Goal: Task Accomplishment & Management: Use online tool/utility

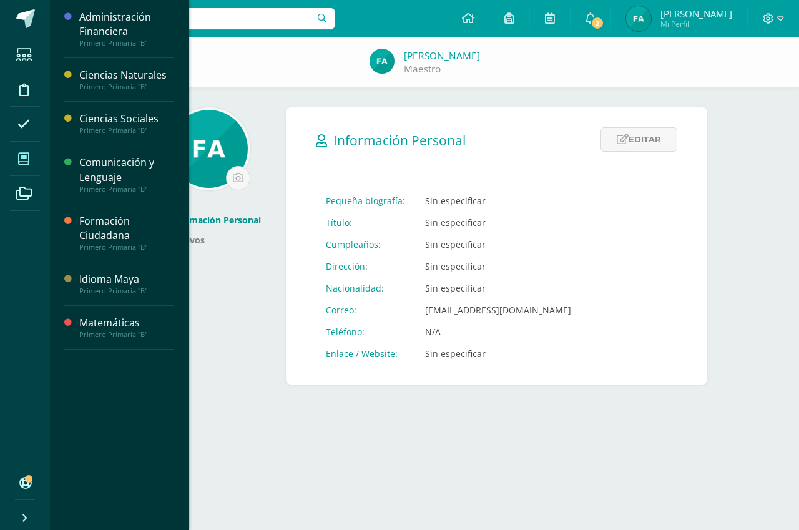
click at [26, 157] on icon at bounding box center [23, 159] width 11 height 12
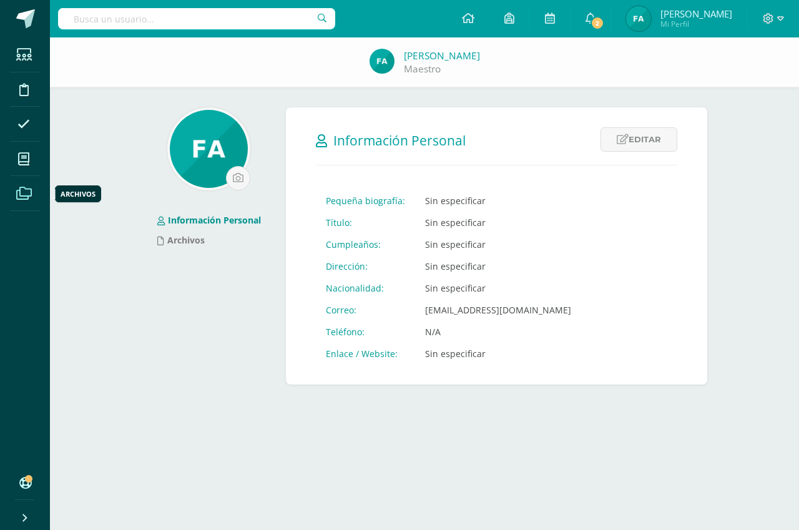
click at [23, 193] on icon at bounding box center [24, 193] width 16 height 12
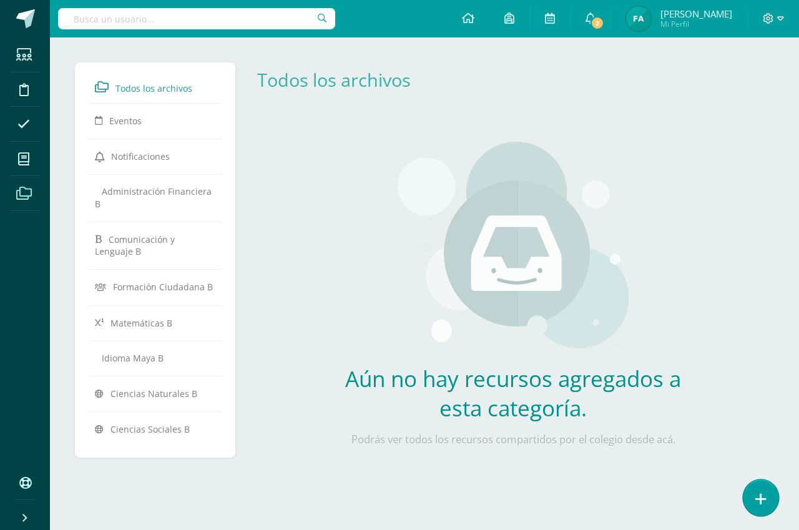
click at [755, 494] on icon at bounding box center [760, 499] width 11 height 14
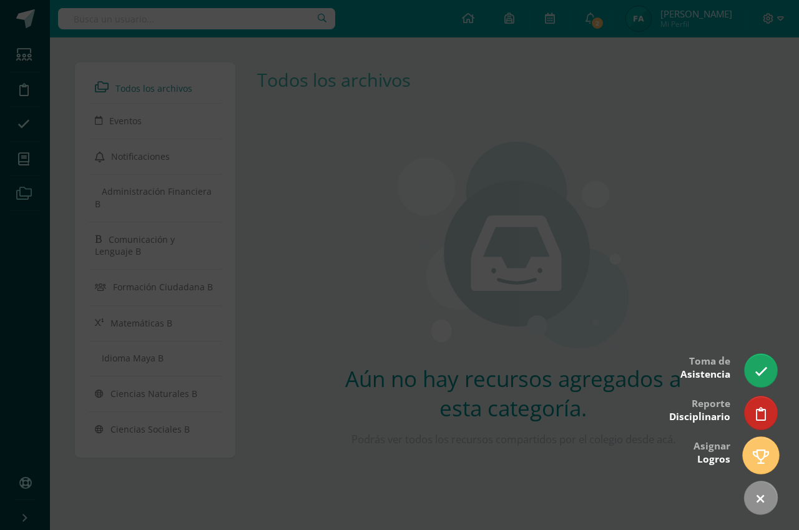
click at [762, 454] on icon at bounding box center [761, 456] width 16 height 14
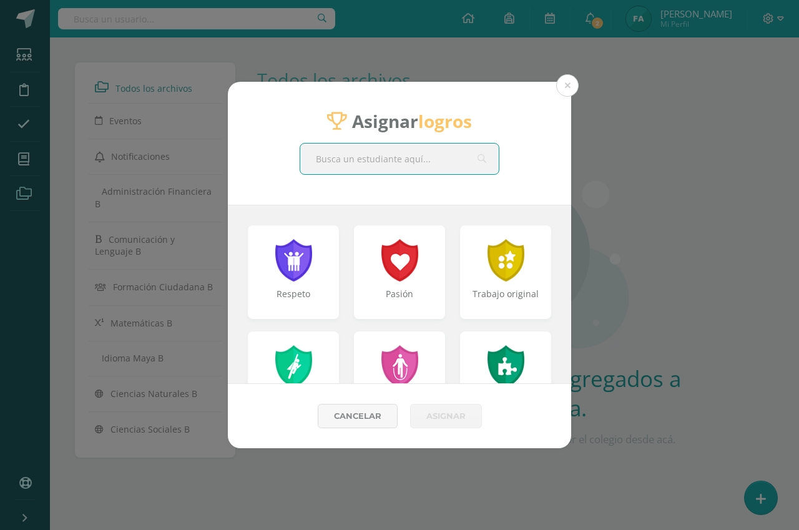
click at [412, 160] on input "text" at bounding box center [399, 159] width 199 height 31
type input "yefrem"
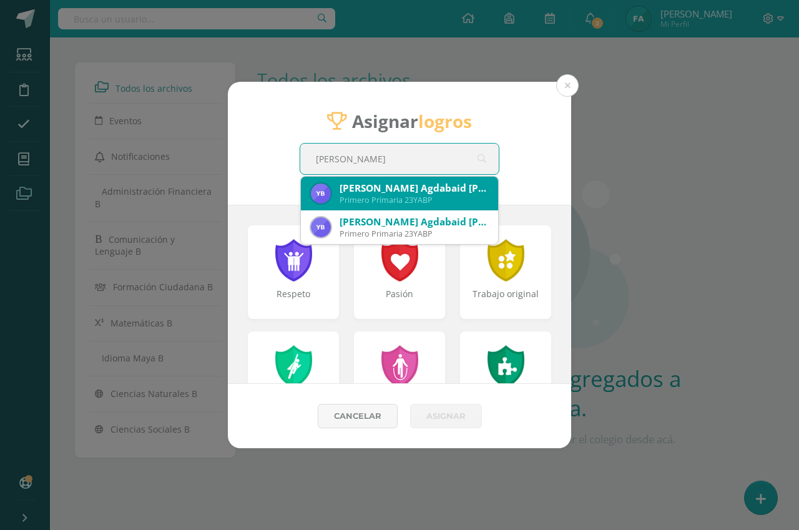
click at [429, 192] on div "Yefrem Agdabaid Bautista Pérez" at bounding box center [414, 188] width 149 height 13
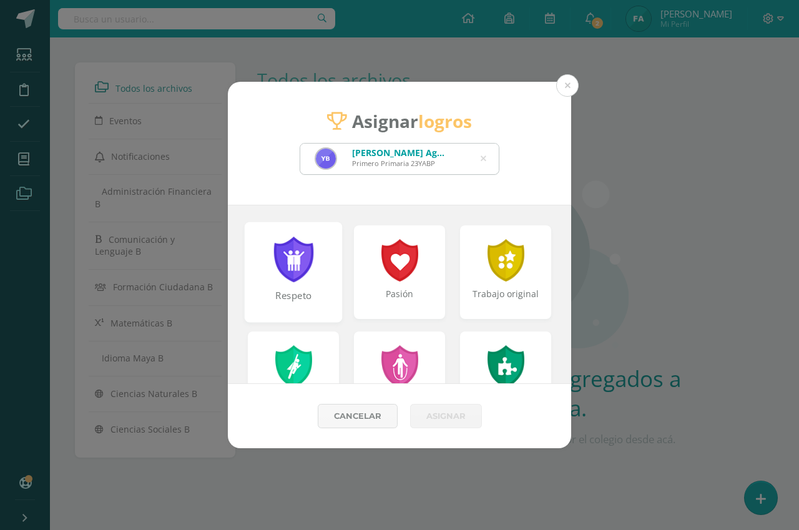
click at [302, 278] on div at bounding box center [293, 260] width 43 height 46
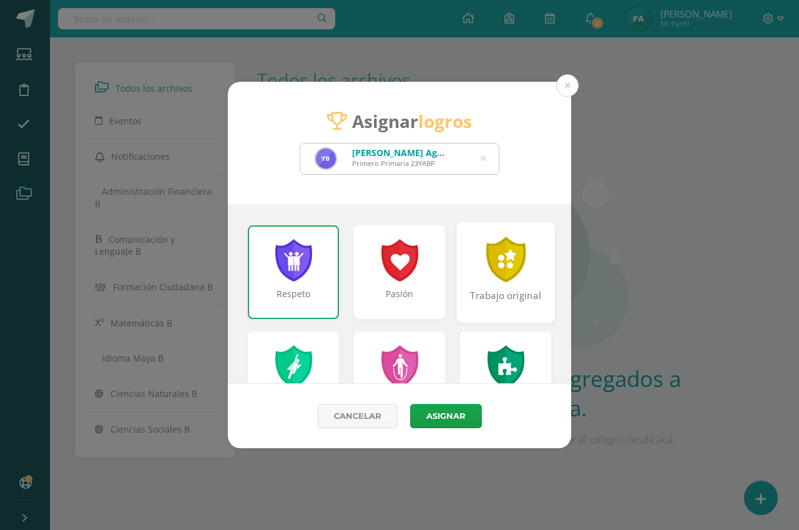
click at [489, 285] on div "Trabajo original" at bounding box center [506, 272] width 98 height 100
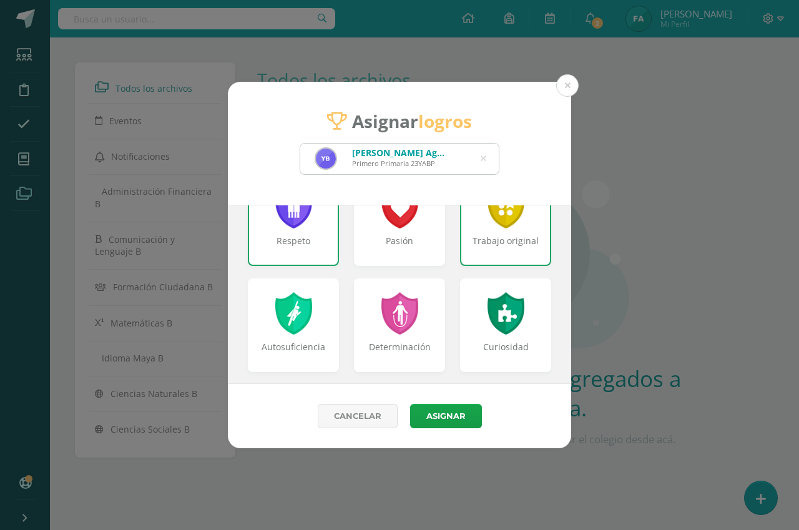
scroll to position [125, 0]
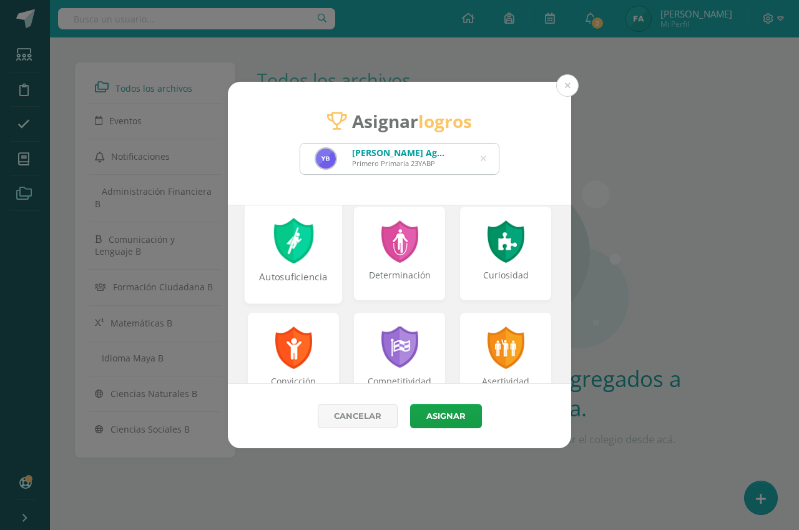
click at [289, 258] on div at bounding box center [293, 241] width 43 height 46
click at [500, 267] on div "Curiosidad" at bounding box center [506, 253] width 98 height 100
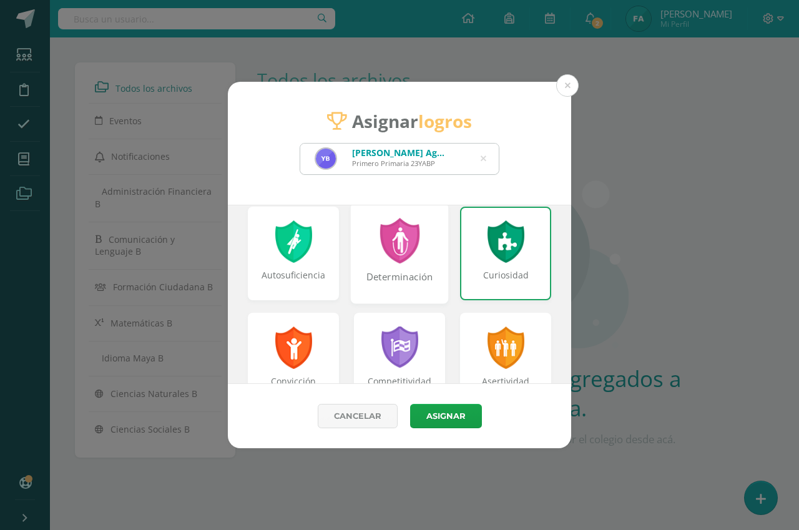
click at [408, 258] on div at bounding box center [399, 241] width 43 height 46
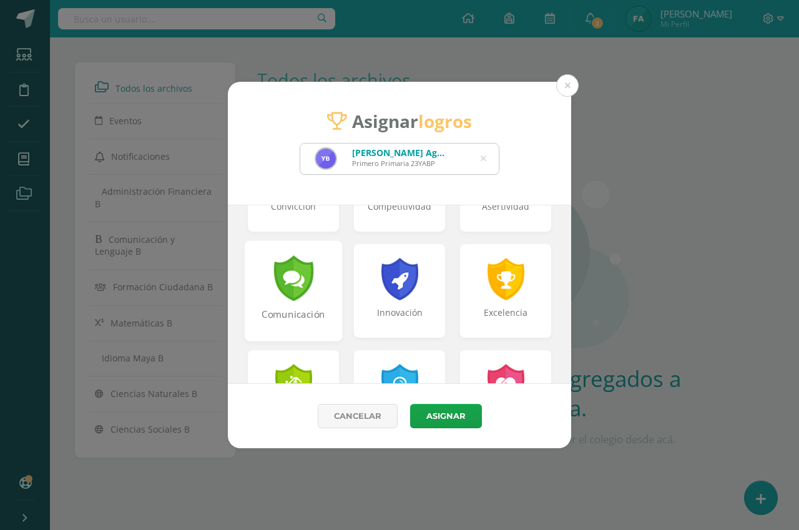
scroll to position [375, 0]
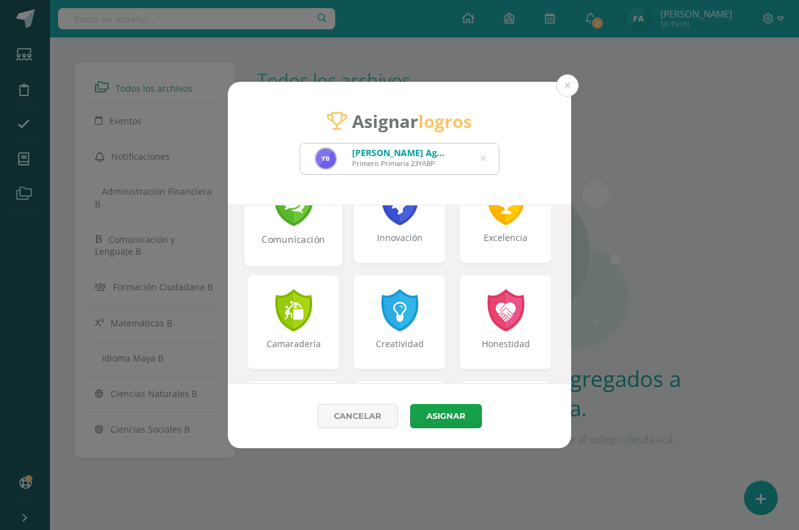
click at [305, 258] on div "Comunicación" at bounding box center [294, 246] width 96 height 27
click at [492, 258] on div "Excelencia" at bounding box center [506, 246] width 96 height 27
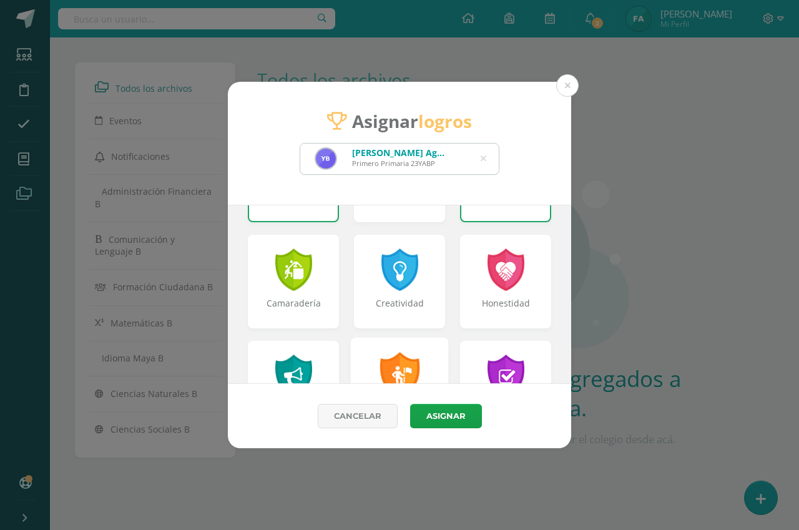
scroll to position [437, 0]
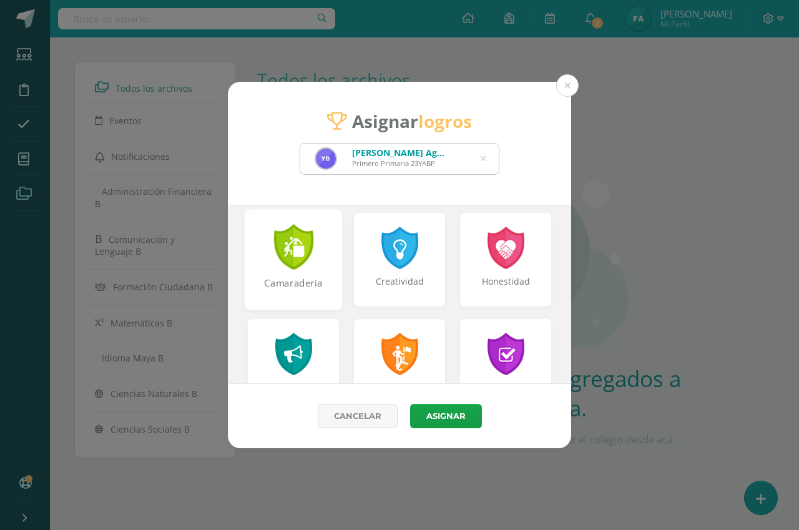
click at [297, 264] on div at bounding box center [293, 247] width 43 height 46
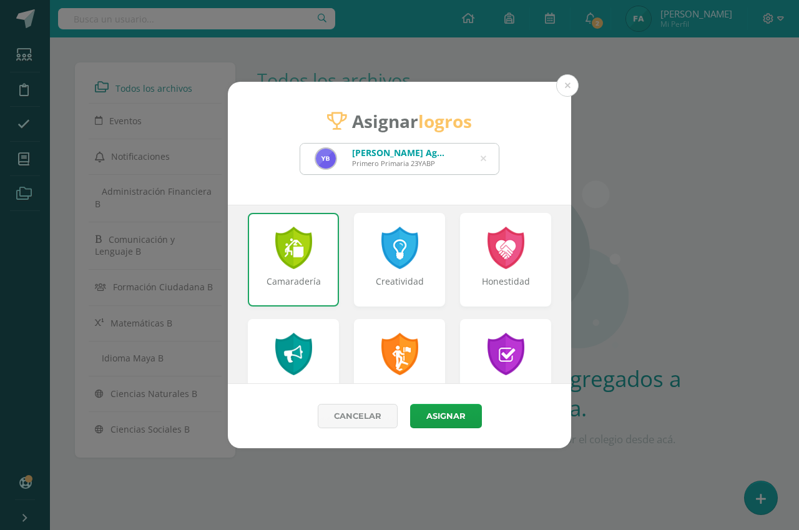
click at [297, 264] on div at bounding box center [293, 248] width 40 height 42
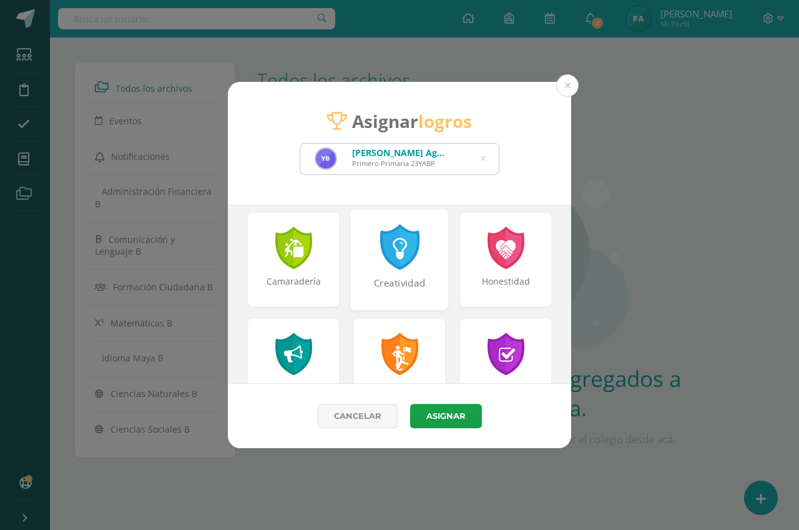
click at [404, 273] on div "Creatividad" at bounding box center [400, 259] width 98 height 100
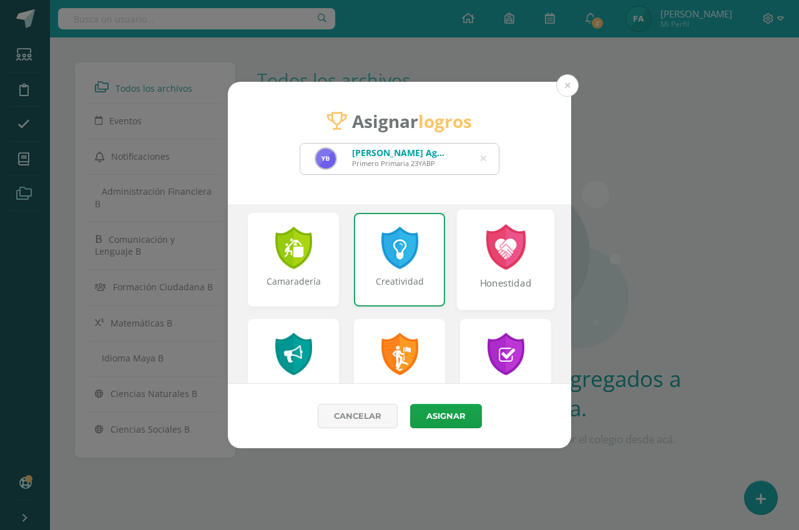
click at [510, 281] on div "Honestidad" at bounding box center [506, 290] width 96 height 27
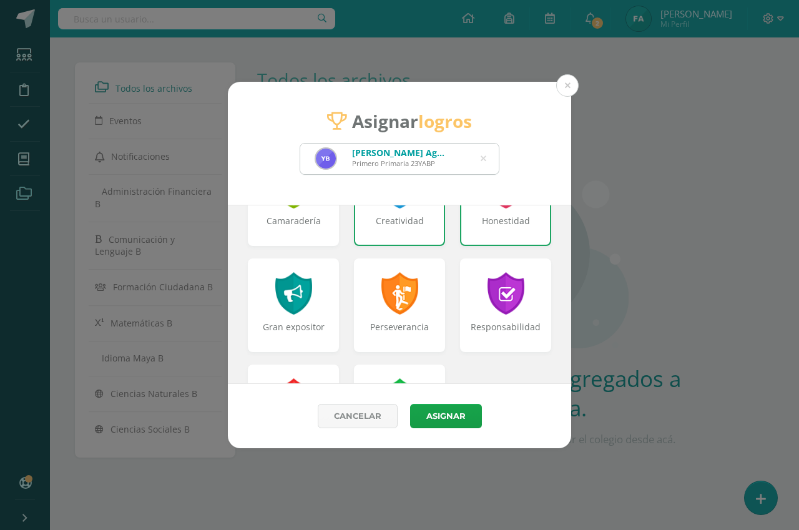
scroll to position [562, 0]
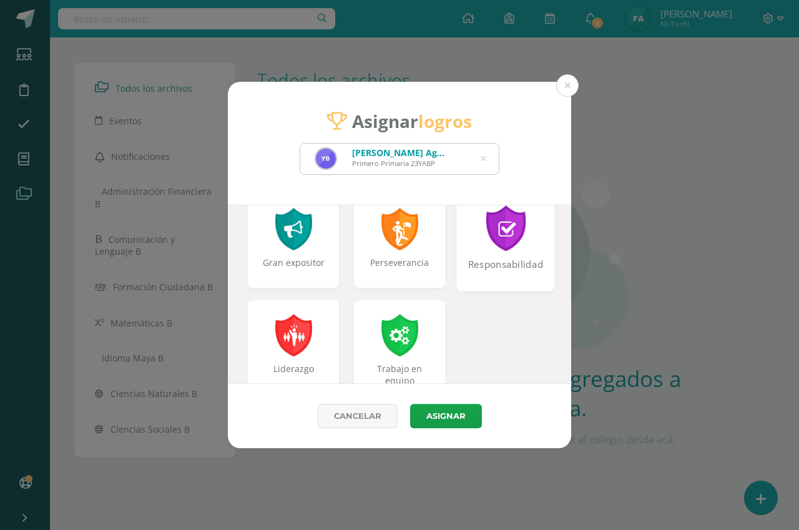
click at [484, 268] on div "Responsabilidad" at bounding box center [506, 271] width 96 height 27
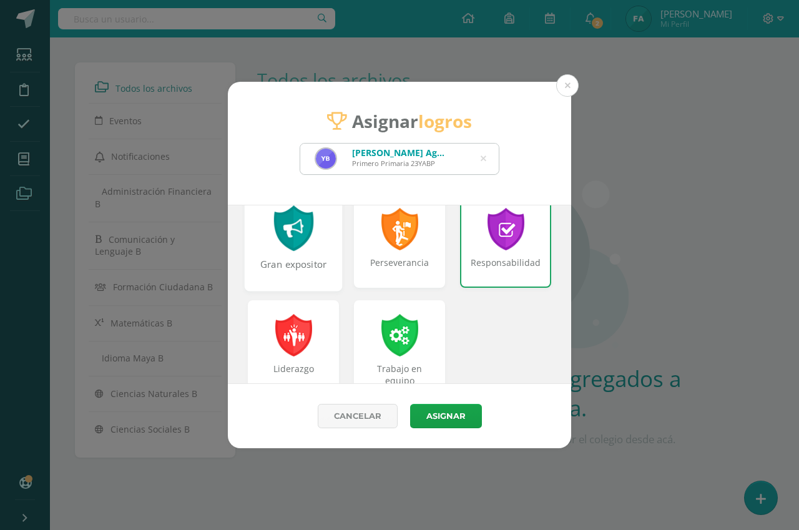
click at [295, 262] on div "Gran expositor" at bounding box center [294, 271] width 96 height 27
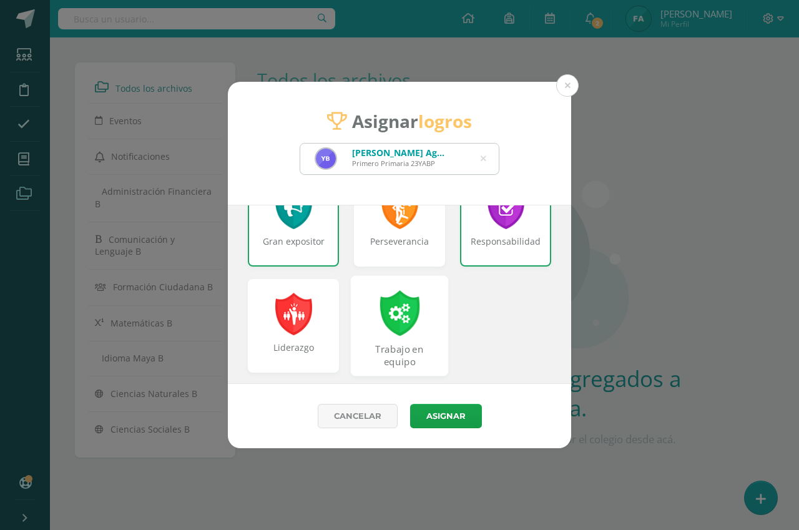
scroll to position [595, 0]
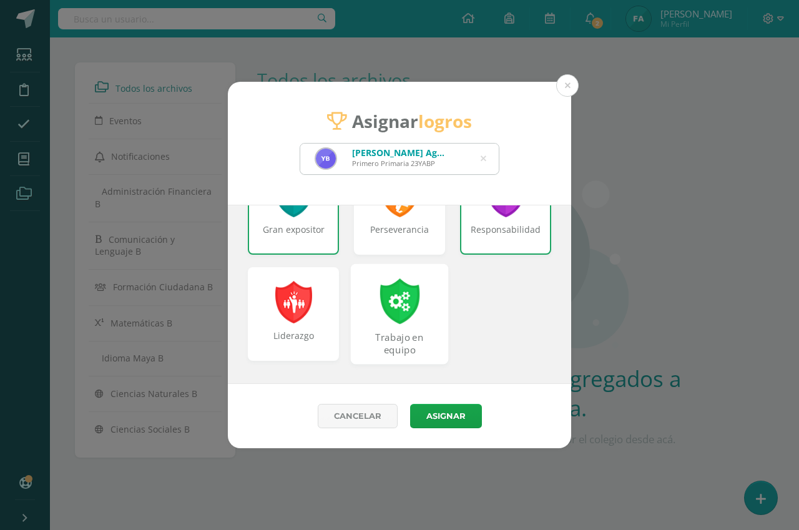
click at [404, 314] on div at bounding box center [399, 301] width 43 height 46
click at [404, 314] on div at bounding box center [400, 302] width 40 height 42
click at [414, 335] on div "Trabajo en equipo" at bounding box center [400, 344] width 96 height 27
click at [443, 420] on button "Asignar" at bounding box center [446, 416] width 72 height 24
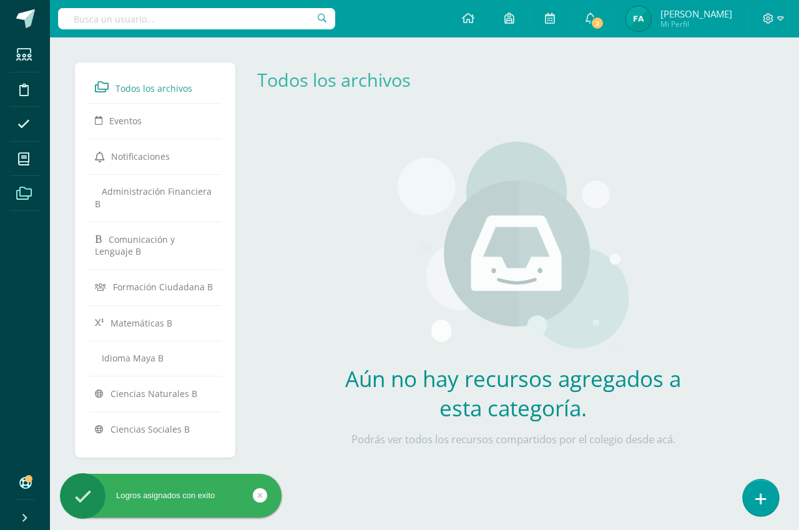
click at [761, 496] on icon at bounding box center [760, 499] width 11 height 14
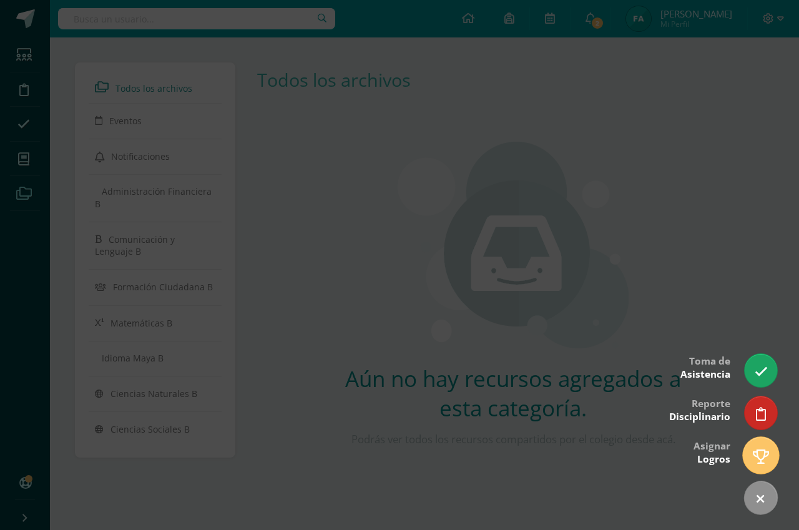
click at [762, 446] on link at bounding box center [761, 455] width 36 height 36
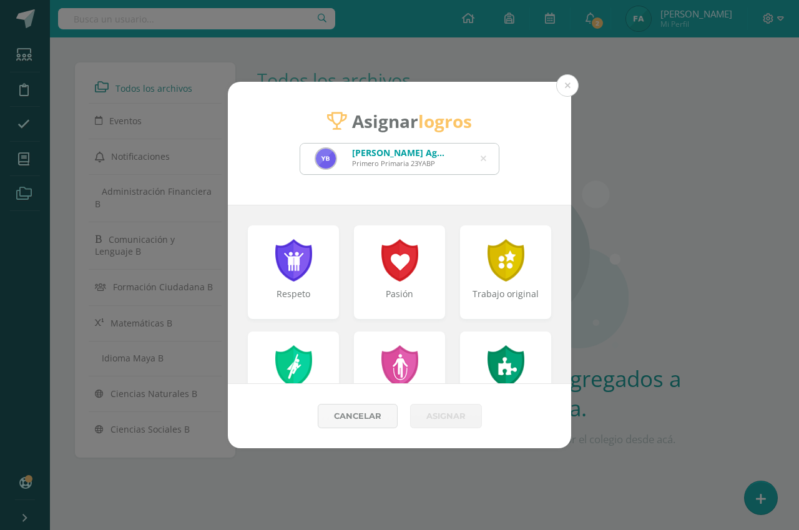
click at [484, 157] on icon at bounding box center [484, 159] width 6 height 32
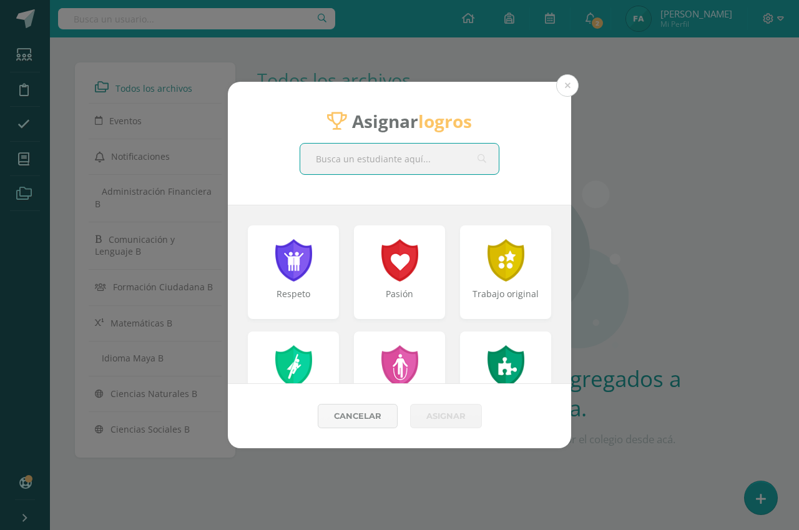
click at [455, 160] on input "text" at bounding box center [399, 159] width 199 height 31
type input "m"
type input "MÍA"
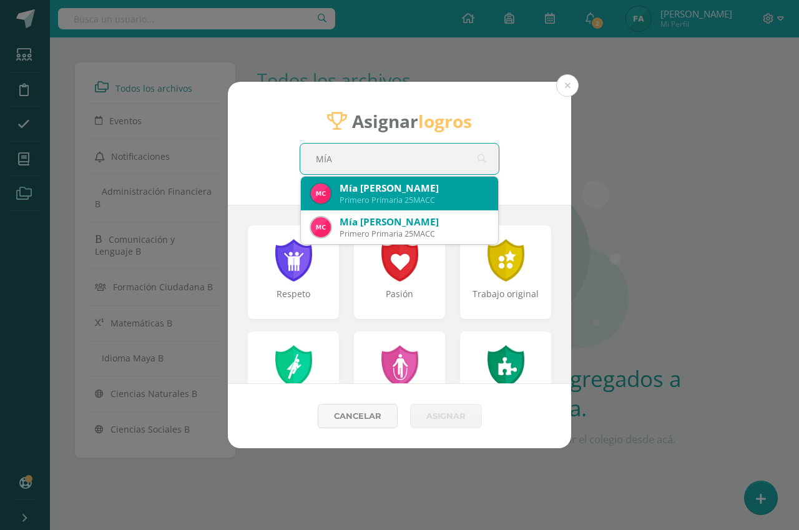
click at [451, 196] on div "Primero Primaria 25MACC" at bounding box center [414, 200] width 149 height 11
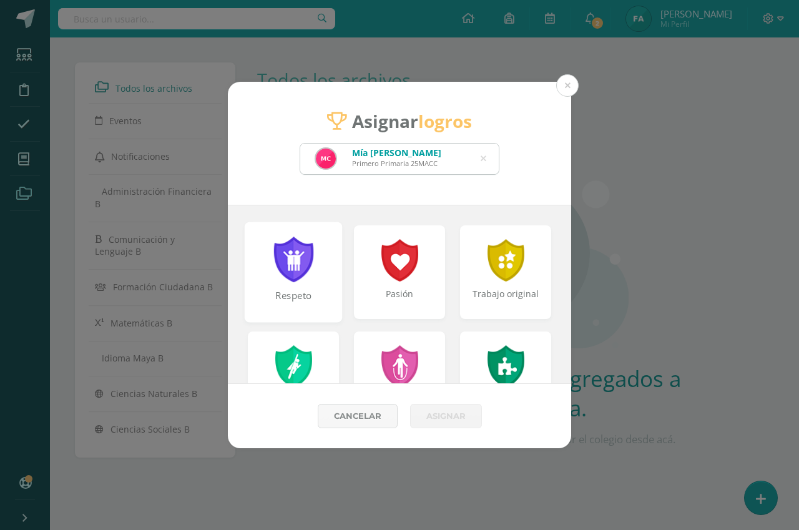
click at [306, 271] on div at bounding box center [293, 260] width 43 height 46
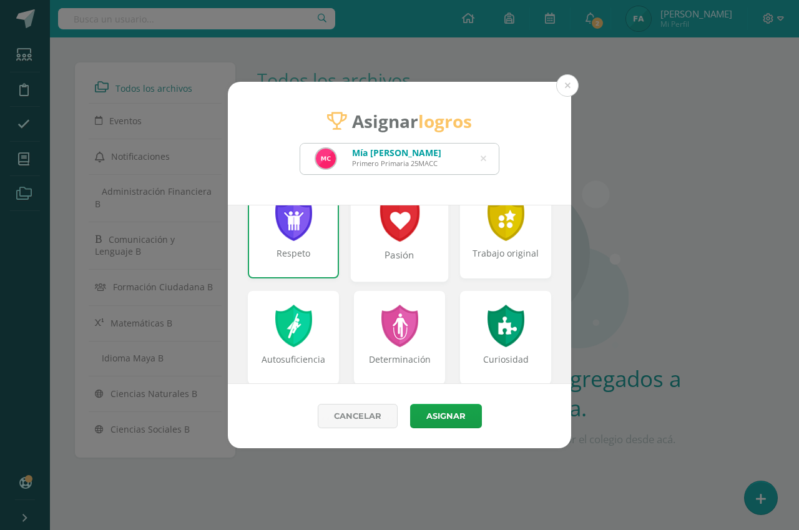
scroll to position [62, 0]
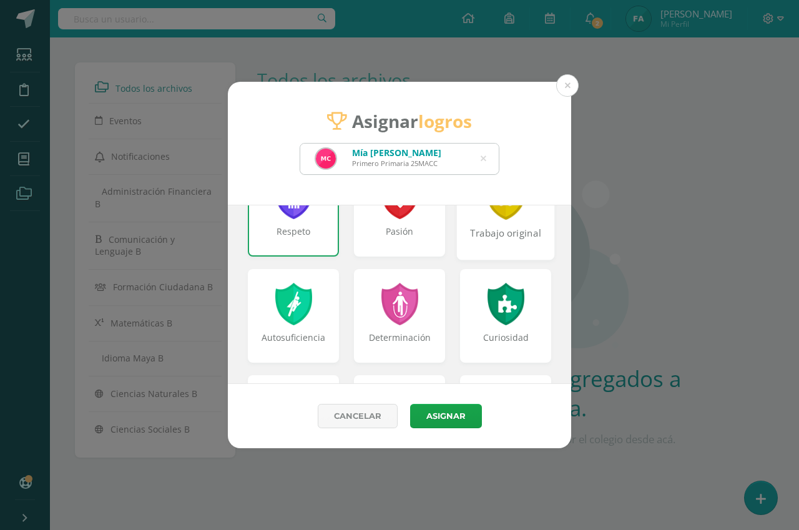
click at [496, 221] on div "Trabajo original" at bounding box center [506, 209] width 98 height 100
click at [290, 310] on div at bounding box center [293, 303] width 43 height 46
click at [313, 325] on div at bounding box center [293, 303] width 43 height 46
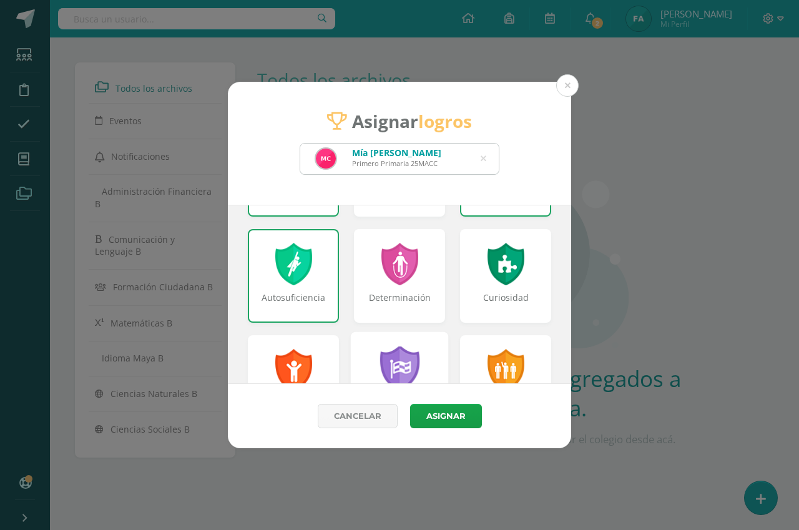
scroll to position [125, 0]
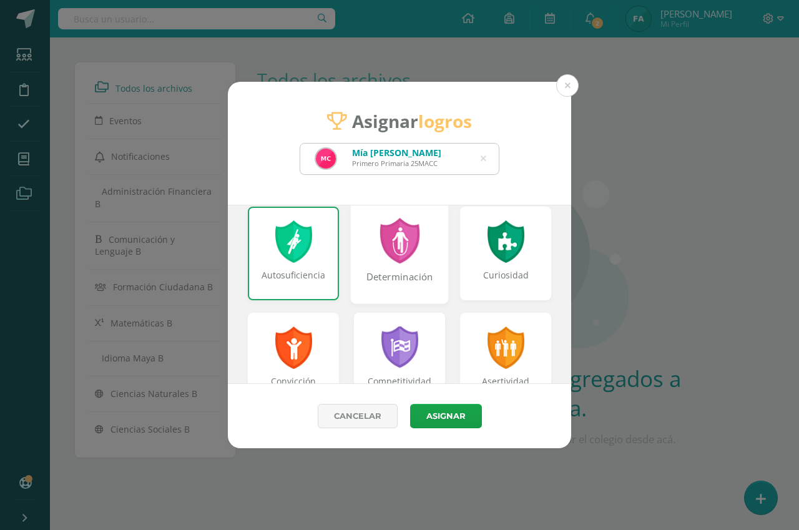
click at [402, 277] on div "Determinación" at bounding box center [400, 283] width 96 height 27
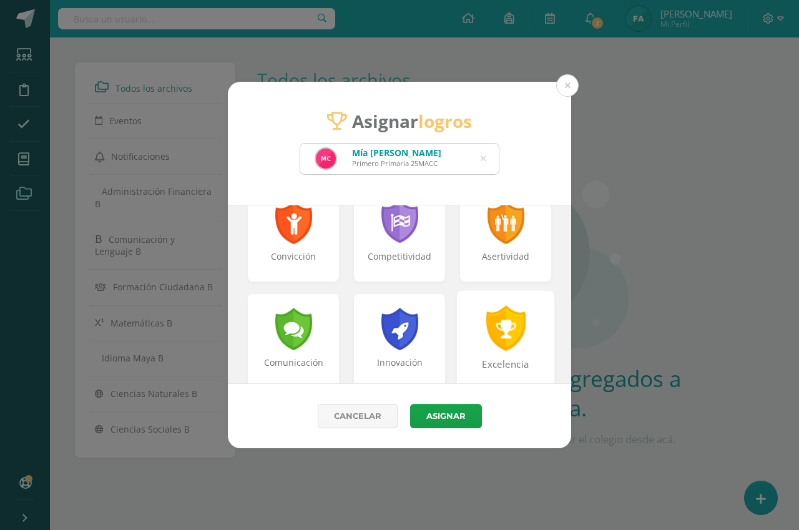
scroll to position [312, 0]
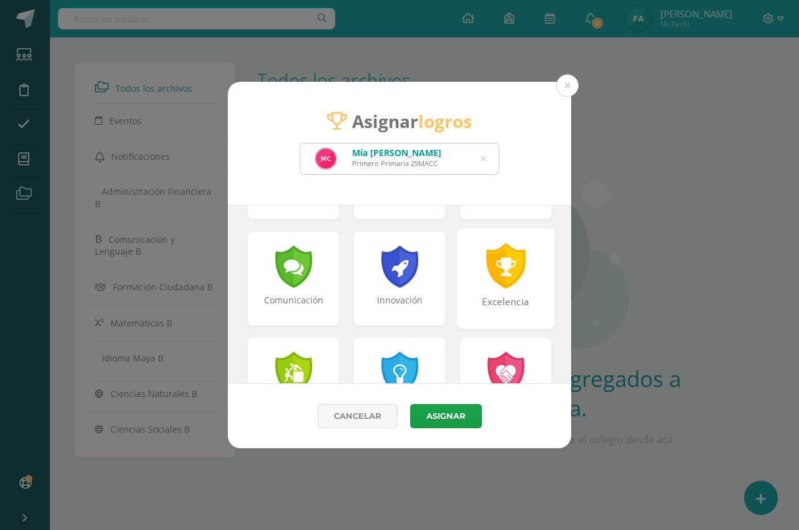
click at [506, 305] on div "Excelencia" at bounding box center [506, 308] width 96 height 27
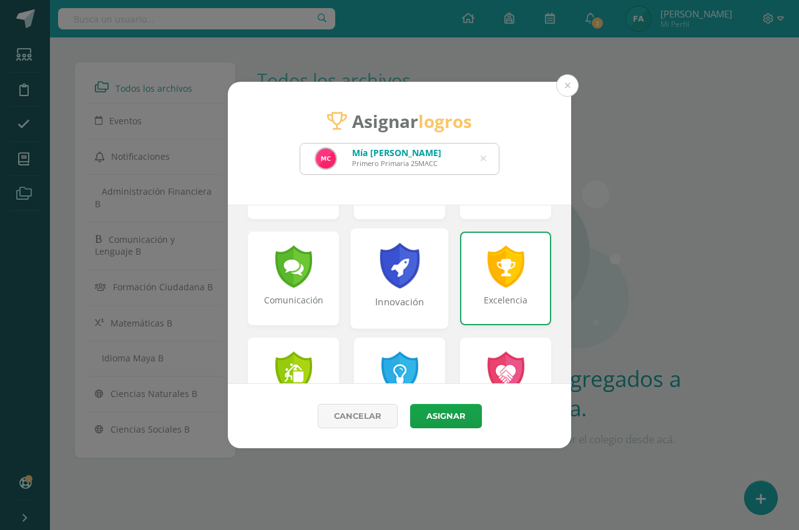
scroll to position [437, 0]
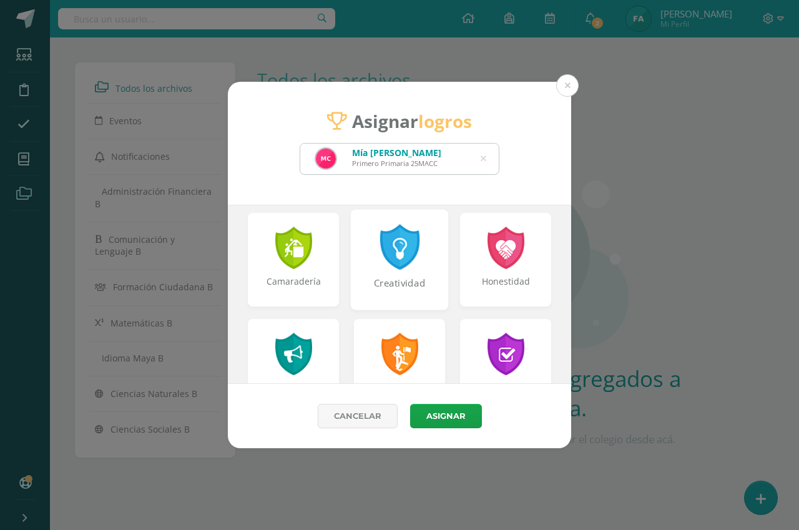
click at [400, 285] on div "Creatividad" at bounding box center [400, 290] width 96 height 27
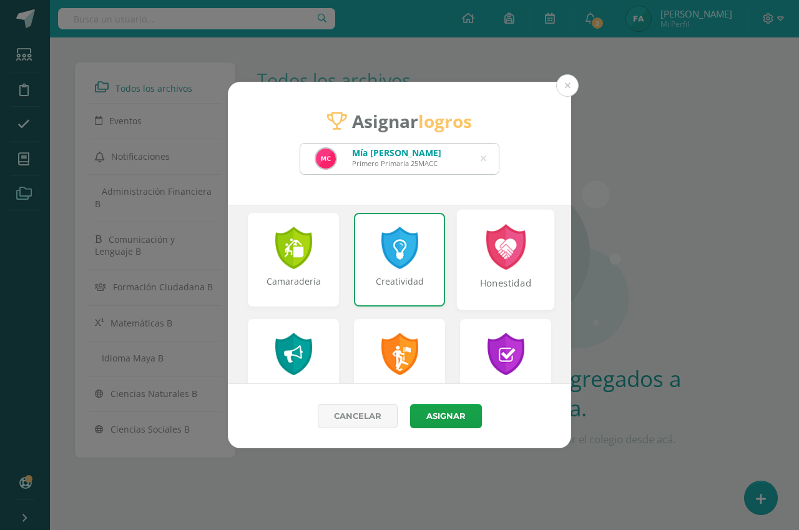
click at [483, 280] on div "Honestidad" at bounding box center [506, 290] width 96 height 27
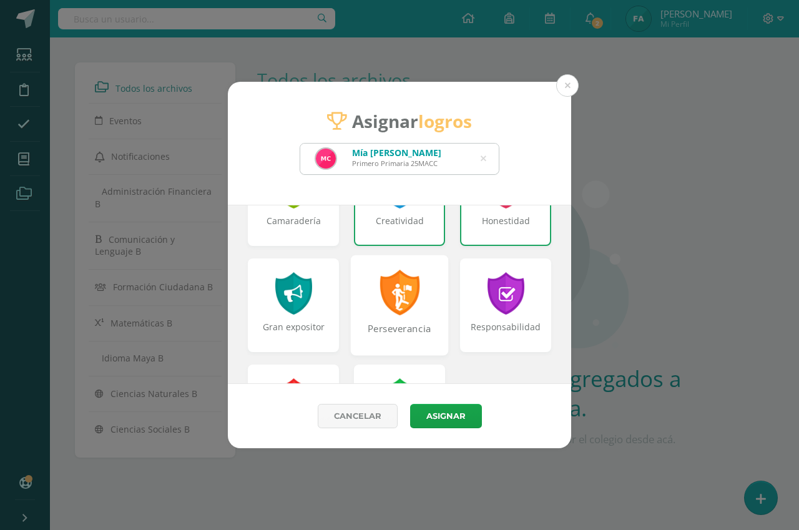
scroll to position [562, 0]
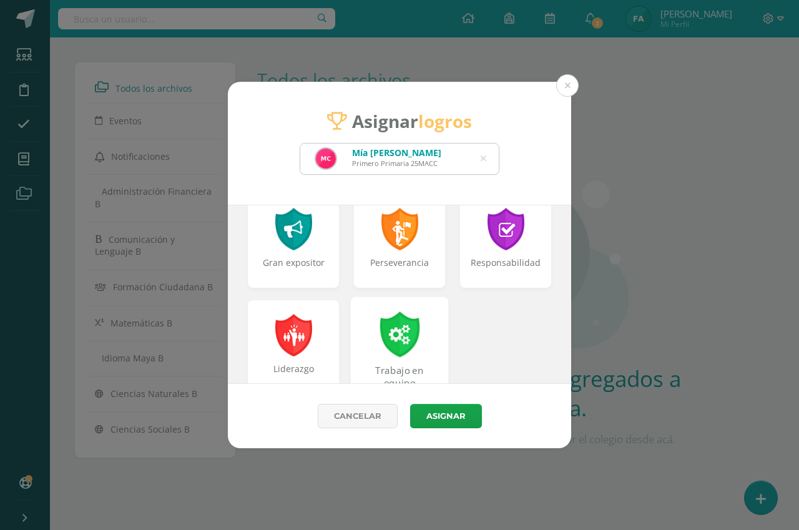
click at [396, 326] on div at bounding box center [399, 334] width 43 height 46
click at [439, 416] on button "Asignar" at bounding box center [446, 416] width 72 height 24
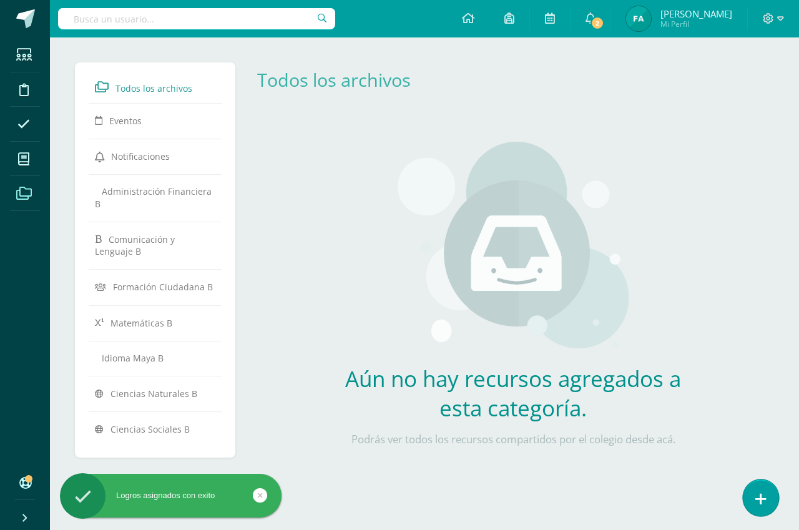
click at [757, 499] on icon at bounding box center [760, 499] width 11 height 14
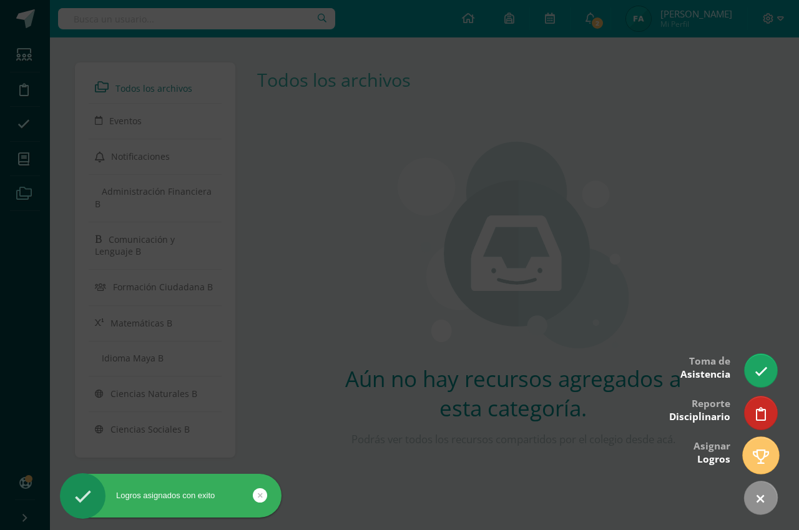
click at [759, 461] on icon at bounding box center [761, 456] width 16 height 14
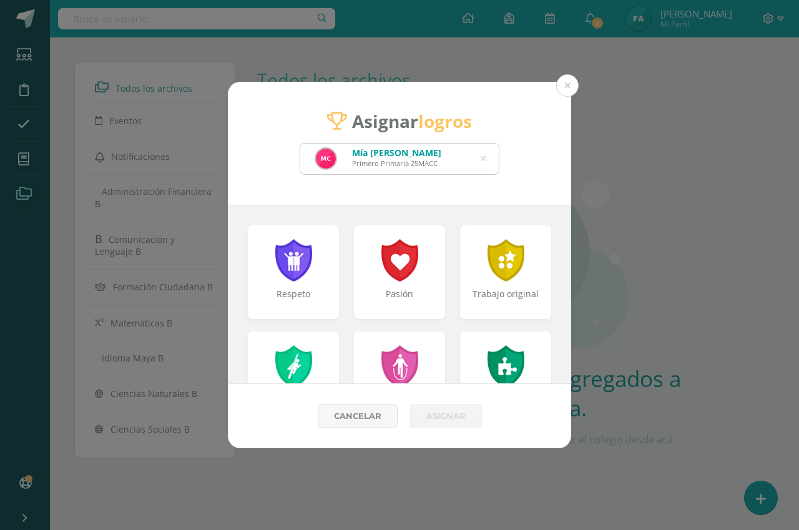
click at [483, 159] on icon at bounding box center [484, 159] width 6 height 32
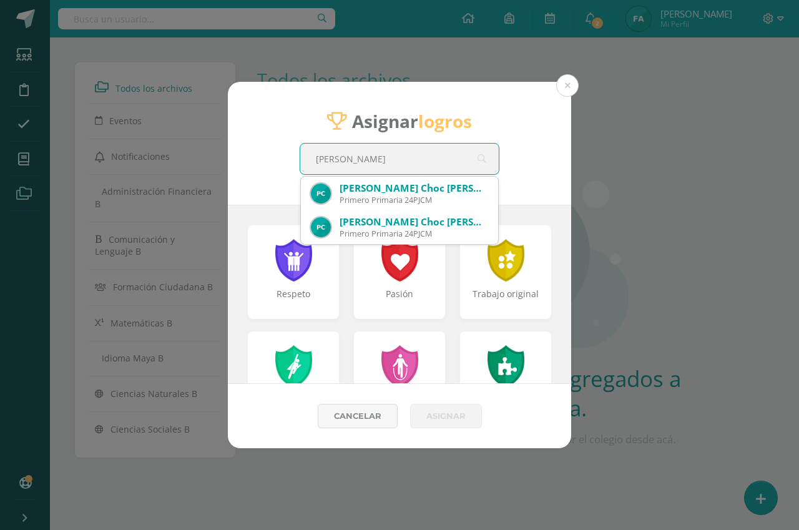
type input "PAULA"
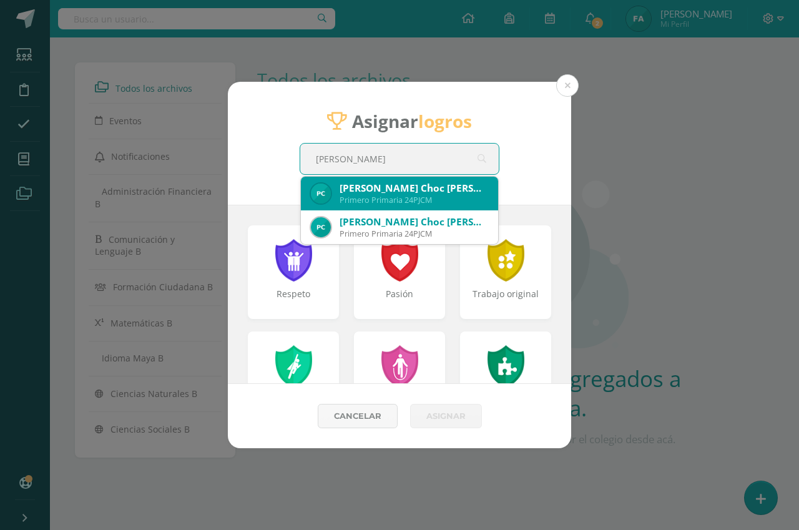
click at [473, 195] on div "Primero Primaria 24PJCM" at bounding box center [414, 200] width 149 height 11
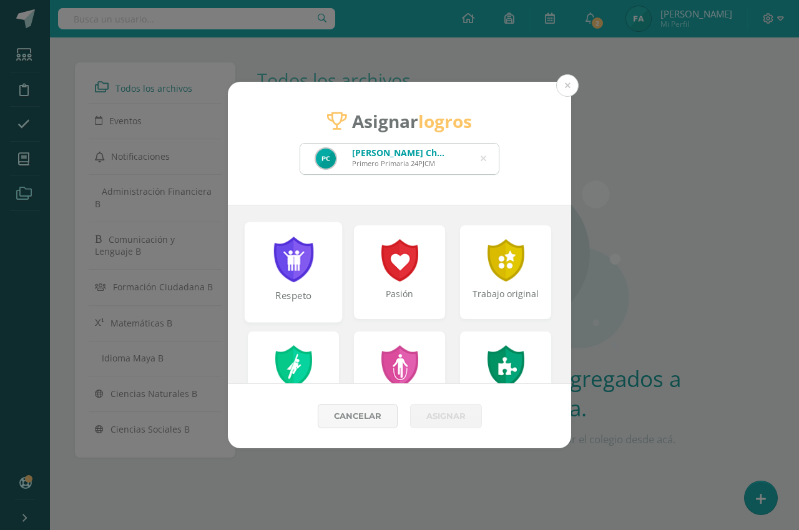
click at [318, 275] on div "Respeto" at bounding box center [294, 272] width 98 height 100
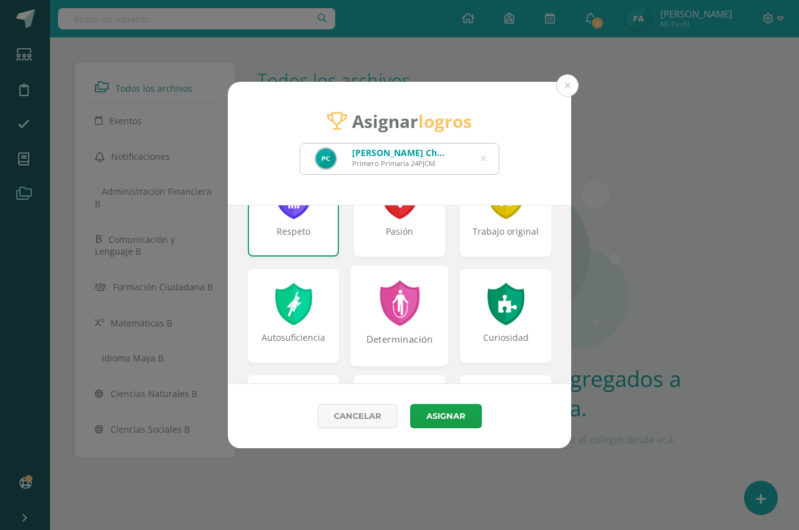
scroll to position [125, 0]
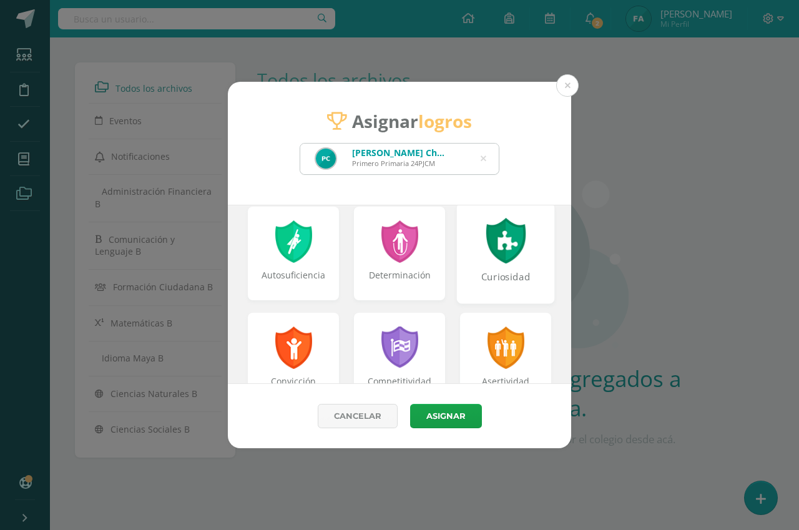
click at [490, 270] on div "Curiosidad" at bounding box center [506, 283] width 96 height 27
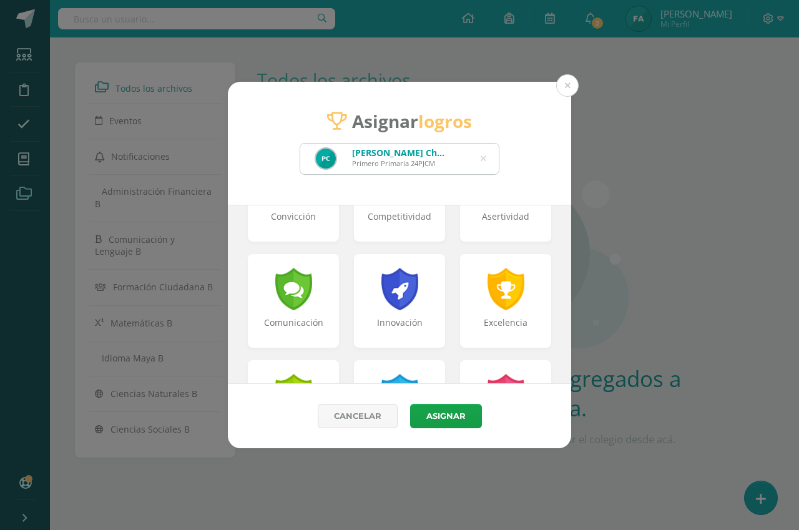
scroll to position [312, 0]
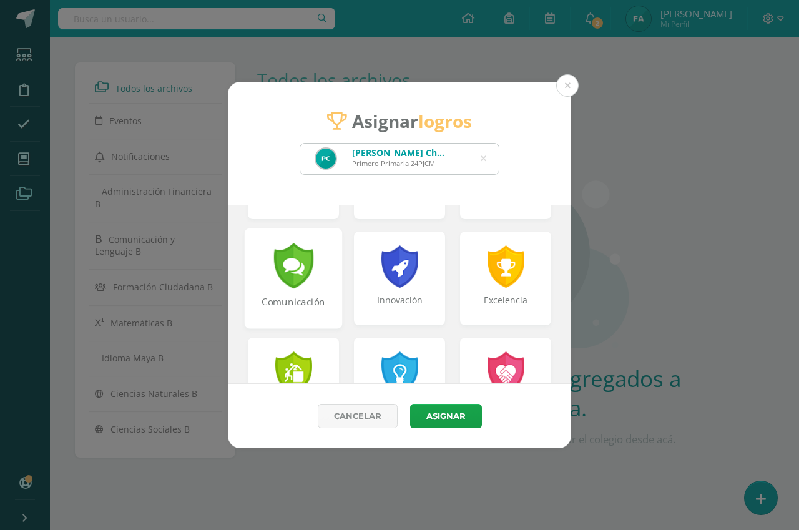
click at [305, 298] on div "Comunicación" at bounding box center [294, 308] width 96 height 27
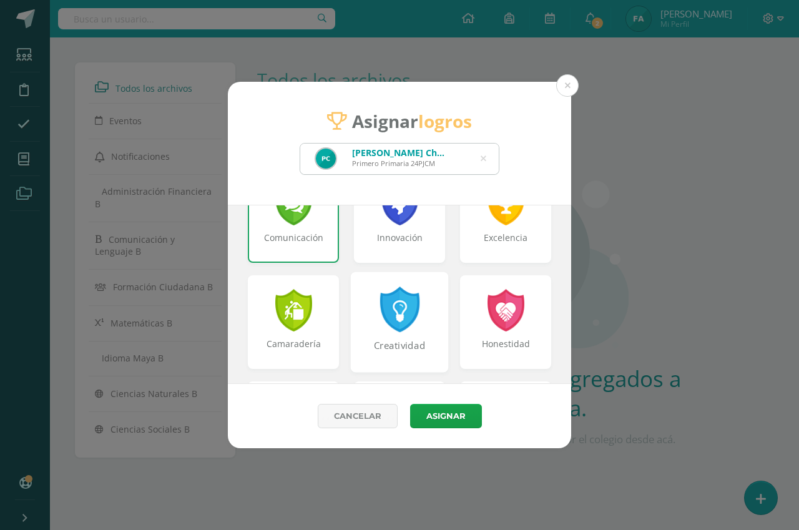
scroll to position [437, 0]
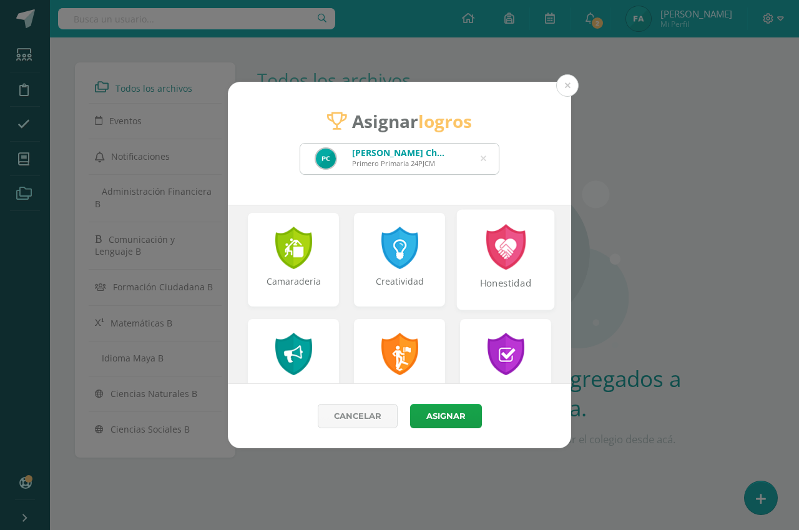
click at [470, 286] on div "Honestidad" at bounding box center [506, 290] width 96 height 27
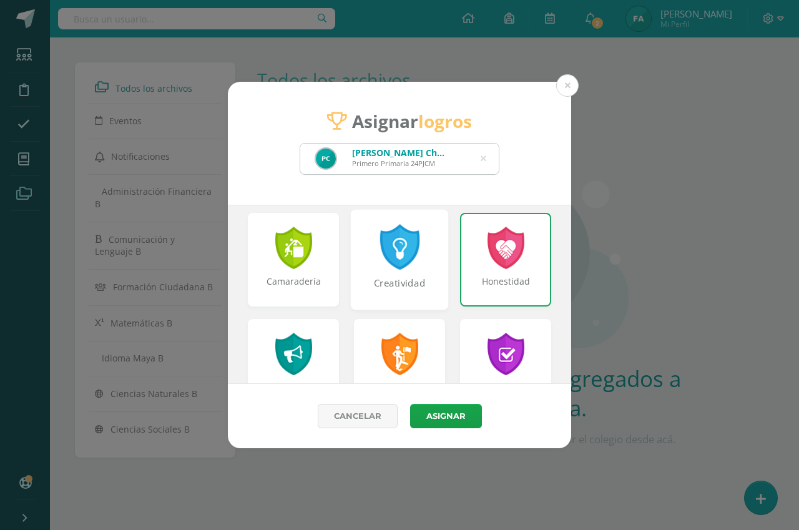
scroll to position [562, 0]
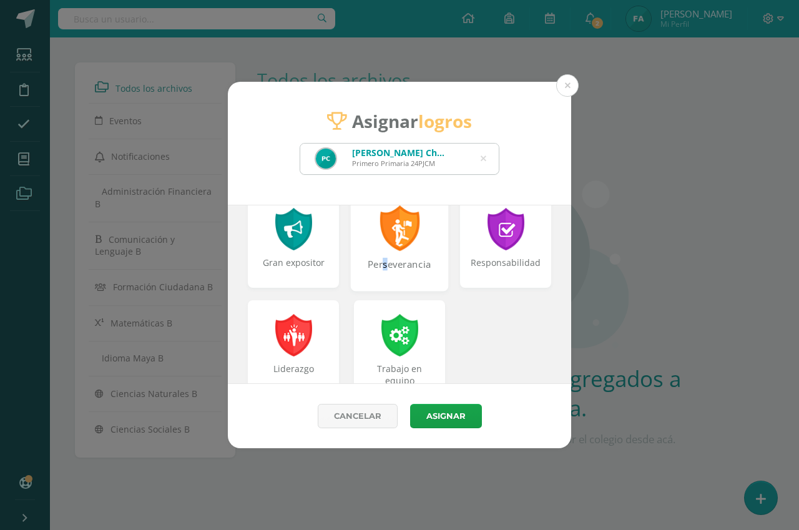
click at [380, 282] on div "Perseverancia" at bounding box center [400, 271] width 96 height 27
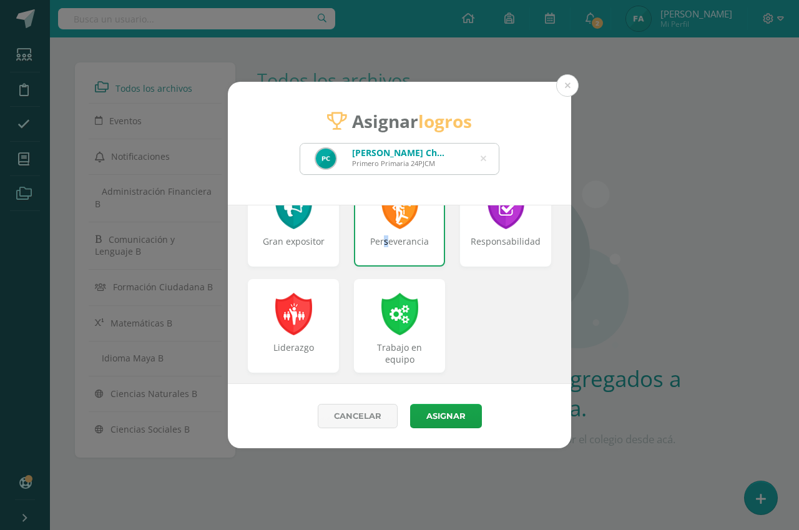
scroll to position [595, 0]
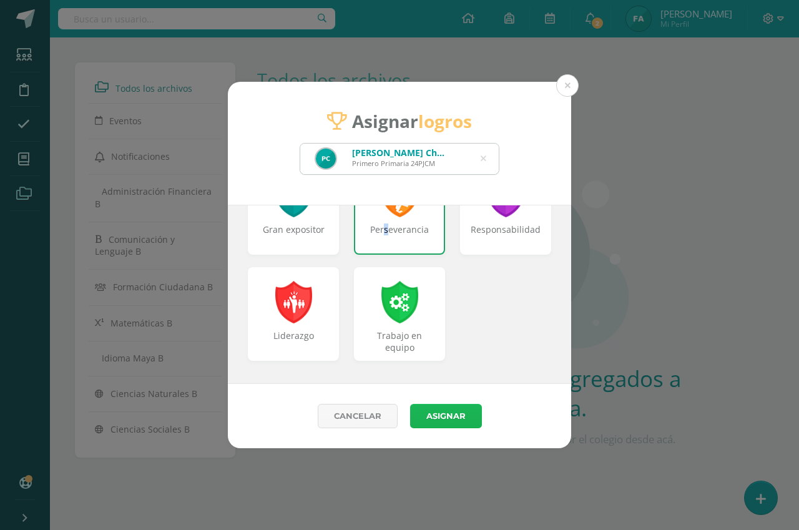
click at [439, 408] on button "Asignar" at bounding box center [446, 416] width 72 height 24
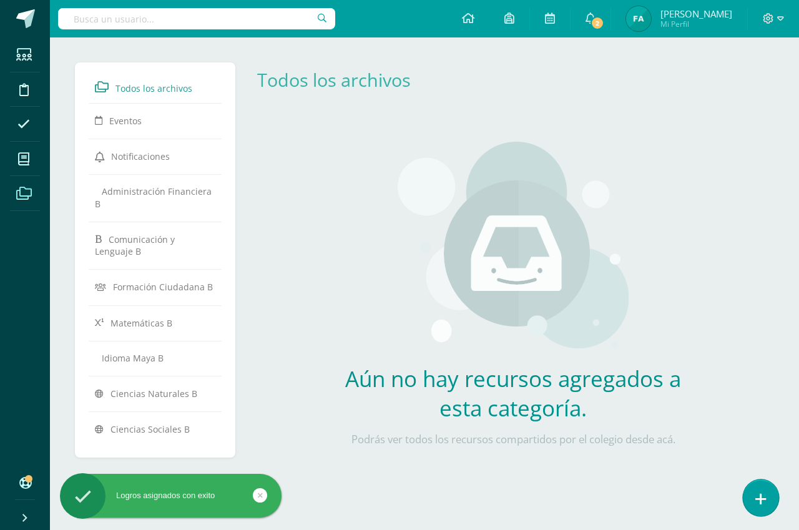
click at [763, 492] on icon at bounding box center [760, 499] width 11 height 14
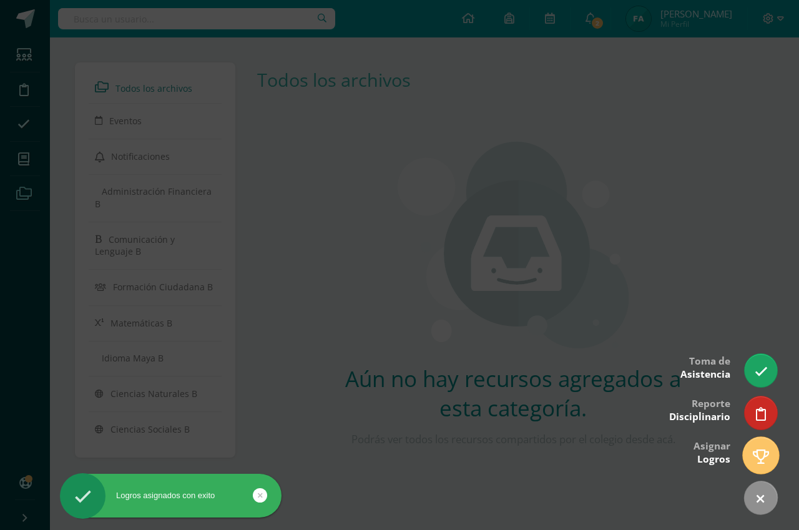
click at [754, 451] on icon at bounding box center [761, 456] width 16 height 14
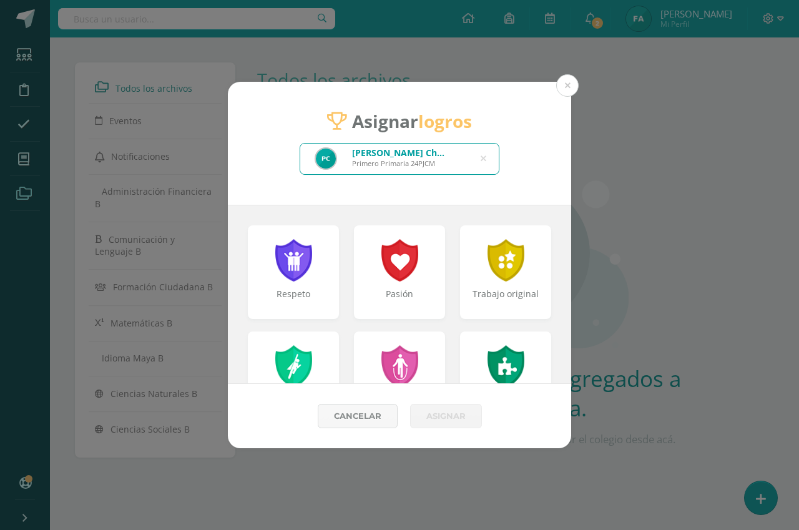
click at [482, 160] on icon at bounding box center [484, 159] width 6 height 32
click at [482, 160] on input "text" at bounding box center [399, 159] width 199 height 31
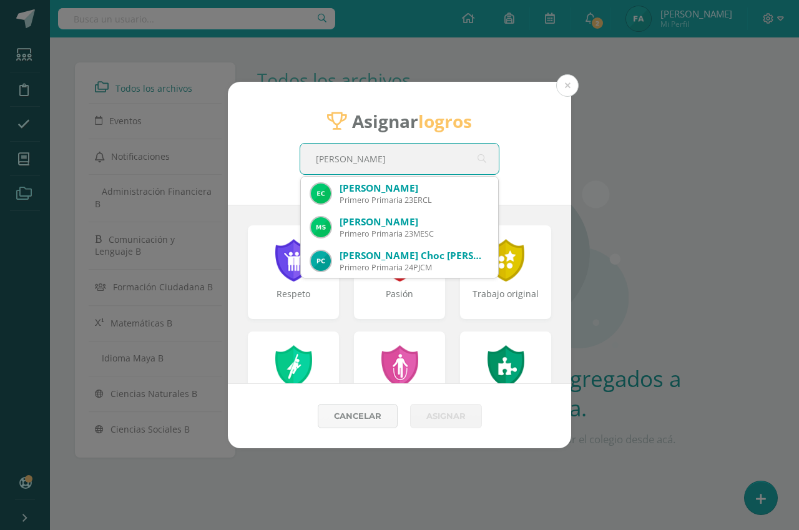
type input "EMILY R"
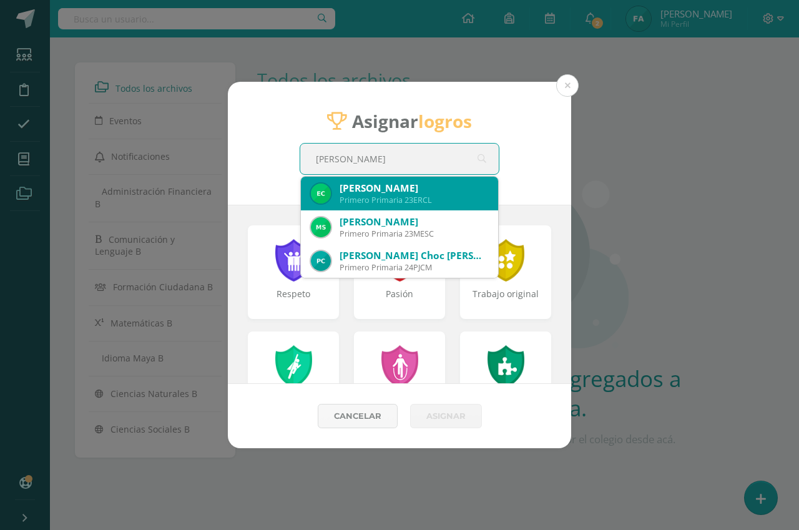
click at [443, 193] on div "Emily Rebeca Chojolán López" at bounding box center [414, 188] width 149 height 13
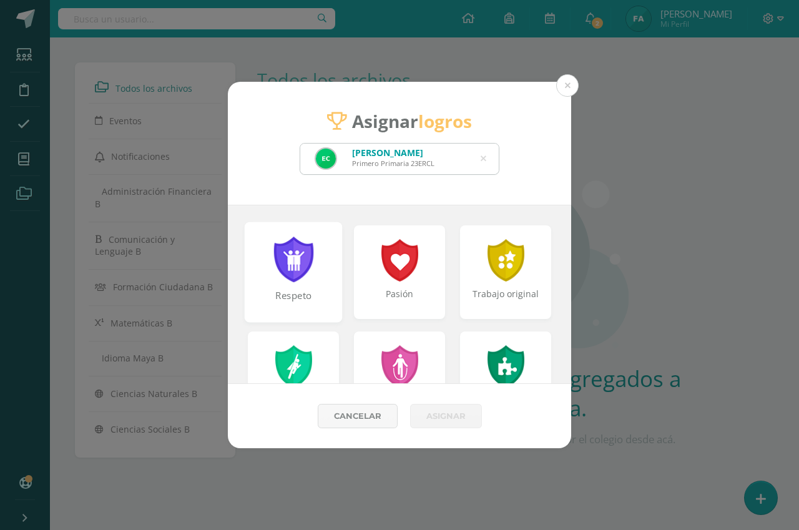
click at [308, 258] on div at bounding box center [293, 260] width 43 height 46
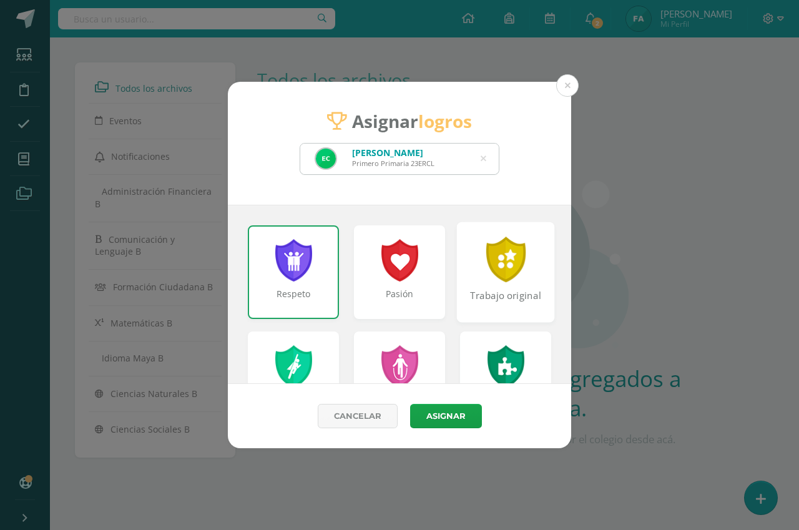
click at [507, 281] on div at bounding box center [505, 260] width 43 height 46
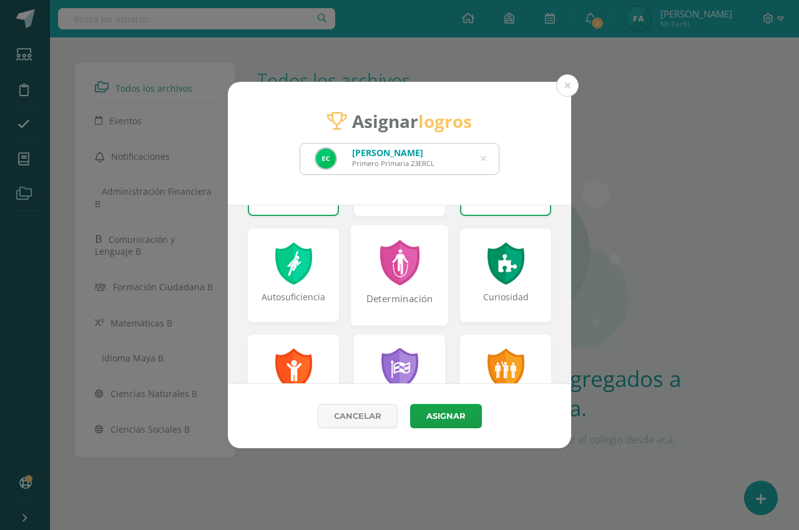
scroll to position [125, 0]
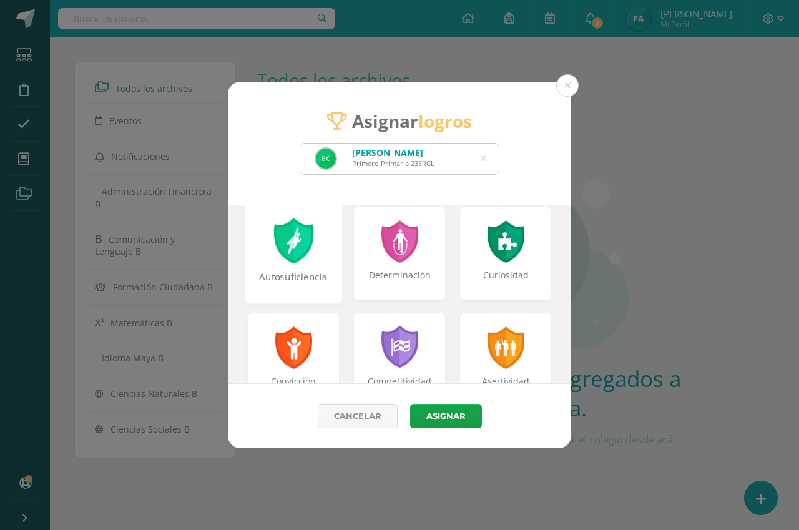
click at [320, 265] on div "Autosuficiencia" at bounding box center [294, 253] width 98 height 100
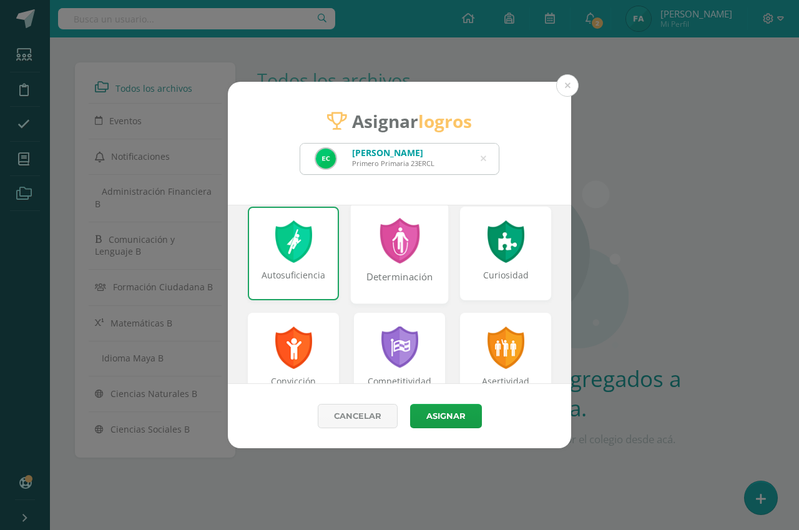
click at [419, 263] on div "Determinación" at bounding box center [400, 253] width 98 height 100
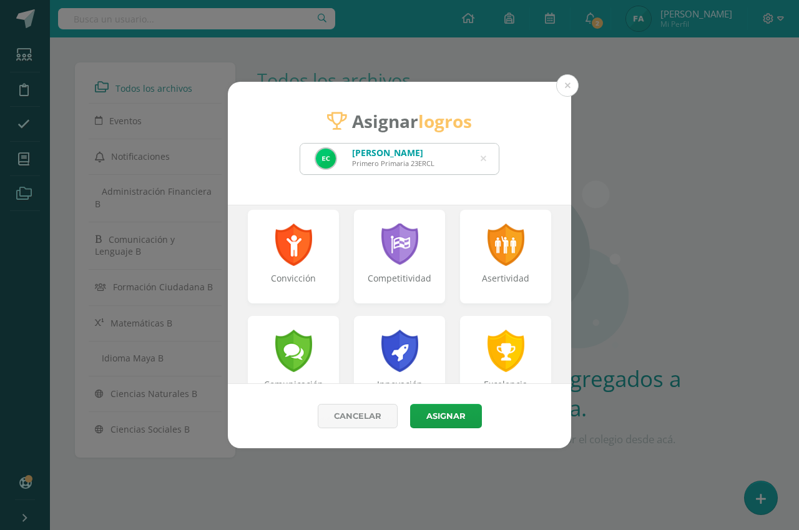
scroll to position [250, 0]
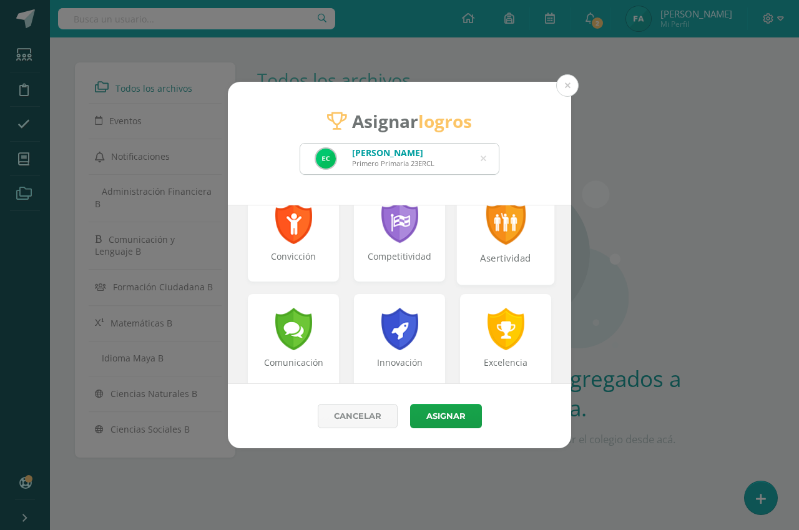
click at [464, 255] on div "Asertividad" at bounding box center [506, 265] width 96 height 27
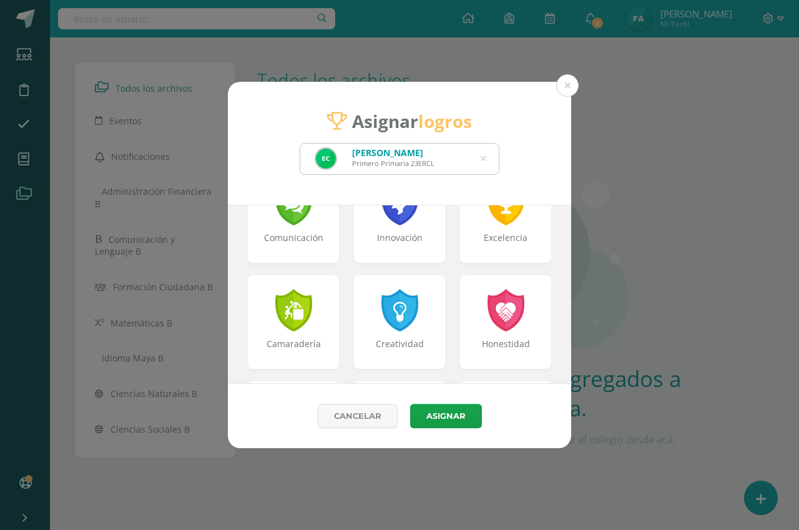
scroll to position [437, 0]
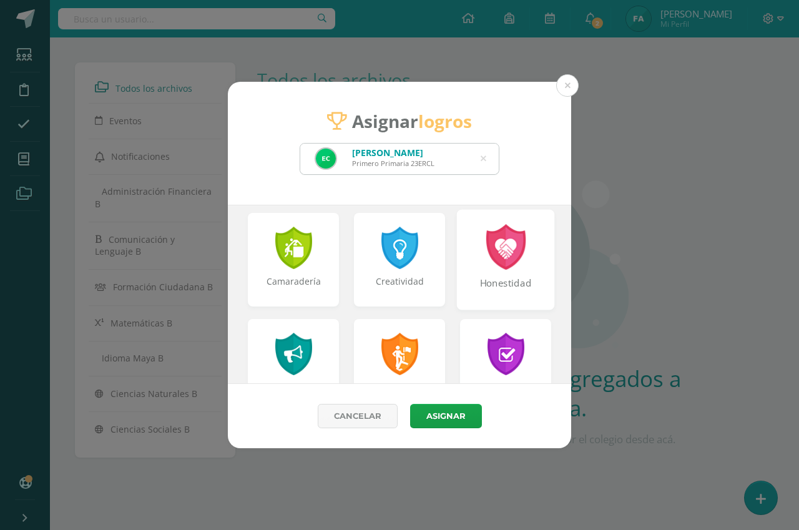
click at [469, 267] on div "Honestidad" at bounding box center [506, 259] width 98 height 100
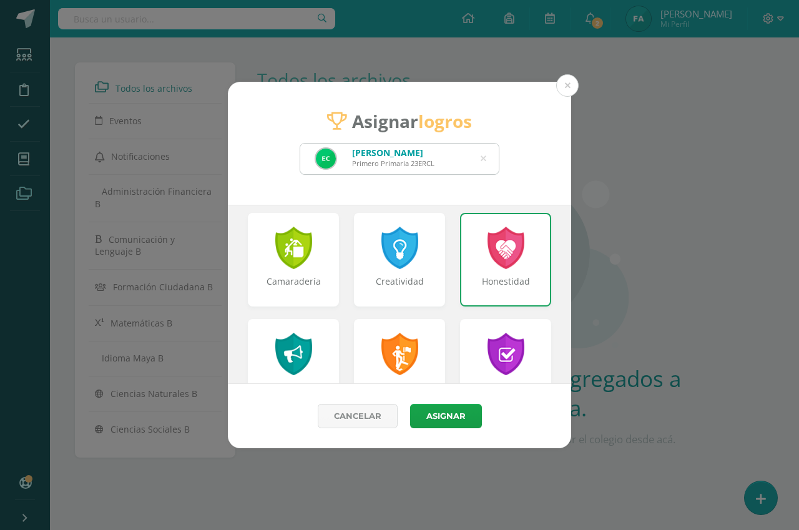
scroll to position [499, 0]
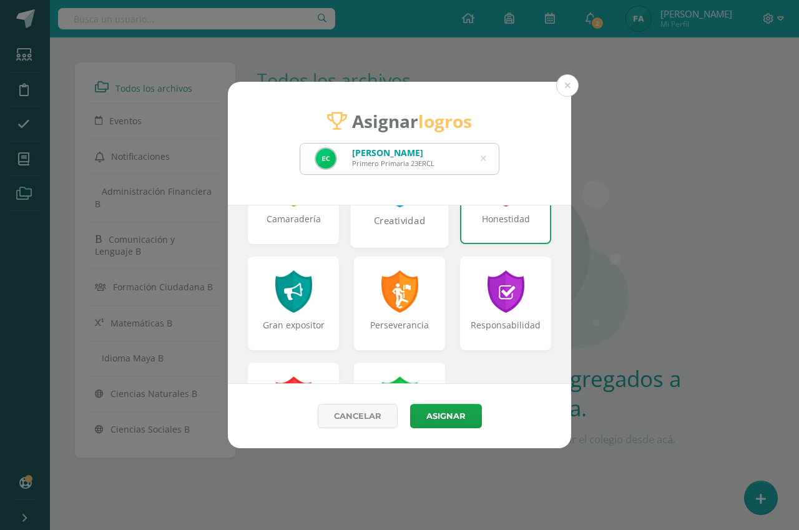
click at [380, 229] on div "Creatividad" at bounding box center [400, 227] width 96 height 27
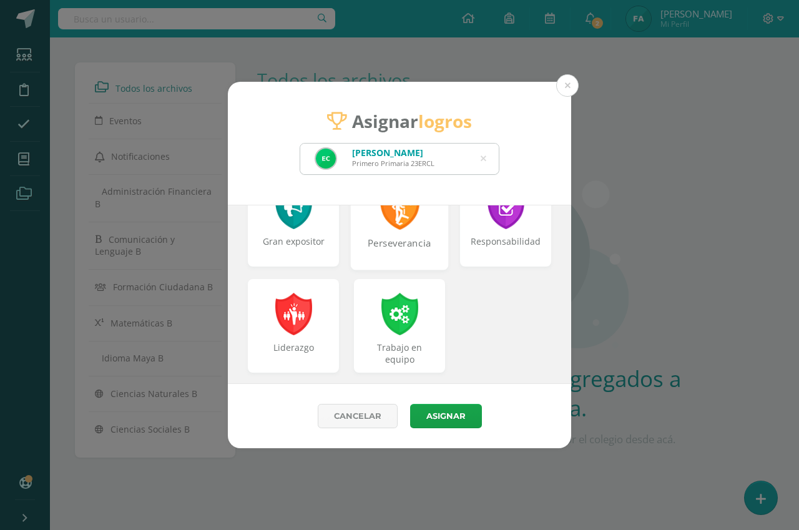
scroll to position [595, 0]
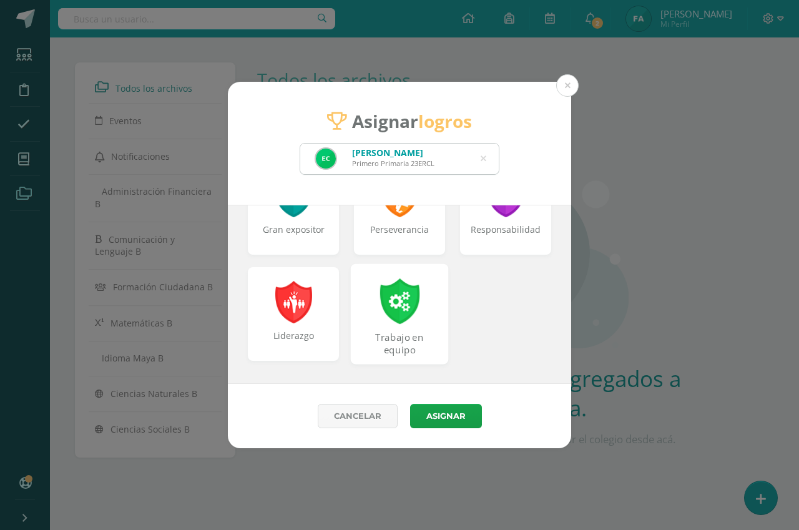
click at [415, 305] on div at bounding box center [399, 301] width 43 height 46
click at [451, 411] on button "Asignar" at bounding box center [446, 416] width 72 height 24
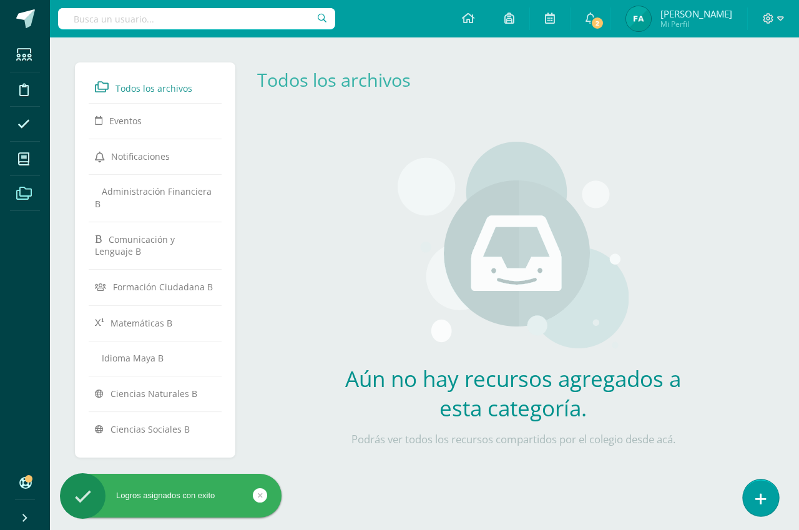
click at [755, 500] on link at bounding box center [761, 497] width 36 height 36
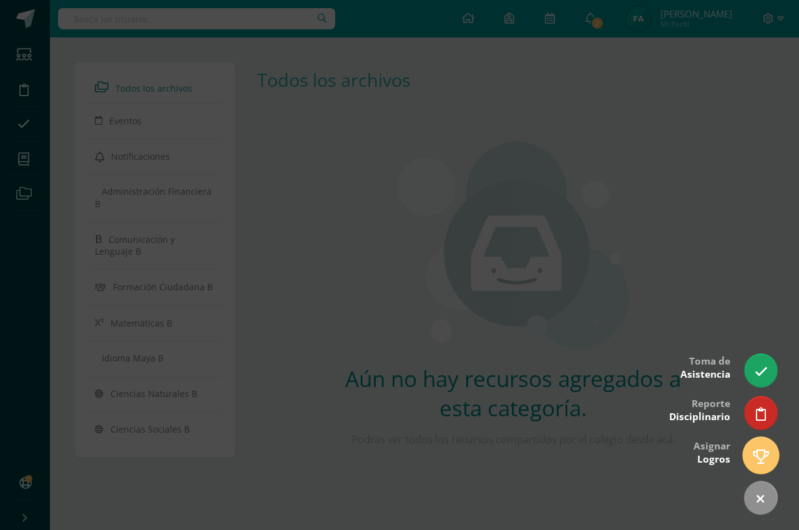
click at [757, 460] on icon at bounding box center [761, 456] width 16 height 14
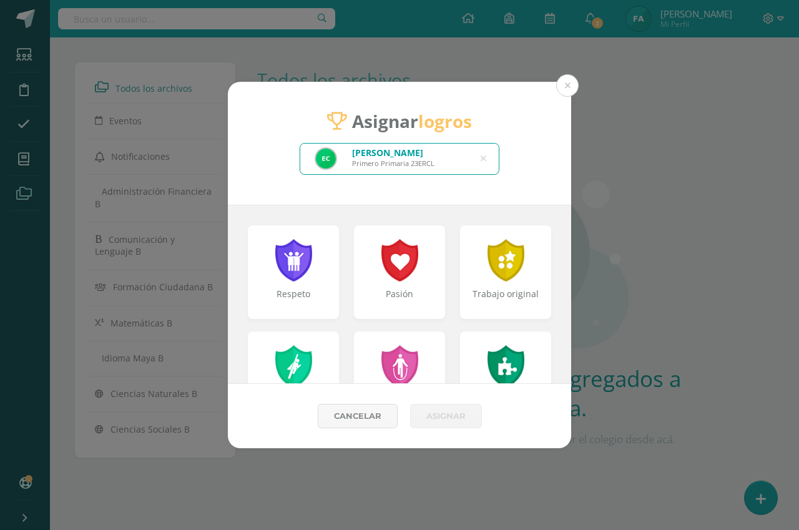
click at [485, 154] on icon at bounding box center [484, 159] width 6 height 32
click at [424, 162] on input "text" at bounding box center [399, 159] width 199 height 31
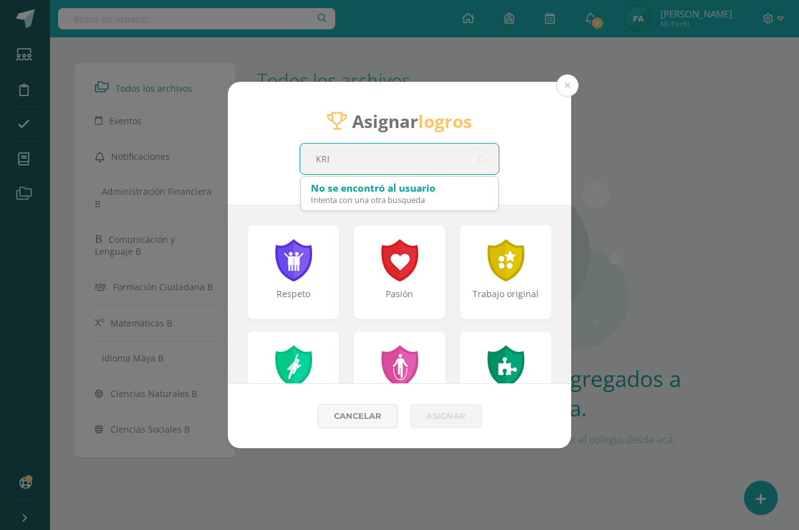
type input "KRIS"
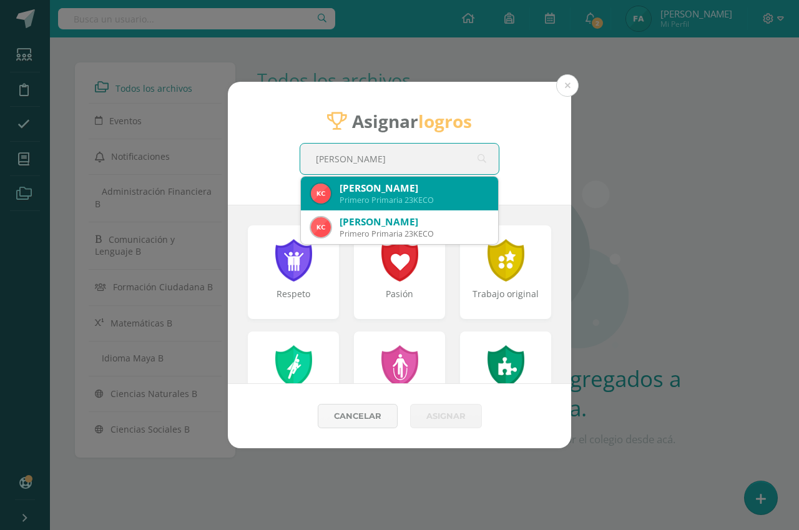
click at [442, 193] on div "Kristell Estefanía Cordón Ochoa" at bounding box center [414, 188] width 149 height 13
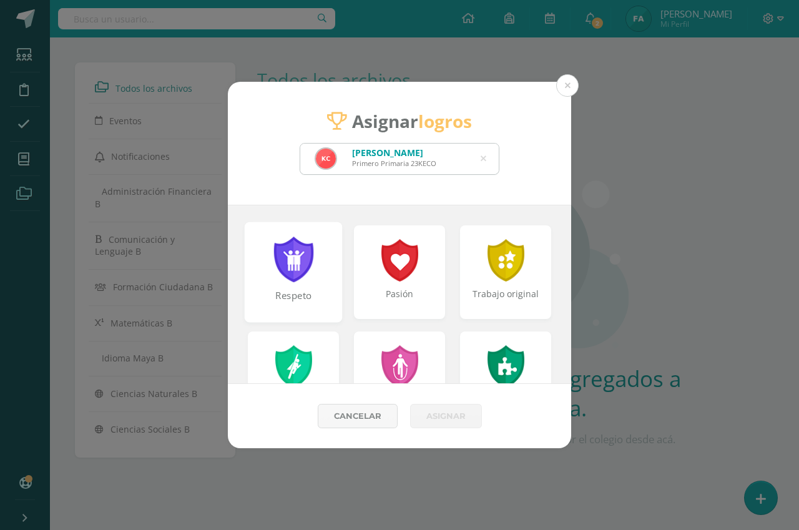
click at [314, 284] on div "Respeto" at bounding box center [294, 272] width 98 height 100
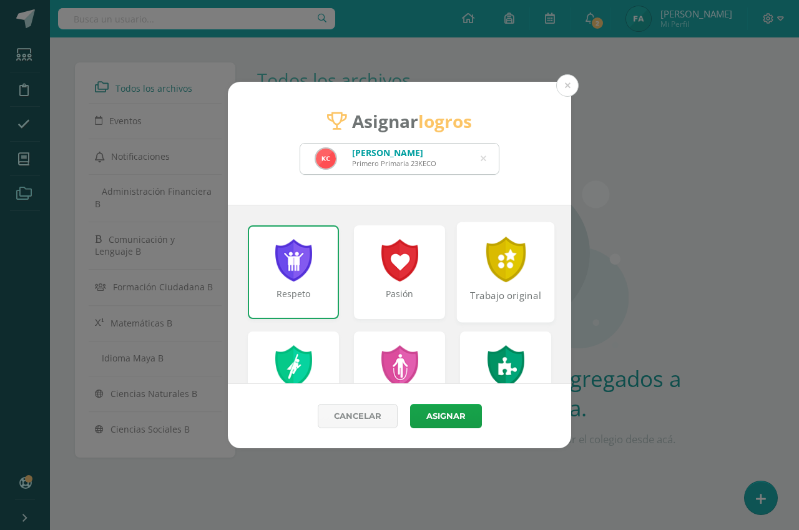
click at [480, 287] on div "Trabajo original" at bounding box center [506, 272] width 98 height 100
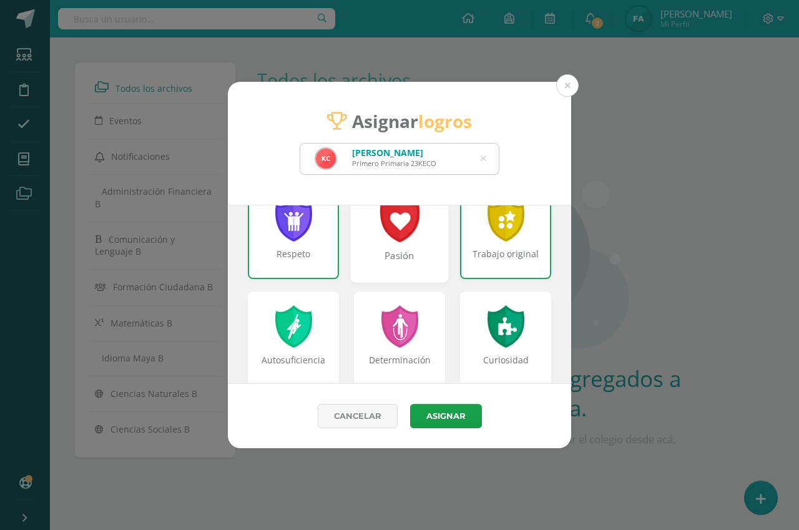
scroll to position [62, 0]
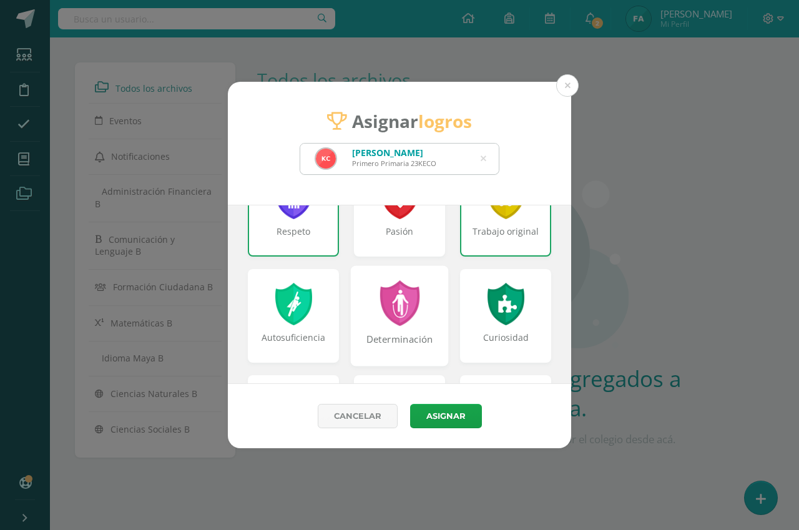
click at [410, 331] on div "Determinación" at bounding box center [400, 315] width 98 height 100
click at [410, 331] on div "Determinación" at bounding box center [399, 316] width 91 height 94
click at [414, 315] on div at bounding box center [399, 303] width 43 height 46
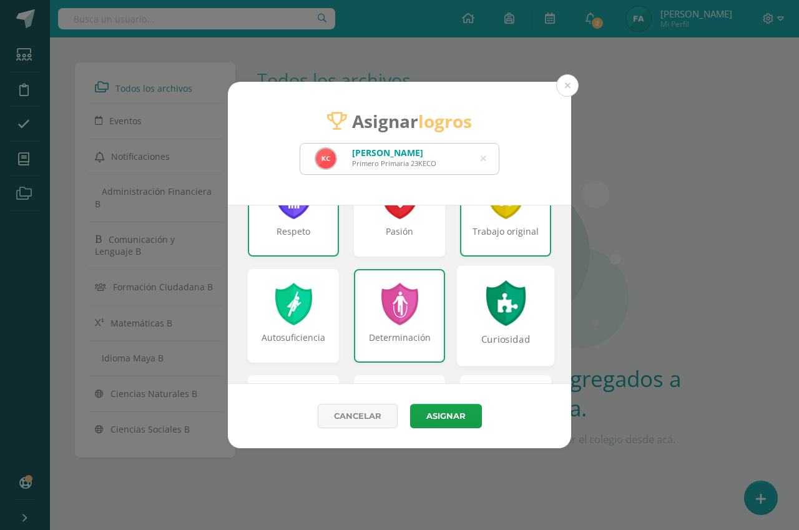
click at [484, 315] on div at bounding box center [505, 303] width 43 height 46
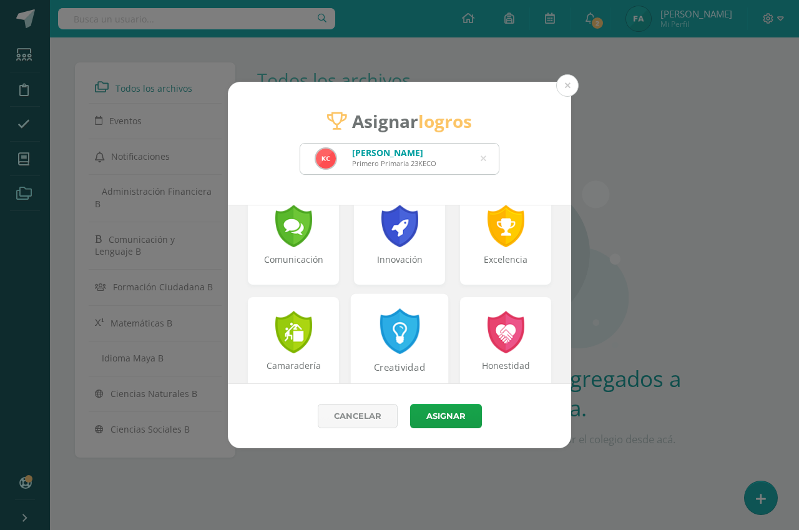
scroll to position [375, 0]
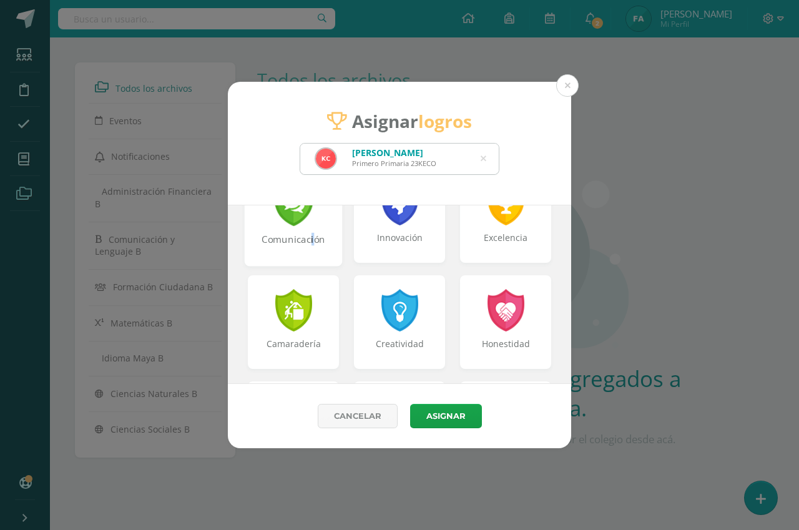
click at [310, 248] on div "Comunicación" at bounding box center [294, 246] width 96 height 27
click at [420, 322] on div "Creatividad" at bounding box center [400, 322] width 98 height 100
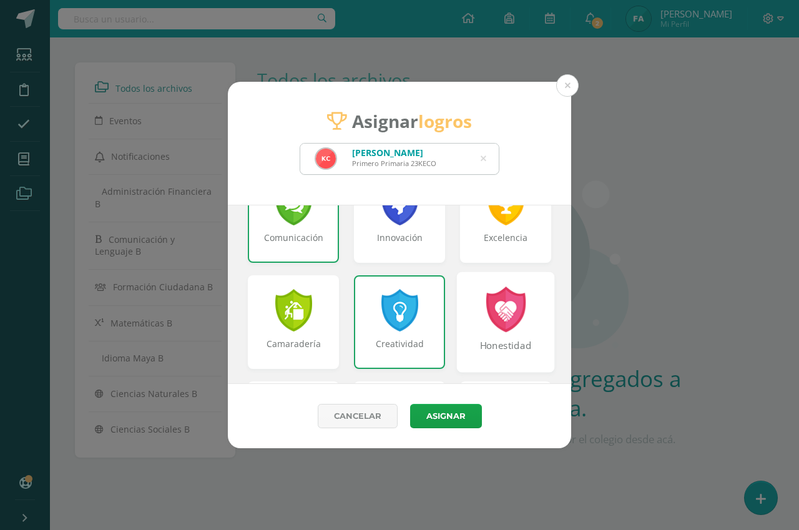
click at [464, 321] on div "Honestidad" at bounding box center [506, 322] width 98 height 100
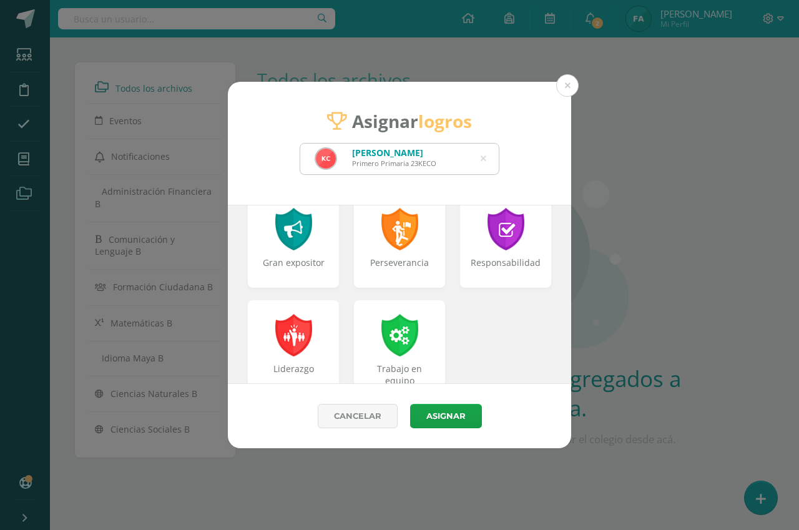
scroll to position [595, 0]
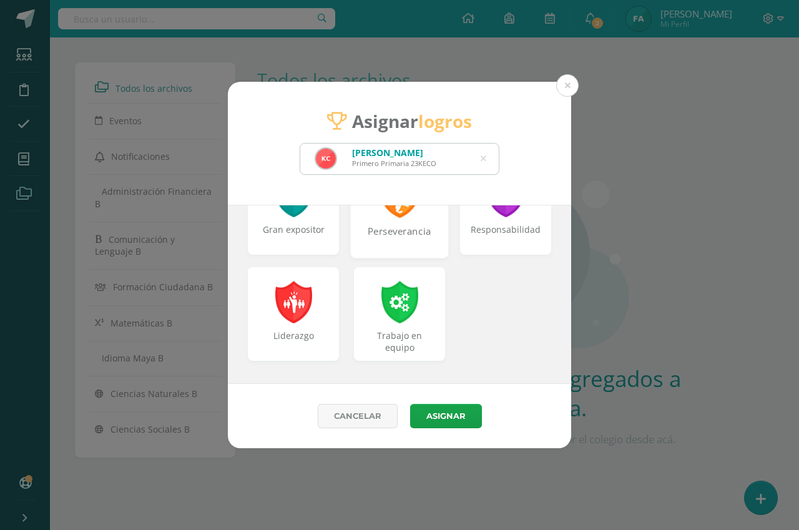
click at [365, 243] on div "Perseverancia" at bounding box center [400, 238] width 96 height 27
click at [436, 423] on button "Asignar" at bounding box center [446, 416] width 72 height 24
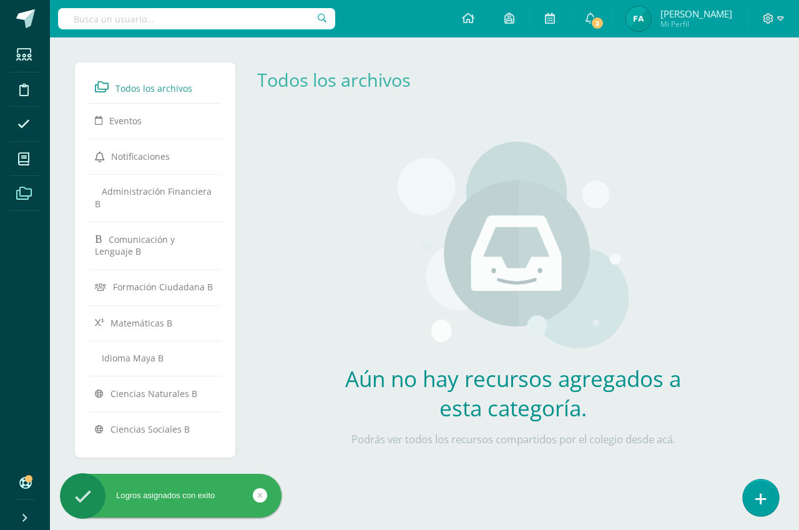
click at [762, 494] on icon at bounding box center [760, 499] width 11 height 14
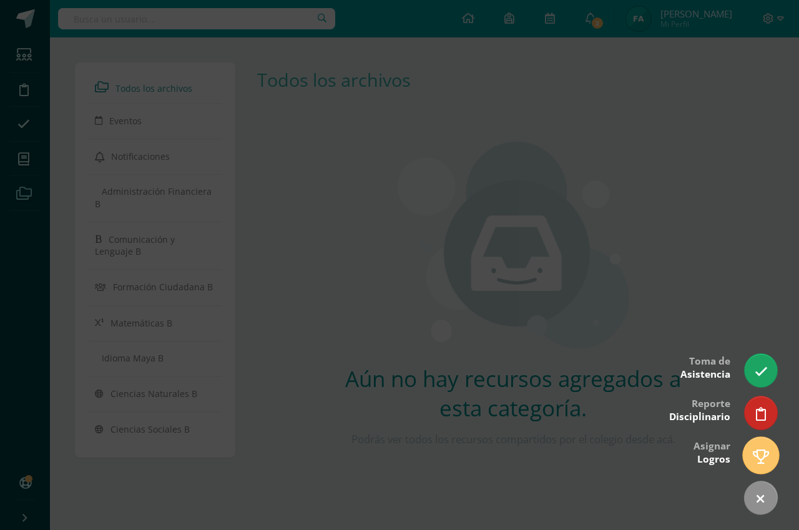
click at [760, 461] on icon at bounding box center [761, 456] width 16 height 14
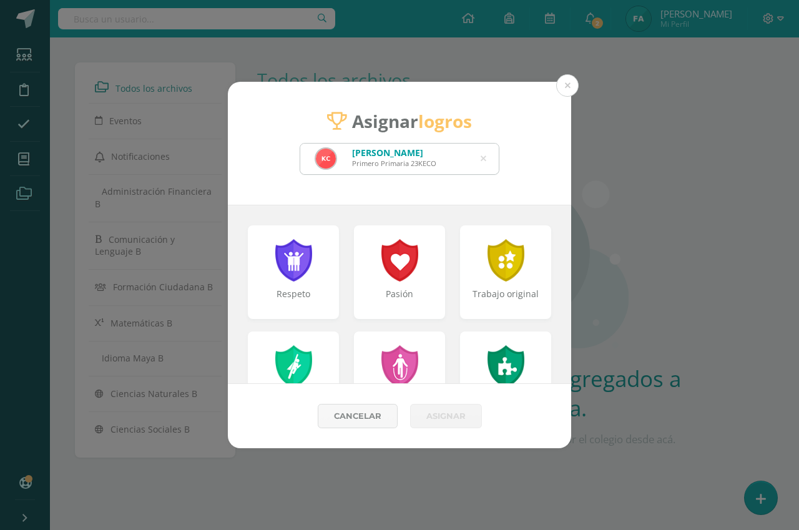
click at [486, 154] on icon at bounding box center [484, 159] width 6 height 32
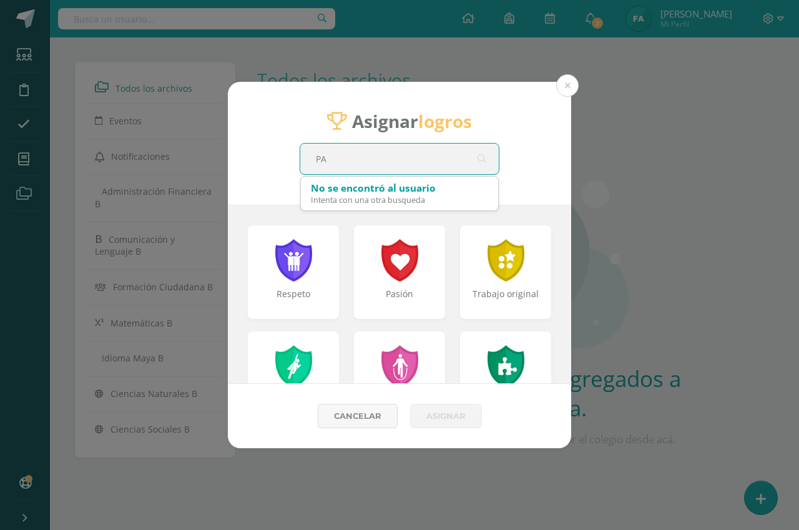
type input "PAO"
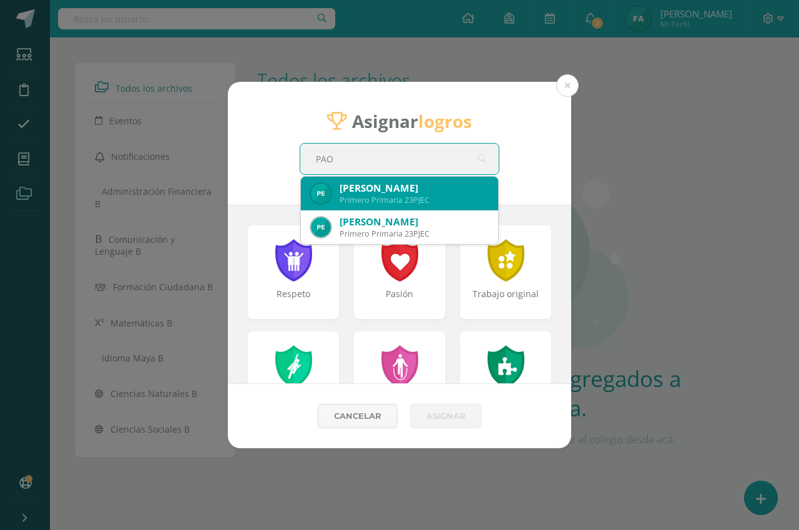
click at [421, 193] on div "Paolo Javier Elías Carrera" at bounding box center [414, 188] width 149 height 13
click at [421, 193] on div "Asignar logros PAO PAO Paolo Javier Elías Carrera Primero Primaria 23PJEC Paolo…" at bounding box center [399, 143] width 343 height 123
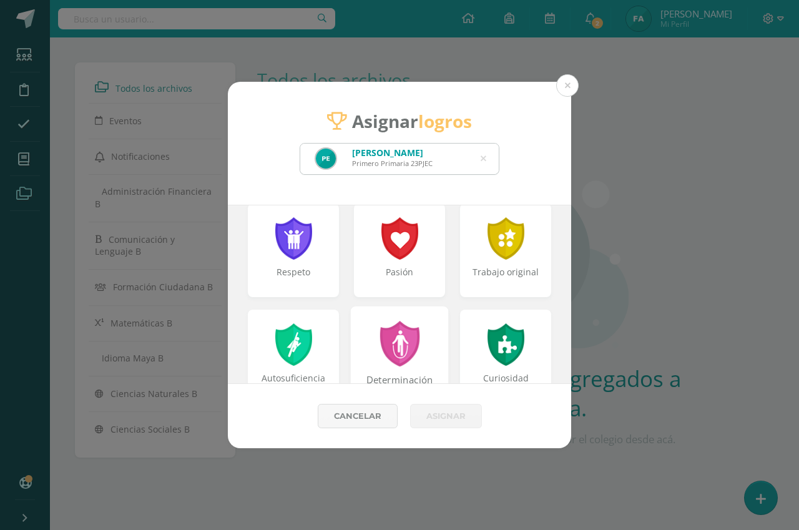
scroll to position [0, 0]
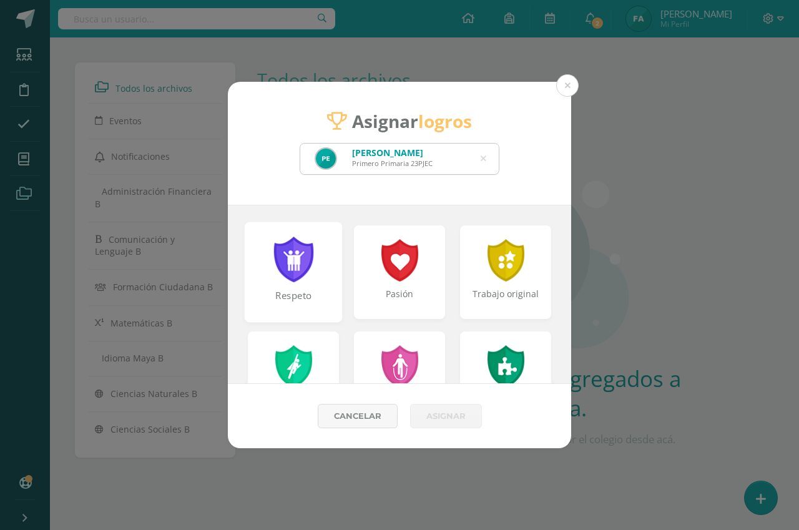
click at [320, 272] on div "Respeto" at bounding box center [294, 272] width 98 height 100
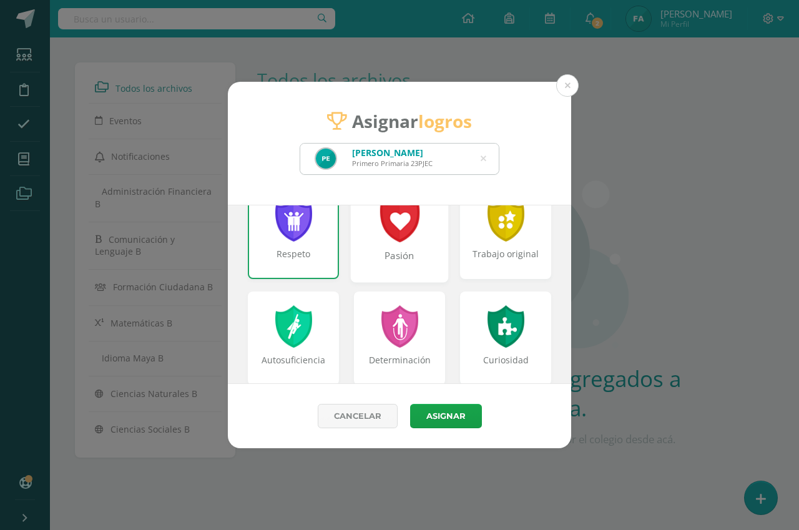
scroll to position [62, 0]
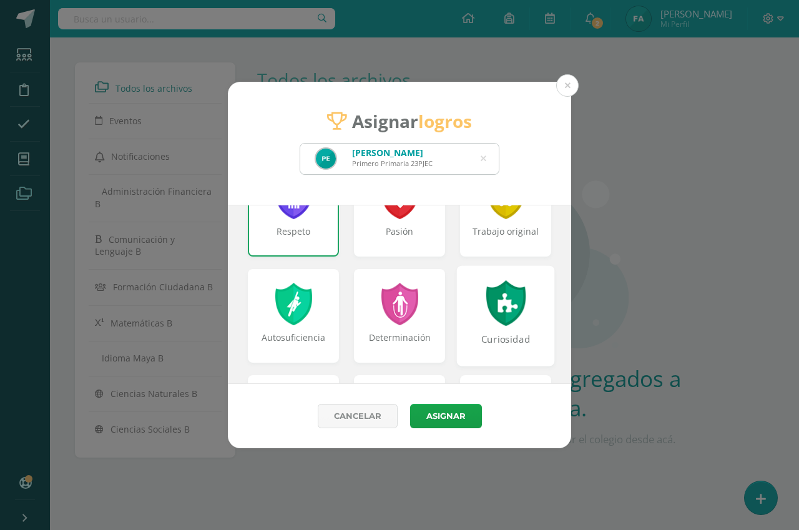
click at [507, 303] on div at bounding box center [505, 303] width 43 height 46
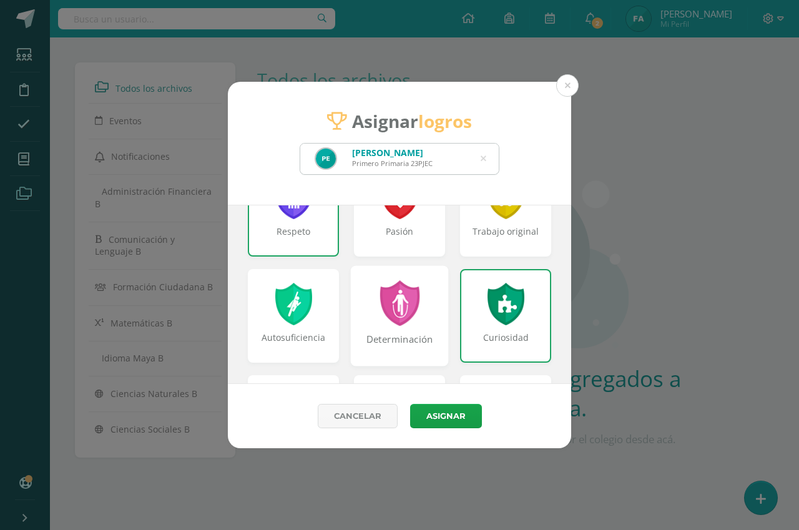
click at [411, 323] on div at bounding box center [399, 303] width 43 height 46
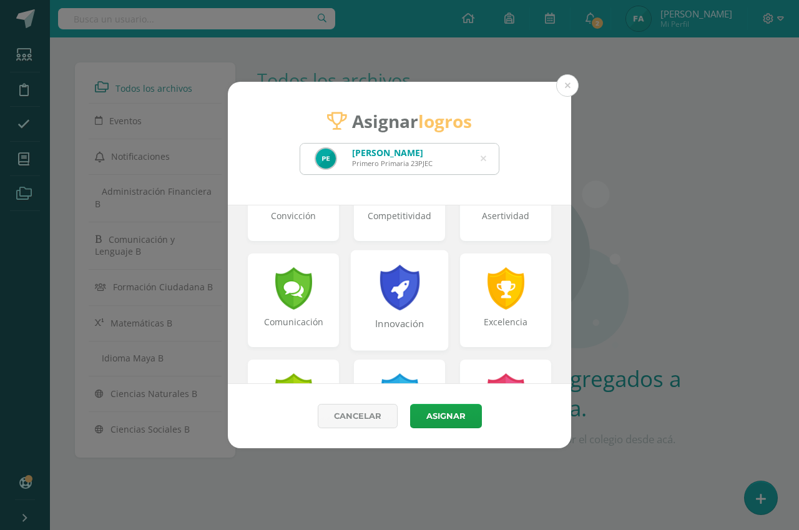
scroll to position [312, 0]
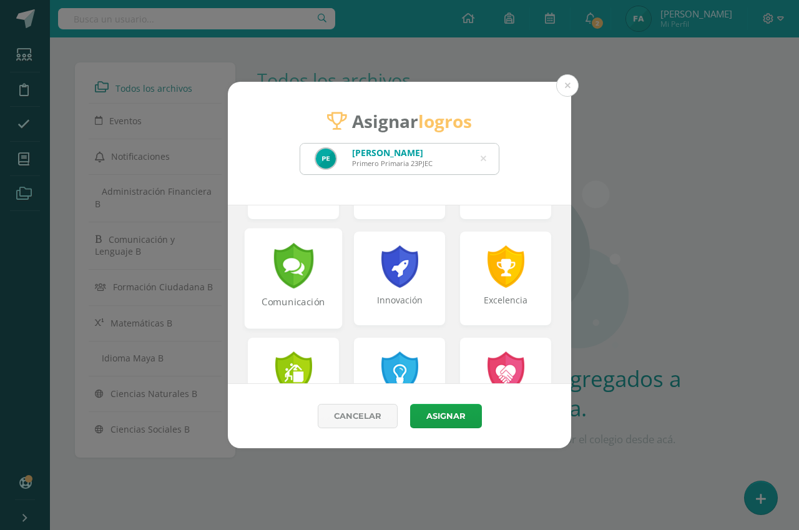
click at [330, 285] on div "Comunicación" at bounding box center [294, 278] width 98 height 100
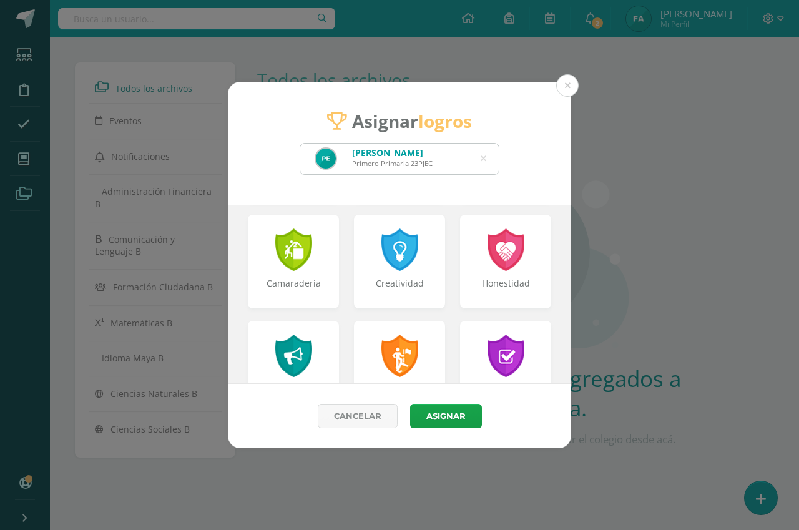
scroll to position [437, 0]
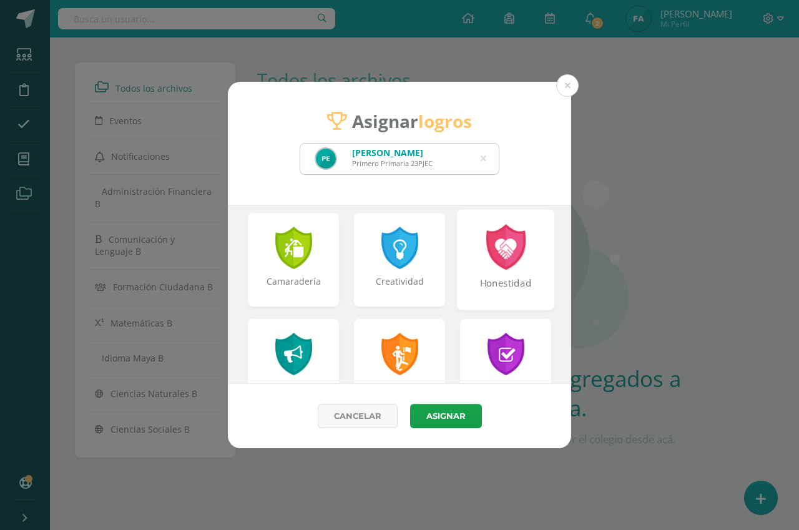
click at [466, 258] on div "Honestidad" at bounding box center [506, 259] width 98 height 100
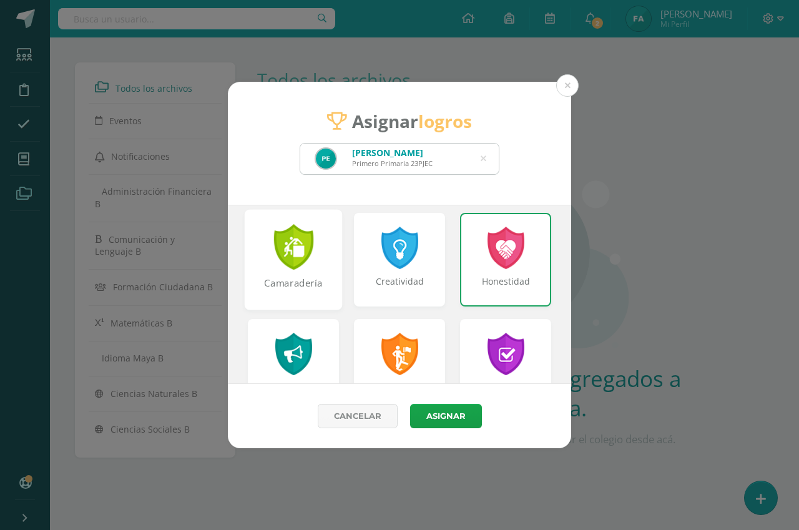
click at [331, 268] on div "Camaradería" at bounding box center [294, 259] width 98 height 100
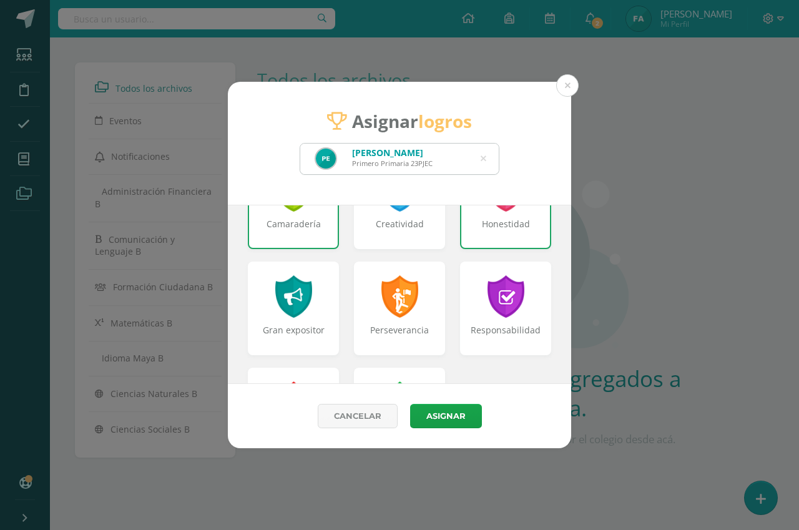
scroll to position [562, 0]
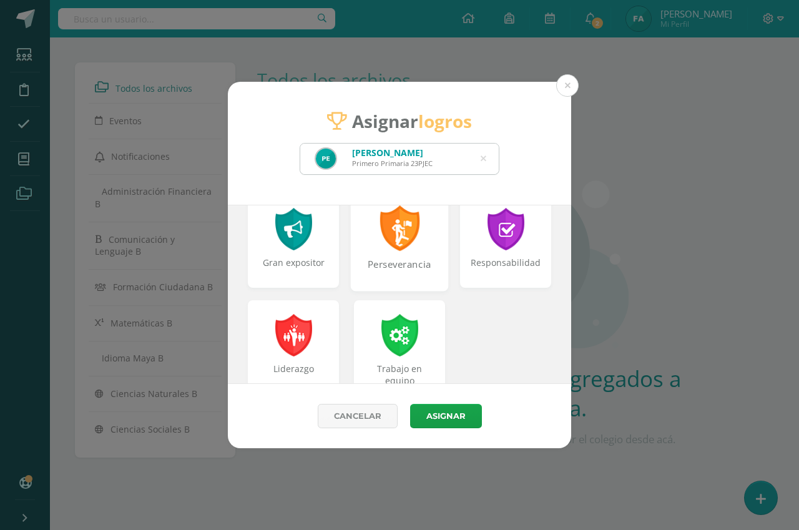
click at [408, 277] on div "Perseverancia" at bounding box center [400, 271] width 96 height 27
click at [484, 273] on div "Responsabilidad" at bounding box center [506, 271] width 96 height 27
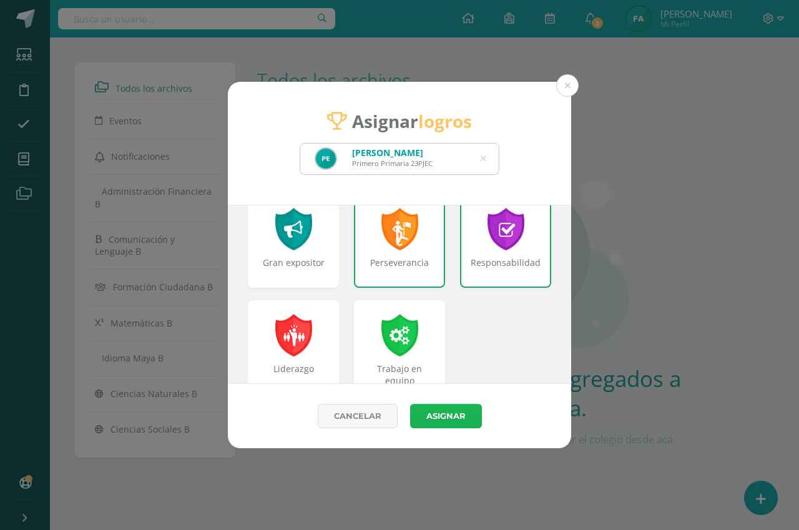
click at [441, 414] on button "Asignar" at bounding box center [446, 416] width 72 height 24
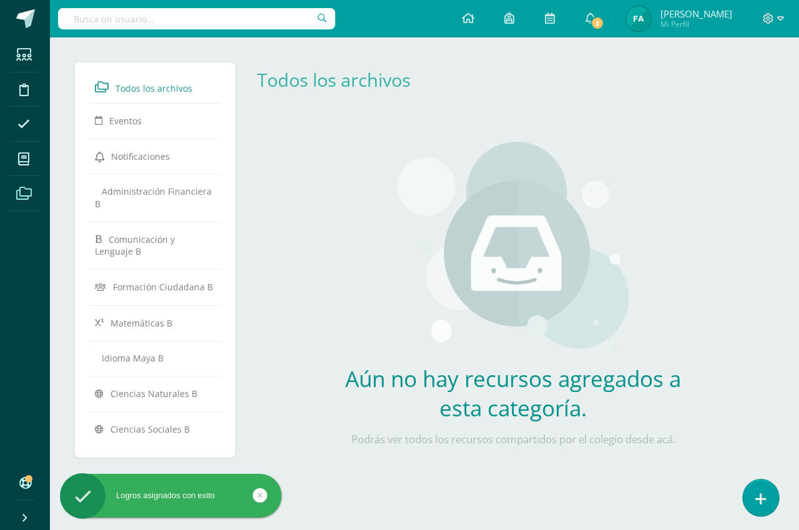
click at [757, 497] on icon at bounding box center [760, 499] width 11 height 14
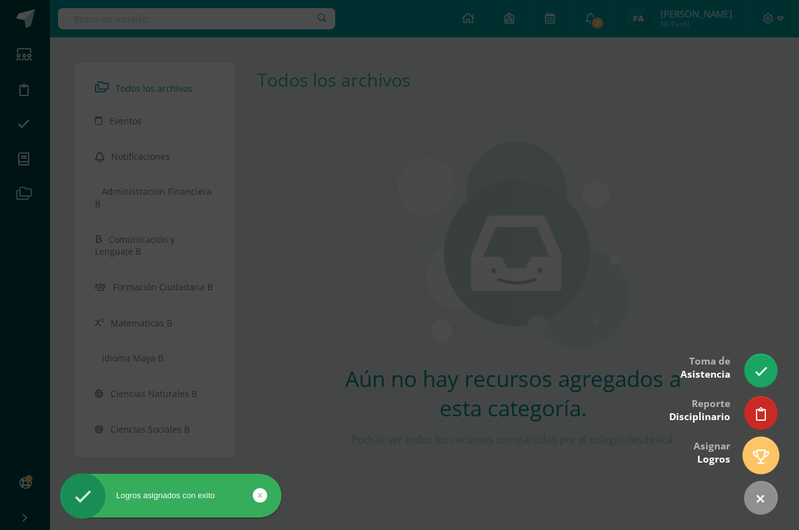
click at [760, 454] on icon at bounding box center [761, 456] width 16 height 14
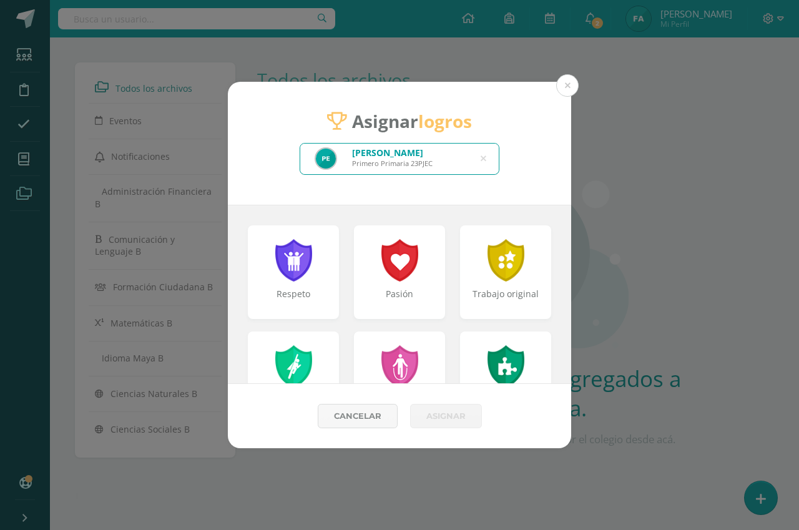
click at [481, 152] on icon at bounding box center [484, 159] width 6 height 32
click at [450, 159] on input "text" at bounding box center [399, 159] width 199 height 31
type input "CAMILA"
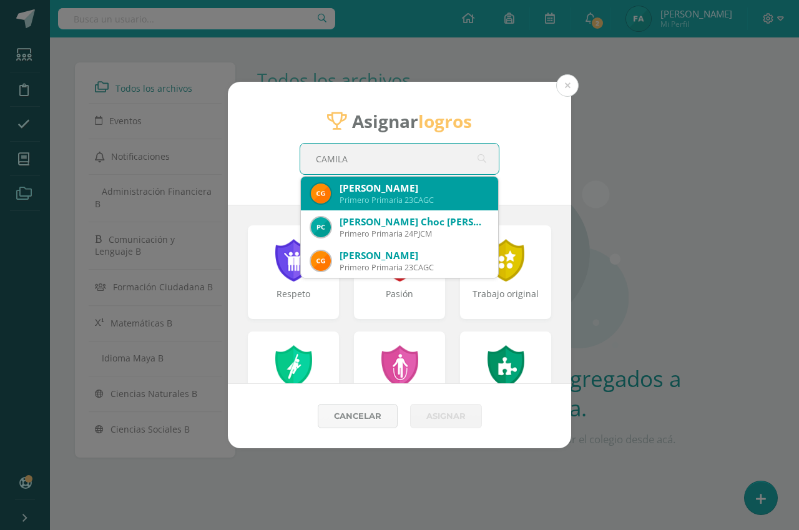
click at [453, 192] on div "Camila Anthonella Godínez Castro" at bounding box center [414, 188] width 149 height 13
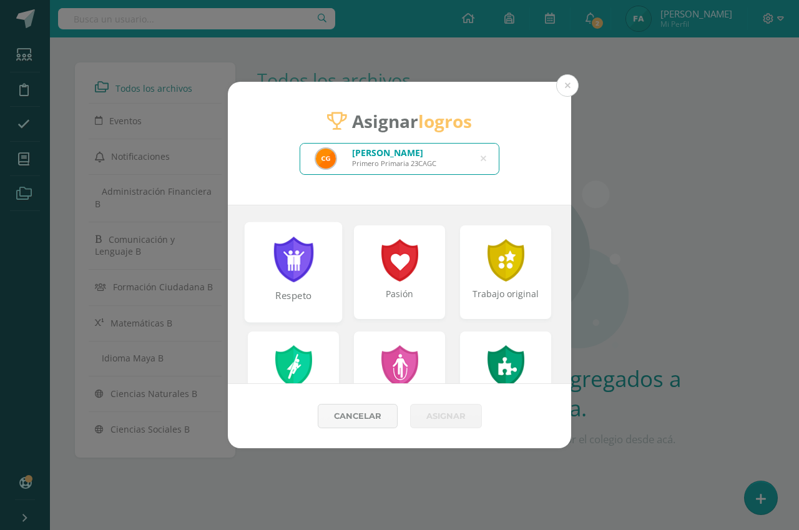
click at [293, 271] on div at bounding box center [293, 260] width 43 height 46
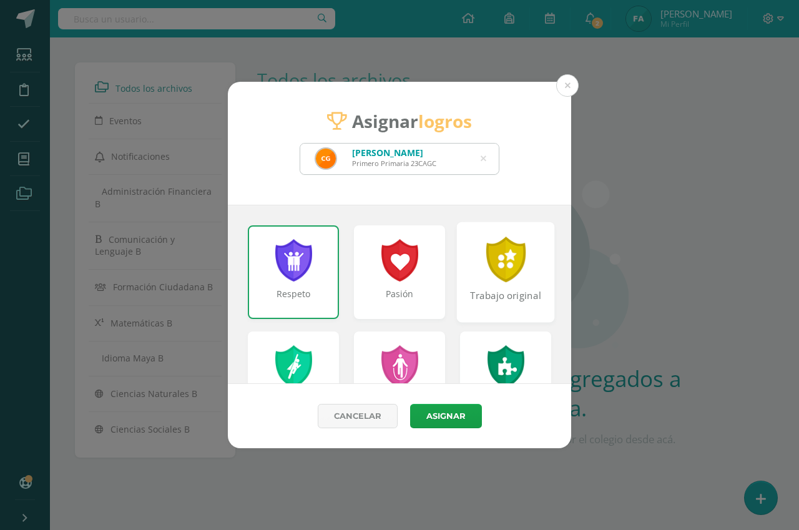
click at [489, 267] on div at bounding box center [505, 260] width 43 height 46
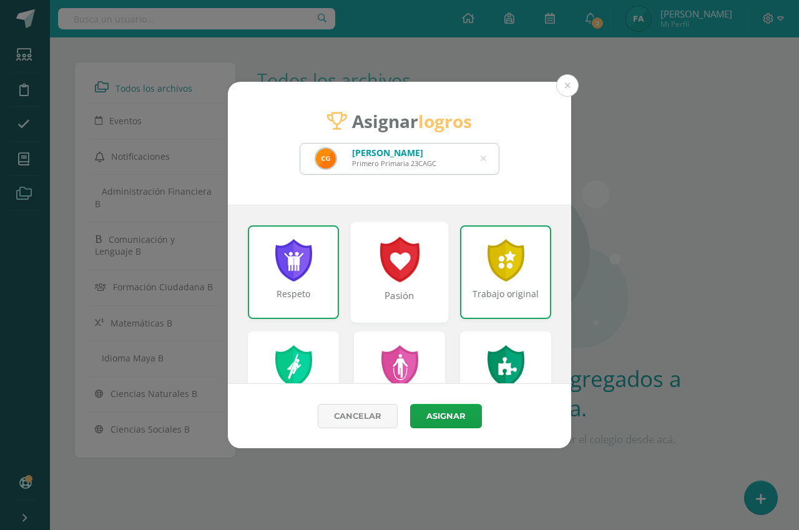
click at [427, 286] on div "Pasión" at bounding box center [400, 272] width 98 height 100
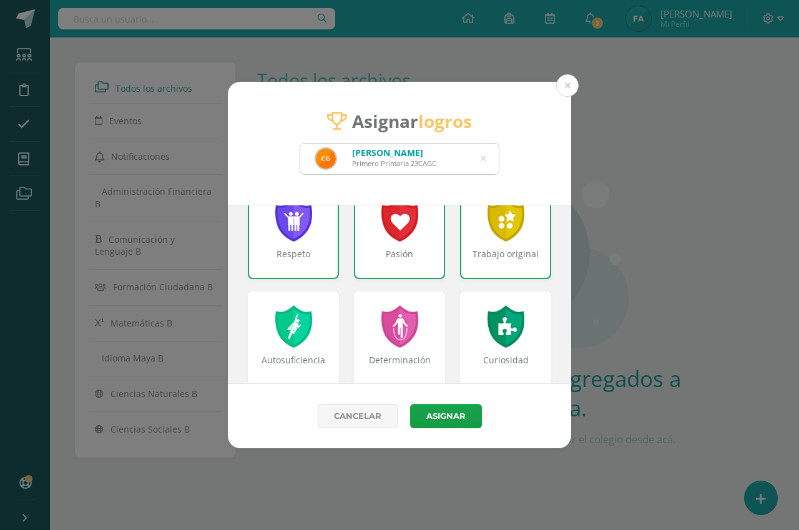
scroll to position [62, 0]
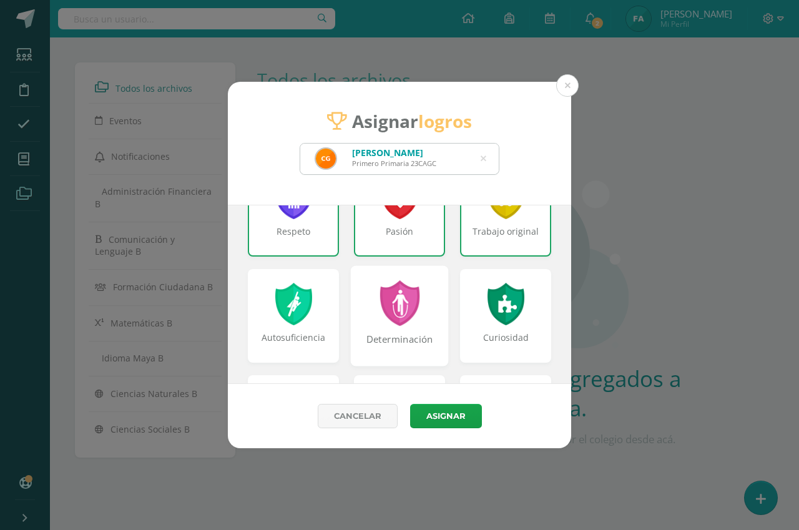
click at [419, 311] on div "Determinación" at bounding box center [400, 315] width 98 height 100
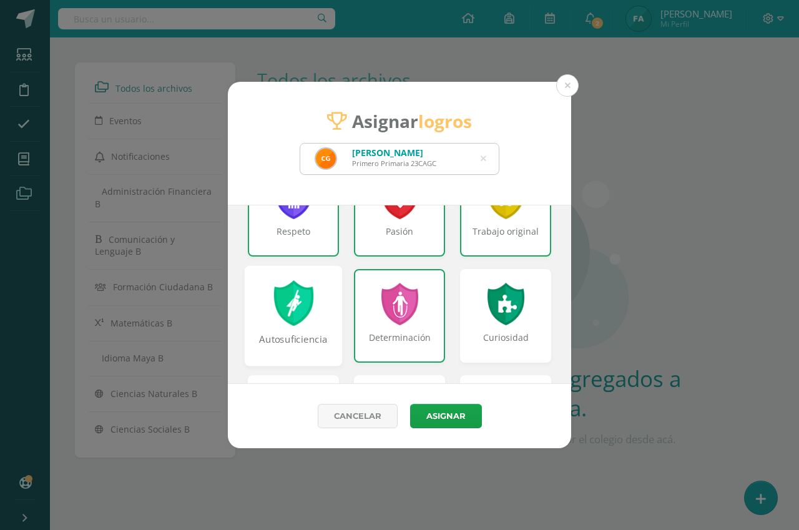
click at [330, 306] on div "Autosuficiencia" at bounding box center [294, 315] width 98 height 100
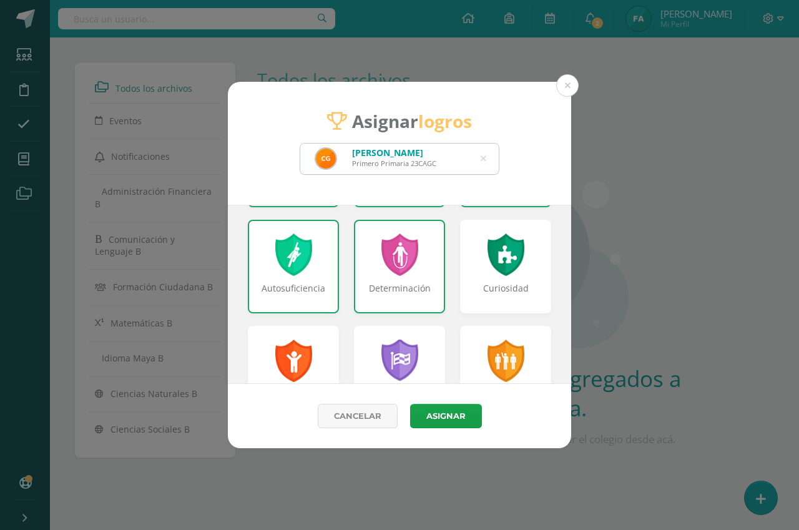
scroll to position [187, 0]
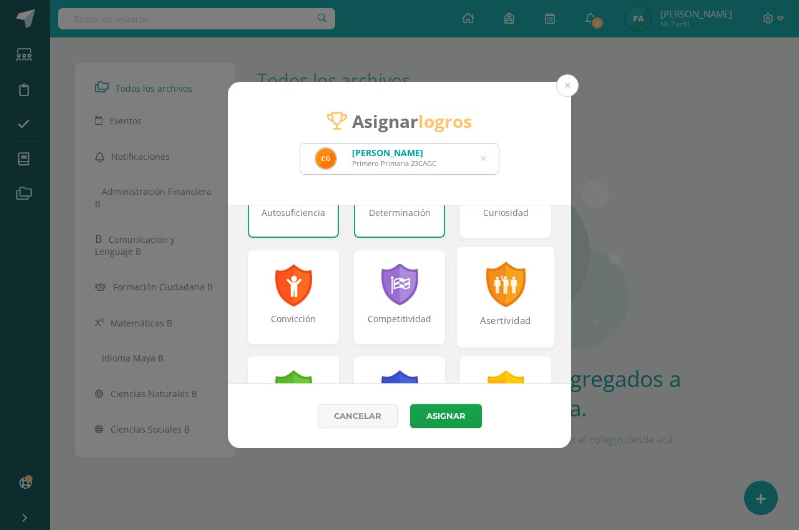
click at [525, 300] on div "Asertividad" at bounding box center [506, 297] width 98 height 100
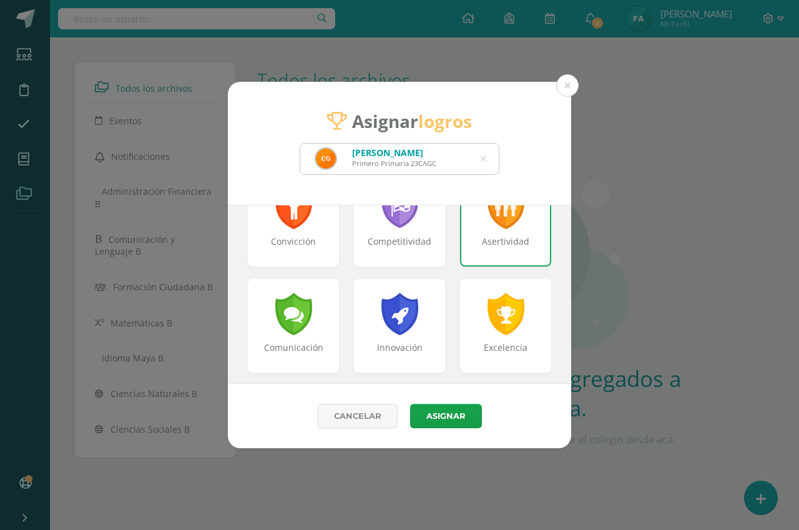
scroll to position [312, 0]
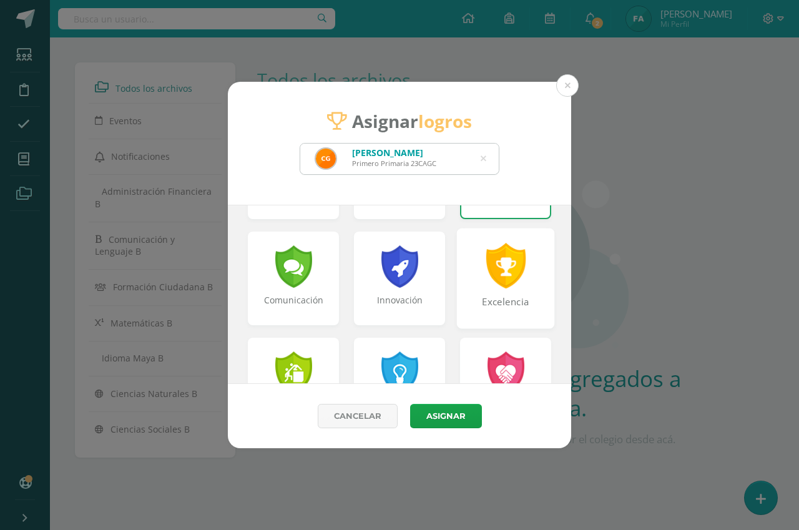
click at [475, 301] on div "Excelencia" at bounding box center [506, 308] width 96 height 27
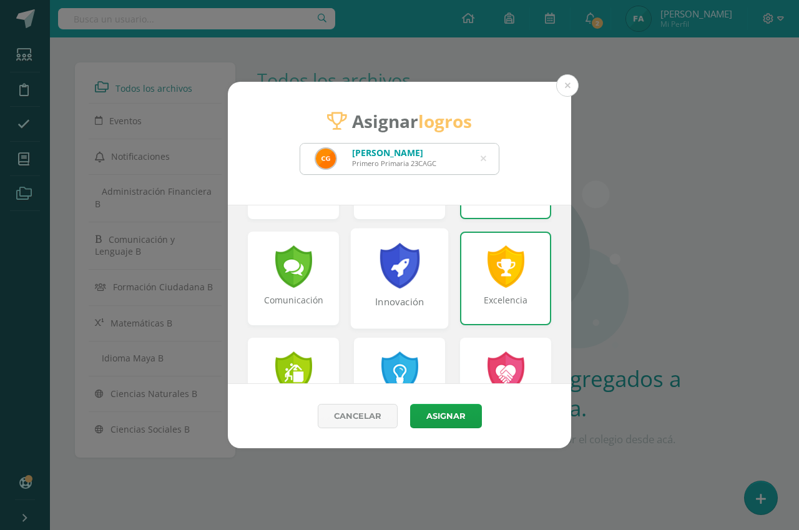
click at [407, 311] on div "Innovación" at bounding box center [400, 308] width 96 height 27
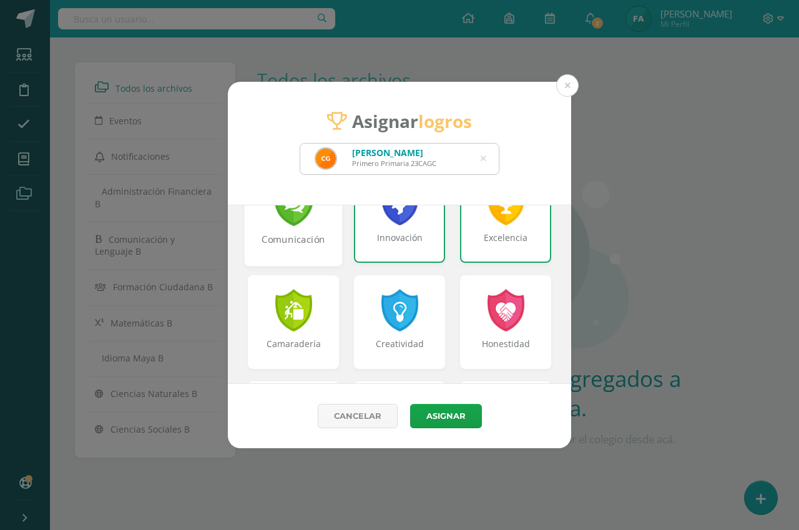
click at [299, 247] on div "Comunicación" at bounding box center [294, 246] width 96 height 27
click at [464, 316] on div "Honestidad" at bounding box center [506, 322] width 98 height 100
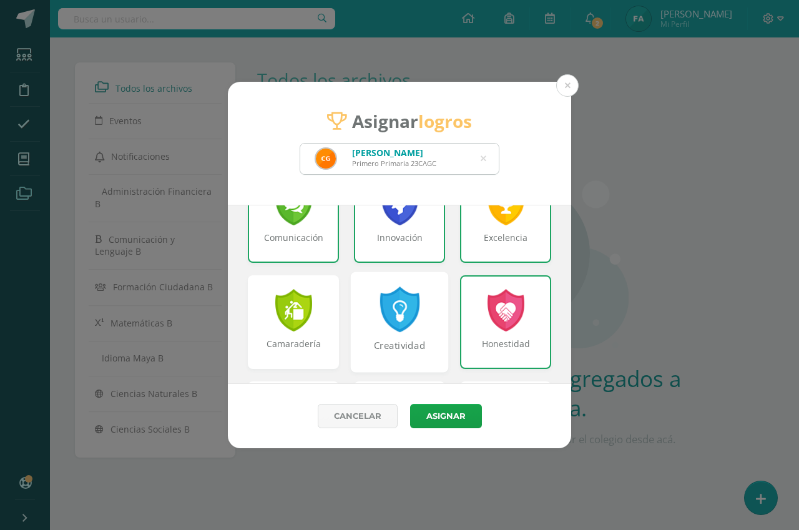
click at [426, 326] on div "Creatividad" at bounding box center [400, 322] width 98 height 100
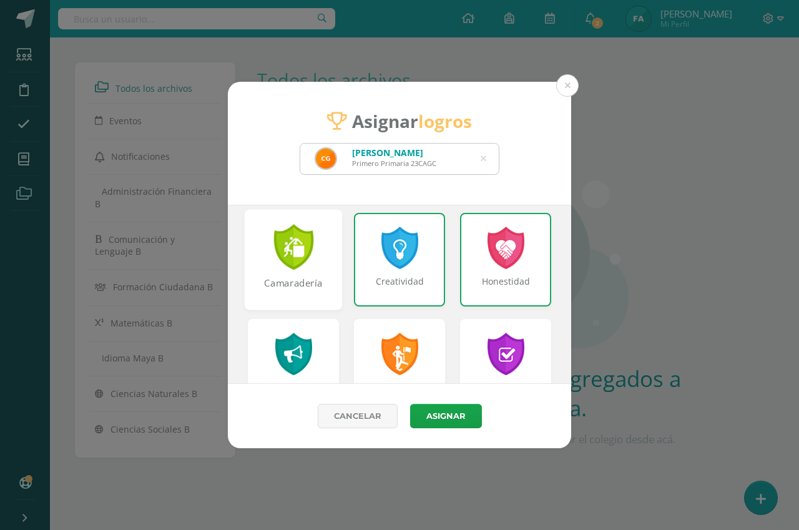
click at [325, 270] on div "Camaradería" at bounding box center [294, 259] width 98 height 100
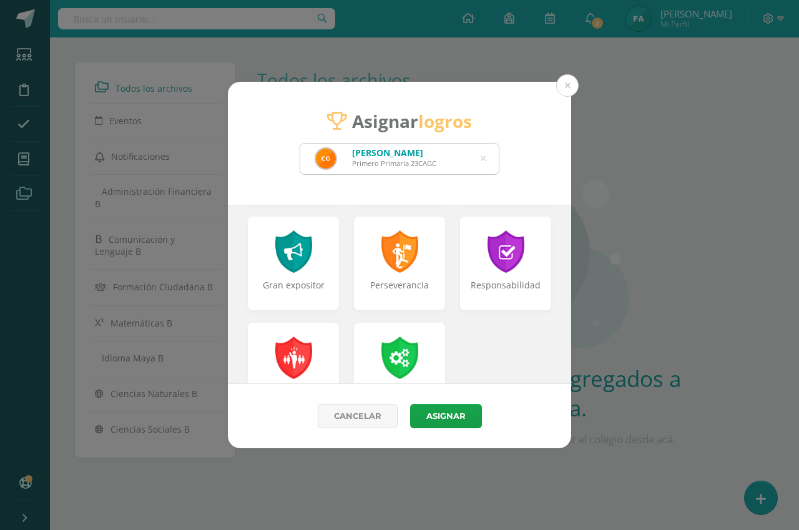
scroll to position [562, 0]
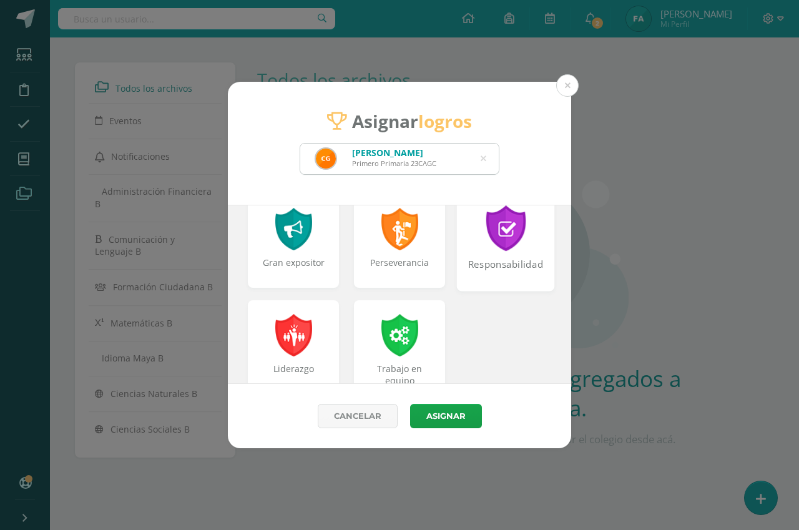
click at [469, 256] on div "Responsabilidad" at bounding box center [506, 240] width 98 height 100
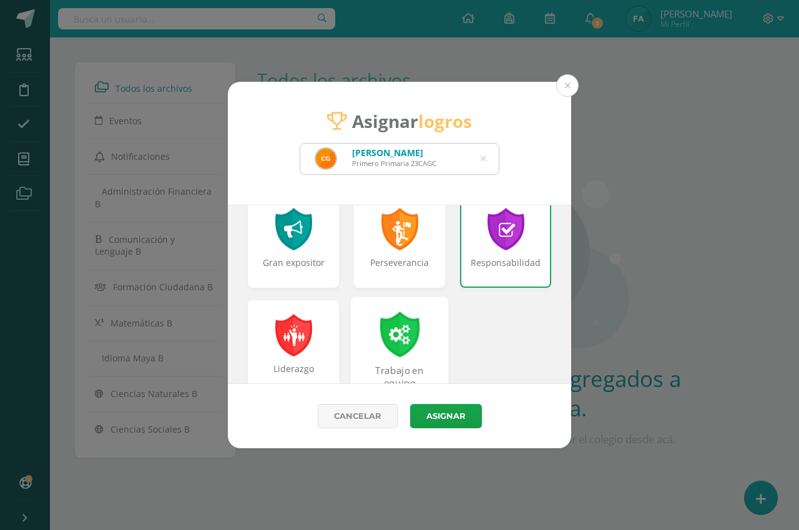
click at [424, 318] on div "Trabajo en equipo" at bounding box center [400, 347] width 98 height 100
click at [331, 256] on div "Gran expositor" at bounding box center [294, 240] width 98 height 100
click at [327, 330] on div "Liderazgo" at bounding box center [294, 347] width 98 height 100
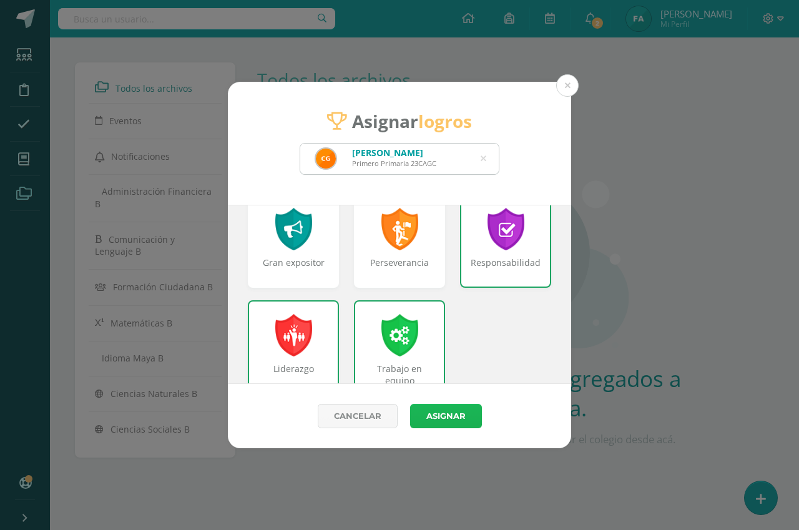
click at [447, 408] on button "Asignar" at bounding box center [446, 416] width 72 height 24
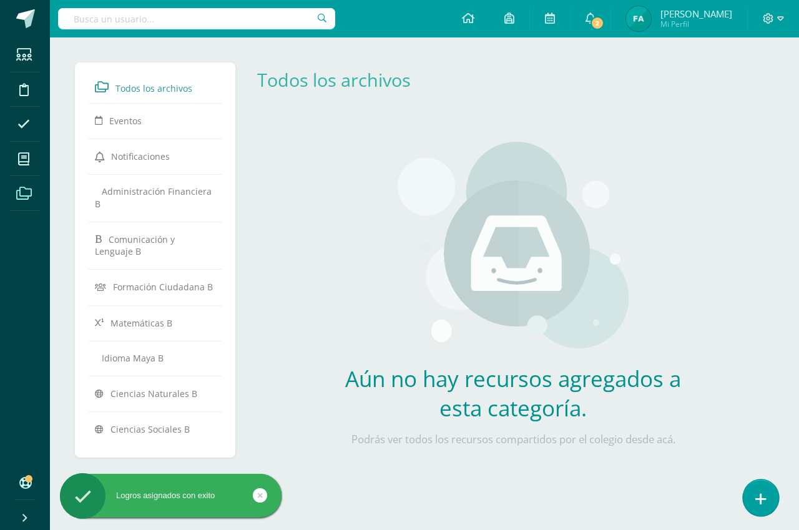
click at [762, 499] on icon at bounding box center [760, 499] width 11 height 14
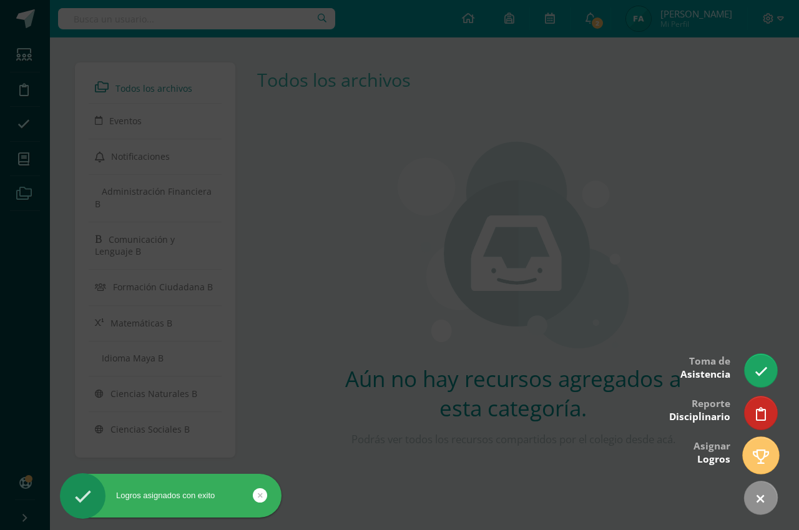
click at [756, 454] on icon at bounding box center [761, 456] width 16 height 14
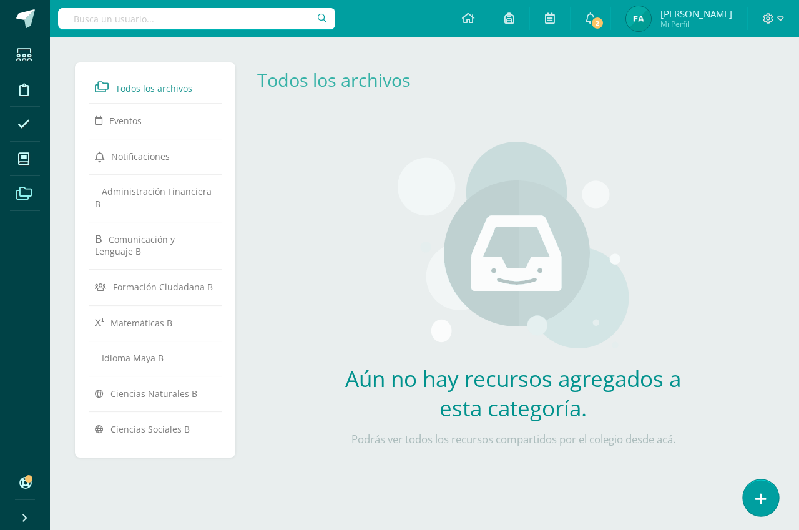
click at [757, 496] on icon at bounding box center [760, 499] width 11 height 14
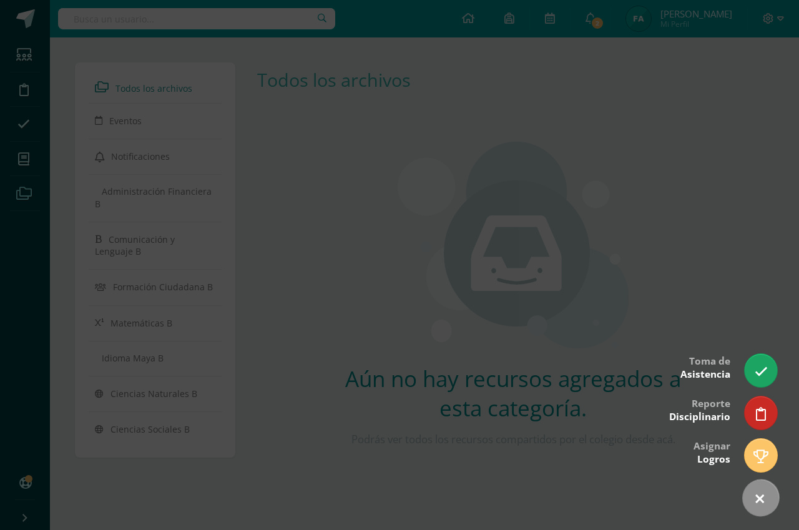
click at [757, 496] on icon at bounding box center [760, 499] width 18 height 18
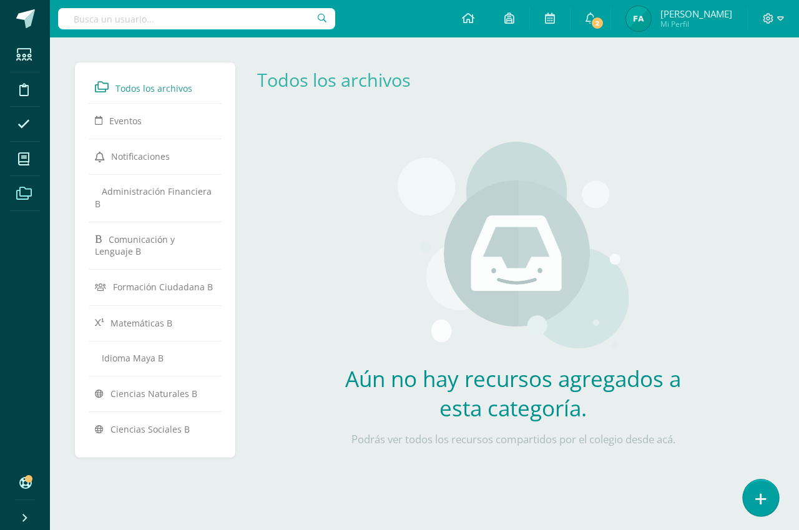
click at [757, 499] on icon at bounding box center [760, 499] width 11 height 14
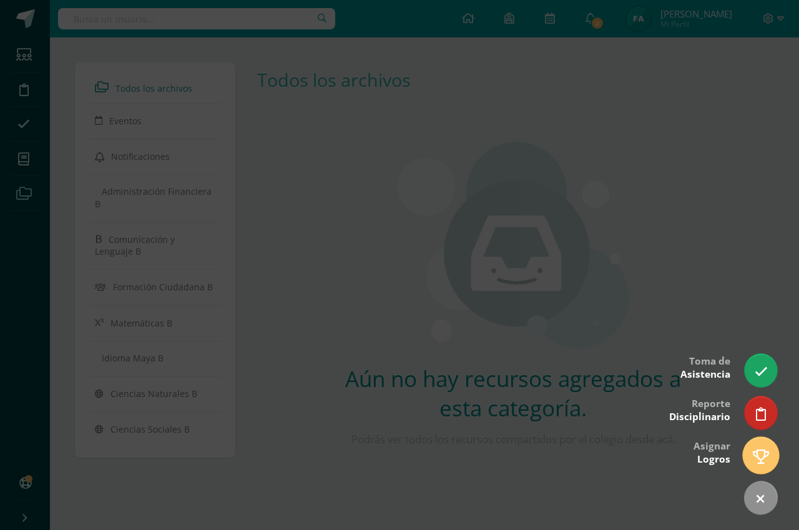
click at [762, 461] on icon at bounding box center [761, 456] width 16 height 14
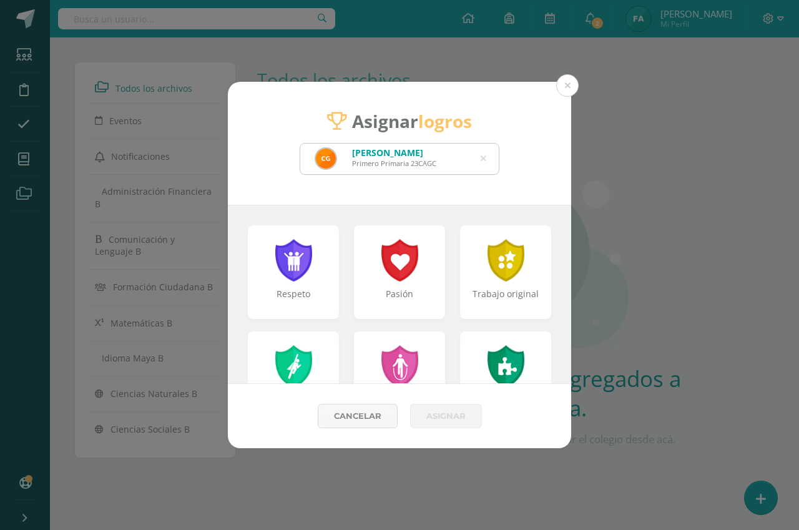
click at [479, 158] on div "Camila Anthonella Godínez Castro Primero Primaria 23CAGC" at bounding box center [399, 159] width 199 height 31
click at [480, 159] on div "Camila Anthonella Godínez Castro Primero Primaria 23CAGC" at bounding box center [399, 159] width 199 height 31
click at [484, 159] on icon at bounding box center [484, 159] width 6 height 32
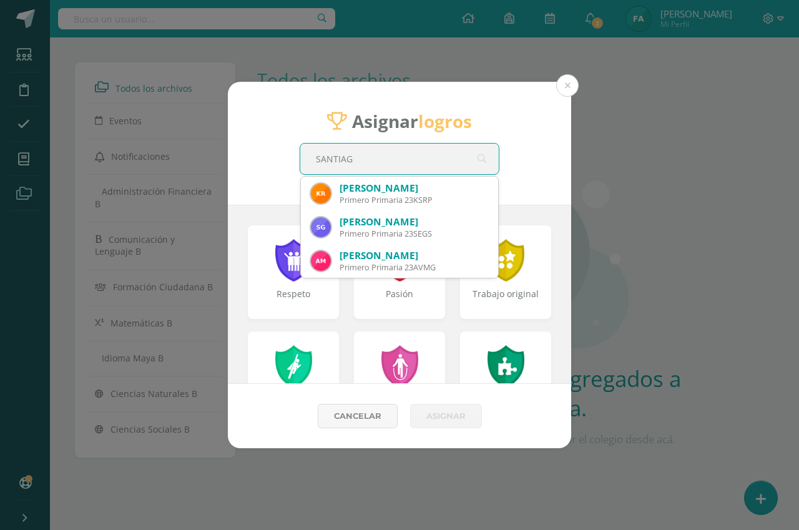
type input "SANTIAGO"
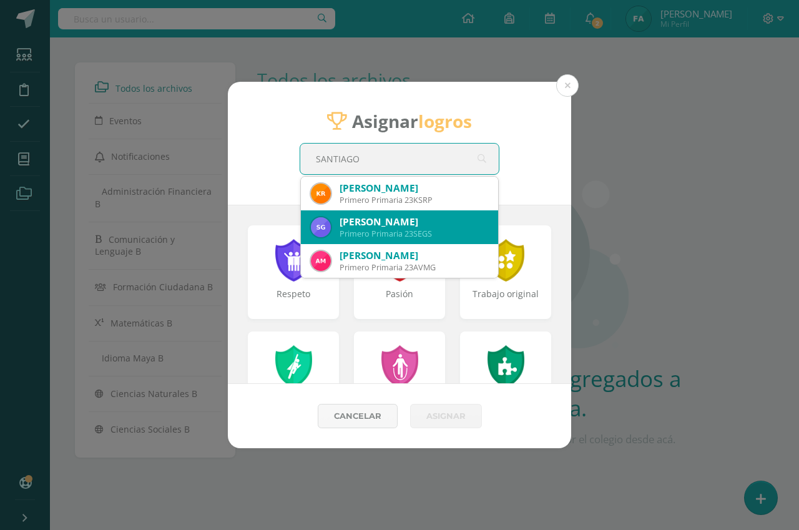
click at [441, 217] on div "Santiago Emanuel Godínez Salazar" at bounding box center [414, 221] width 149 height 13
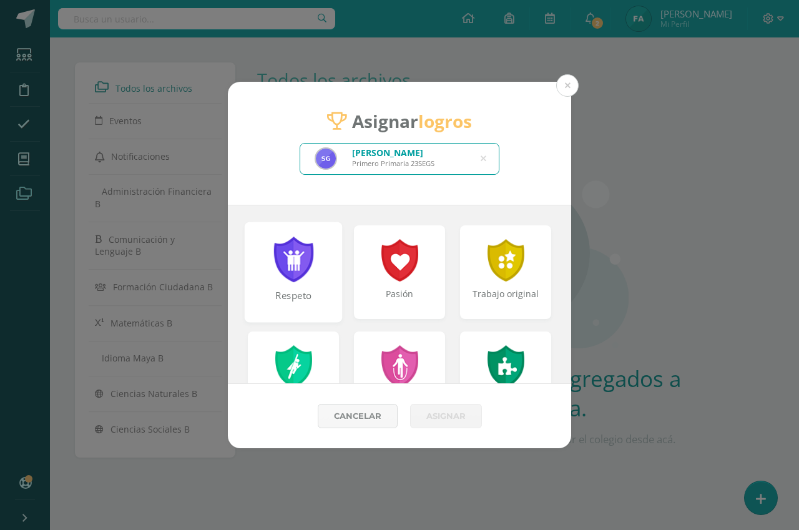
click at [320, 280] on div "Respeto" at bounding box center [294, 272] width 98 height 100
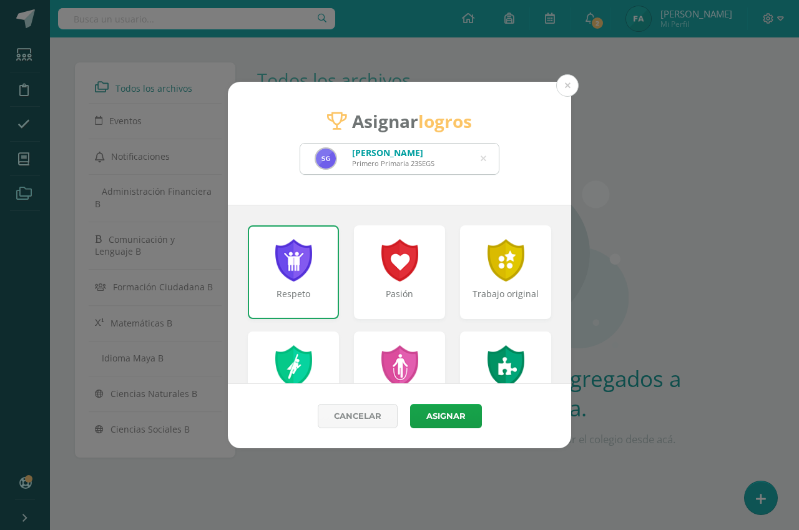
click at [320, 280] on div "Respeto" at bounding box center [293, 272] width 91 height 94
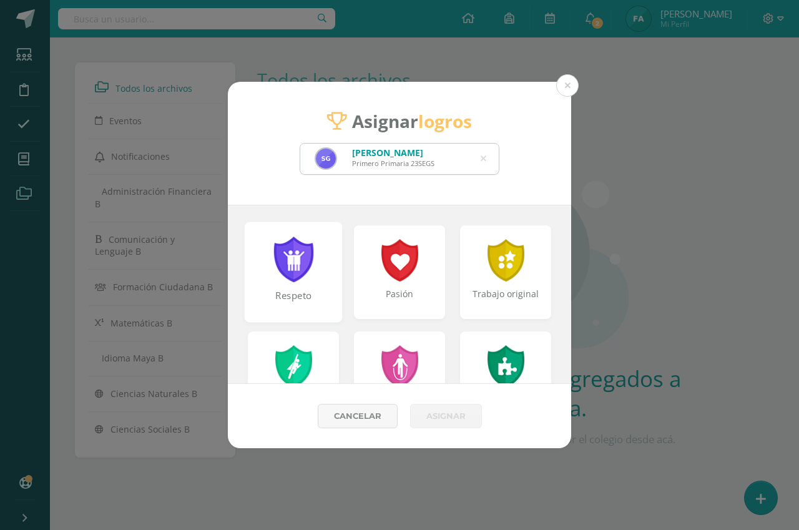
click at [320, 280] on div "Respeto" at bounding box center [294, 272] width 98 height 100
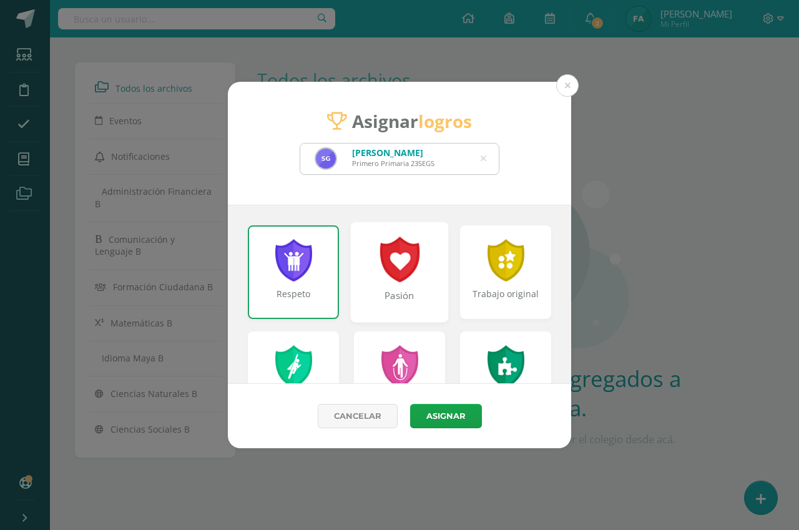
scroll to position [62, 0]
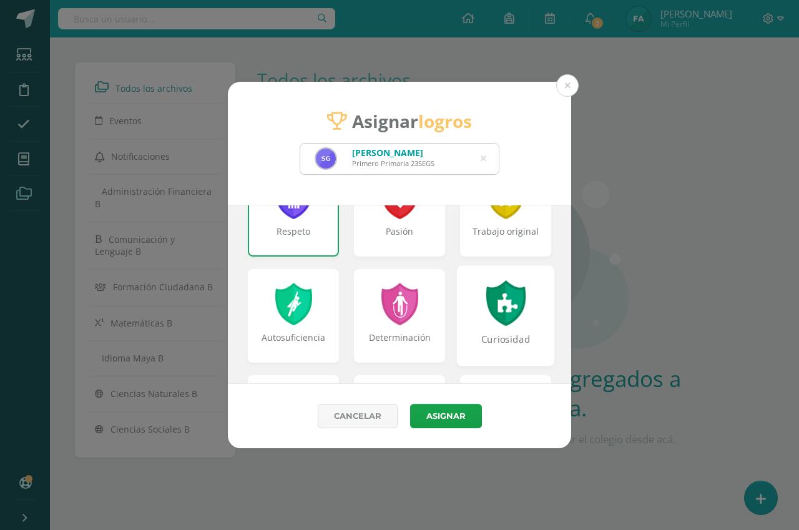
click at [473, 314] on div "Curiosidad" at bounding box center [506, 315] width 98 height 100
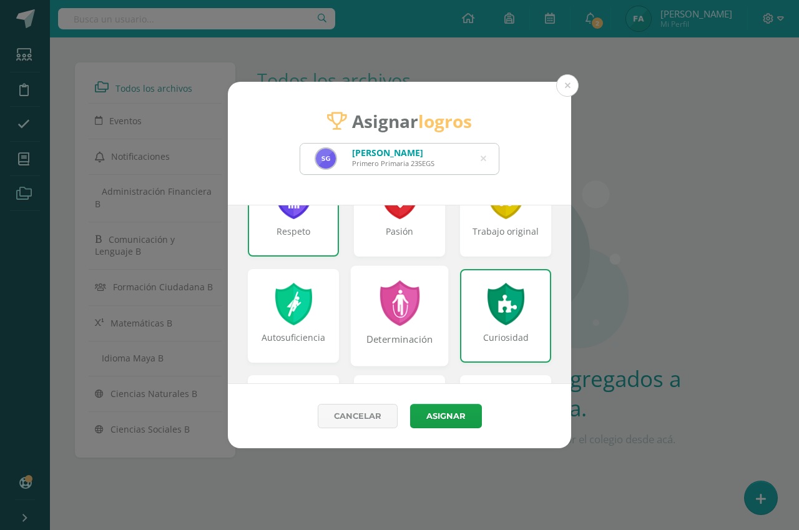
click at [420, 312] on div "Determinación" at bounding box center [400, 315] width 98 height 100
click at [421, 312] on div "Determinación" at bounding box center [400, 315] width 98 height 100
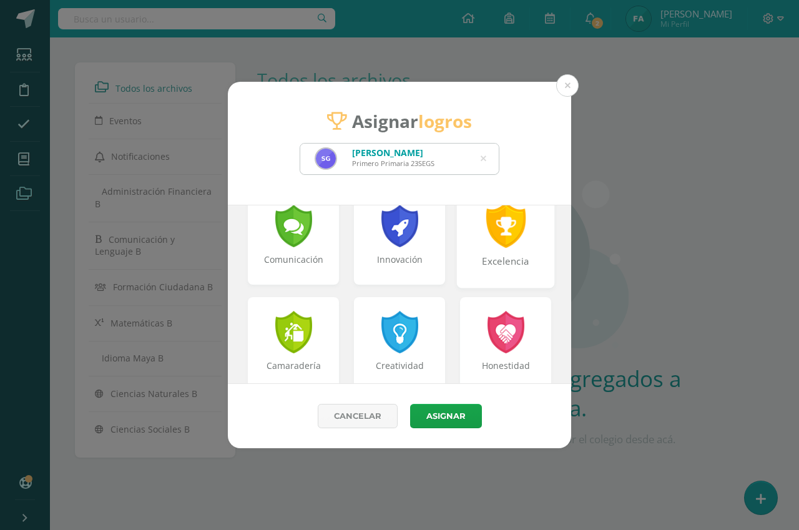
scroll to position [375, 0]
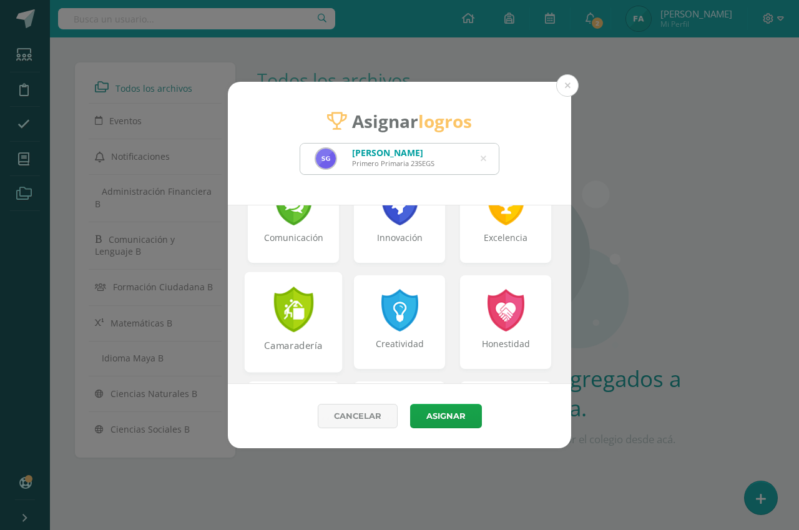
click at [330, 325] on div "Camaradería" at bounding box center [294, 322] width 98 height 100
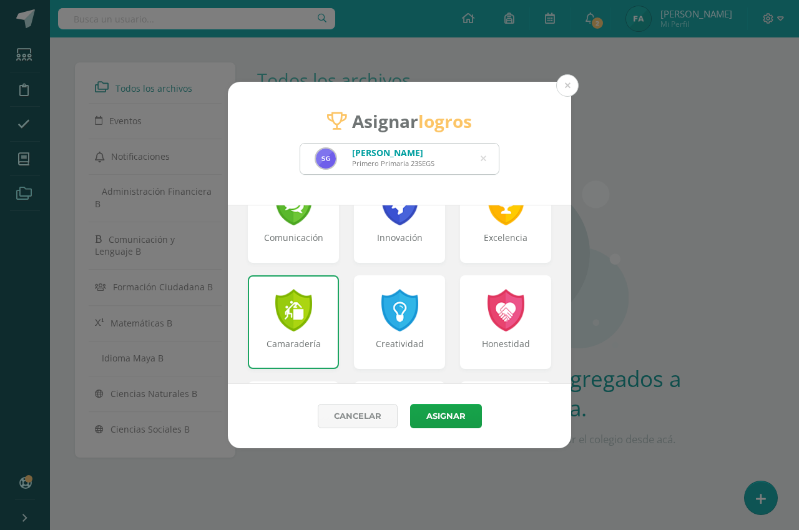
click at [330, 325] on div "Camaradería" at bounding box center [293, 322] width 91 height 94
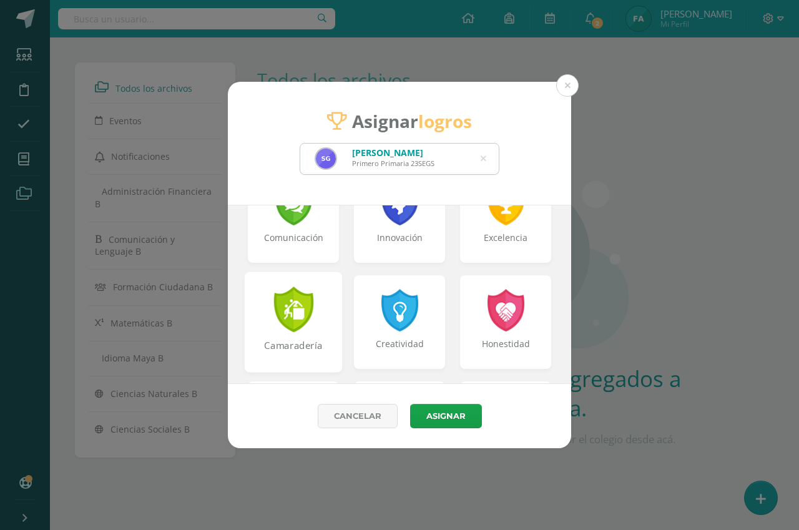
click at [330, 325] on div "Camaradería" at bounding box center [294, 322] width 98 height 100
click at [326, 316] on div "Camaradería" at bounding box center [294, 322] width 98 height 100
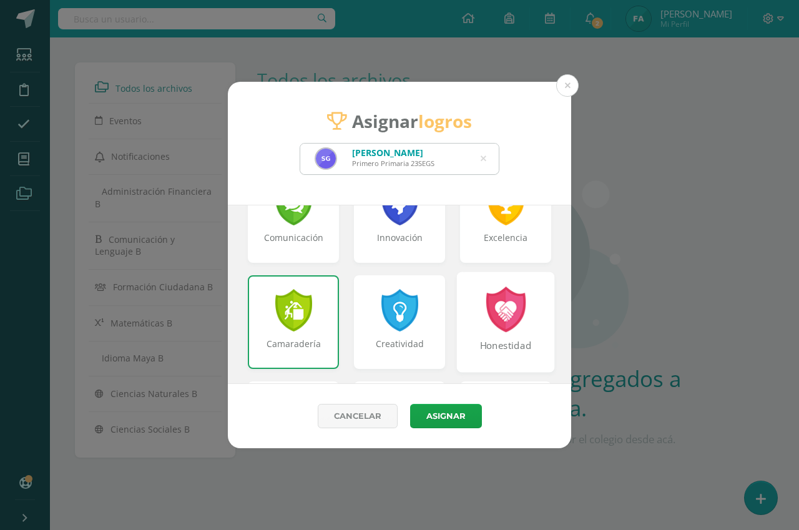
click at [464, 323] on div "Honestidad" at bounding box center [506, 322] width 98 height 100
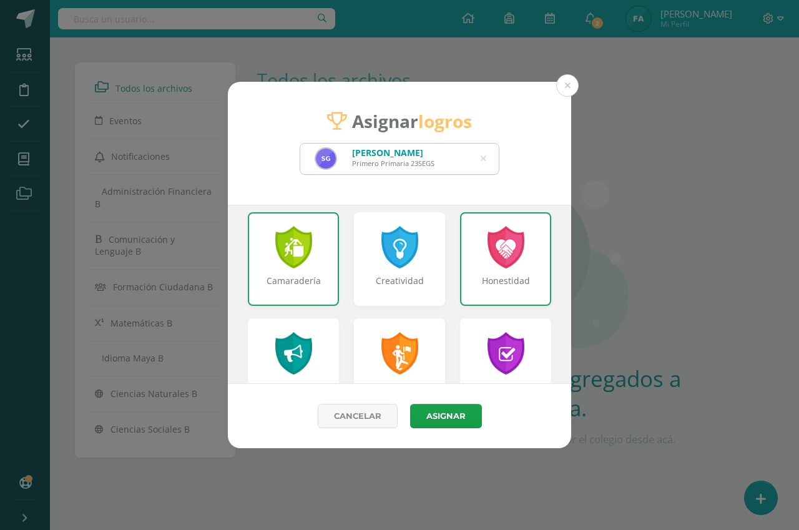
scroll to position [499, 0]
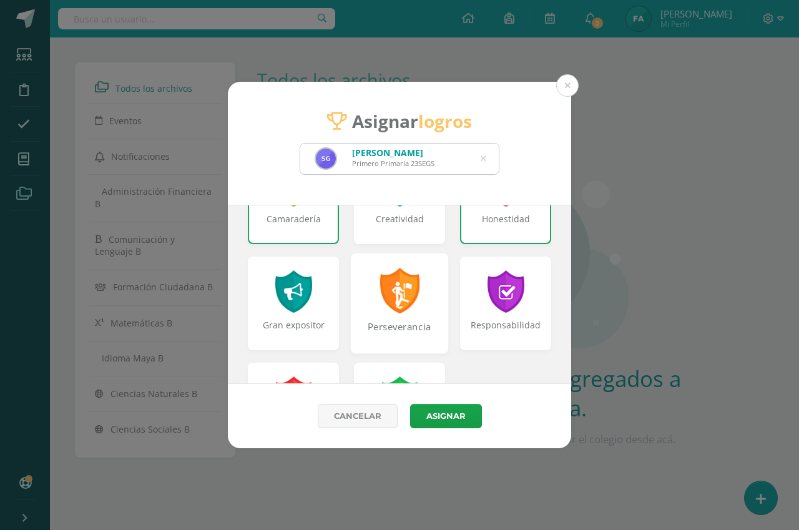
click at [418, 306] on div "Perseverancia" at bounding box center [400, 303] width 98 height 100
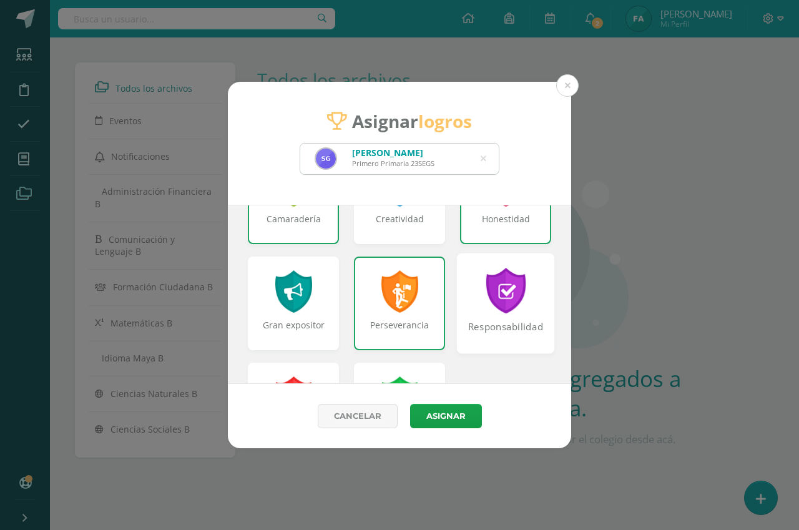
click at [459, 307] on div "Responsabilidad" at bounding box center [506, 303] width 98 height 100
click at [464, 306] on div "Responsabilidad" at bounding box center [506, 303] width 98 height 100
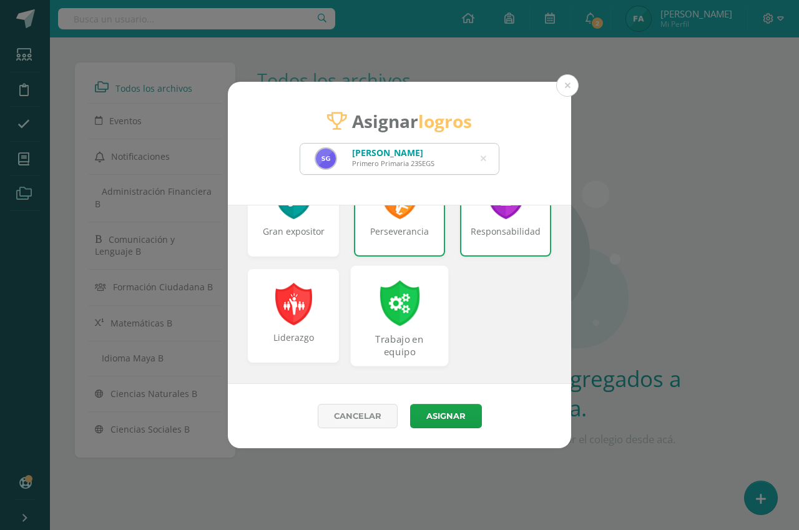
scroll to position [595, 0]
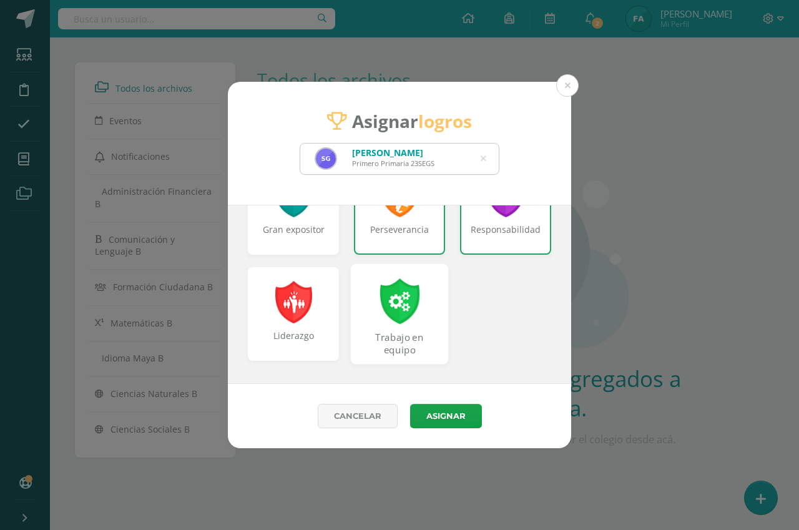
click at [422, 320] on div "Trabajo en equipo" at bounding box center [400, 313] width 98 height 100
click at [444, 412] on button "Asignar" at bounding box center [446, 416] width 72 height 24
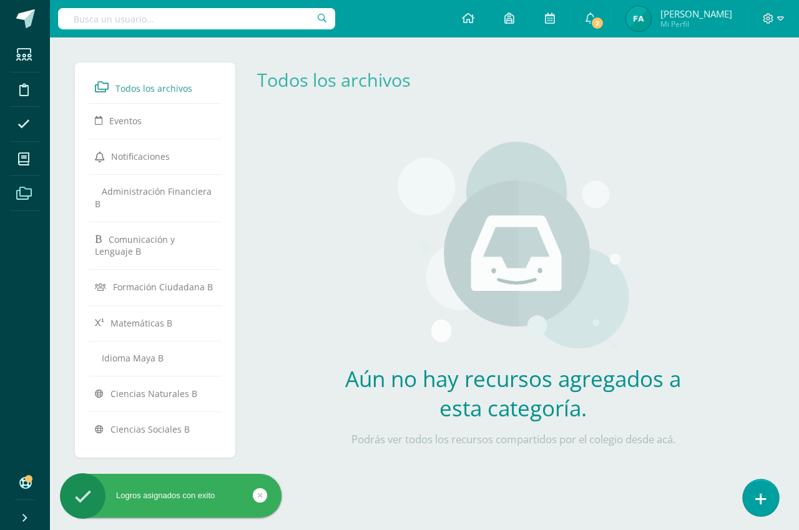
click at [761, 499] on icon at bounding box center [760, 499] width 11 height 14
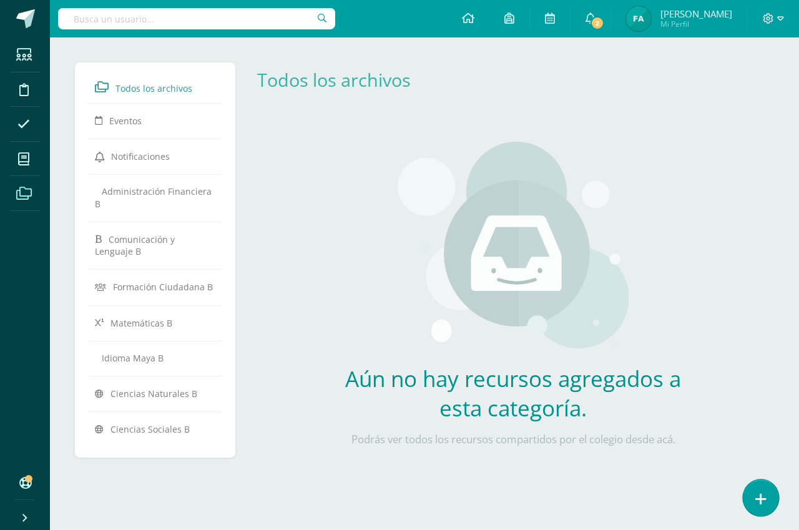
click at [757, 496] on icon at bounding box center [760, 499] width 11 height 14
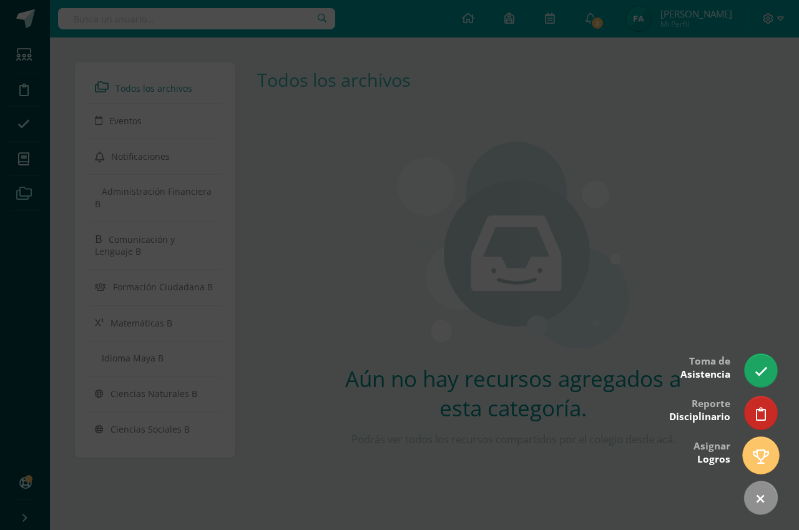
click at [760, 454] on icon at bounding box center [761, 456] width 16 height 14
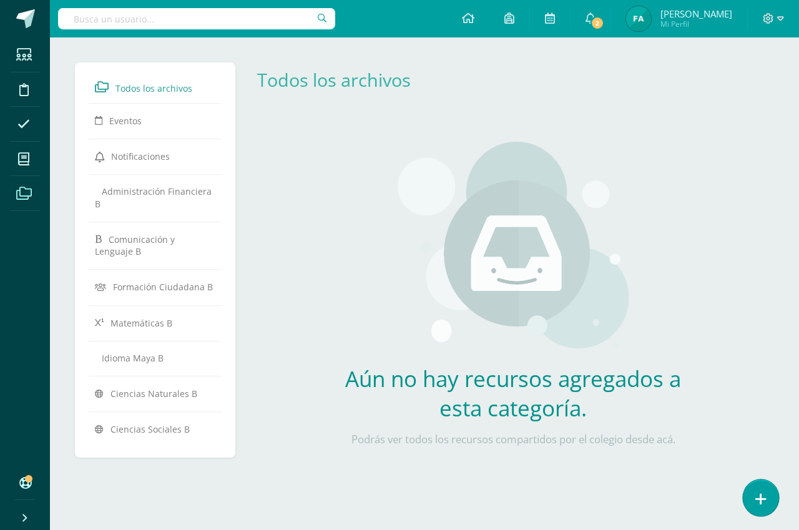
click at [755, 504] on link at bounding box center [761, 497] width 36 height 36
click at [754, 501] on link at bounding box center [761, 497] width 36 height 36
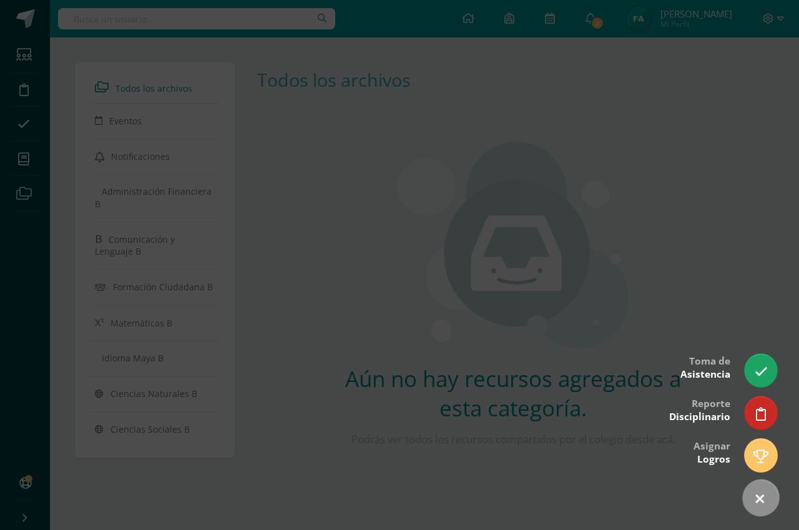
click at [754, 501] on link at bounding box center [760, 498] width 51 height 51
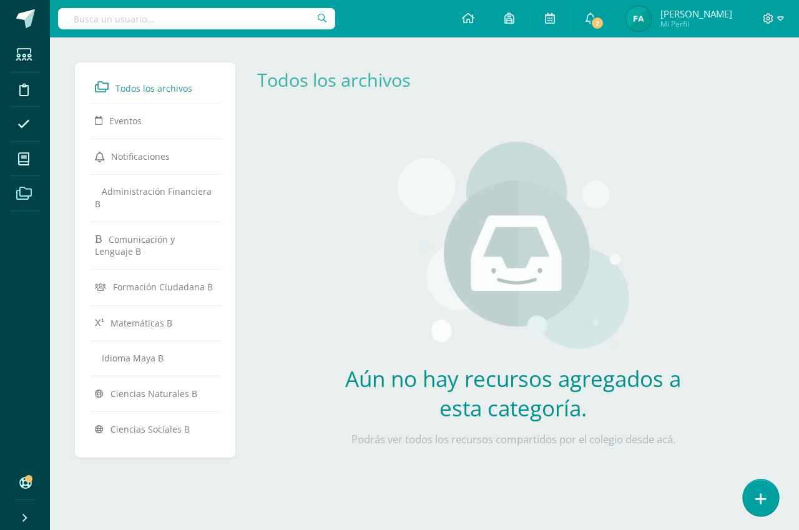
click at [762, 498] on icon at bounding box center [760, 499] width 11 height 14
click at [758, 494] on icon at bounding box center [760, 499] width 11 height 14
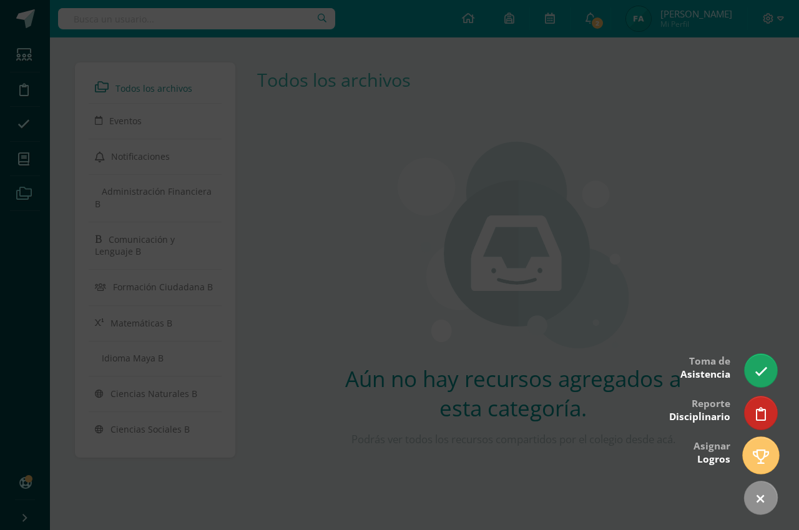
click at [760, 455] on icon at bounding box center [761, 456] width 16 height 14
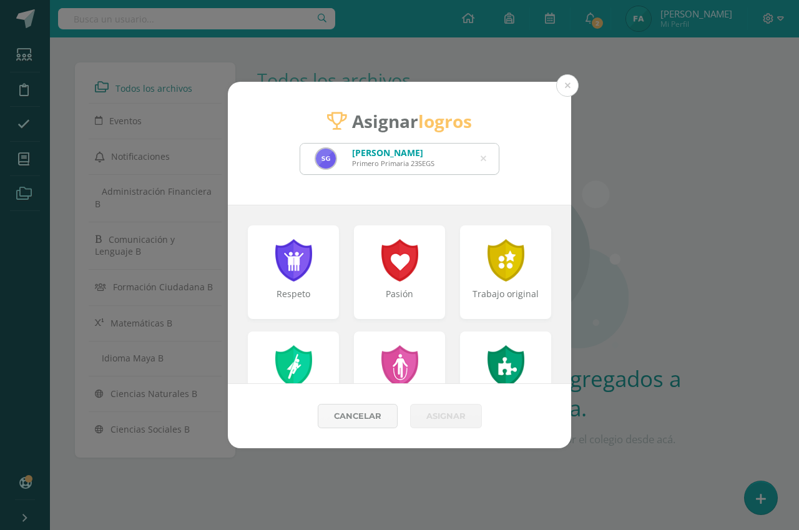
click at [483, 157] on icon at bounding box center [484, 159] width 6 height 32
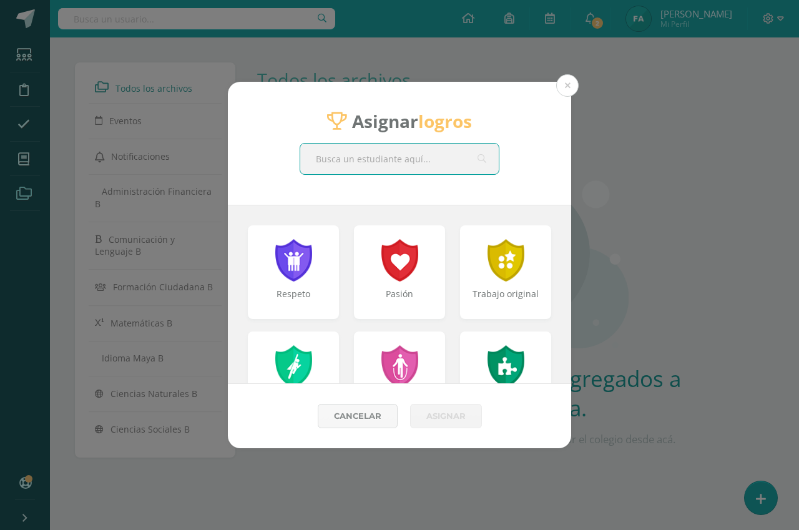
click at [440, 157] on input "text" at bounding box center [399, 159] width 199 height 31
type input "JARET"
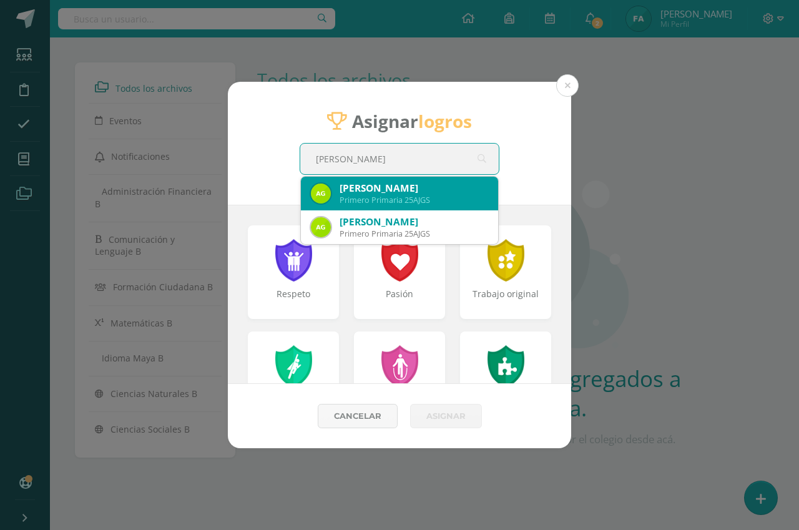
click at [419, 184] on div "Alfrin Jareth Guzmán Sosa" at bounding box center [414, 188] width 149 height 13
click at [419, 184] on div "Asignar logros JARET Alfrin Jareth Guzmán Sosa Primero Primaria 25AJGS Alfrin J…" at bounding box center [399, 143] width 343 height 123
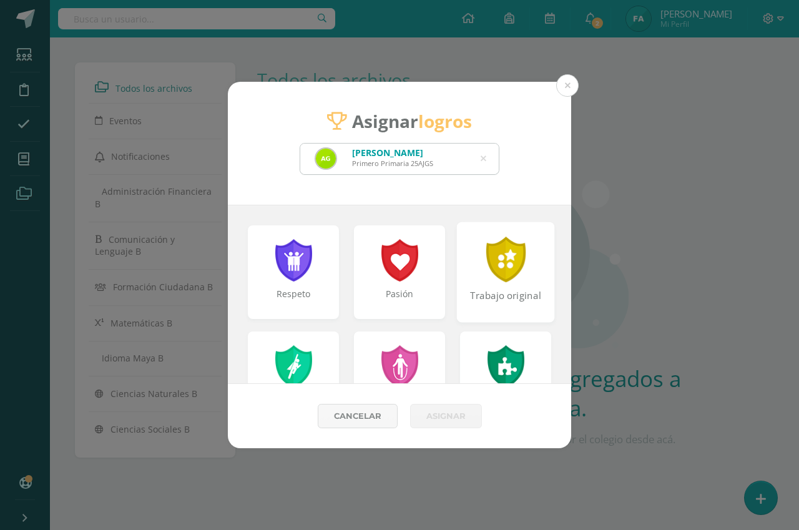
click at [484, 276] on div at bounding box center [505, 260] width 43 height 46
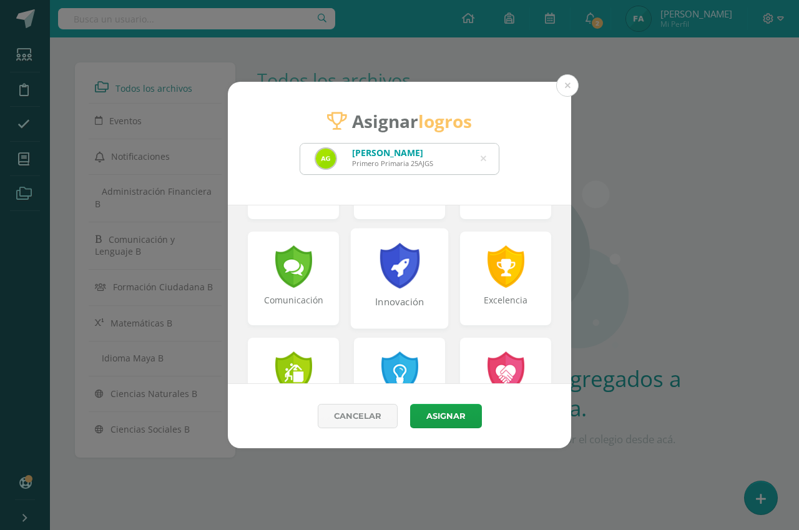
scroll to position [375, 0]
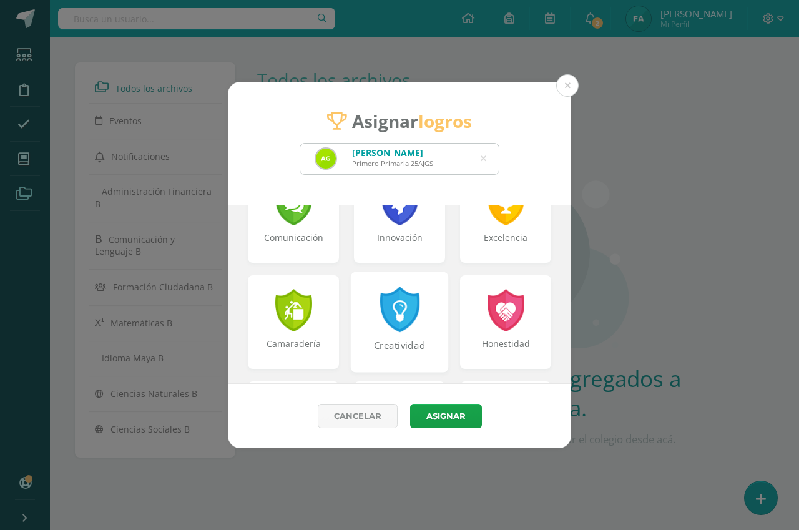
click at [421, 319] on div "Creatividad" at bounding box center [400, 322] width 98 height 100
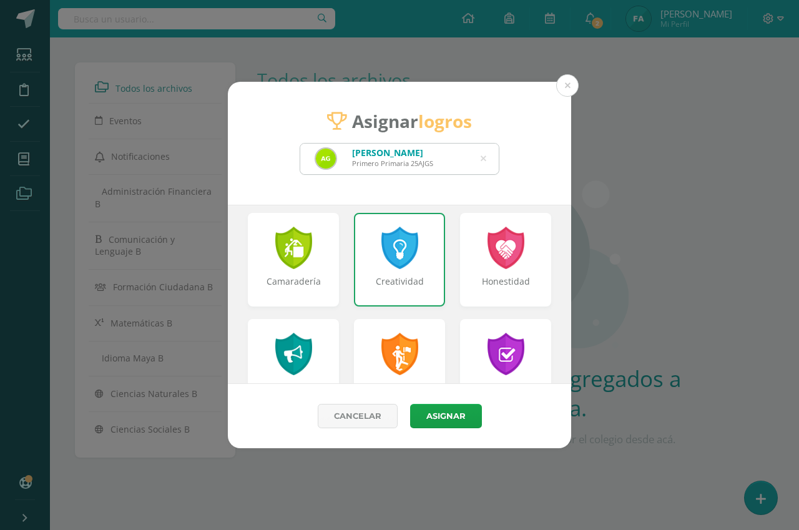
scroll to position [499, 0]
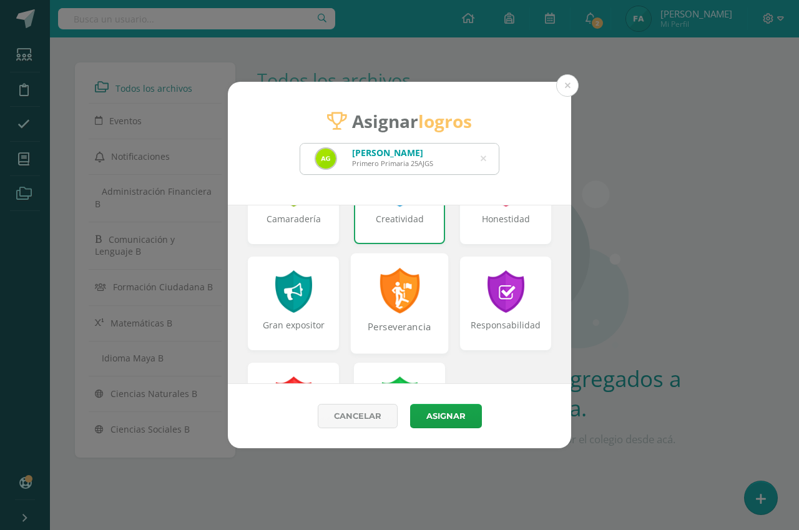
click at [416, 303] on div "Perseverancia" at bounding box center [400, 303] width 98 height 100
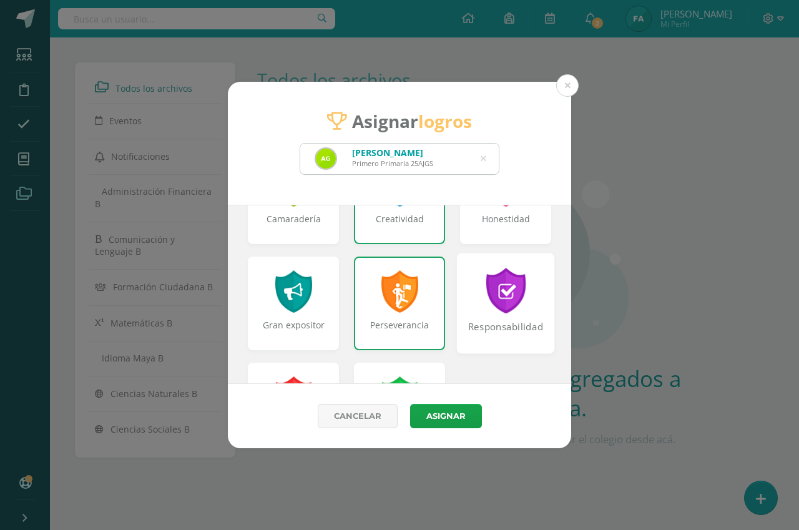
click at [484, 300] on div at bounding box center [505, 291] width 43 height 46
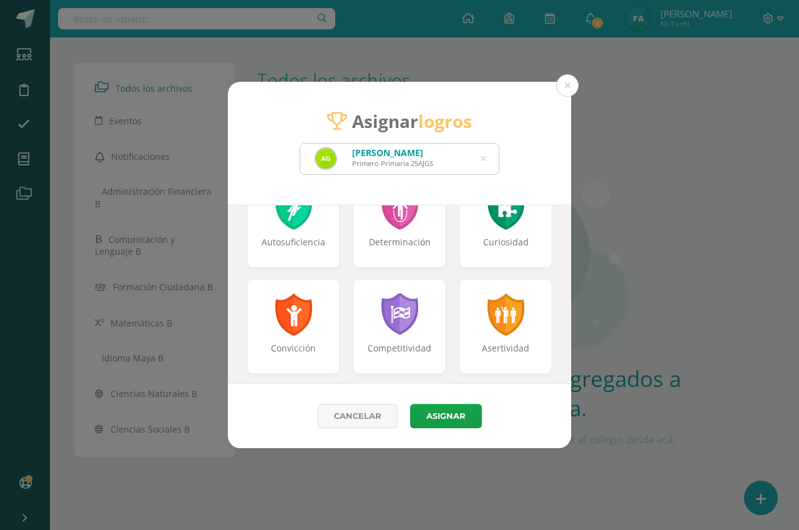
scroll to position [96, 0]
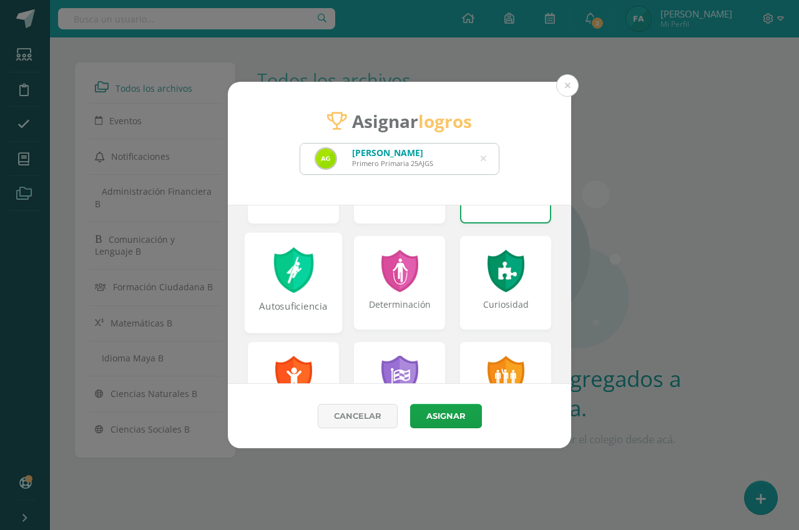
click at [303, 294] on div "Autosuficiencia" at bounding box center [294, 282] width 98 height 100
click at [303, 294] on div "Autosuficiencia" at bounding box center [293, 283] width 91 height 94
click at [333, 288] on div "Autosuficiencia" at bounding box center [294, 282] width 98 height 100
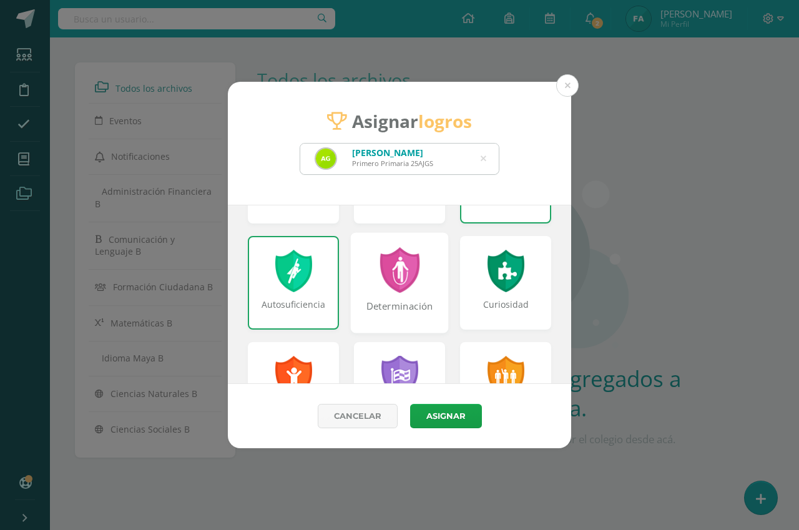
click at [369, 287] on div "Determinación" at bounding box center [400, 282] width 98 height 100
click at [444, 411] on button "Asignar" at bounding box center [446, 416] width 72 height 24
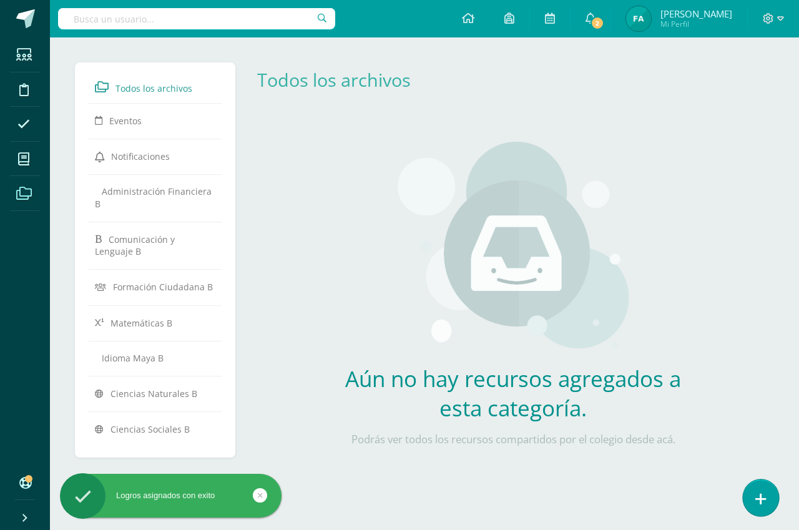
click at [754, 491] on link at bounding box center [761, 497] width 36 height 36
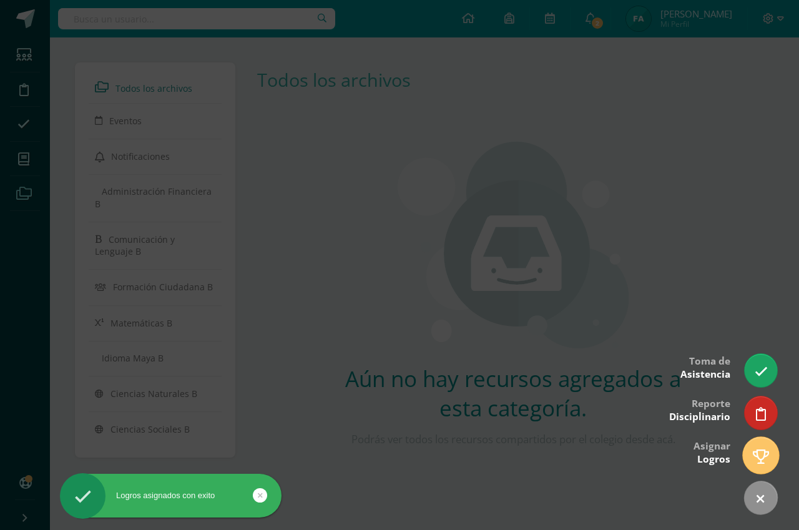
click at [755, 456] on icon at bounding box center [761, 456] width 16 height 14
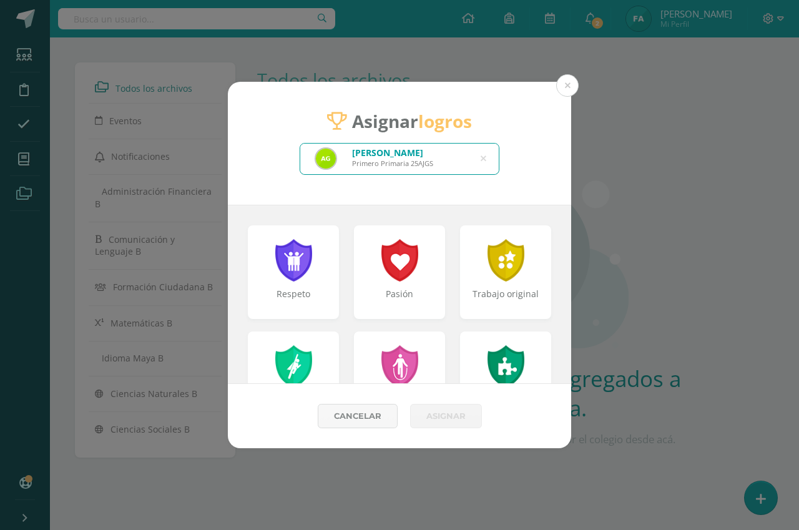
click at [481, 159] on icon at bounding box center [484, 159] width 6 height 32
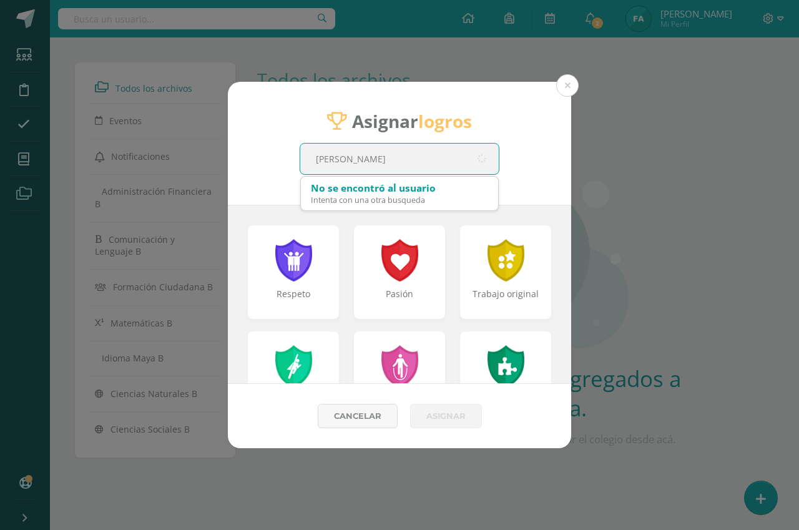
type input "SELVIN"
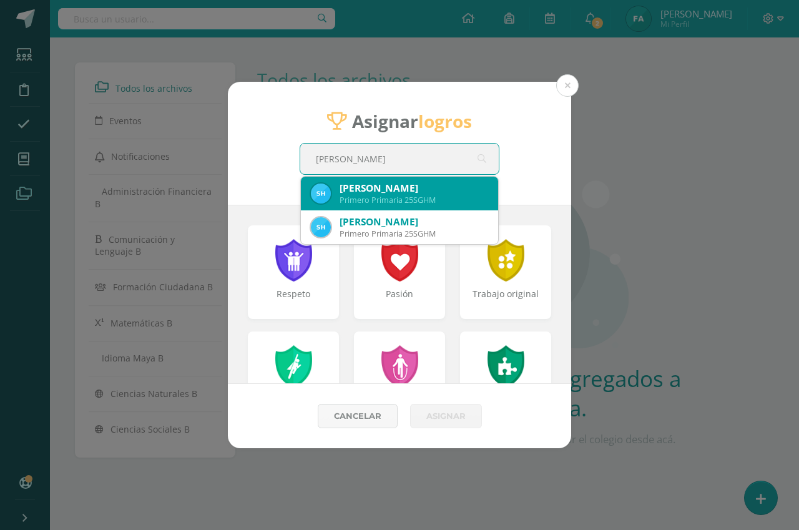
click at [448, 194] on div "Selvin Gustavo Hernández Morataya" at bounding box center [414, 188] width 149 height 13
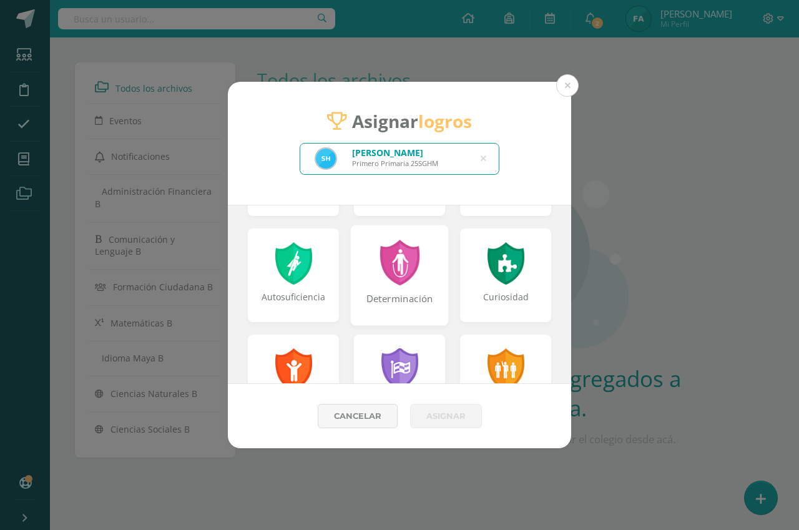
scroll to position [125, 0]
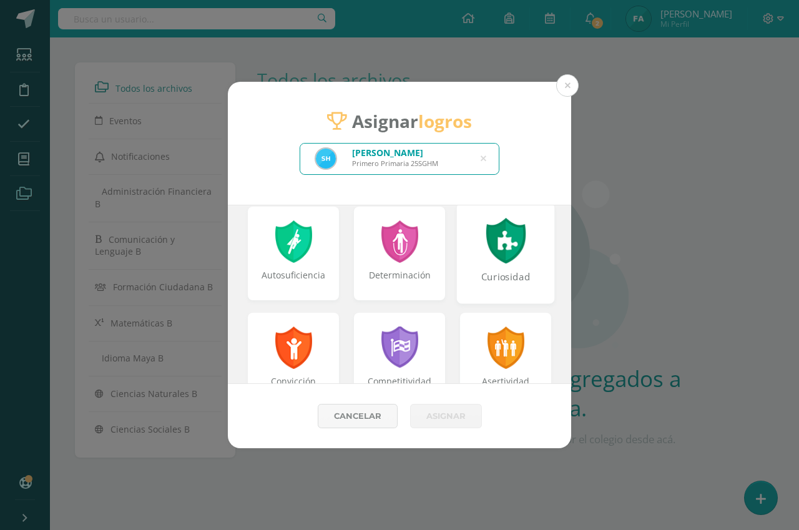
click at [497, 273] on div "Curiosidad" at bounding box center [506, 283] width 96 height 27
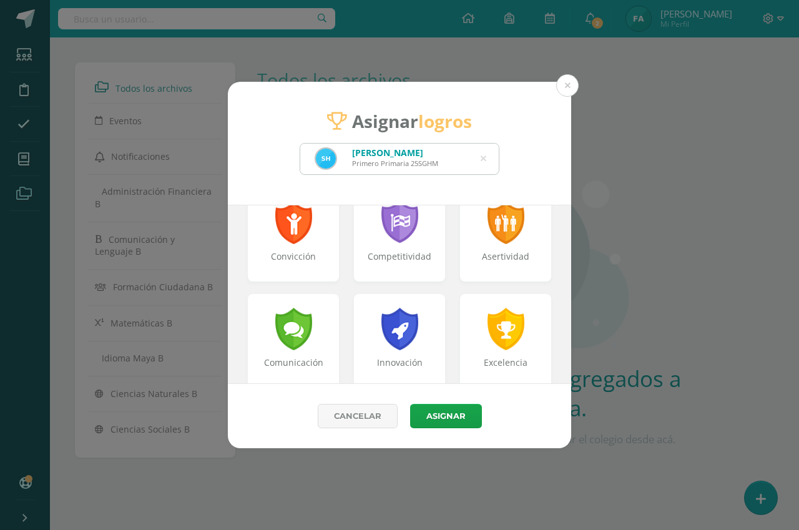
scroll to position [312, 0]
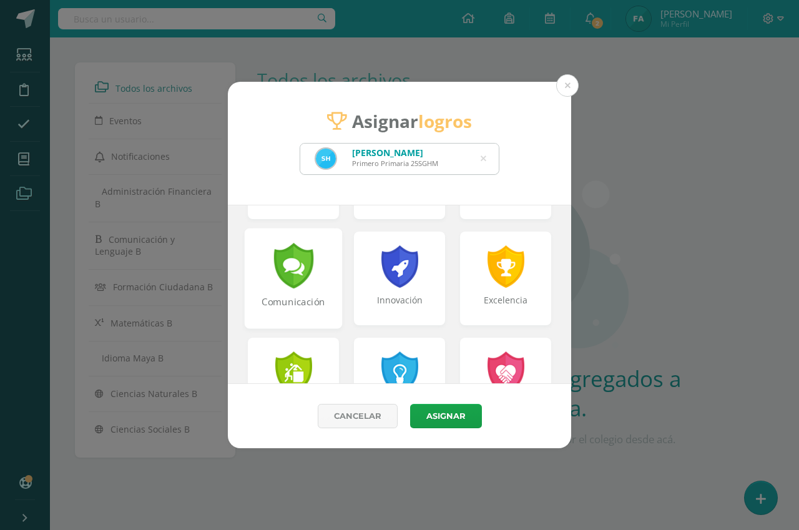
click at [315, 267] on div "Comunicación" at bounding box center [294, 278] width 98 height 100
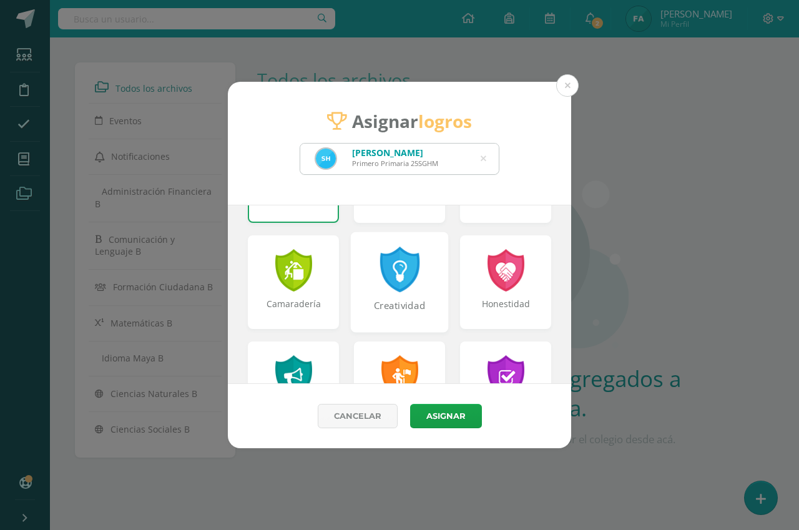
scroll to position [437, 0]
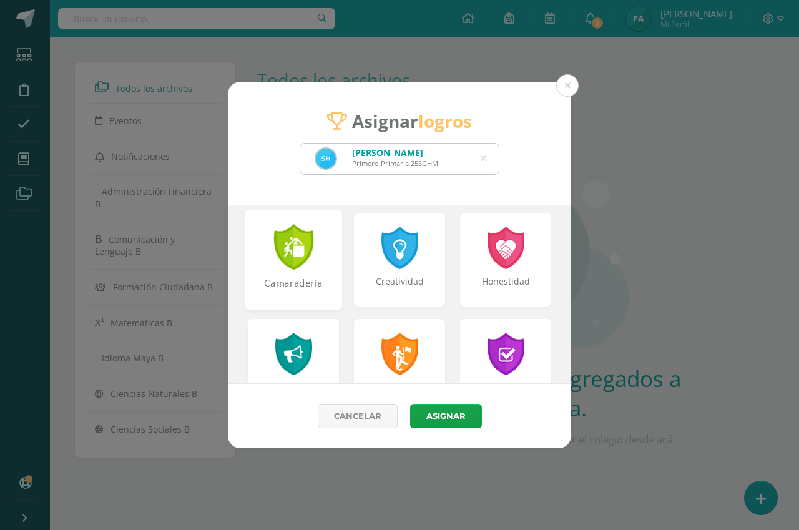
click at [321, 275] on div "Camaradería" at bounding box center [294, 259] width 98 height 100
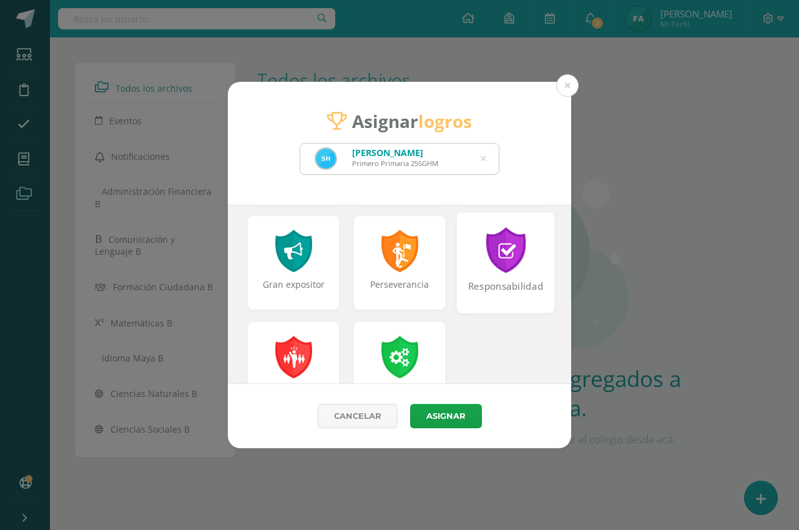
scroll to position [562, 0]
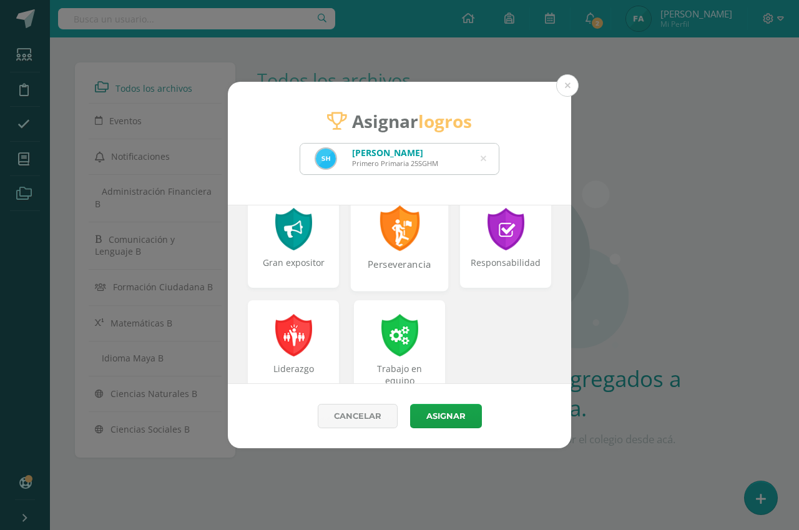
click at [414, 276] on div "Perseverancia" at bounding box center [400, 271] width 96 height 27
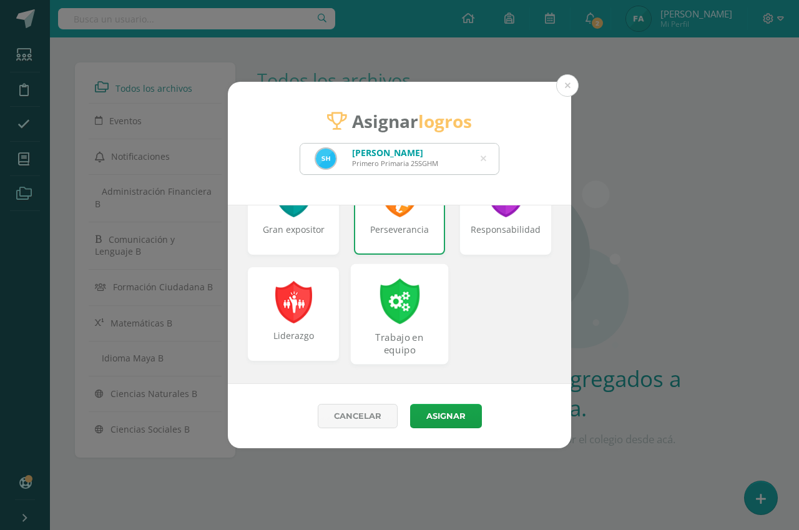
click at [425, 297] on div "Trabajo en equipo" at bounding box center [400, 313] width 98 height 100
click at [448, 408] on button "Asignar" at bounding box center [446, 416] width 72 height 24
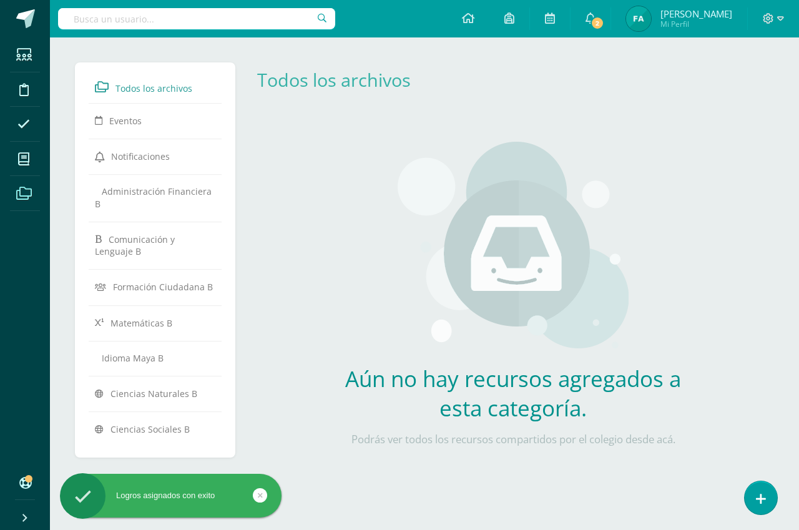
click at [756, 499] on icon at bounding box center [761, 499] width 10 height 13
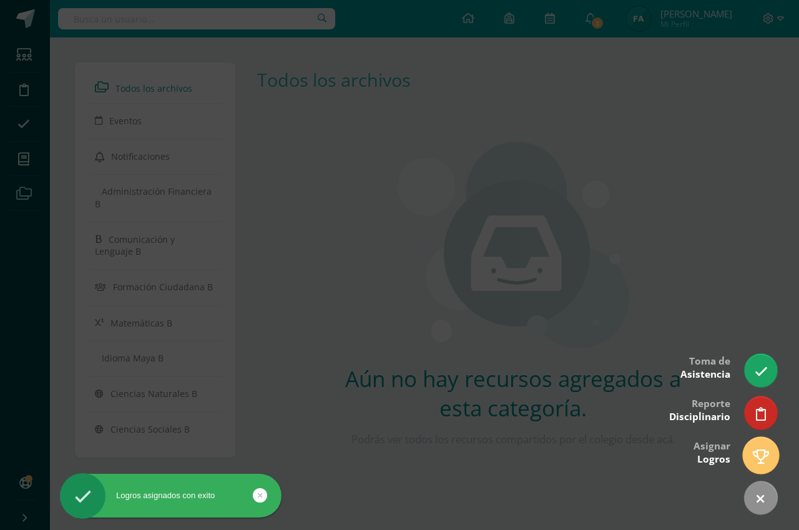
click at [767, 447] on link at bounding box center [761, 455] width 36 height 36
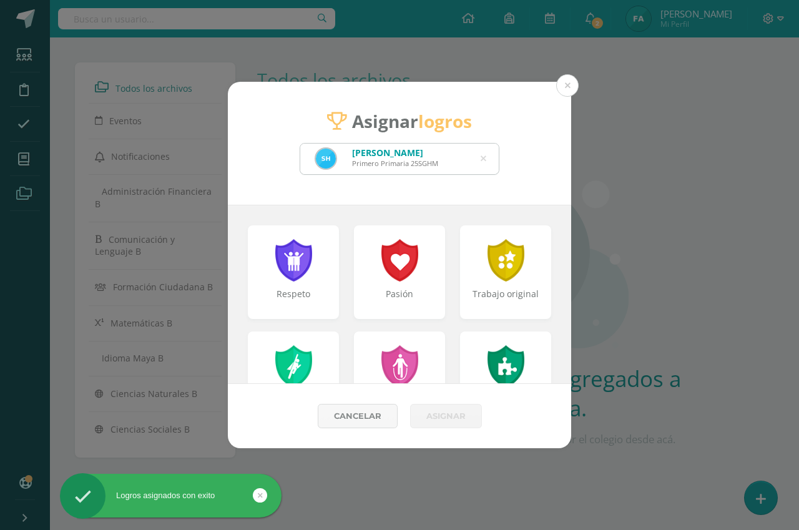
click at [486, 151] on div "Selvin Gustavo Hernández Morataya Primero Primaria 25SGHM" at bounding box center [399, 159] width 199 height 31
click at [483, 157] on icon at bounding box center [484, 159] width 6 height 32
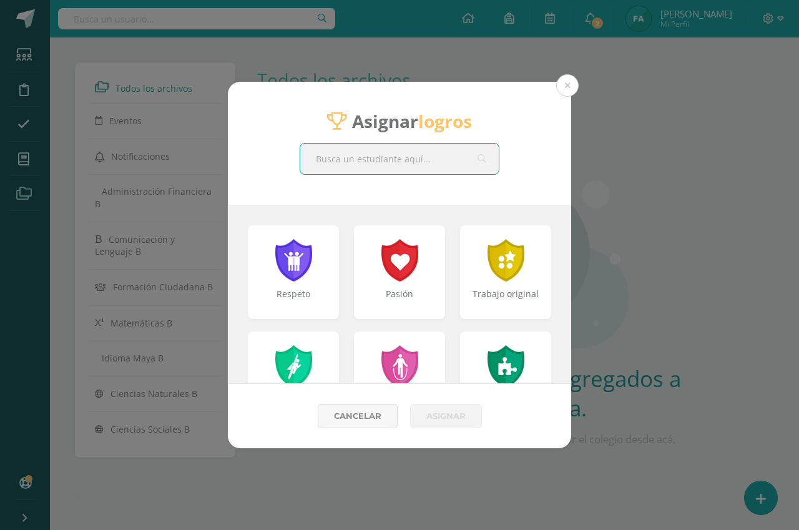
click at [463, 156] on input "text" at bounding box center [399, 159] width 199 height 31
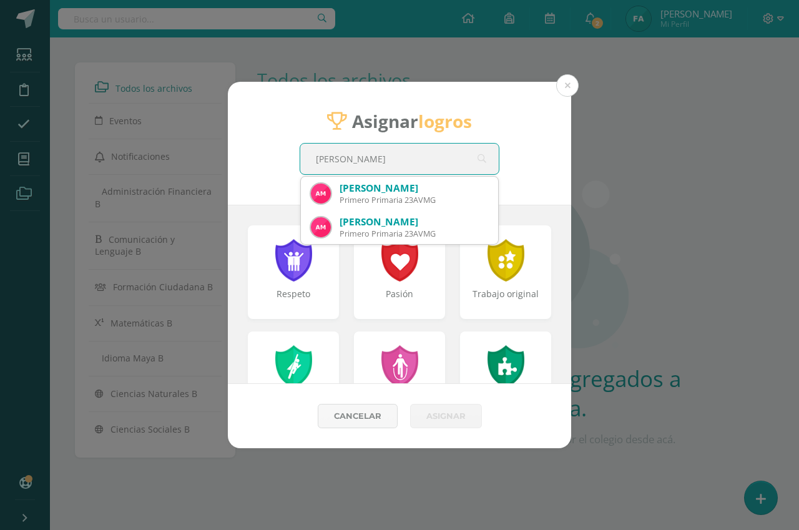
type input "ARANTZ"
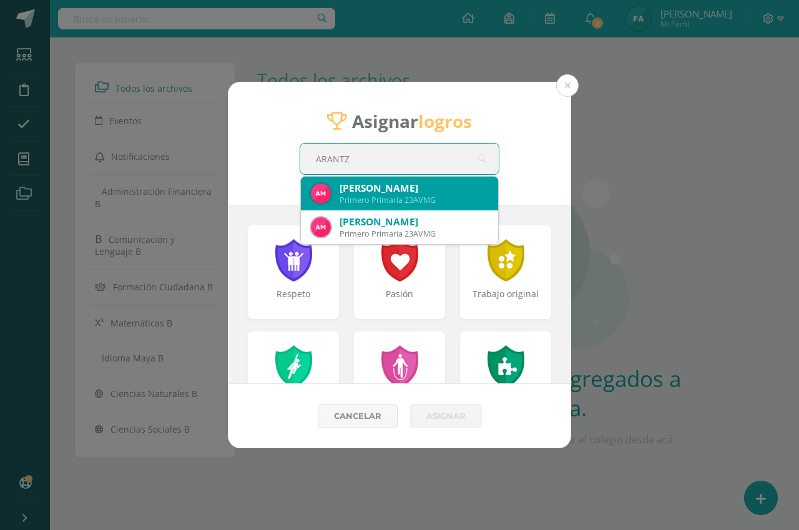
click at [445, 200] on div "Primero Primaria 23AVMG" at bounding box center [414, 200] width 149 height 11
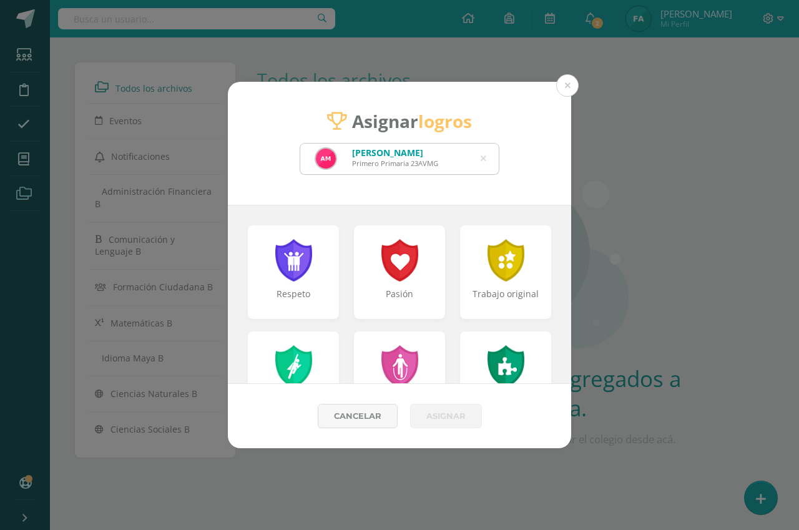
click at [445, 200] on div "Asignar logros Arantza Valentina Maldonado Gonzalez Primero Primaria 23AVMG ARA…" at bounding box center [399, 143] width 343 height 123
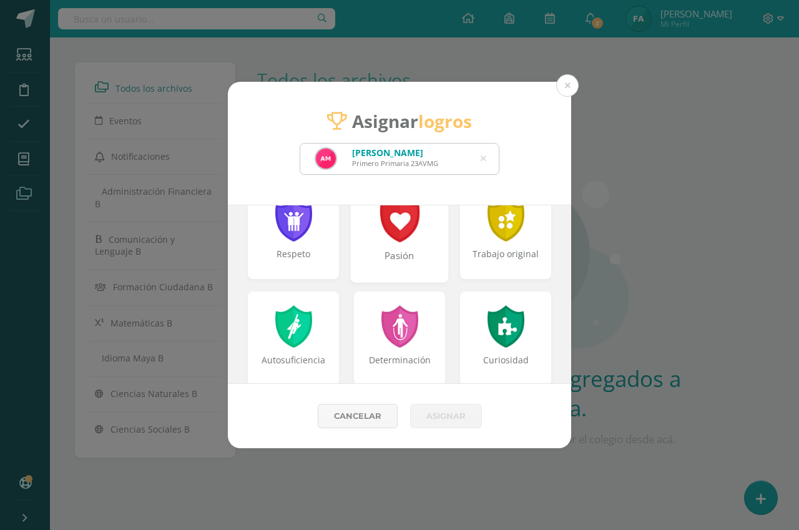
scroll to position [62, 0]
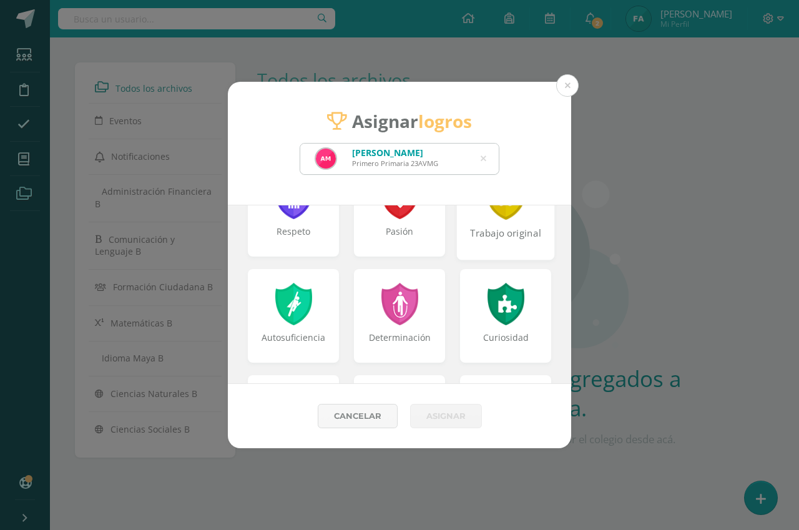
click at [479, 220] on div "Trabajo original" at bounding box center [506, 209] width 98 height 100
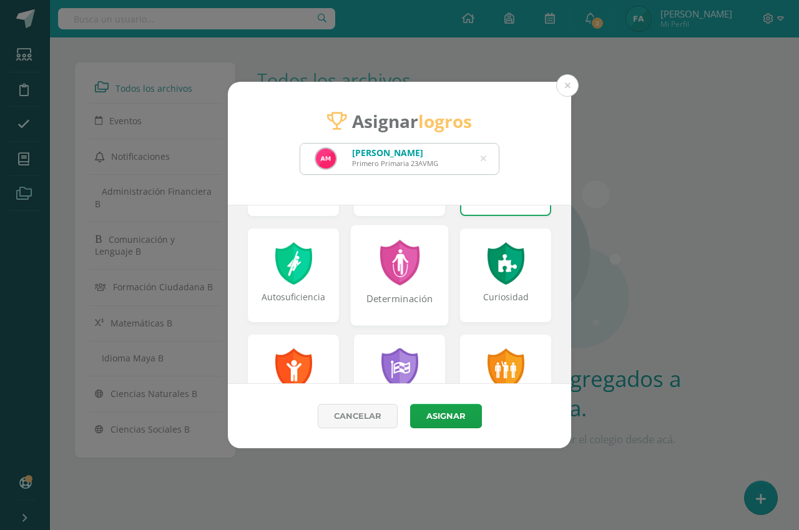
scroll to position [125, 0]
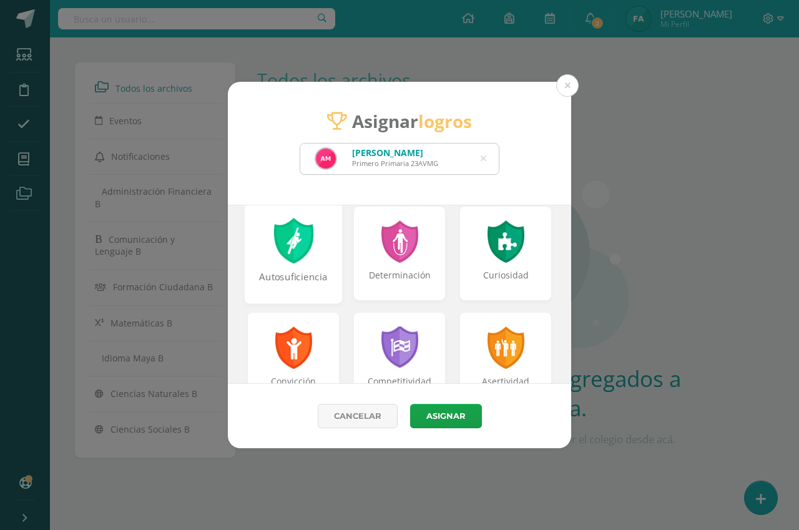
click at [313, 257] on div "Autosuficiencia" at bounding box center [294, 253] width 98 height 100
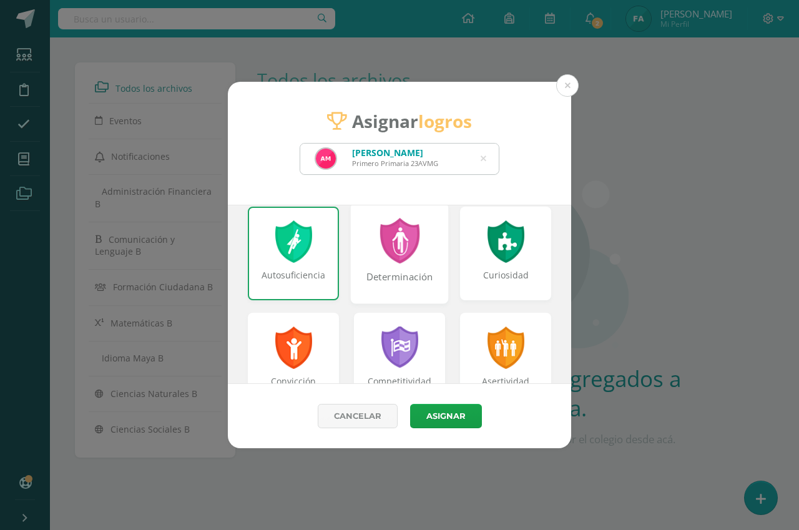
click at [428, 258] on div "Determinación" at bounding box center [400, 253] width 98 height 100
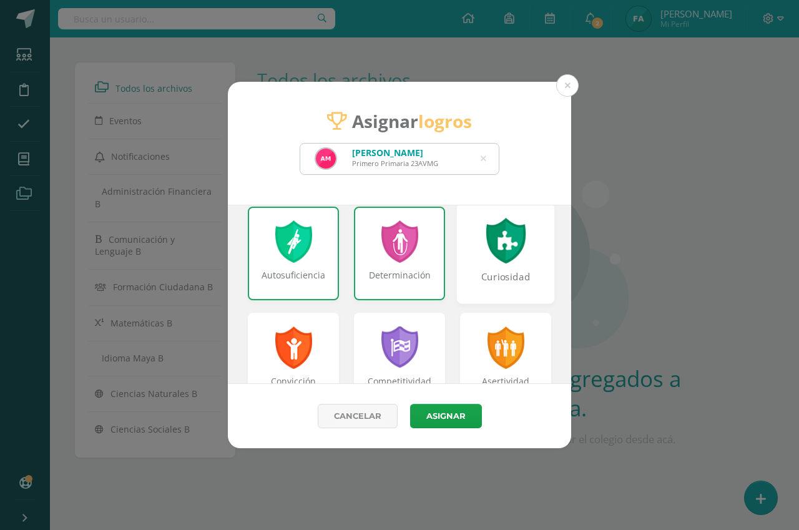
click at [484, 254] on div at bounding box center [505, 241] width 43 height 46
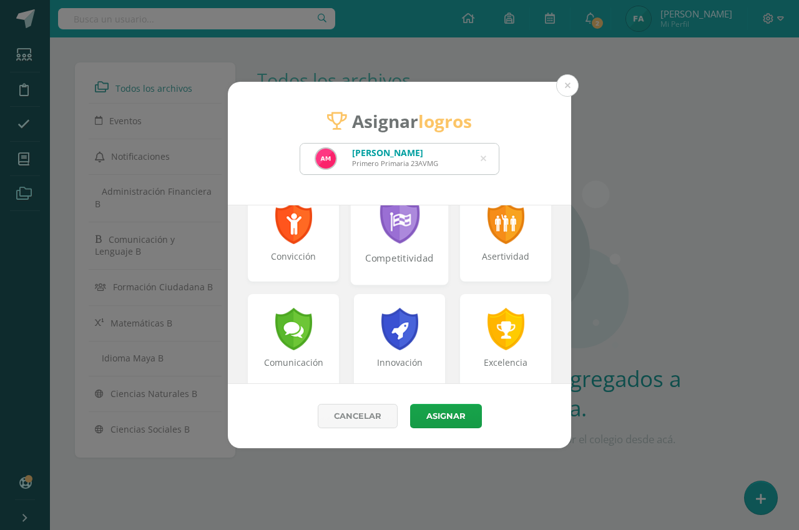
scroll to position [312, 0]
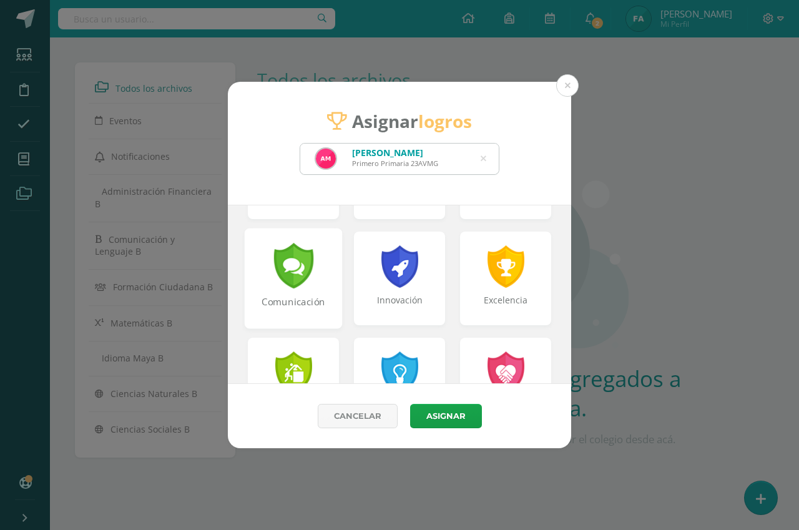
click at [324, 273] on div "Comunicación" at bounding box center [294, 278] width 98 height 100
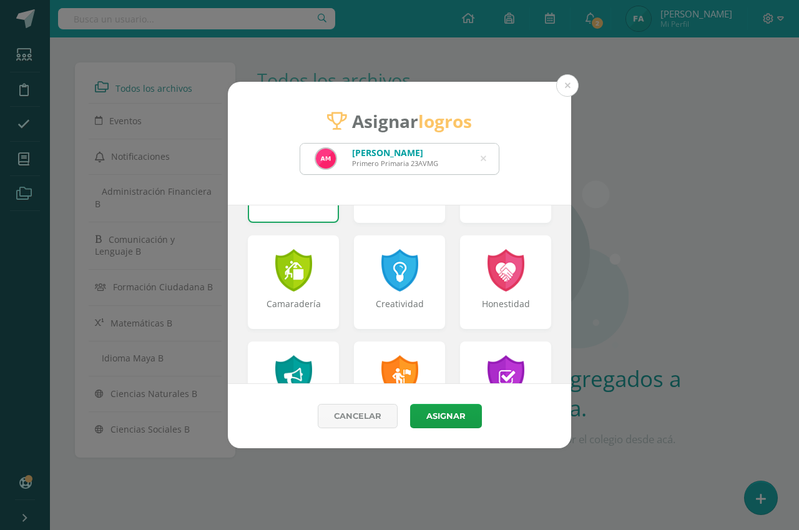
scroll to position [437, 0]
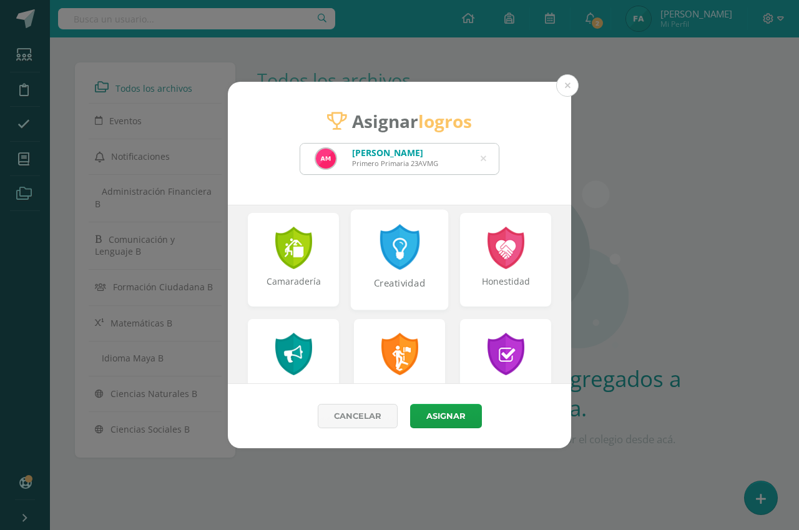
click at [416, 265] on div "Creatividad" at bounding box center [400, 259] width 98 height 100
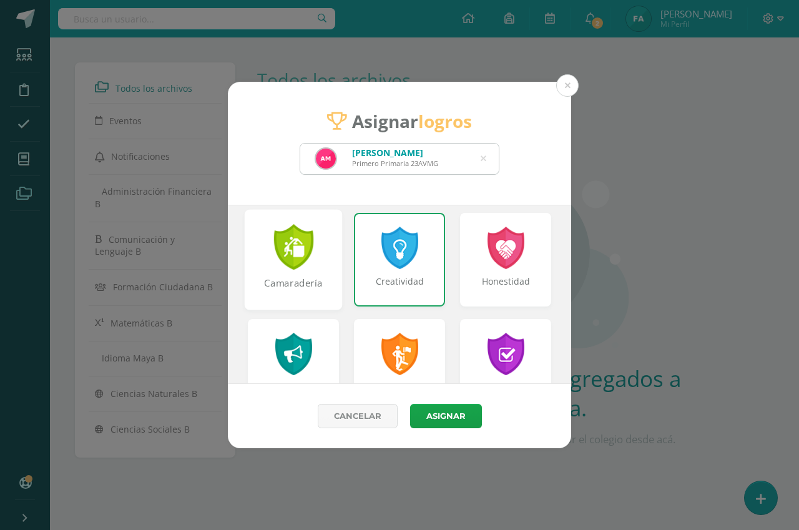
click at [325, 269] on div "Camaradería" at bounding box center [294, 259] width 98 height 100
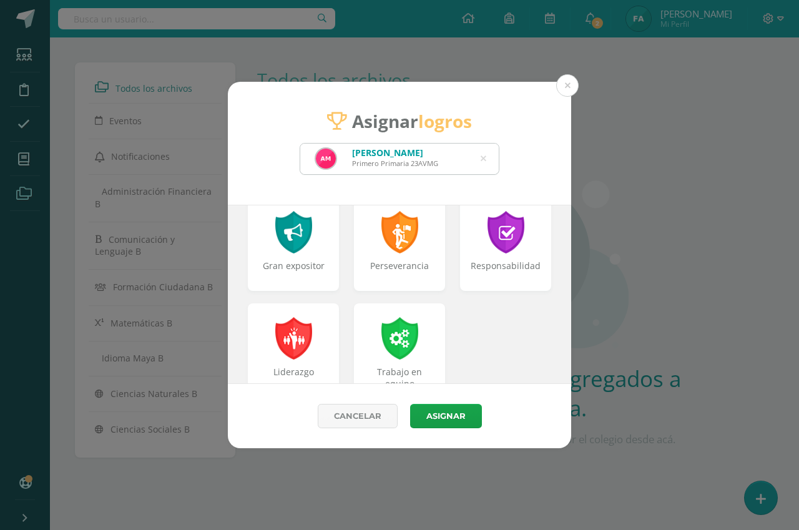
scroll to position [562, 0]
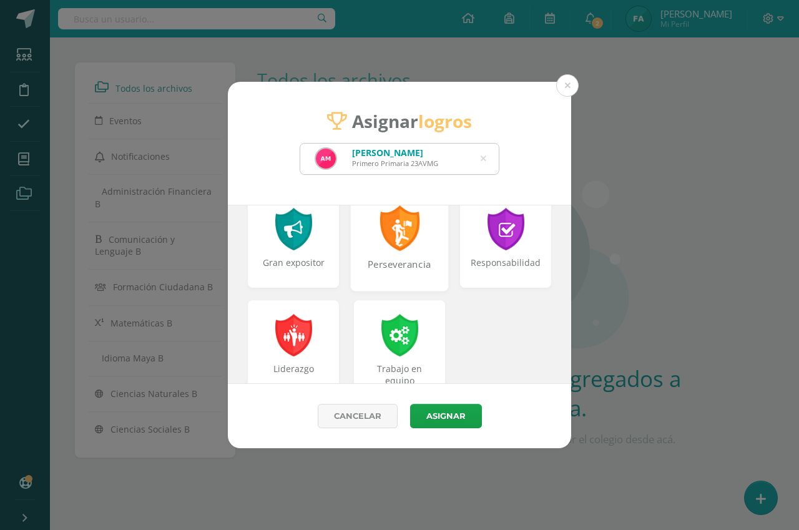
click at [417, 242] on div "Perseverancia" at bounding box center [400, 240] width 98 height 100
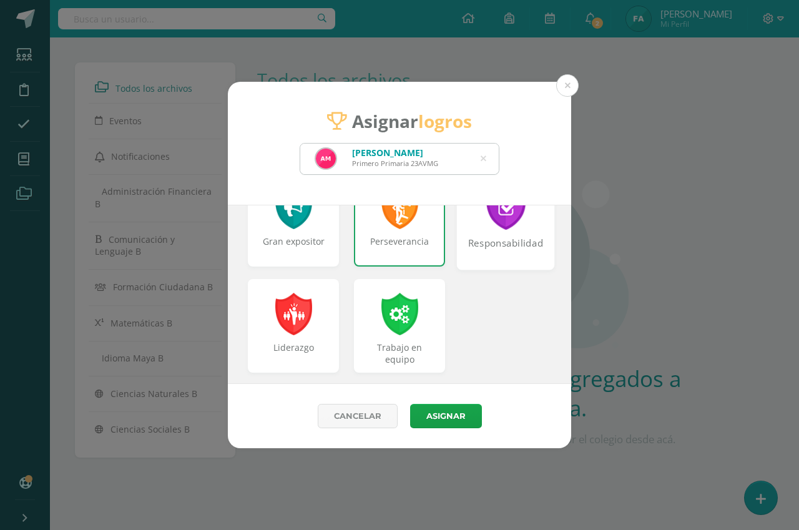
scroll to position [595, 0]
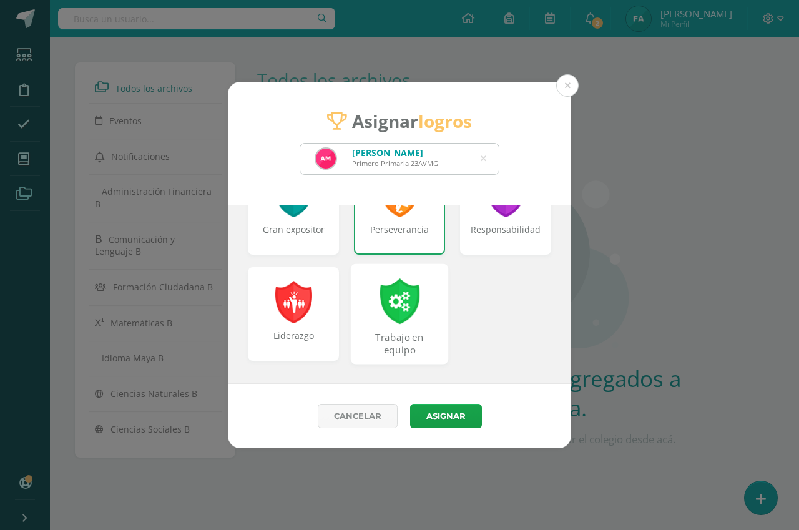
click at [417, 316] on div "Trabajo en equipo" at bounding box center [400, 313] width 98 height 100
click at [455, 416] on button "Asignar" at bounding box center [446, 416] width 72 height 24
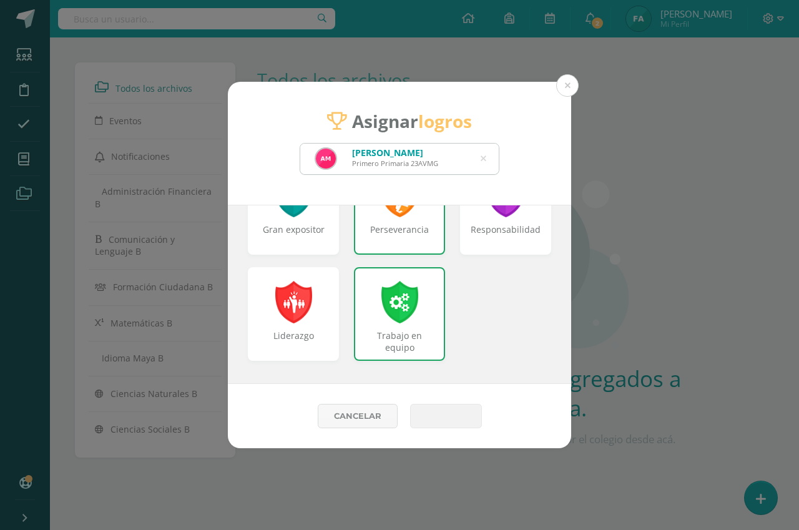
click at [455, 416] on button "Asignar" at bounding box center [446, 416] width 72 height 24
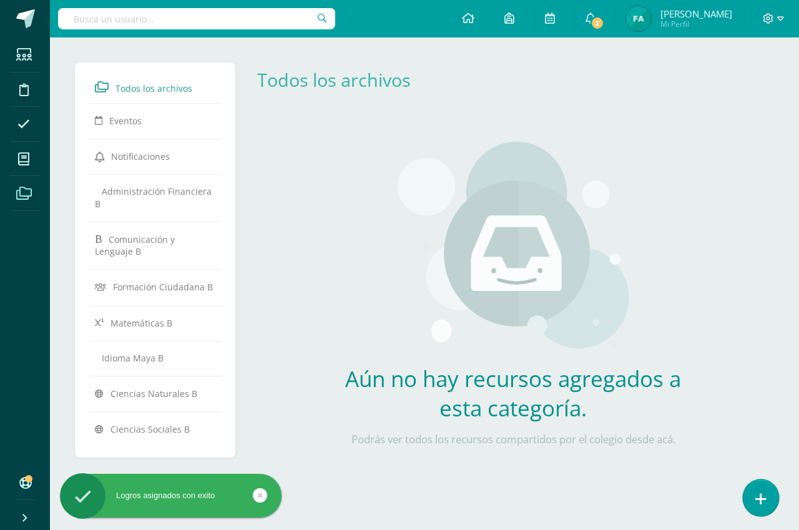
click at [762, 497] on icon at bounding box center [760, 499] width 11 height 14
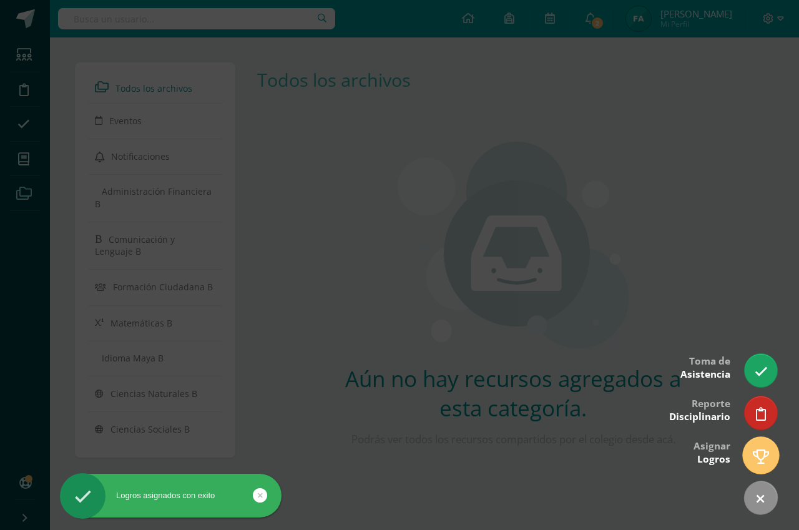
click at [763, 453] on icon at bounding box center [761, 456] width 16 height 14
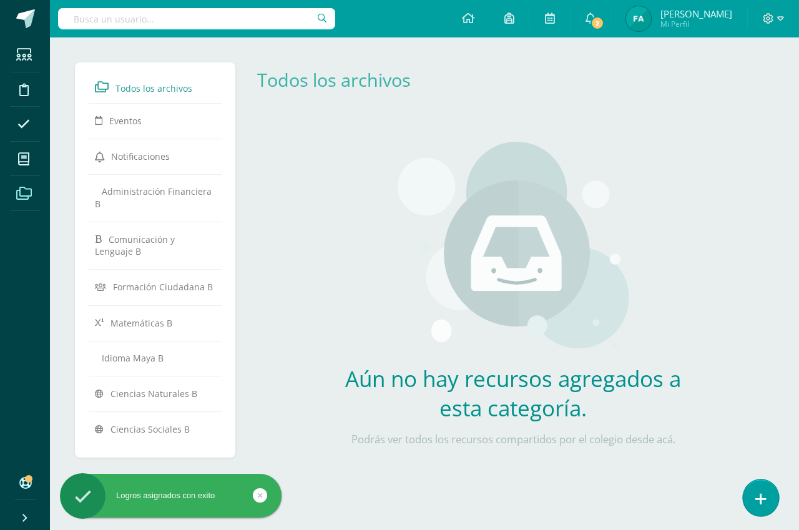
click at [766, 495] on link at bounding box center [761, 497] width 36 height 36
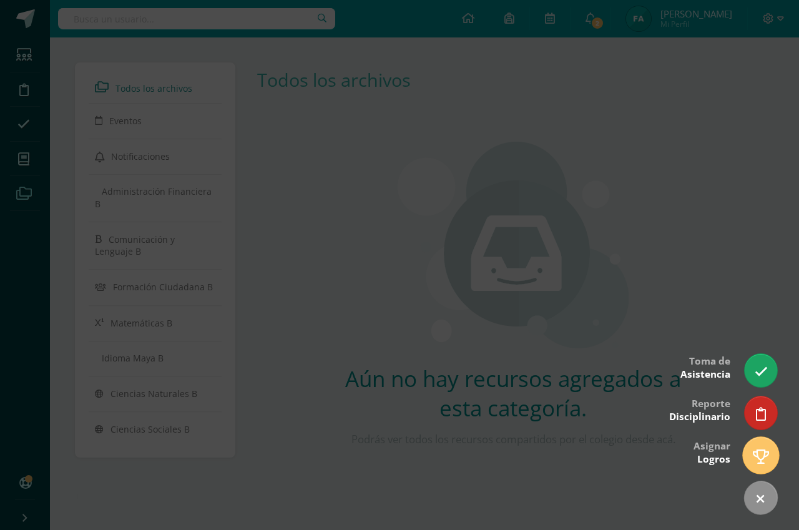
click at [753, 453] on icon at bounding box center [761, 456] width 16 height 14
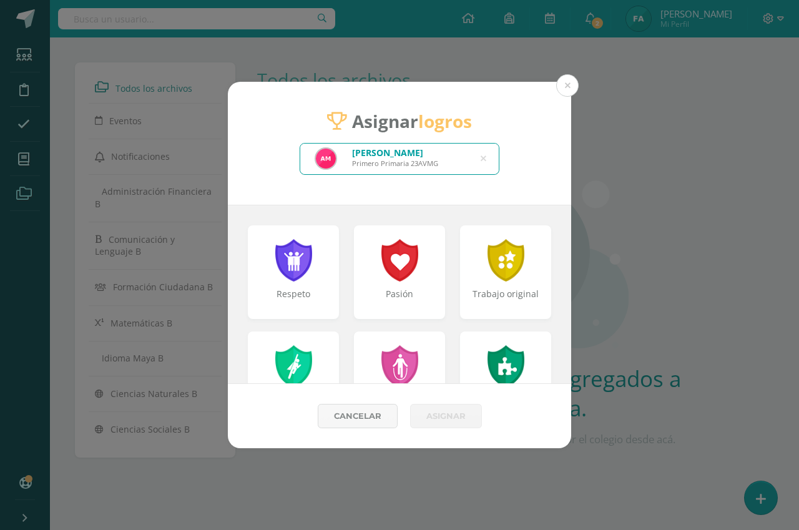
click at [483, 160] on icon at bounding box center [484, 159] width 6 height 32
click at [452, 160] on input "text" at bounding box center [399, 159] width 199 height 31
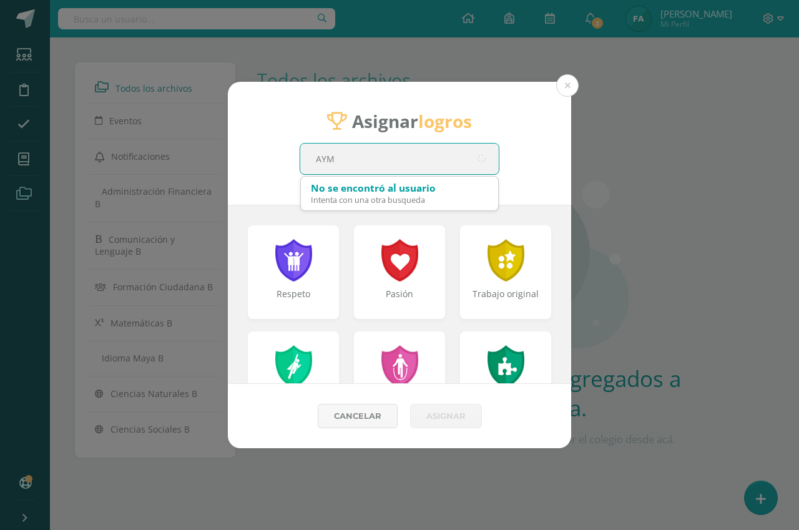
type input "AYME"
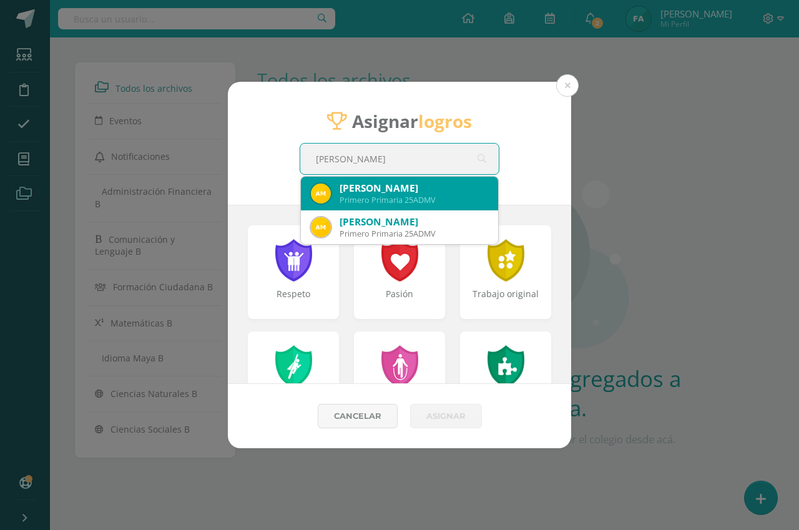
click at [405, 187] on div "Ayme Desireé Marroquín Valiente" at bounding box center [414, 188] width 149 height 13
click at [405, 187] on div "Asignar logros AYME AYME Ayme Desireé Marroquín Valiente Primero Primaria 25ADM…" at bounding box center [399, 143] width 343 height 123
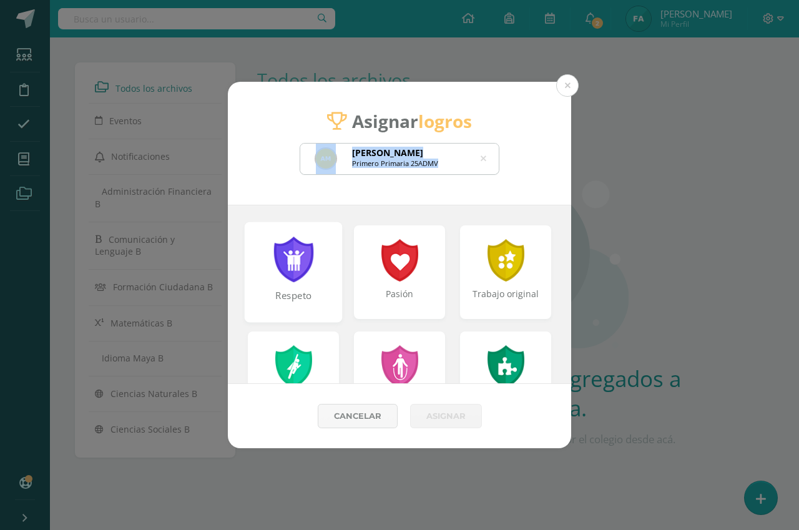
click at [317, 257] on div "Respeto" at bounding box center [294, 272] width 98 height 100
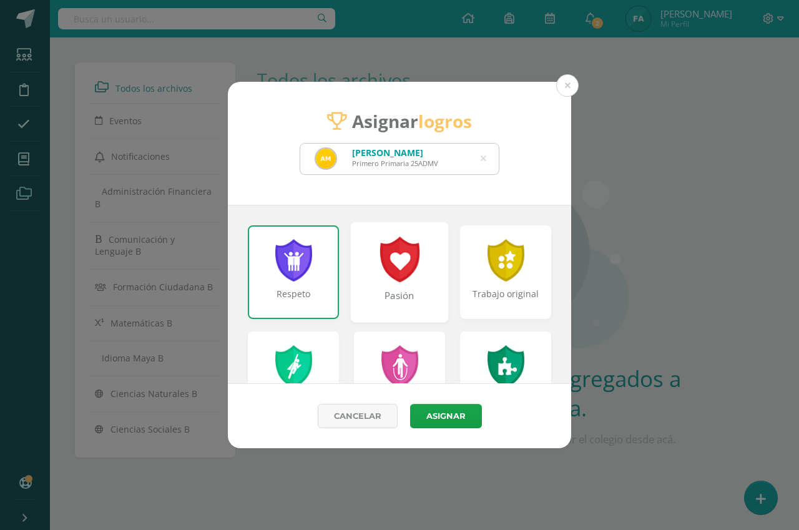
scroll to position [62, 0]
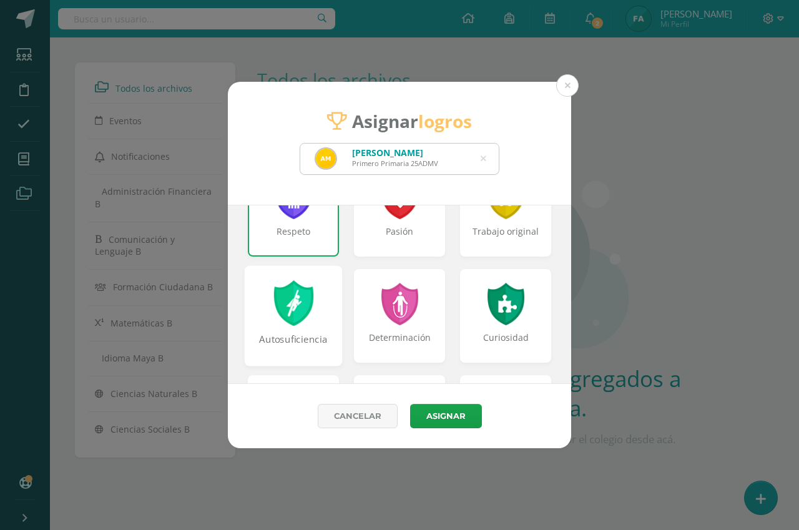
click at [326, 305] on div "Autosuficiencia" at bounding box center [294, 315] width 98 height 100
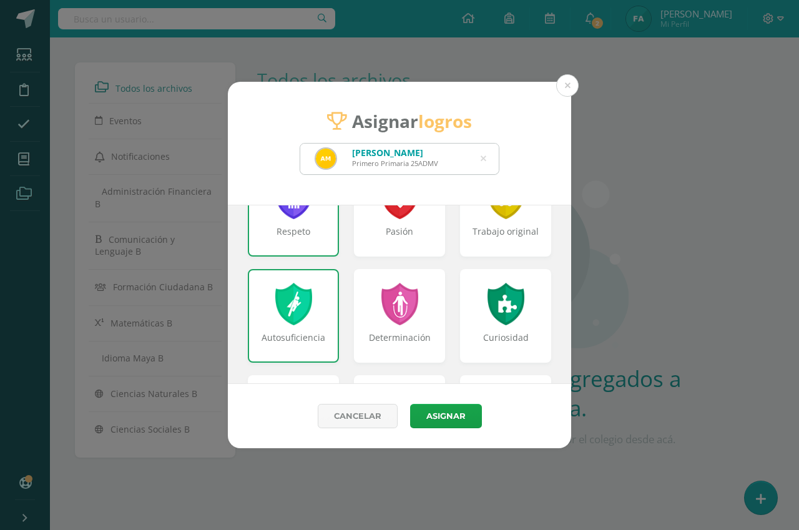
click at [326, 305] on div "Autosuficiencia" at bounding box center [293, 316] width 91 height 94
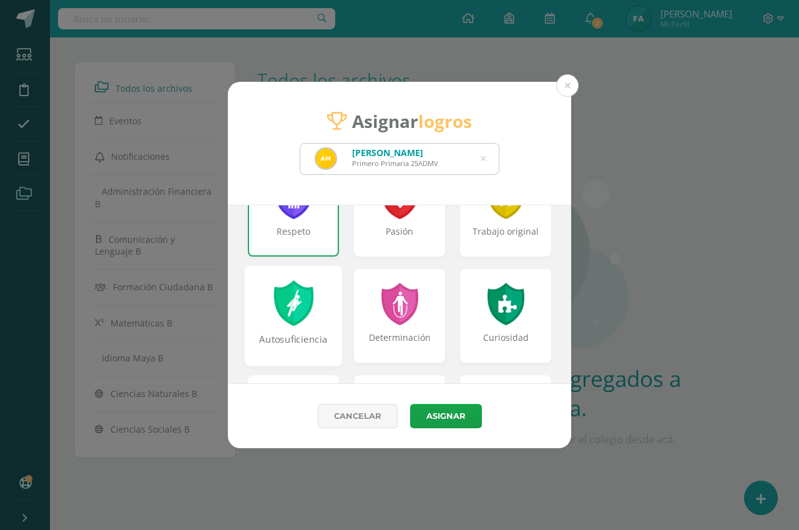
click at [323, 304] on div "Autosuficiencia" at bounding box center [294, 315] width 98 height 100
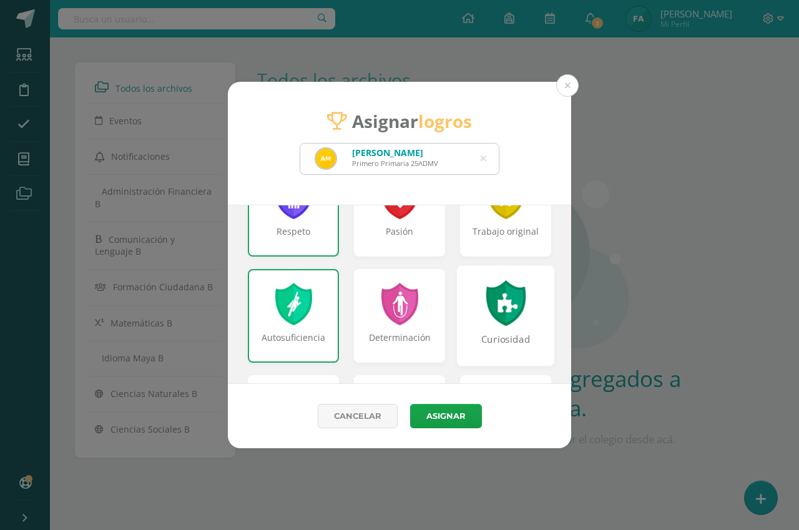
click at [457, 309] on div "Curiosidad" at bounding box center [506, 315] width 98 height 100
click at [465, 302] on div "Curiosidad" at bounding box center [506, 315] width 98 height 100
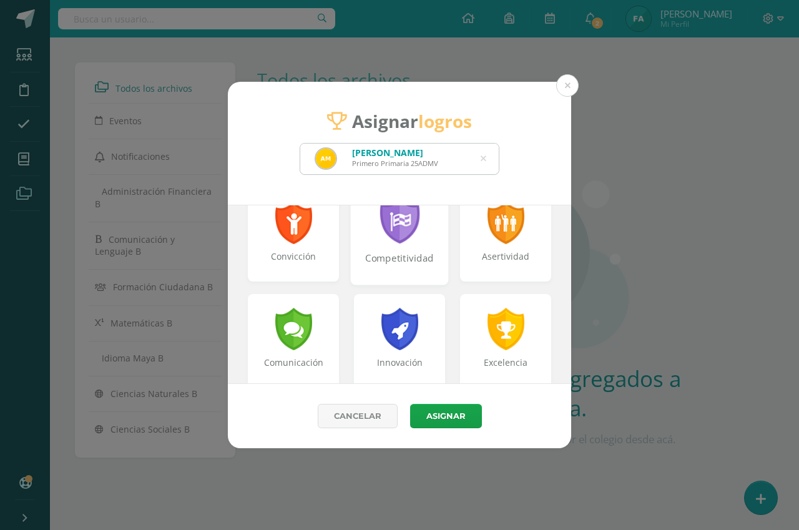
scroll to position [312, 0]
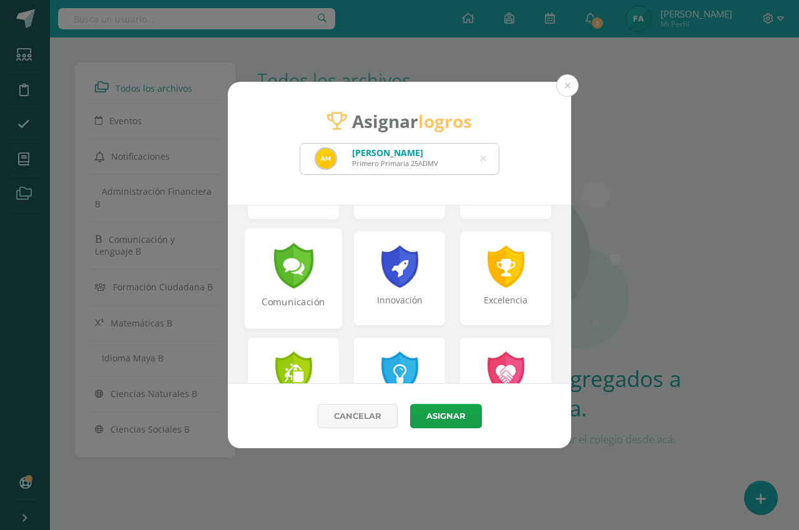
click at [328, 275] on div "Comunicación" at bounding box center [294, 278] width 98 height 100
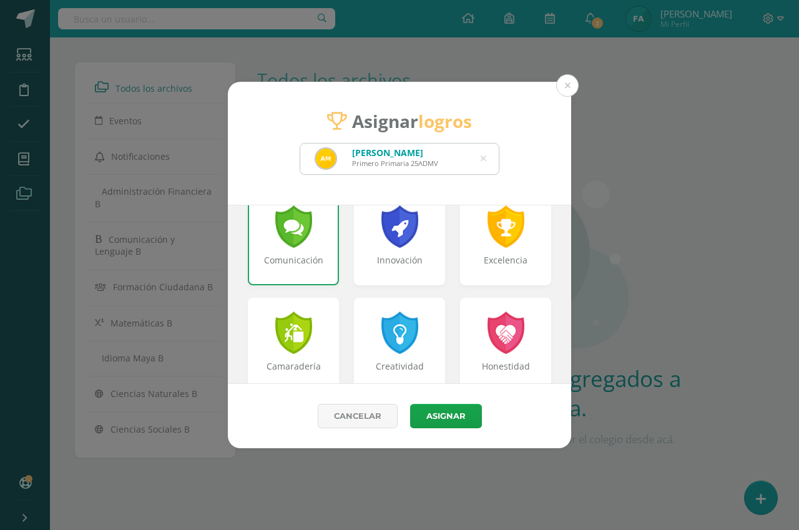
scroll to position [375, 0]
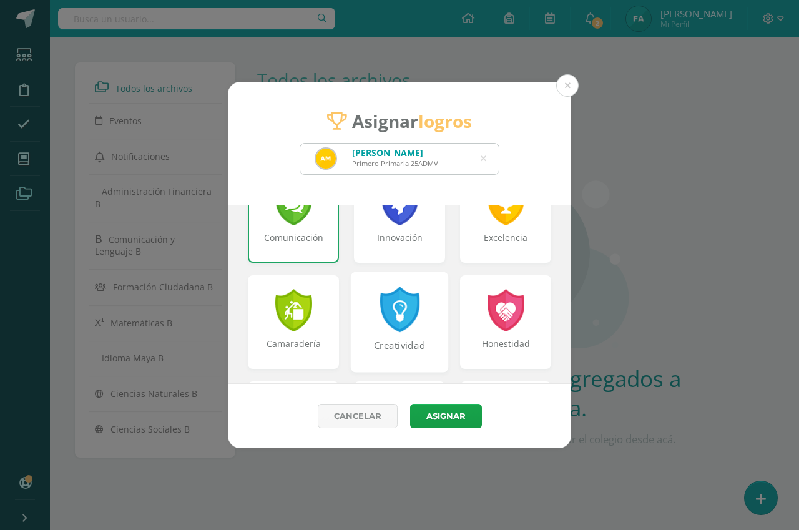
click at [420, 318] on div "Creatividad" at bounding box center [400, 322] width 98 height 100
click at [429, 313] on div "Creatividad" at bounding box center [400, 322] width 98 height 100
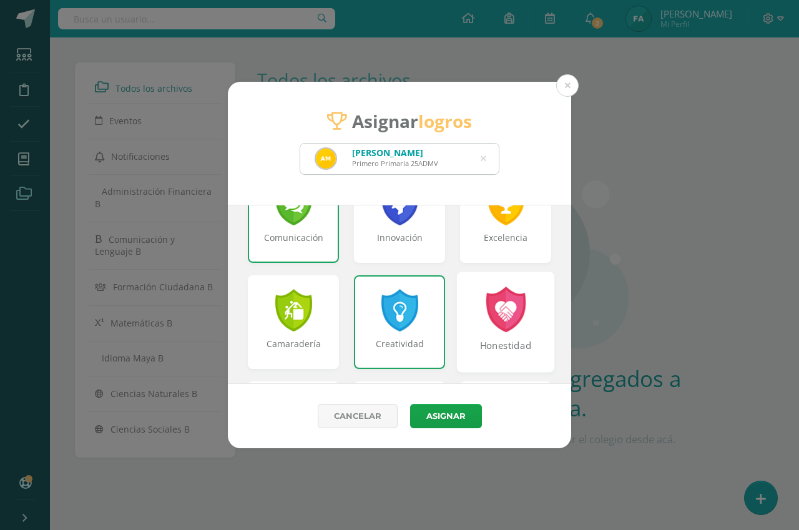
click at [463, 307] on div "Honestidad" at bounding box center [506, 322] width 98 height 100
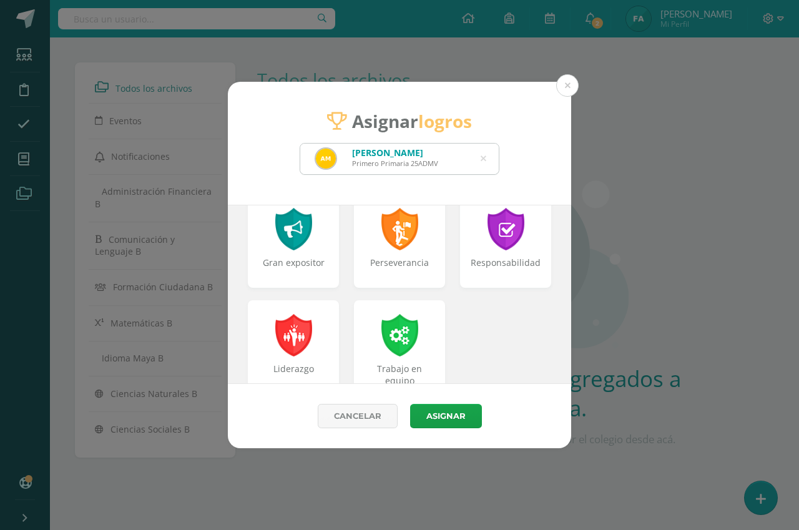
scroll to position [499, 0]
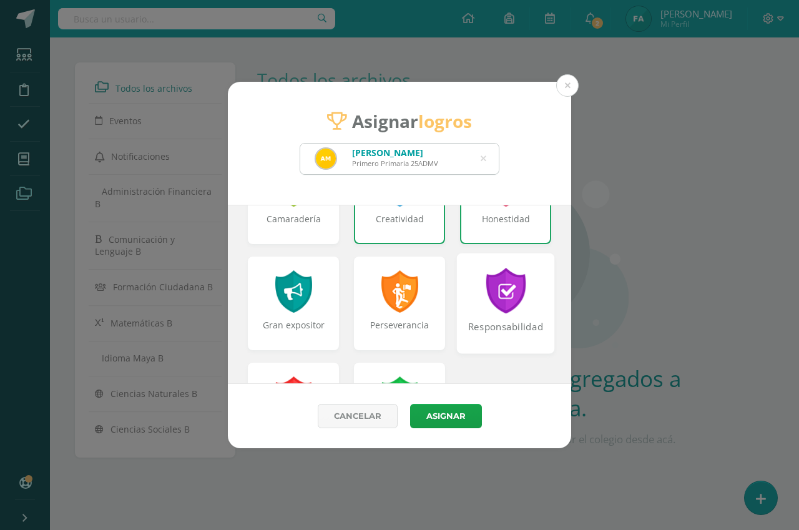
click at [468, 302] on div "Responsabilidad" at bounding box center [506, 303] width 98 height 100
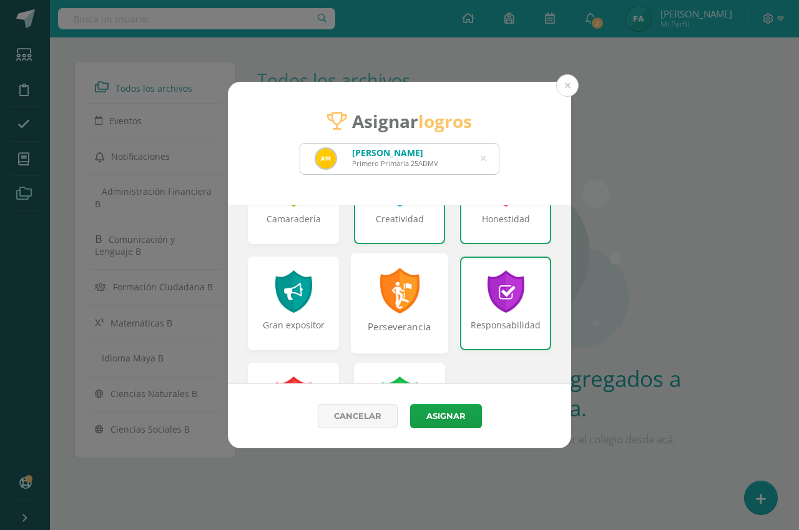
click at [429, 303] on div "Perseverancia" at bounding box center [400, 303] width 98 height 100
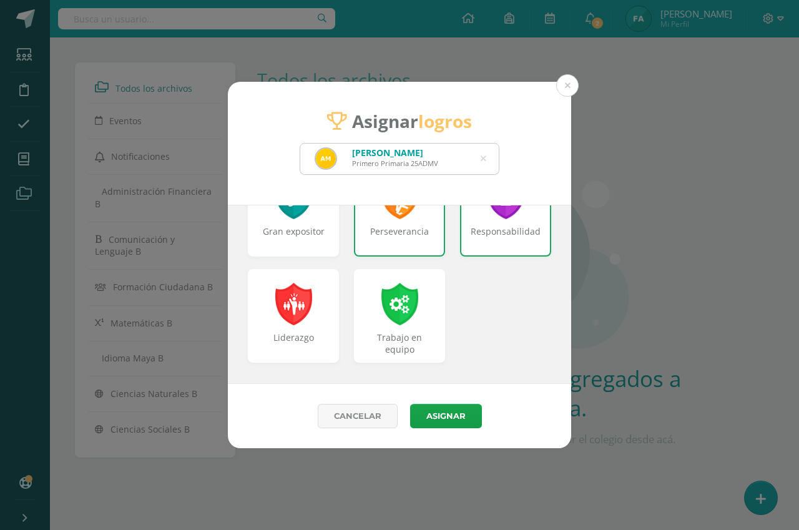
scroll to position [595, 0]
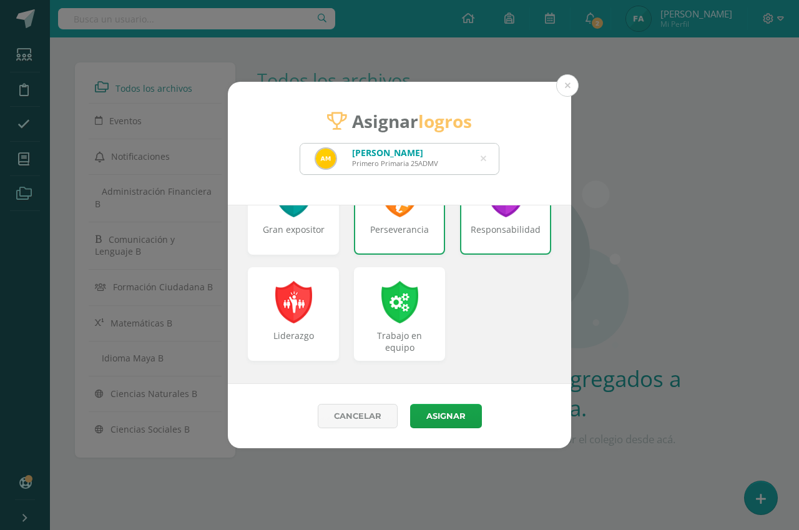
click at [429, 303] on div "Trabajo en equipo" at bounding box center [399, 314] width 91 height 94
click at [442, 418] on button "Asignar" at bounding box center [446, 416] width 72 height 24
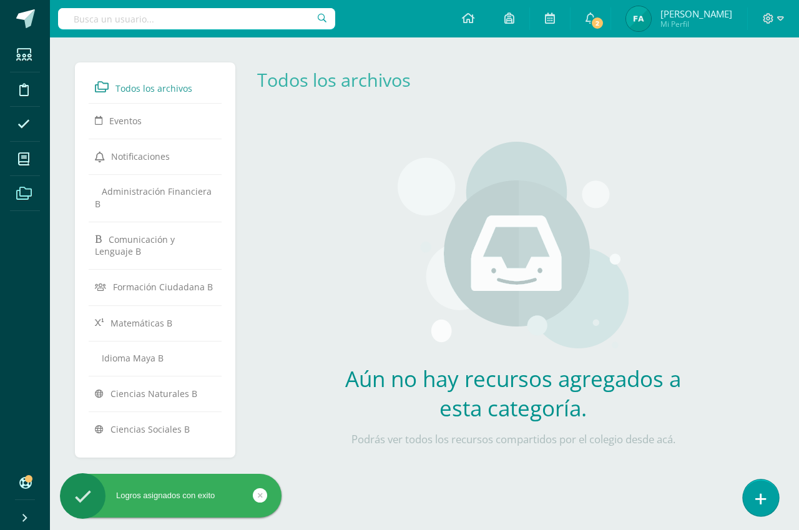
click at [766, 499] on link at bounding box center [761, 497] width 36 height 36
click at [763, 497] on icon at bounding box center [760, 499] width 11 height 14
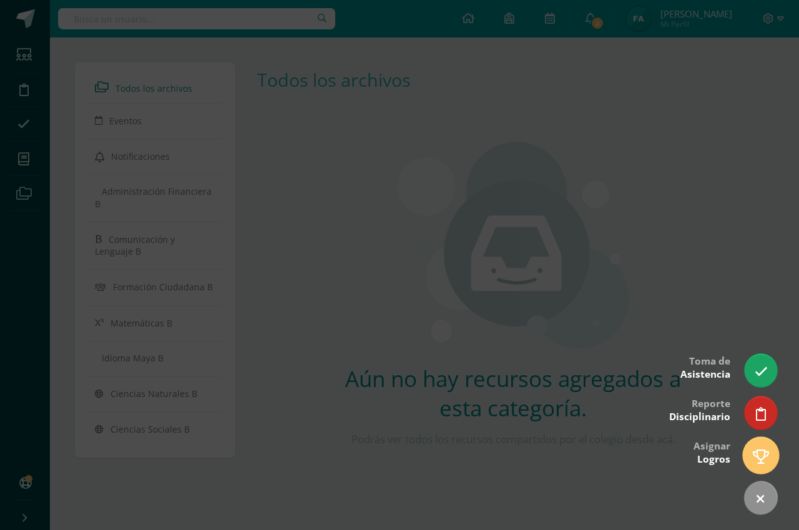
click at [759, 459] on icon at bounding box center [761, 456] width 16 height 14
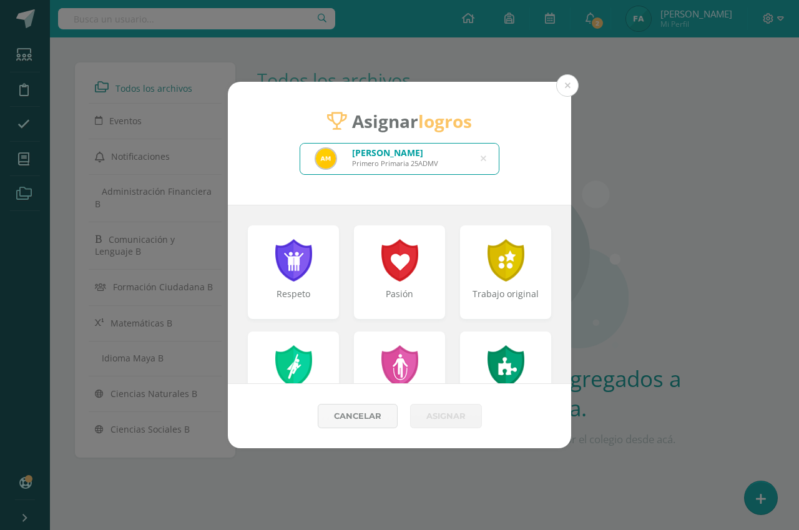
click at [483, 155] on icon at bounding box center [484, 159] width 6 height 32
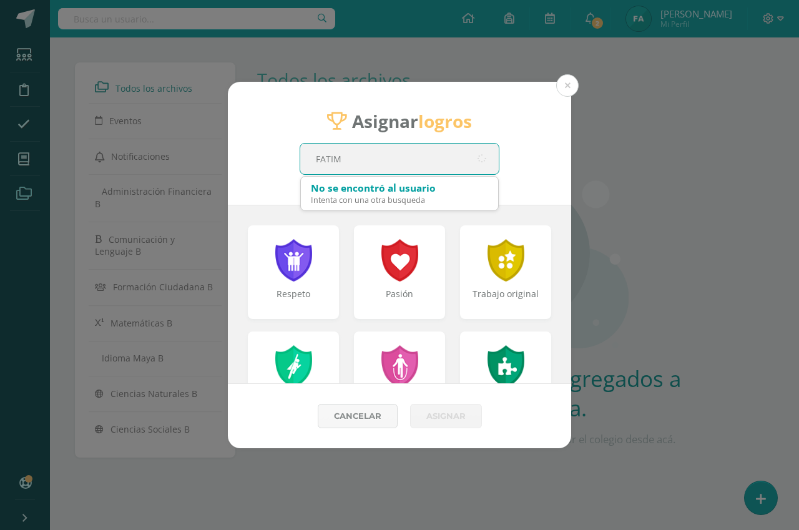
type input "FATIMA"
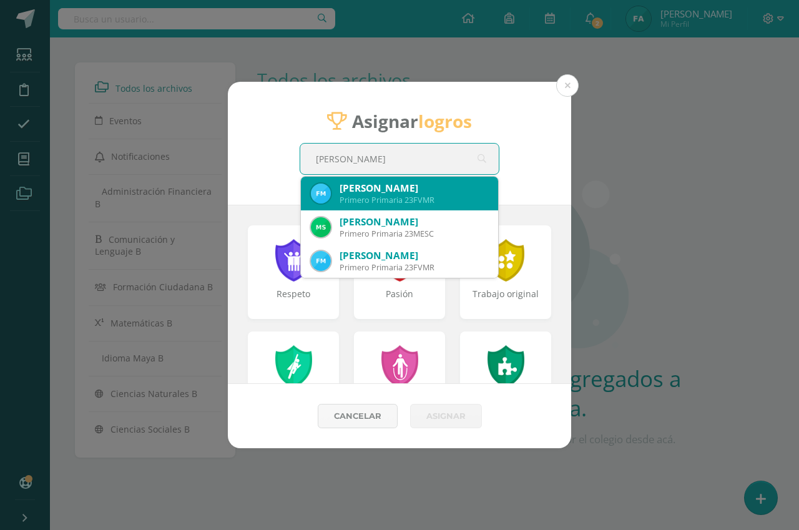
click at [393, 199] on div "Primero Primaria 23FVMR" at bounding box center [414, 200] width 149 height 11
click at [393, 199] on div "Asignar logros FATIMA Fátima Valentina Mérida Rodriguez Primero Primaria 23FVMR…" at bounding box center [399, 143] width 343 height 123
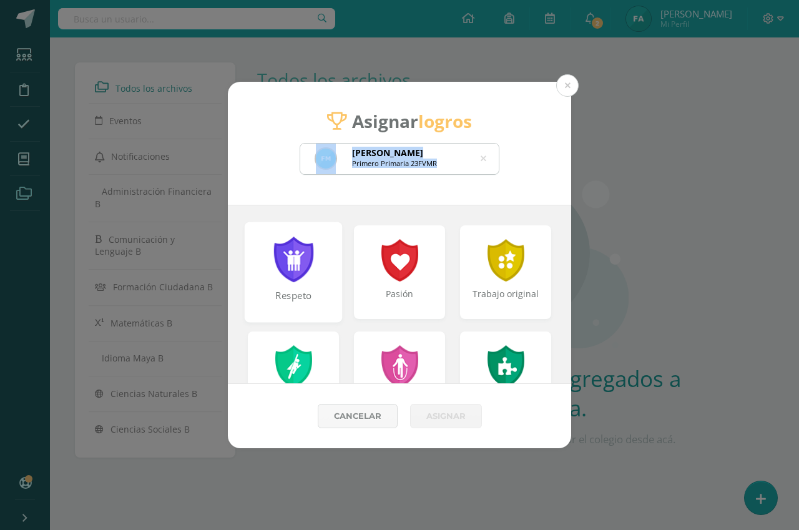
scroll to position [62, 0]
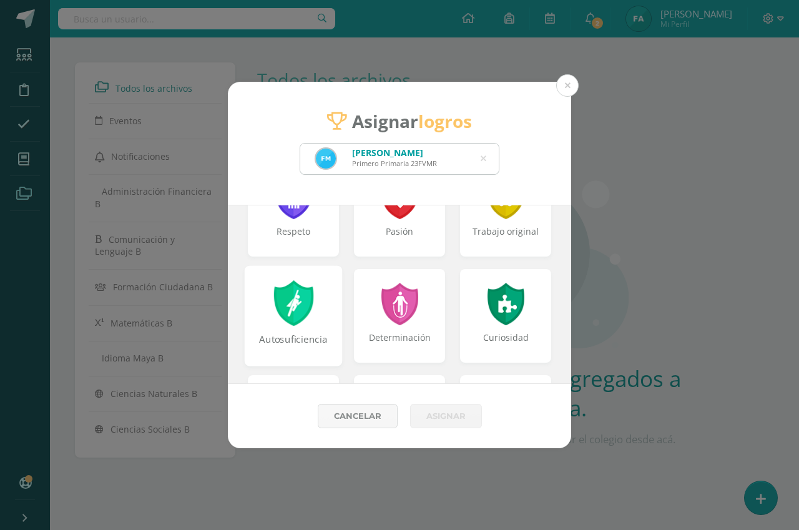
click at [312, 318] on div at bounding box center [293, 303] width 43 height 46
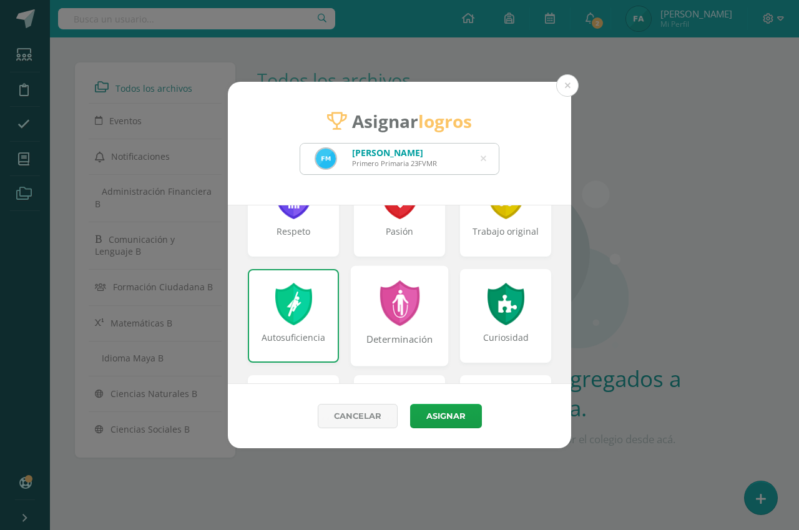
click at [405, 321] on div at bounding box center [399, 303] width 43 height 46
click at [417, 321] on div "Determinación" at bounding box center [400, 315] width 98 height 100
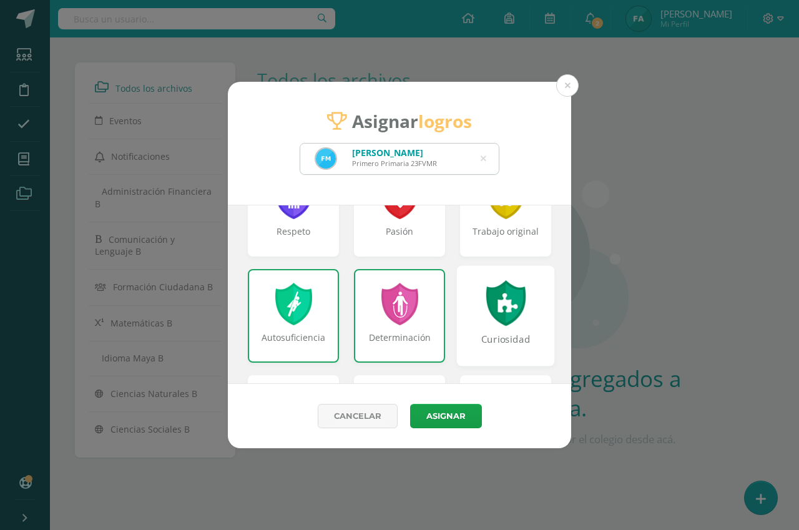
click at [472, 317] on div "Curiosidad" at bounding box center [506, 315] width 98 height 100
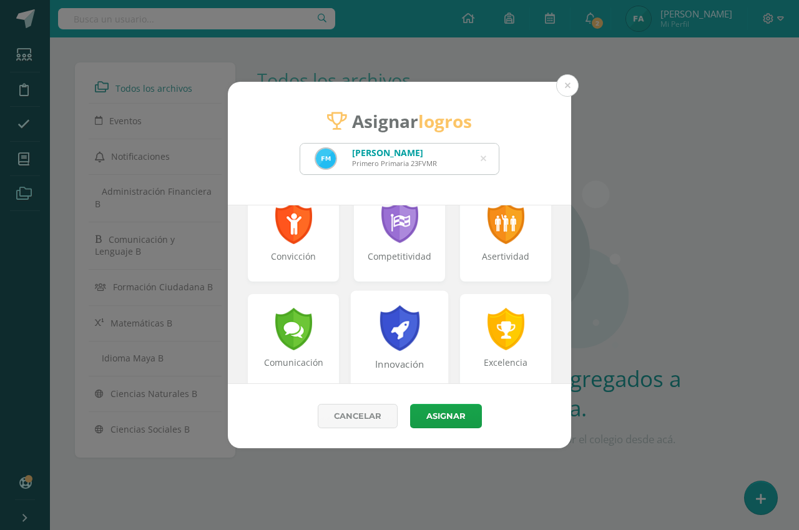
scroll to position [312, 0]
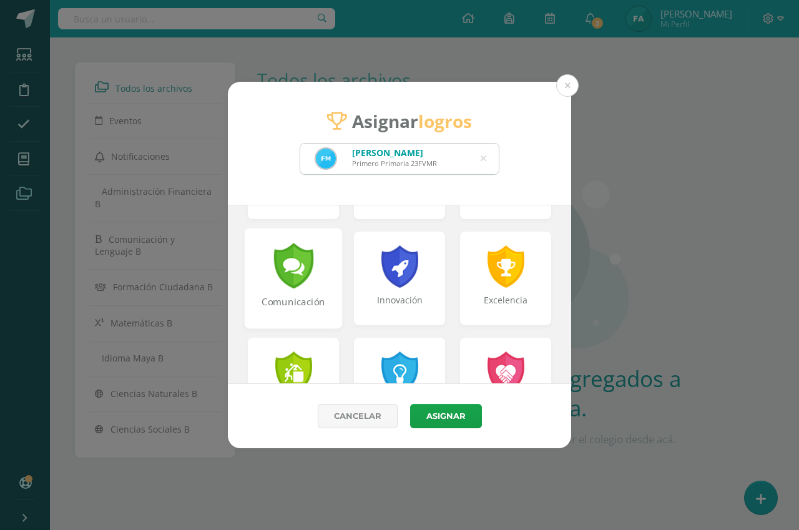
click at [334, 277] on div "Comunicación" at bounding box center [294, 278] width 98 height 100
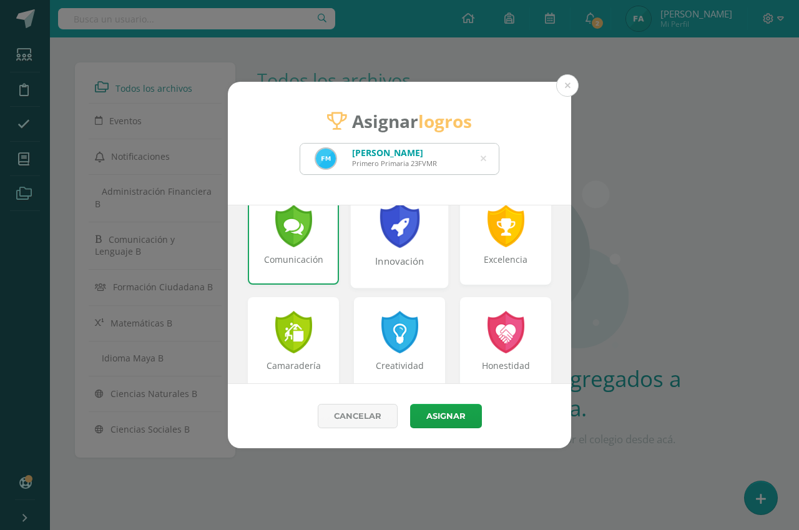
scroll to position [375, 0]
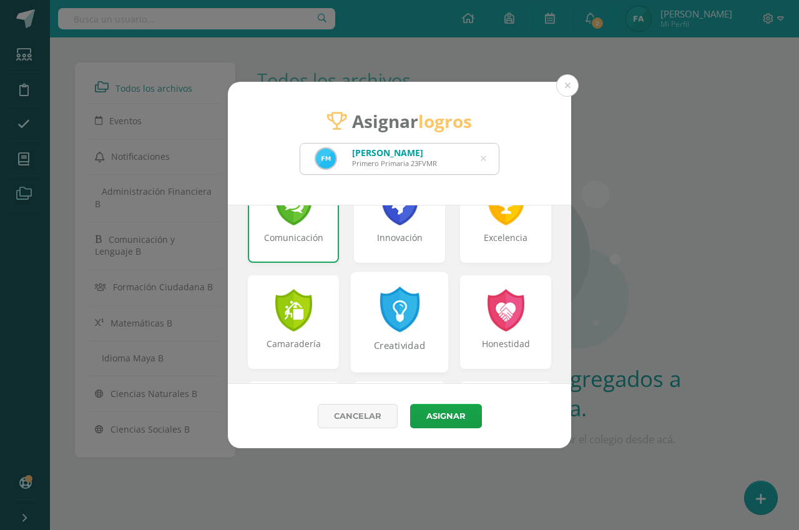
click at [366, 309] on div "Creatividad" at bounding box center [400, 322] width 98 height 100
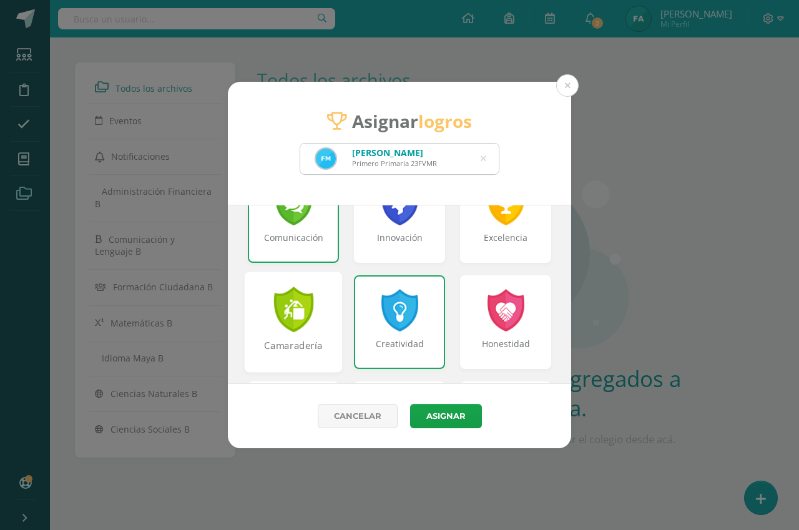
click at [310, 318] on div at bounding box center [293, 310] width 43 height 46
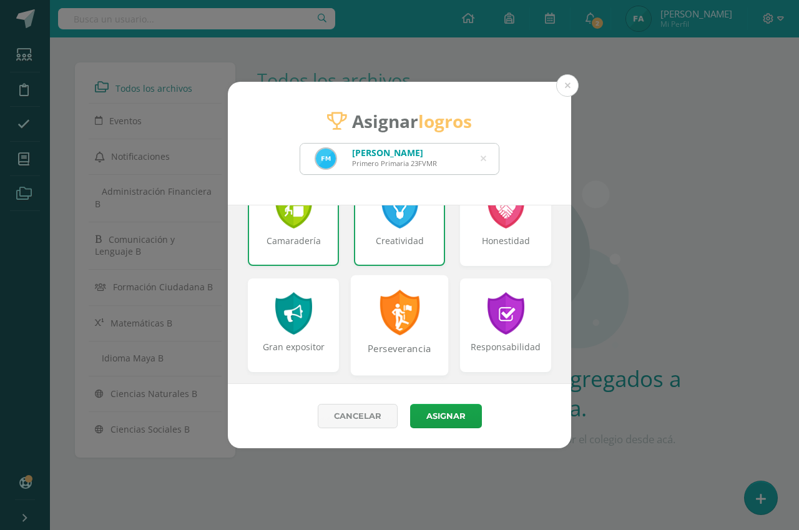
scroll to position [562, 0]
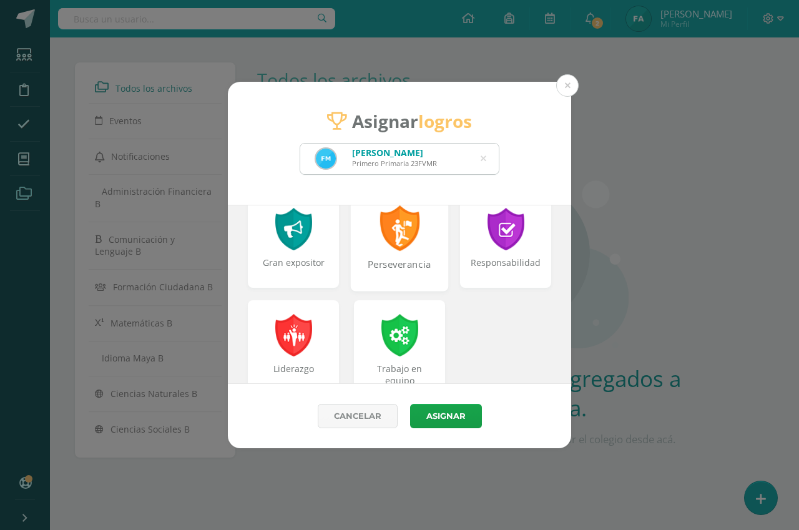
click at [413, 276] on div "Perseverancia" at bounding box center [400, 271] width 96 height 27
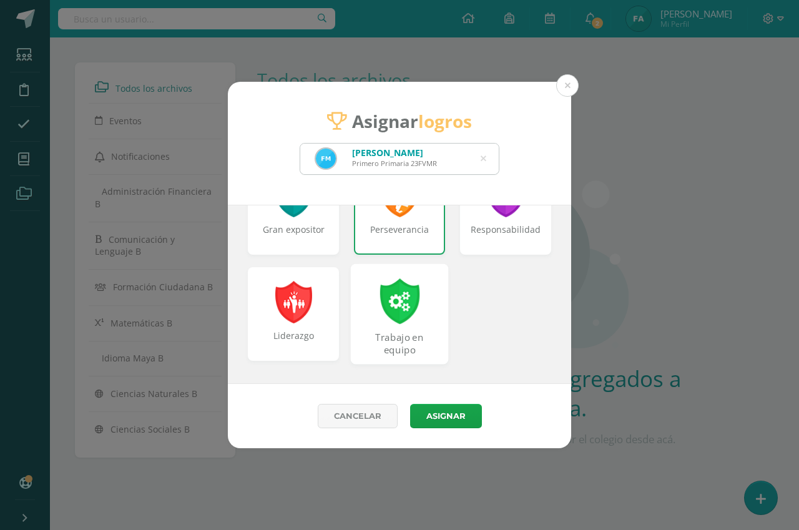
click at [415, 300] on div at bounding box center [399, 301] width 43 height 46
click at [446, 411] on button "Asignar" at bounding box center [446, 416] width 72 height 24
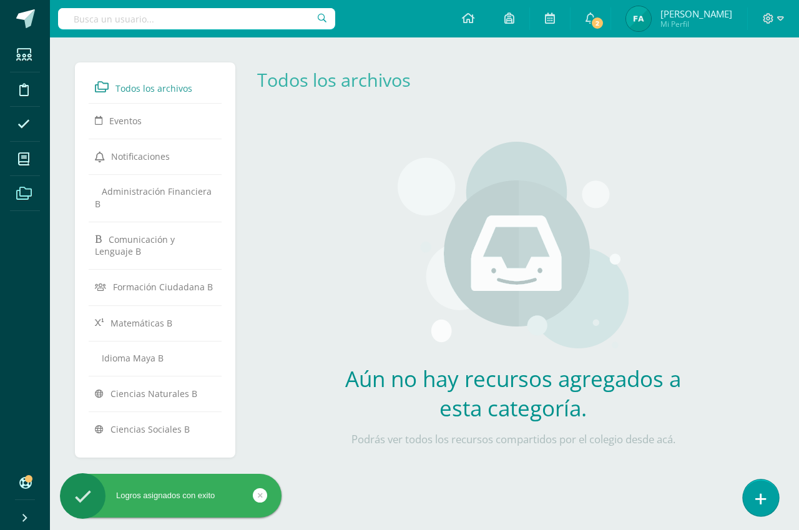
click at [763, 494] on icon at bounding box center [760, 499] width 11 height 14
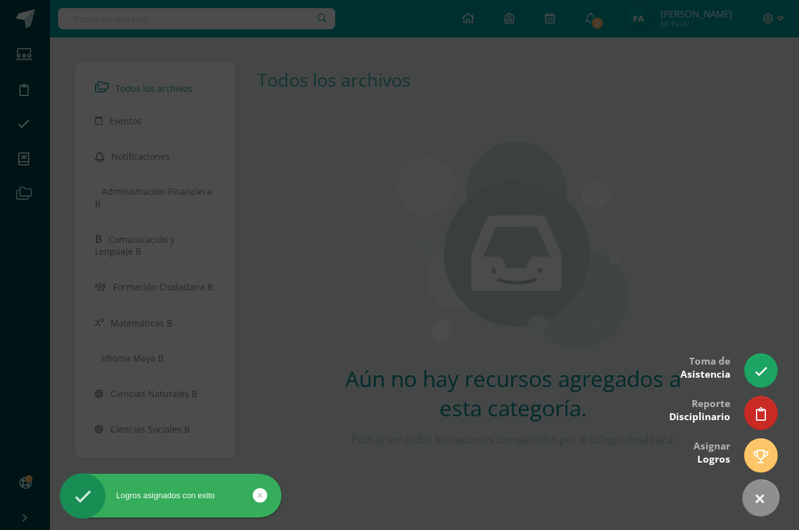
click at [763, 494] on icon at bounding box center [760, 499] width 18 height 18
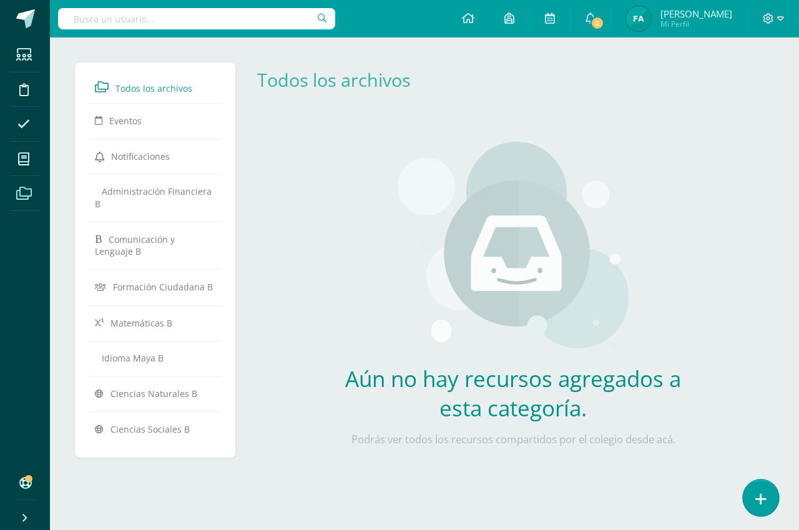
click at [761, 492] on icon at bounding box center [760, 499] width 11 height 14
click at [760, 491] on link at bounding box center [761, 497] width 36 height 36
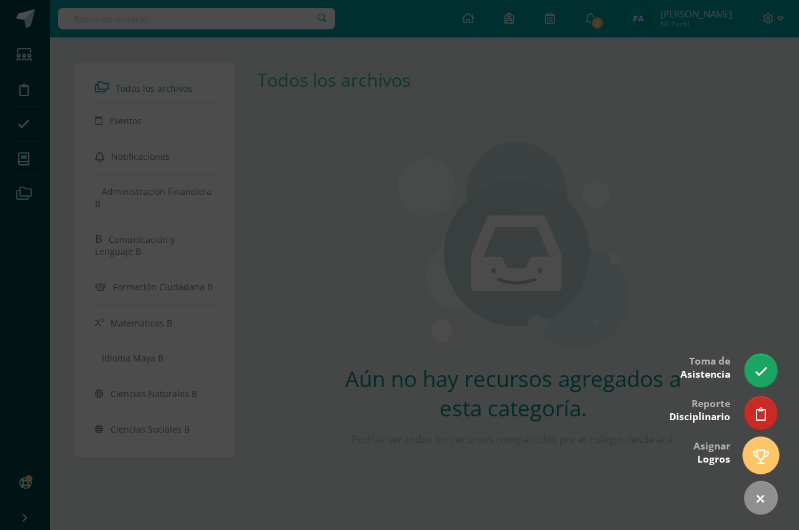
click at [753, 461] on icon at bounding box center [761, 456] width 16 height 14
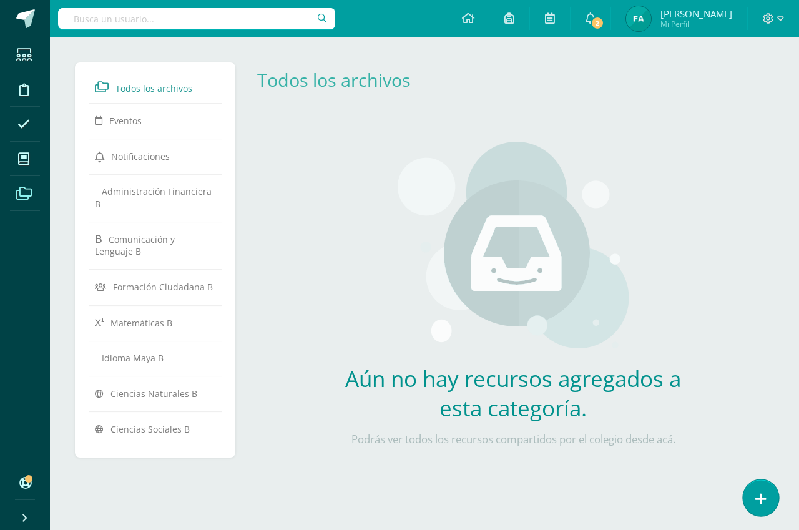
click at [752, 501] on link at bounding box center [761, 497] width 36 height 36
click at [763, 496] on icon at bounding box center [760, 499] width 11 height 14
click at [762, 496] on icon at bounding box center [760, 499] width 11 height 14
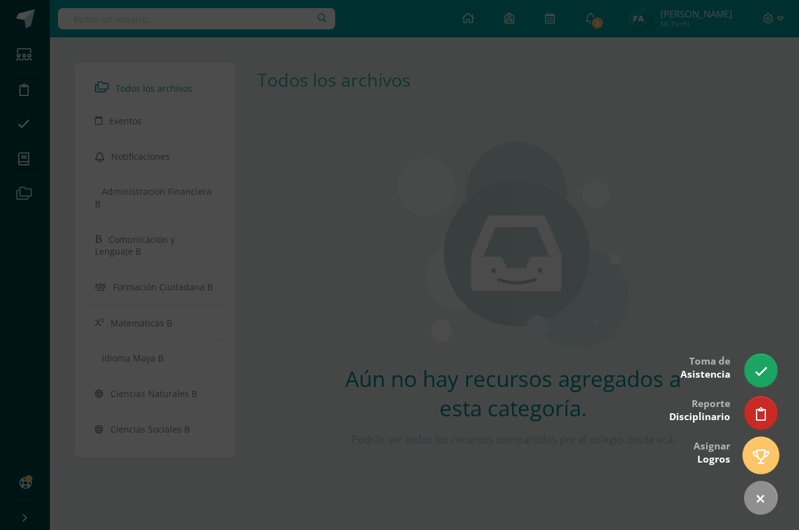
click at [762, 451] on icon at bounding box center [761, 456] width 16 height 14
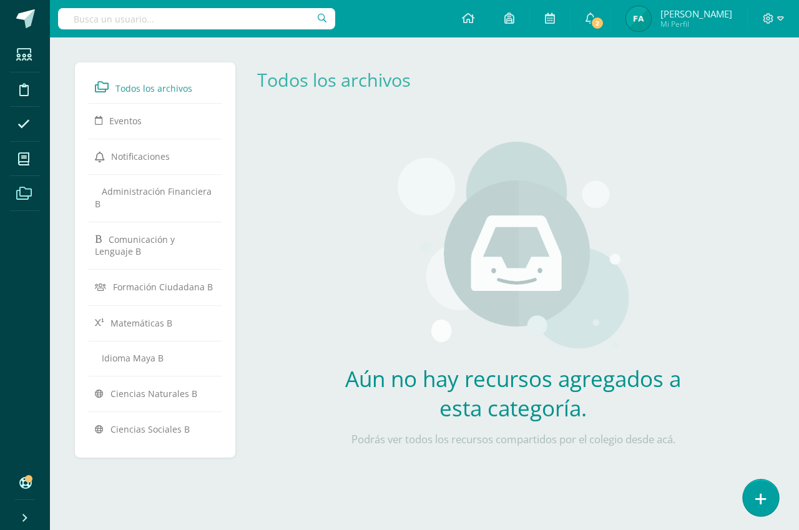
click at [755, 497] on link at bounding box center [761, 497] width 36 height 36
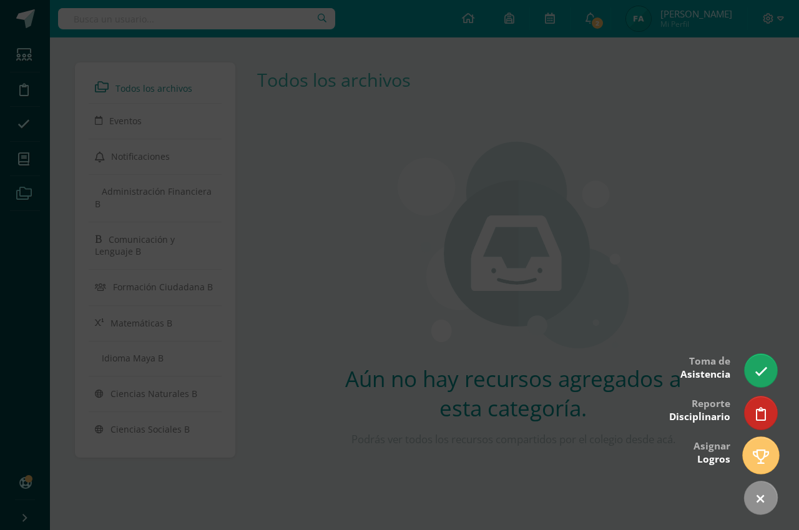
click at [765, 449] on icon at bounding box center [761, 456] width 16 height 14
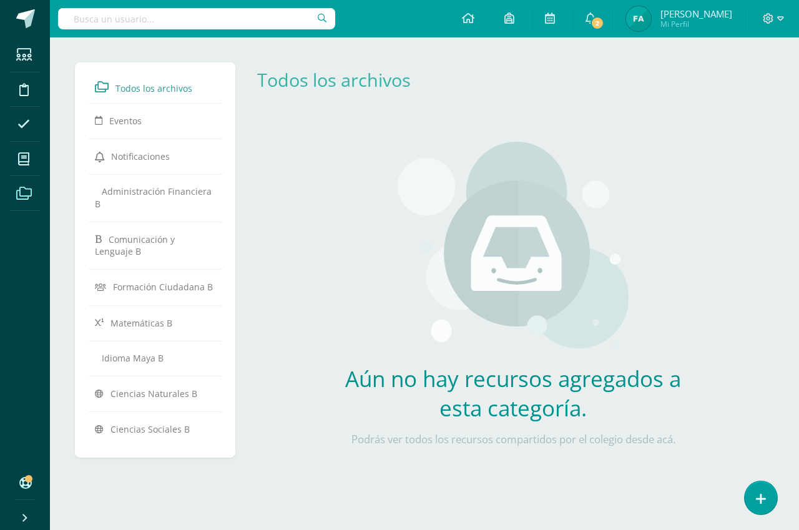
click at [327, 134] on div "Aún no hay recursos agregados a esta categoría. Podrás ver todos los recursos c…" at bounding box center [513, 302] width 532 height 370
click at [762, 495] on icon at bounding box center [760, 499] width 11 height 14
click at [761, 494] on icon at bounding box center [760, 499] width 11 height 14
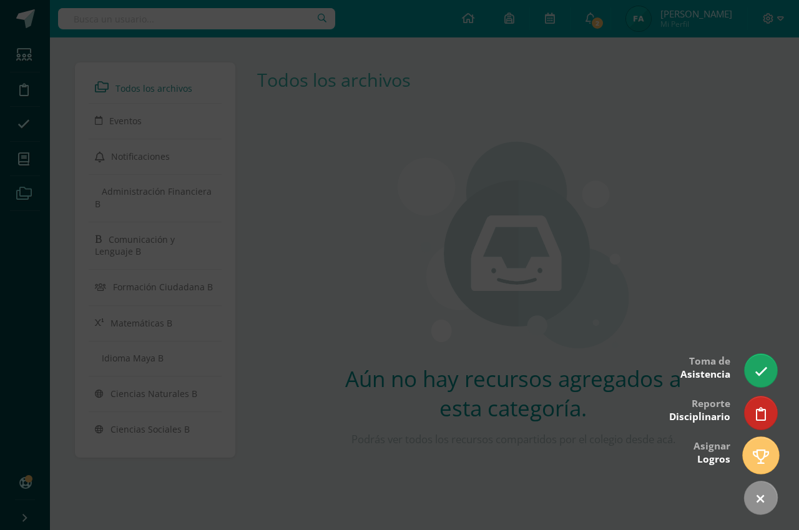
click at [761, 456] on icon at bounding box center [761, 456] width 16 height 14
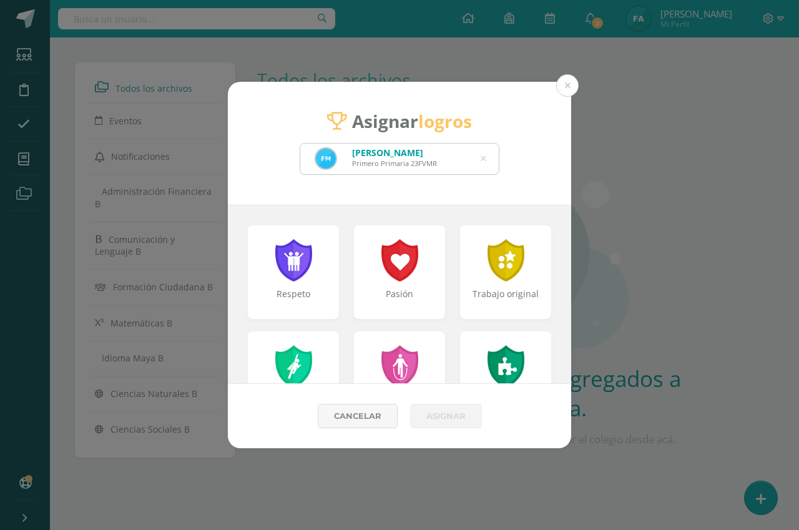
click at [484, 155] on icon at bounding box center [484, 159] width 6 height 32
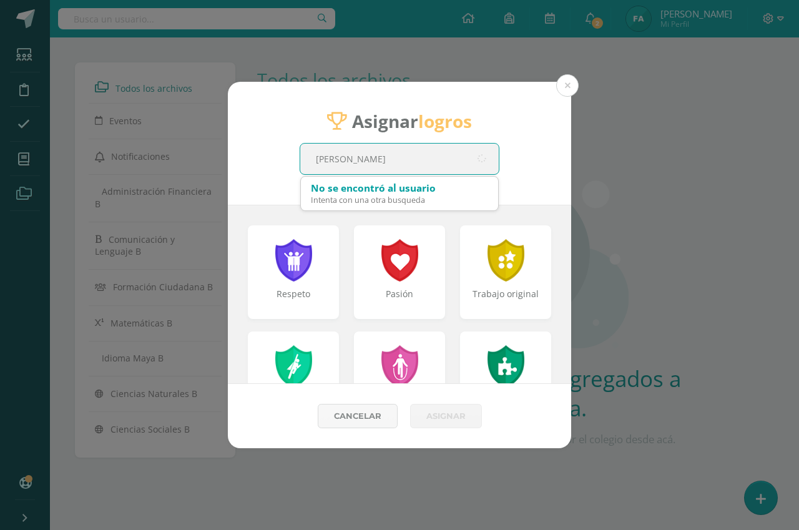
type input "LUKA"
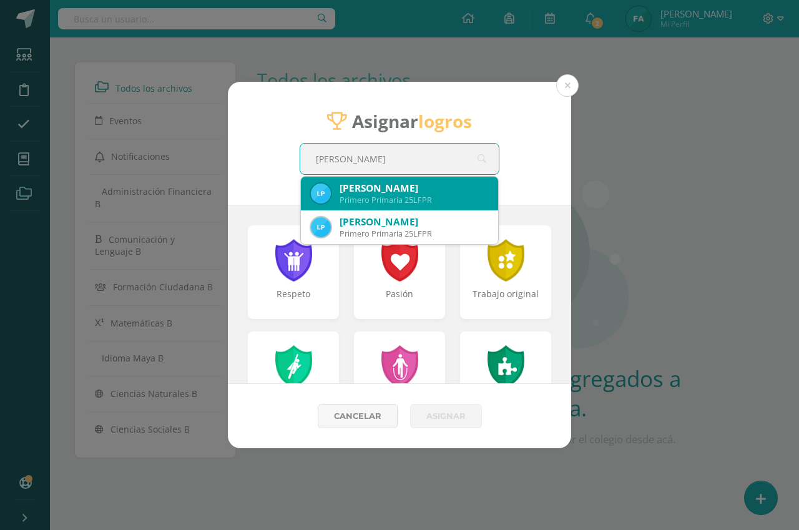
click at [379, 205] on div "Primero Primaria 25LFPR" at bounding box center [414, 200] width 149 height 11
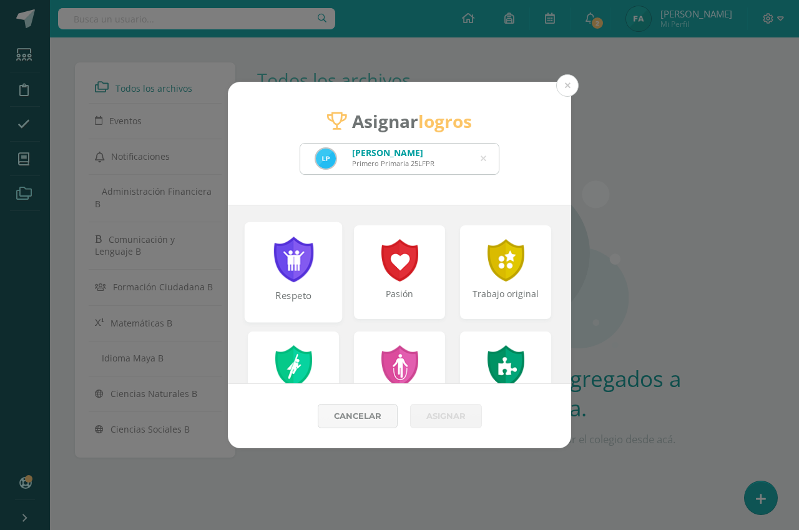
click at [308, 280] on div at bounding box center [293, 260] width 43 height 46
click at [310, 280] on div at bounding box center [293, 260] width 43 height 46
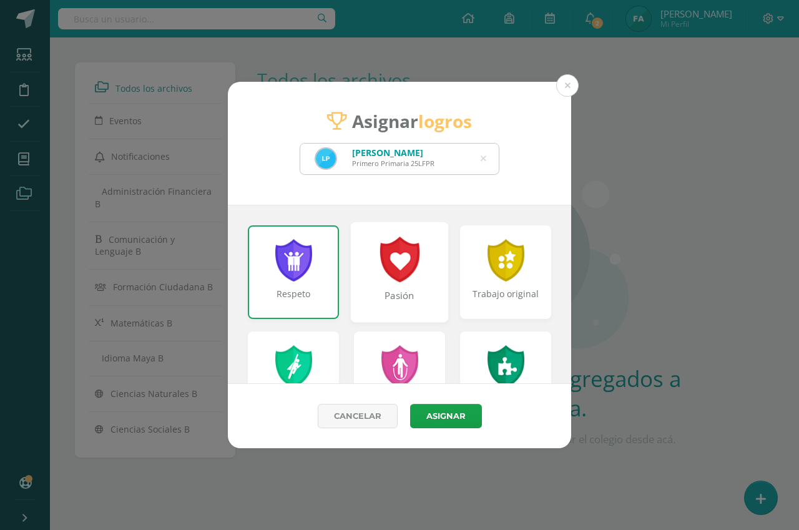
scroll to position [62, 0]
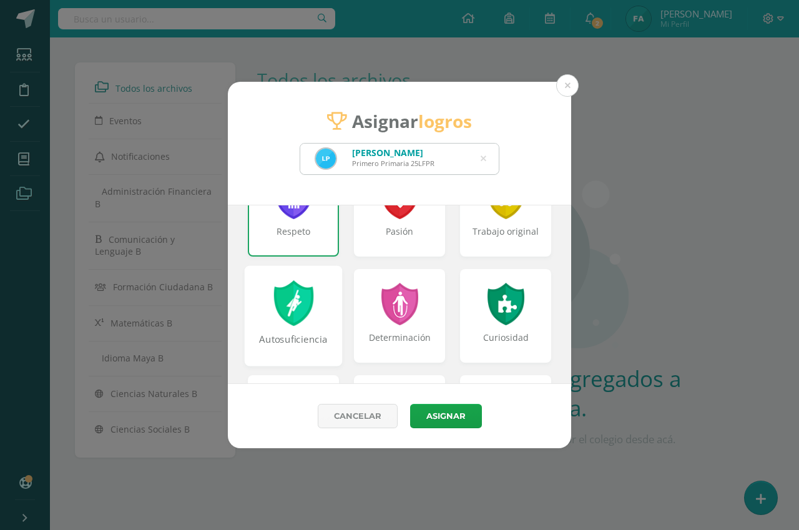
click at [309, 324] on div at bounding box center [293, 303] width 43 height 46
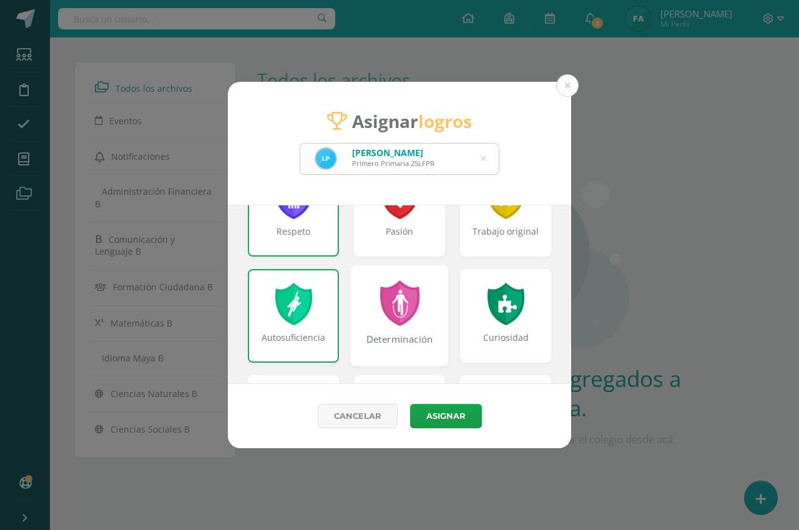
click at [433, 323] on div "Determinación" at bounding box center [400, 315] width 98 height 100
click at [429, 311] on div "Determinación" at bounding box center [400, 315] width 98 height 100
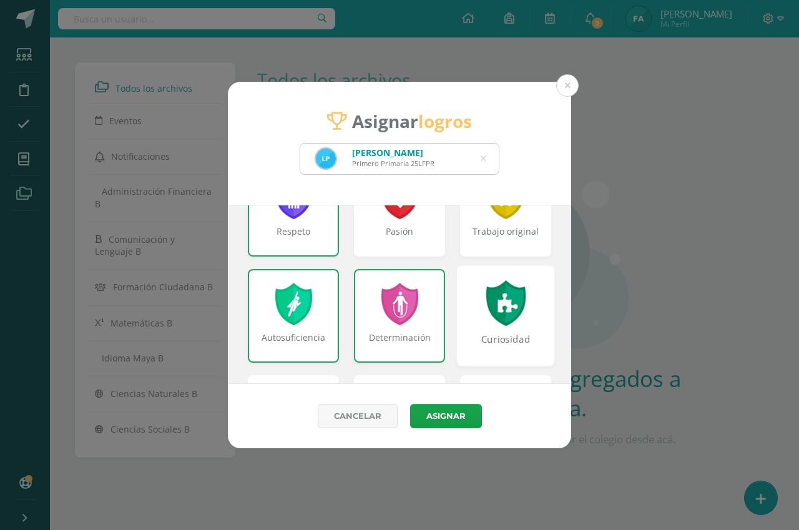
click at [465, 311] on div "Curiosidad" at bounding box center [506, 315] width 98 height 100
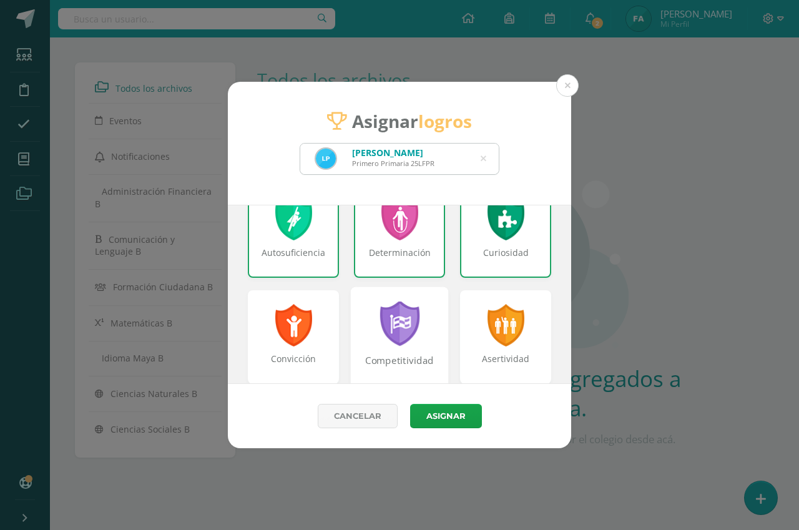
scroll to position [187, 0]
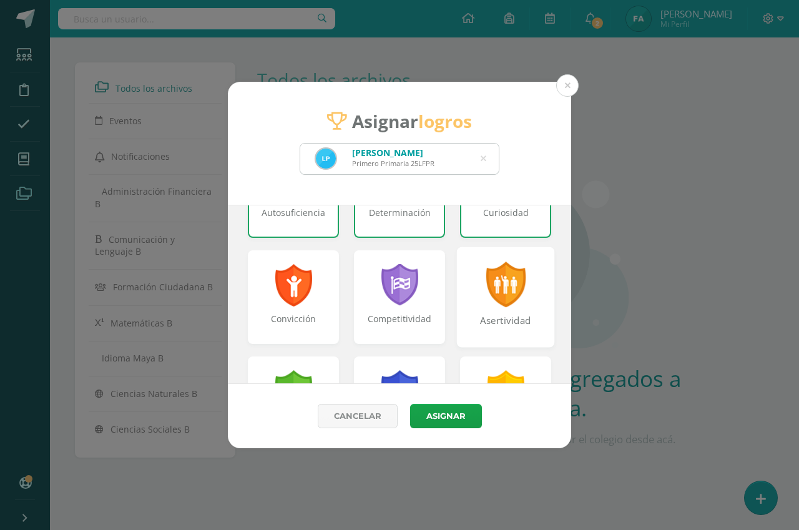
click at [468, 307] on div "Asertividad" at bounding box center [506, 297] width 98 height 100
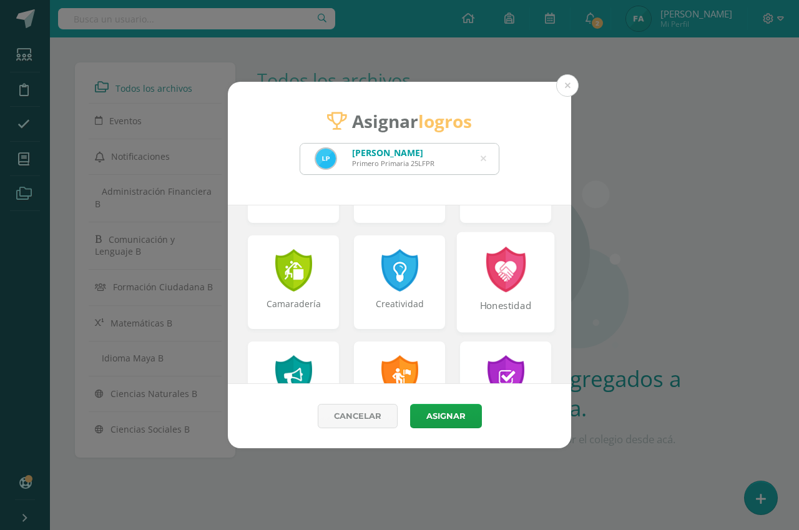
scroll to position [437, 0]
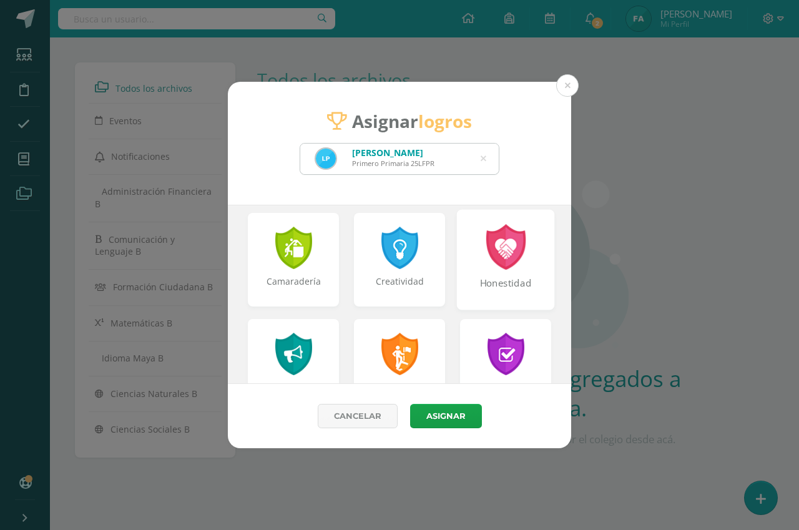
click at [473, 266] on div "Honestidad" at bounding box center [506, 259] width 98 height 100
click at [457, 254] on div "Honestidad" at bounding box center [506, 259] width 98 height 100
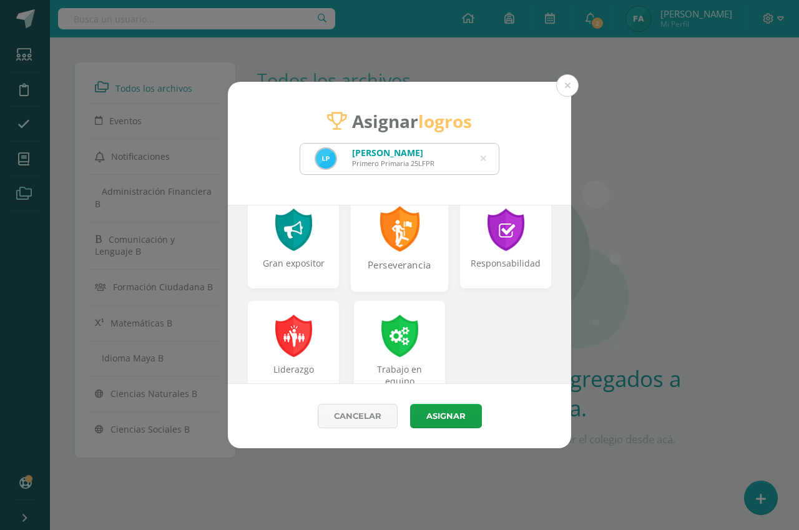
scroll to position [562, 0]
click at [475, 273] on div "Responsabilidad" at bounding box center [506, 271] width 96 height 27
click at [463, 283] on div "Responsabilidad" at bounding box center [506, 271] width 96 height 27
click at [407, 270] on div "Perseverancia" at bounding box center [400, 271] width 96 height 27
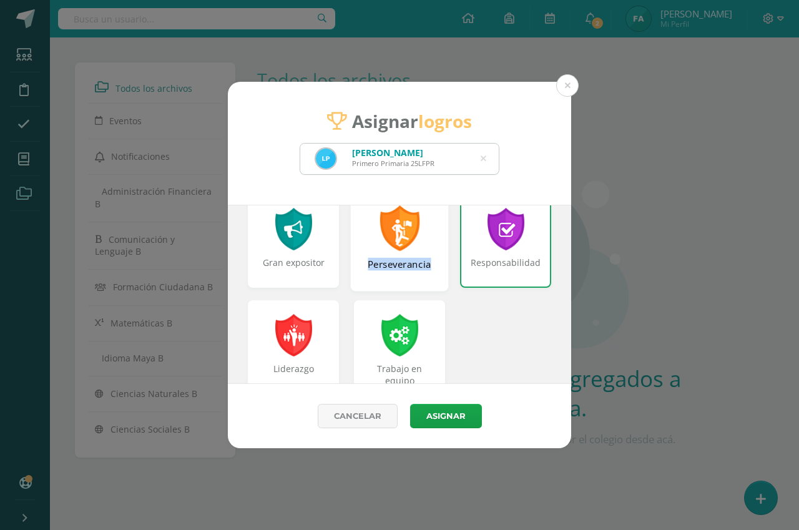
click at [407, 270] on div "Perseverancia" at bounding box center [400, 271] width 96 height 27
click at [423, 223] on div "Perseverancia" at bounding box center [400, 240] width 98 height 100
click at [423, 223] on div "Perseverancia" at bounding box center [399, 241] width 91 height 94
click at [429, 237] on div "Perseverancia" at bounding box center [400, 240] width 98 height 100
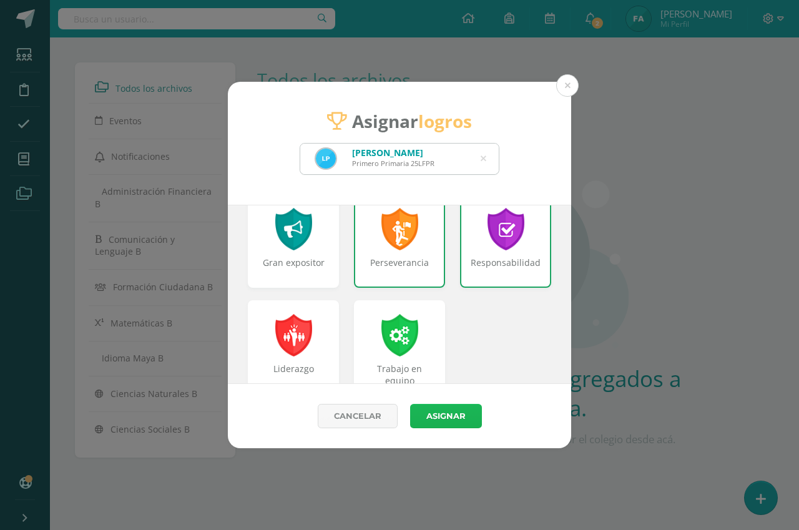
click at [436, 417] on button "Asignar" at bounding box center [446, 416] width 72 height 24
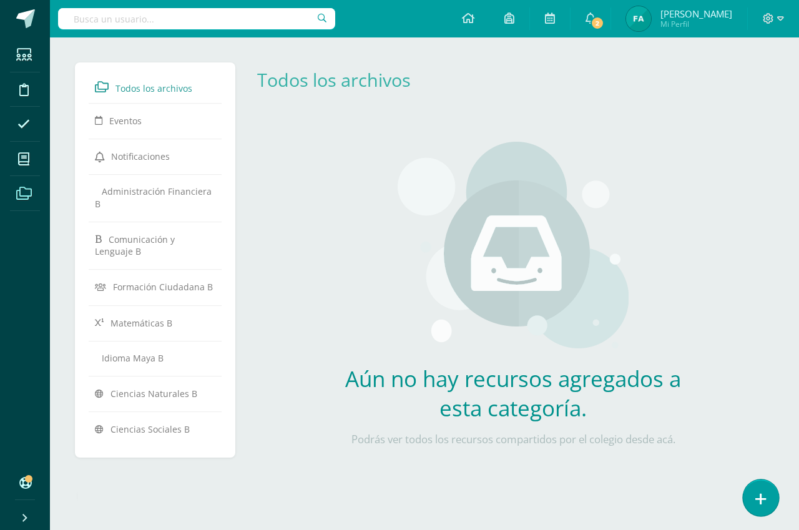
click at [751, 493] on link at bounding box center [761, 497] width 36 height 36
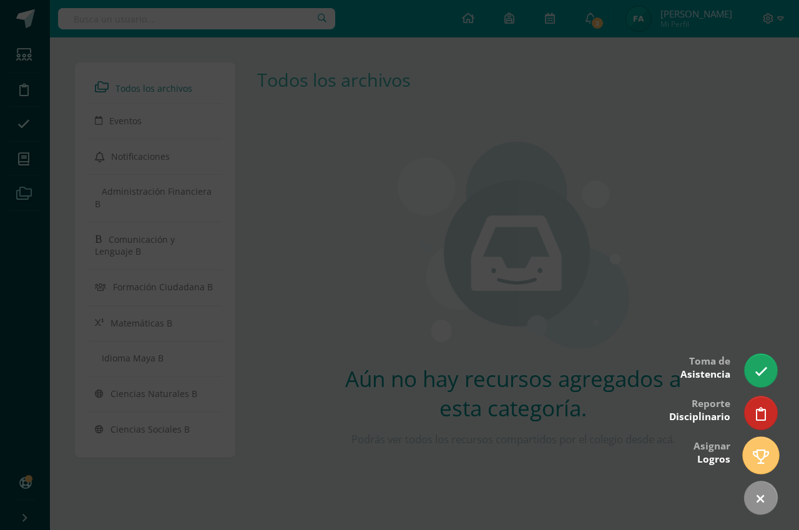
click at [762, 462] on icon at bounding box center [761, 456] width 16 height 14
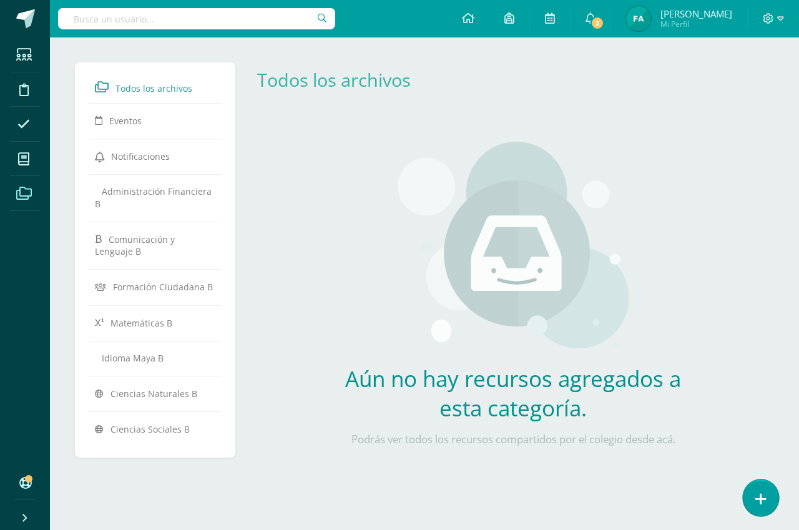
click at [763, 502] on icon at bounding box center [760, 499] width 11 height 14
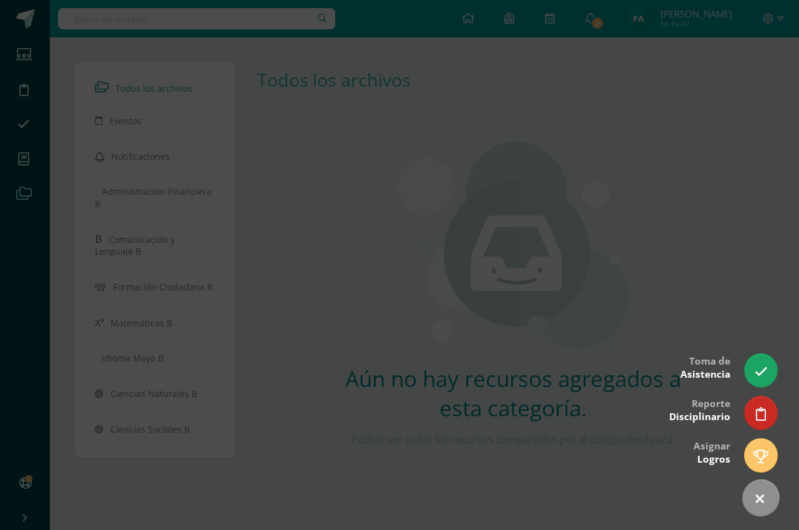
click at [763, 502] on icon at bounding box center [760, 499] width 18 height 18
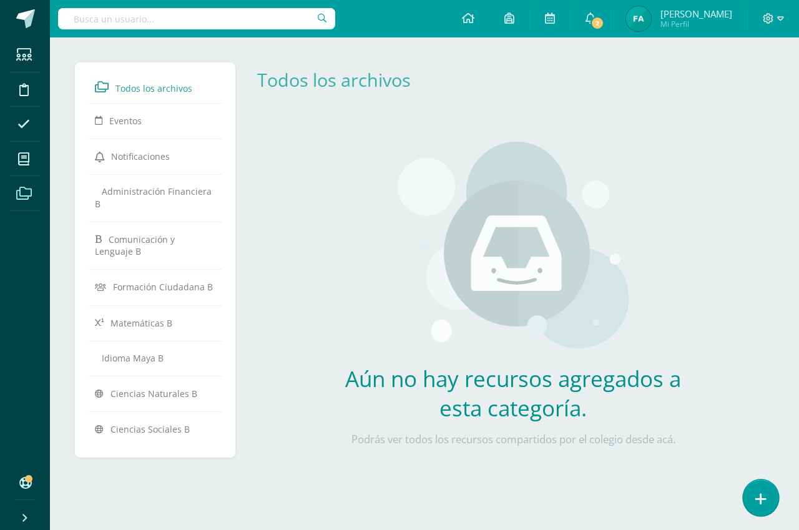
click at [761, 499] on icon at bounding box center [760, 499] width 11 height 14
click at [756, 496] on icon at bounding box center [760, 499] width 11 height 14
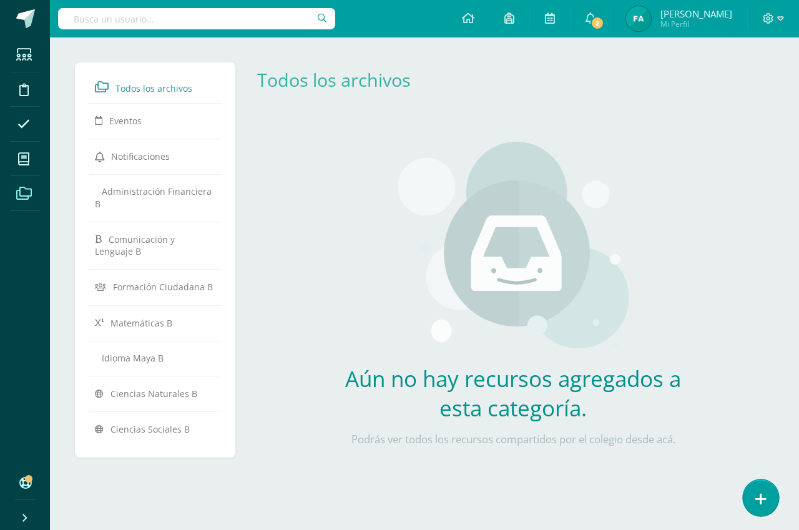
click at [756, 496] on icon at bounding box center [760, 499] width 11 height 14
click at [755, 496] on icon at bounding box center [760, 499] width 11 height 14
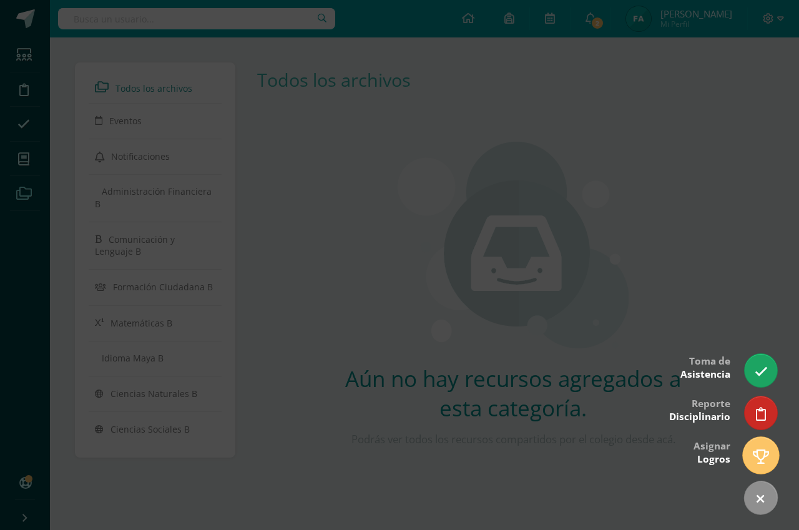
click at [768, 454] on icon at bounding box center [761, 456] width 16 height 14
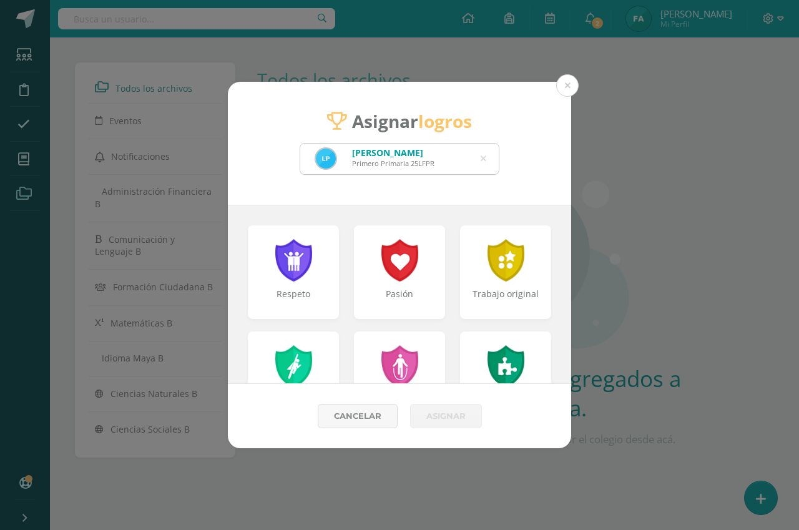
click at [485, 161] on icon at bounding box center [484, 159] width 6 height 32
click at [485, 161] on input "text" at bounding box center [399, 159] width 199 height 31
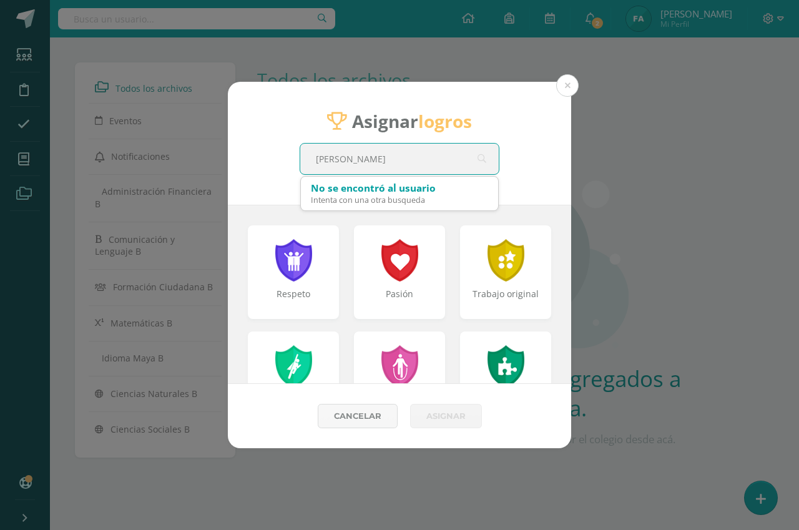
type input "JUAN"
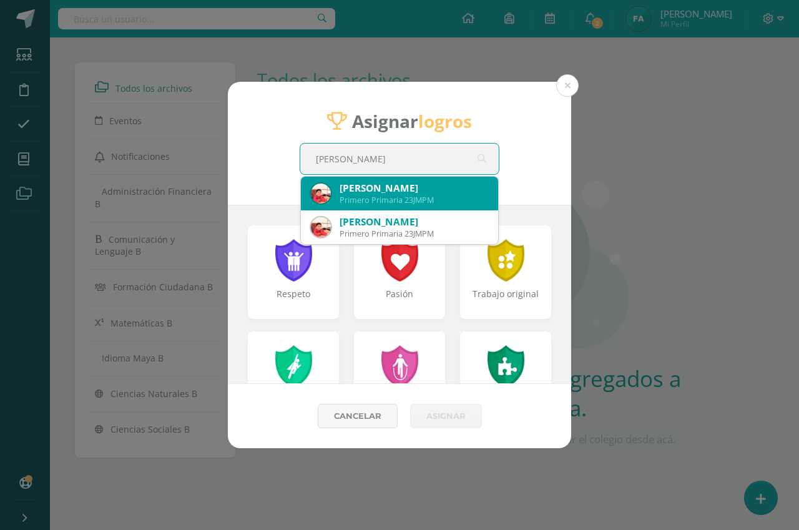
click at [425, 188] on div "Juan Manuel Posadas Mendoza" at bounding box center [414, 188] width 149 height 13
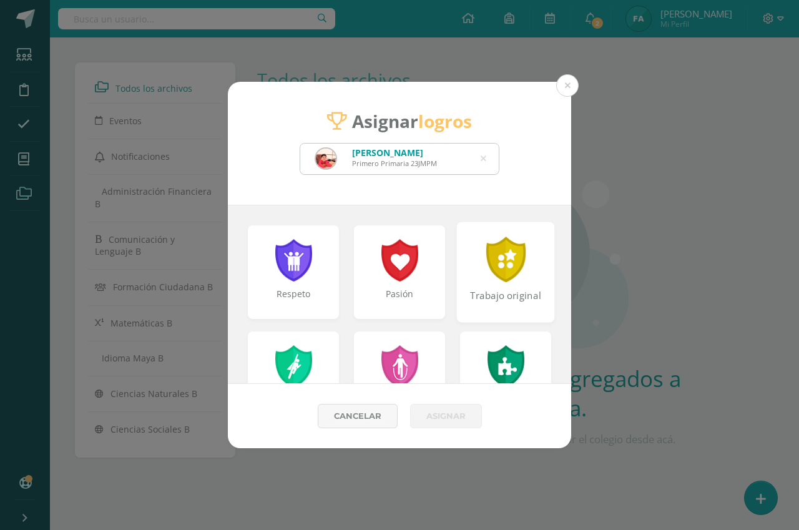
click at [471, 265] on div "Trabajo original" at bounding box center [506, 272] width 98 height 100
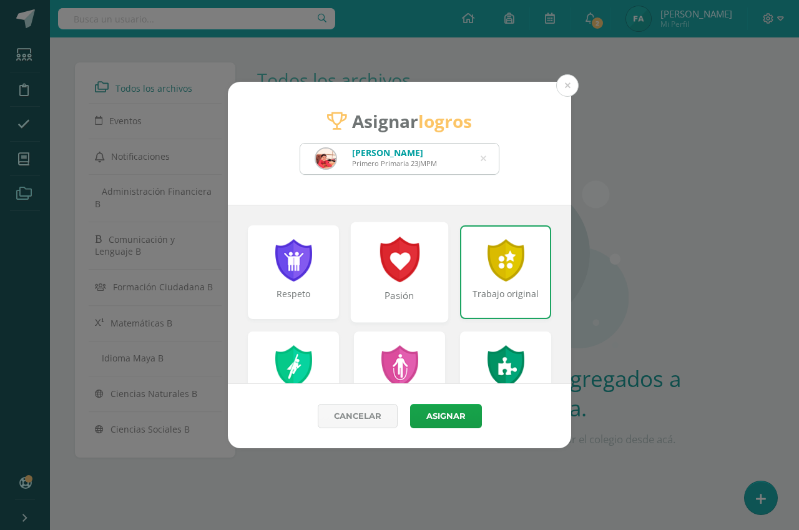
scroll to position [62, 0]
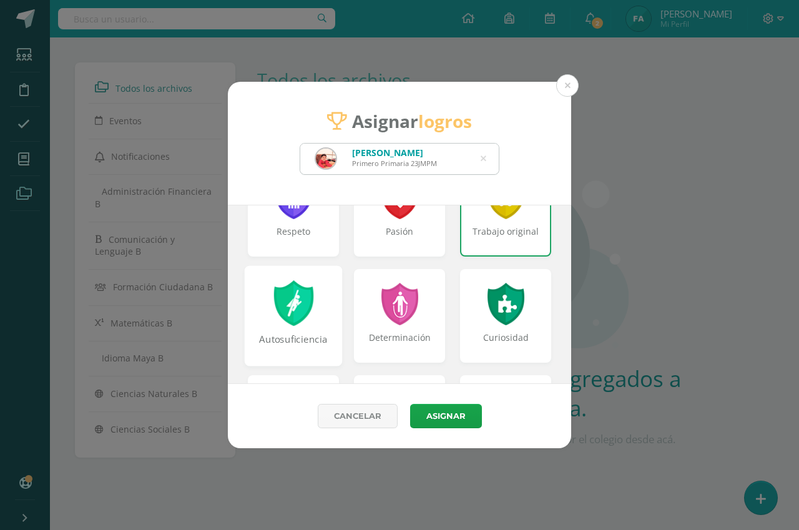
click at [318, 305] on div "Autosuficiencia" at bounding box center [294, 315] width 98 height 100
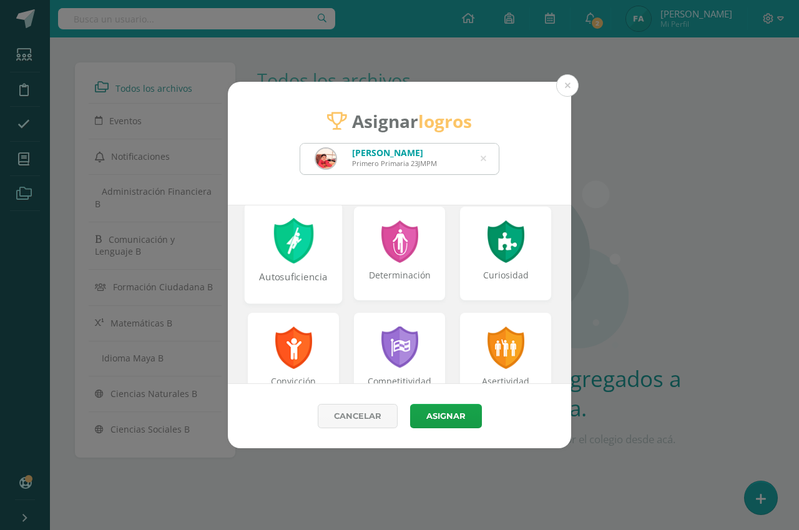
click at [317, 243] on div "Autosuficiencia" at bounding box center [294, 253] width 98 height 100
click at [318, 244] on div "Autosuficiencia" at bounding box center [294, 253] width 98 height 100
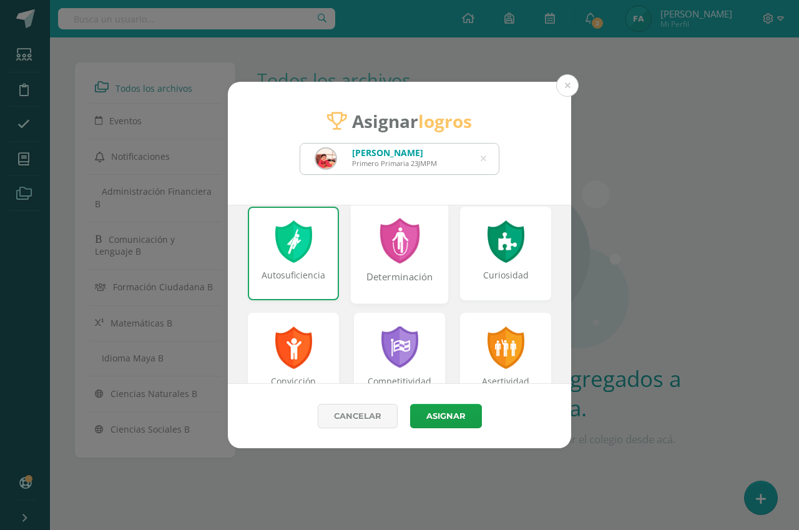
click at [378, 250] on div at bounding box center [399, 241] width 43 height 46
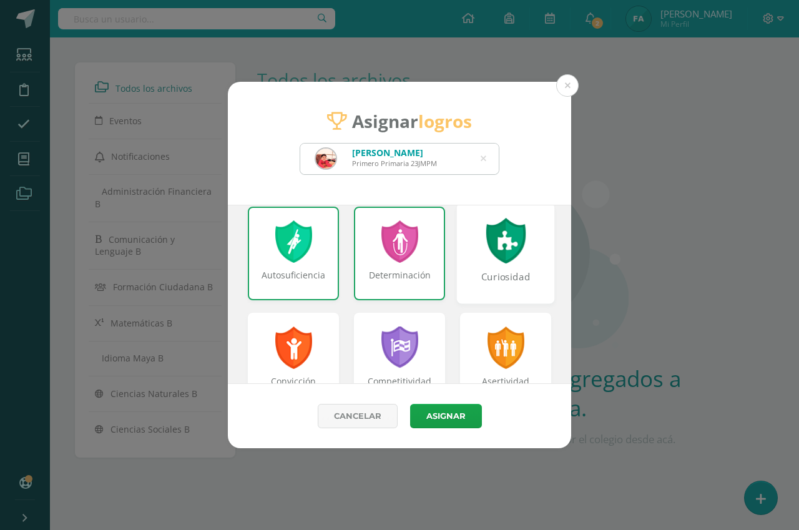
click at [484, 261] on div at bounding box center [505, 241] width 43 height 46
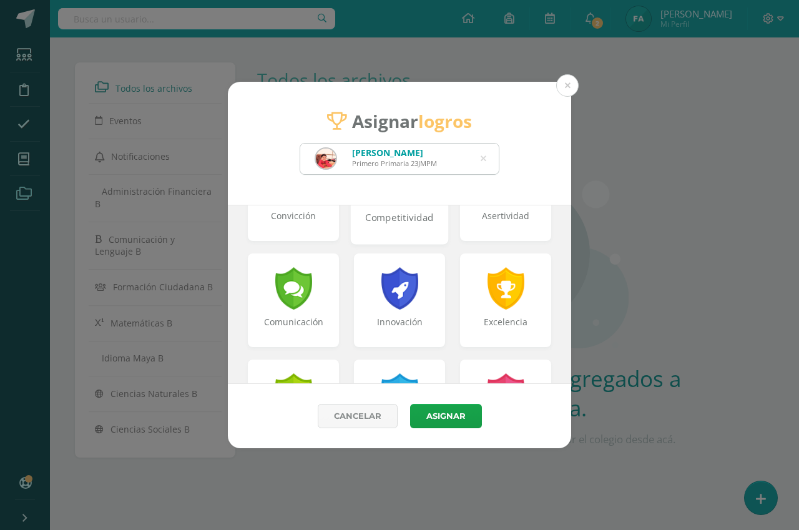
scroll to position [312, 0]
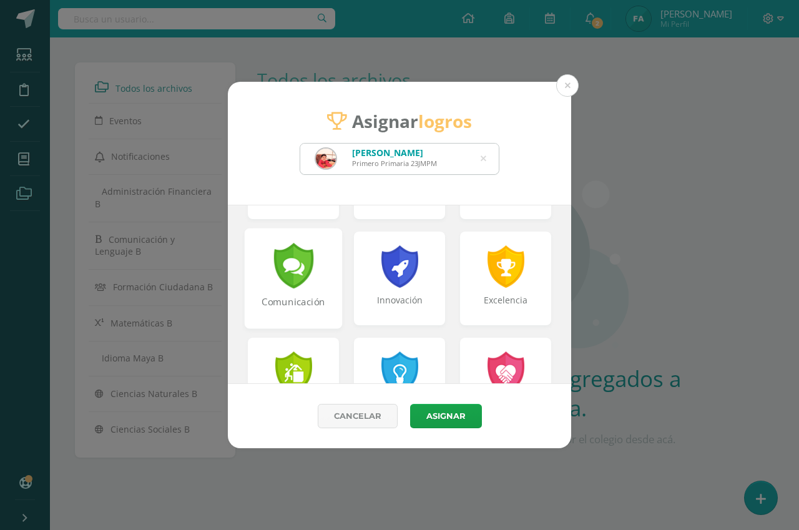
click at [324, 281] on div "Comunicación" at bounding box center [294, 278] width 98 height 100
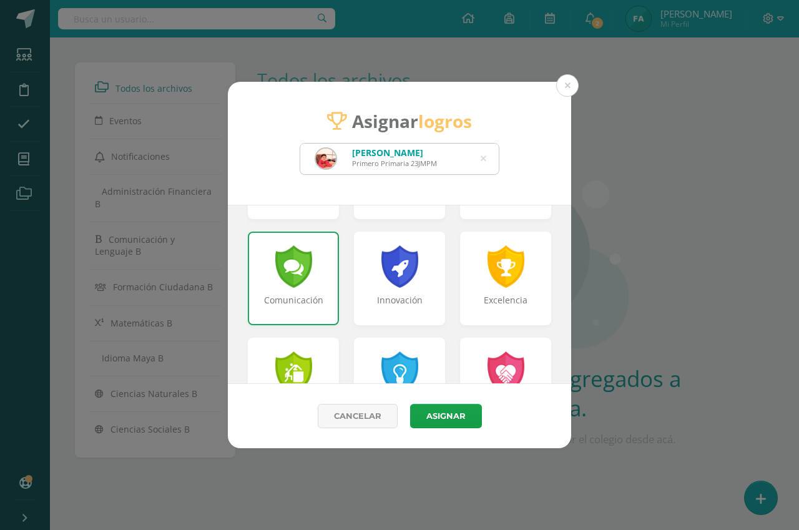
click at [324, 281] on div "Comunicación" at bounding box center [293, 279] width 91 height 94
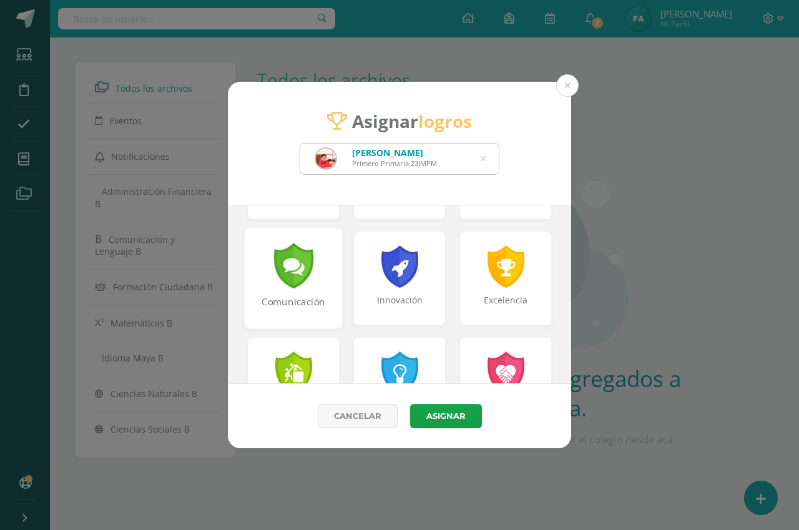
click at [324, 281] on div "Comunicación" at bounding box center [294, 278] width 98 height 100
click at [325, 263] on div "Comunicación" at bounding box center [294, 278] width 98 height 100
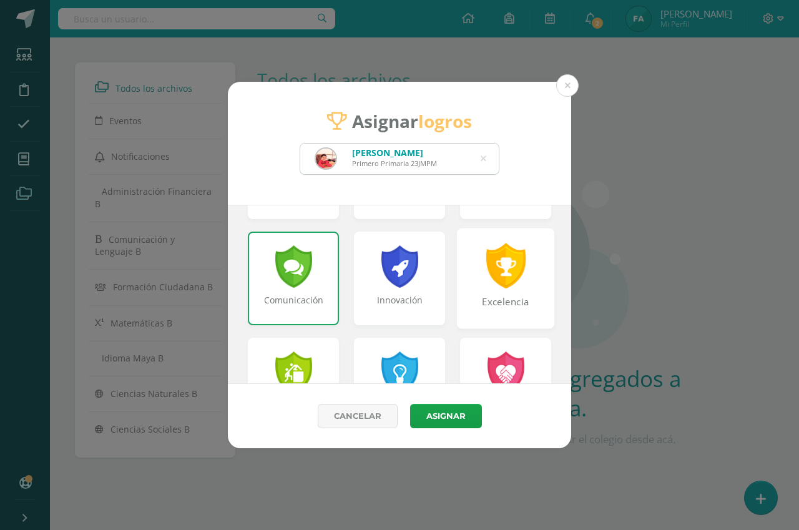
scroll to position [375, 0]
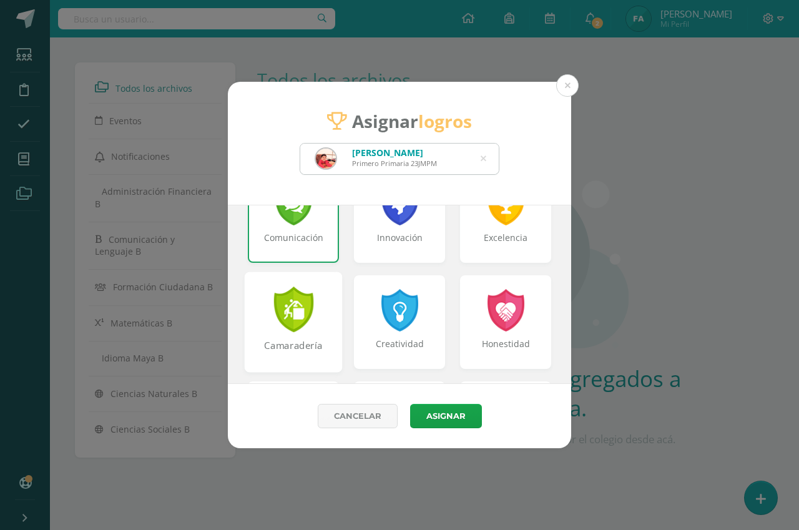
click at [331, 309] on div "Camaradería" at bounding box center [294, 322] width 98 height 100
click at [331, 310] on div "Camaradería" at bounding box center [294, 322] width 98 height 100
click at [370, 303] on div "Creatividad" at bounding box center [400, 322] width 98 height 100
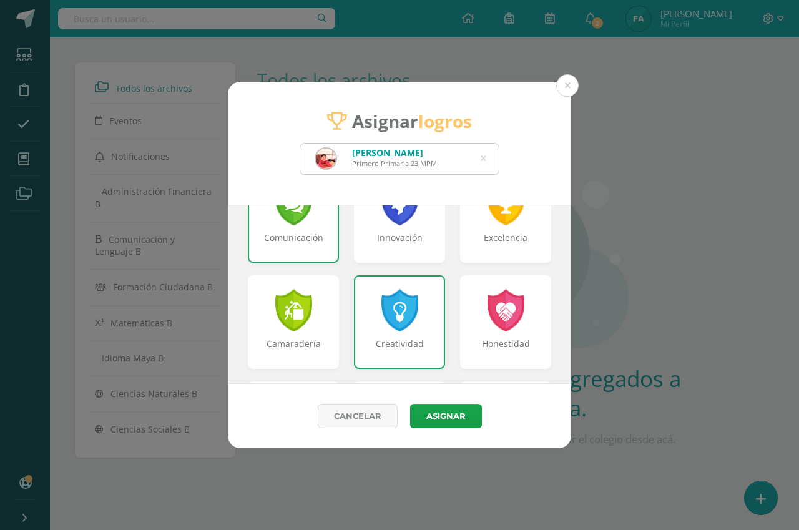
scroll to position [499, 0]
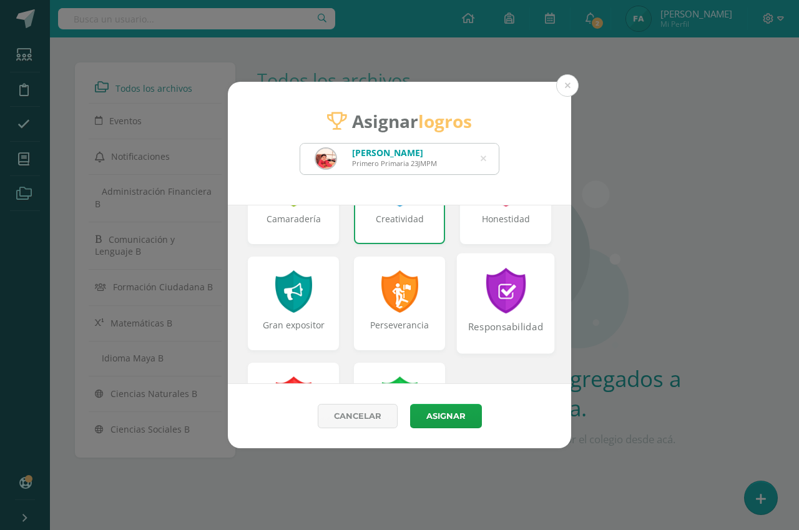
click at [484, 305] on div at bounding box center [505, 291] width 43 height 46
click at [474, 305] on div "Responsabilidad" at bounding box center [506, 303] width 98 height 100
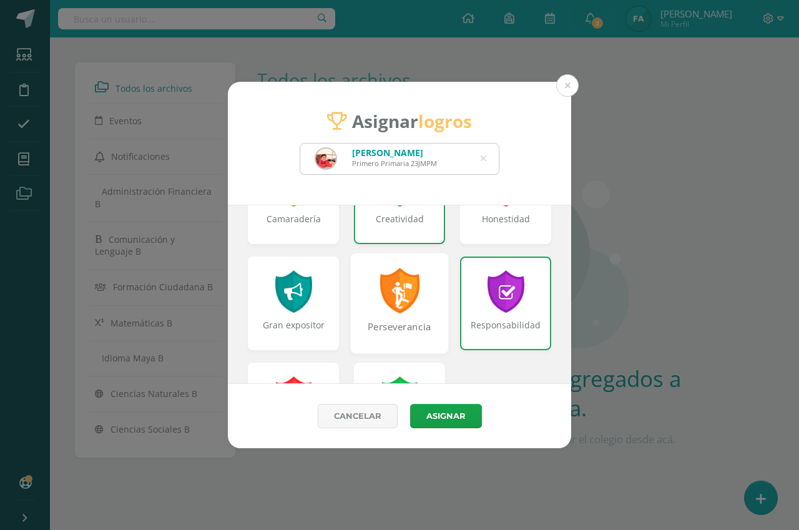
click at [429, 297] on div "Perseverancia" at bounding box center [400, 303] width 98 height 100
click at [321, 292] on div "Gran expositor" at bounding box center [294, 303] width 98 height 100
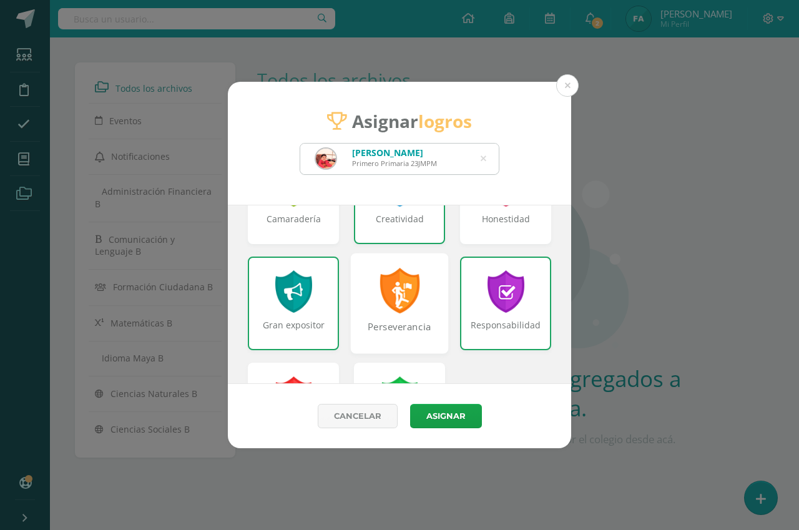
scroll to position [562, 0]
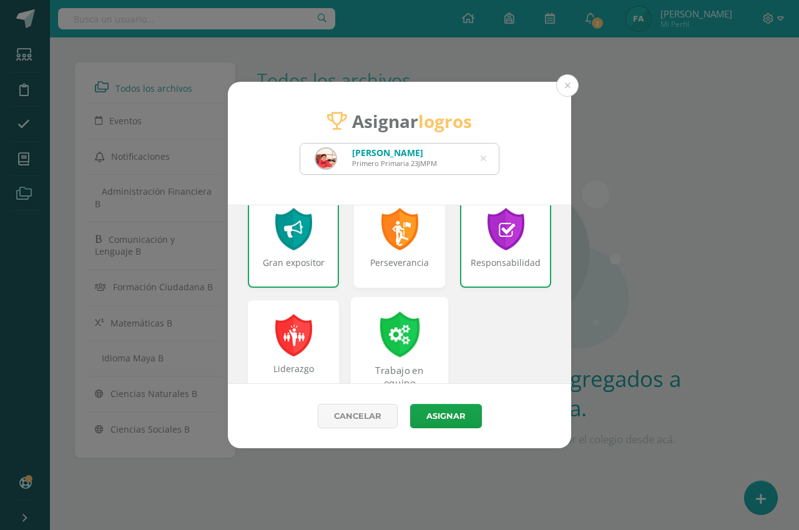
click at [416, 336] on div "Trabajo en equipo" at bounding box center [400, 347] width 98 height 100
click at [417, 336] on div "Trabajo en equipo" at bounding box center [400, 347] width 98 height 100
click at [444, 409] on button "Asignar" at bounding box center [446, 416] width 72 height 24
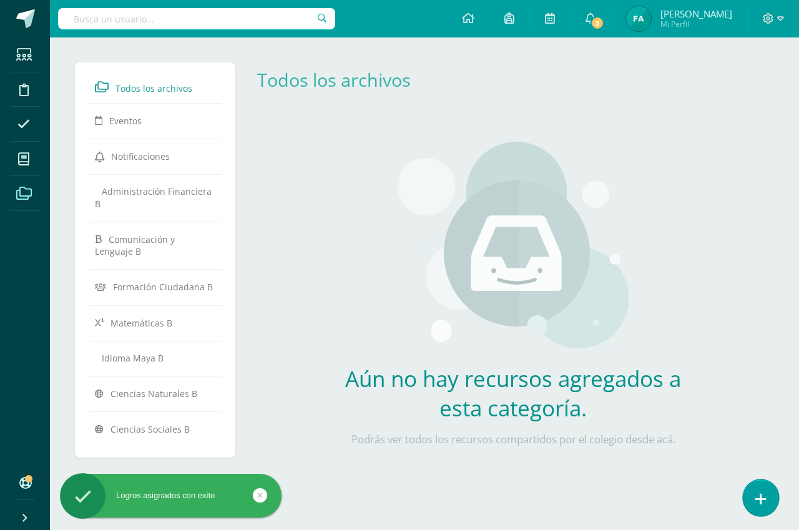
click at [761, 496] on icon at bounding box center [760, 499] width 11 height 14
click at [762, 496] on icon at bounding box center [760, 499] width 11 height 14
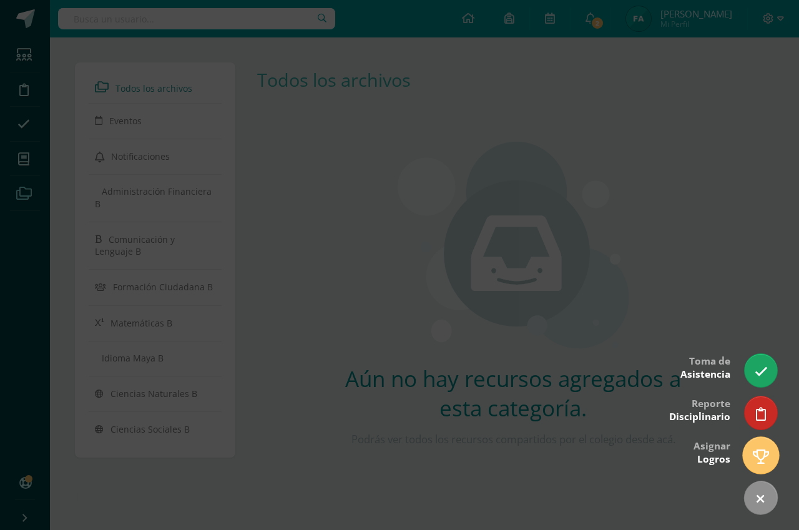
click at [757, 455] on icon at bounding box center [761, 456] width 16 height 14
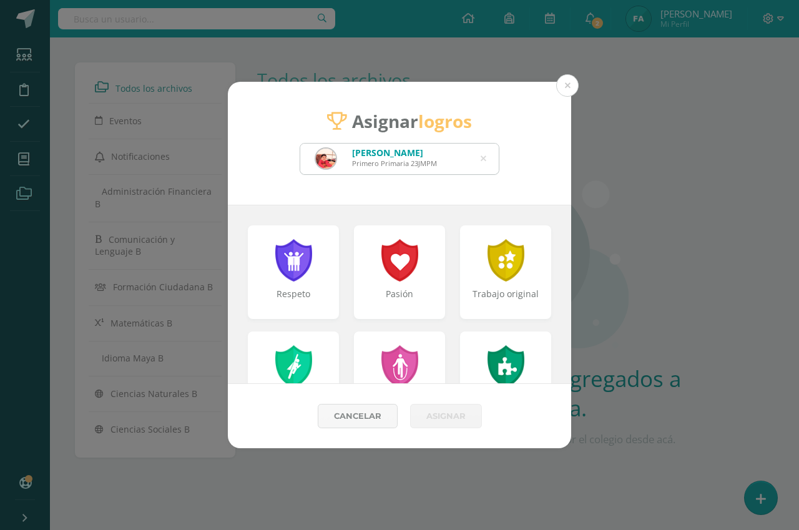
click at [481, 159] on icon at bounding box center [484, 159] width 6 height 32
click at [482, 159] on input "text" at bounding box center [399, 159] width 199 height 31
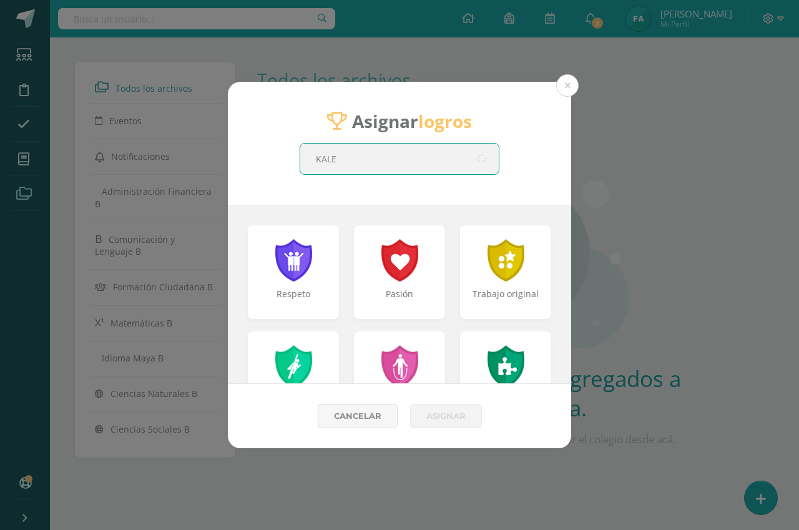
type input "KALED"
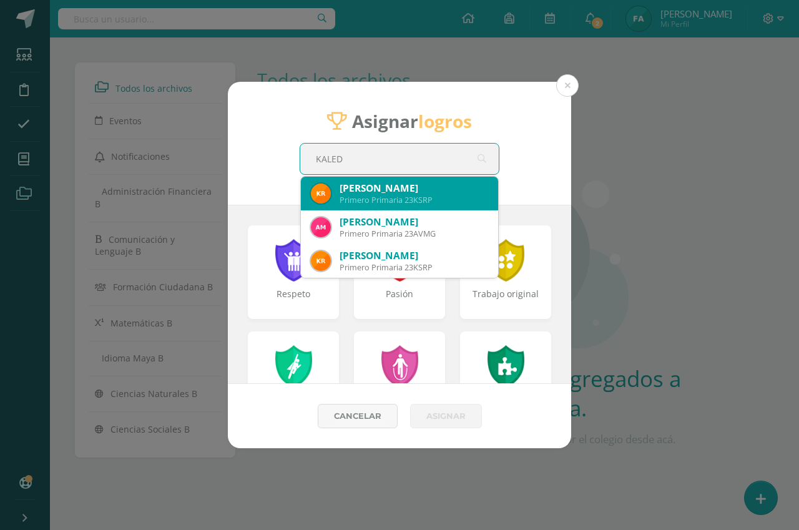
click at [387, 198] on div "Primero Primaria 23KSRP" at bounding box center [414, 200] width 149 height 11
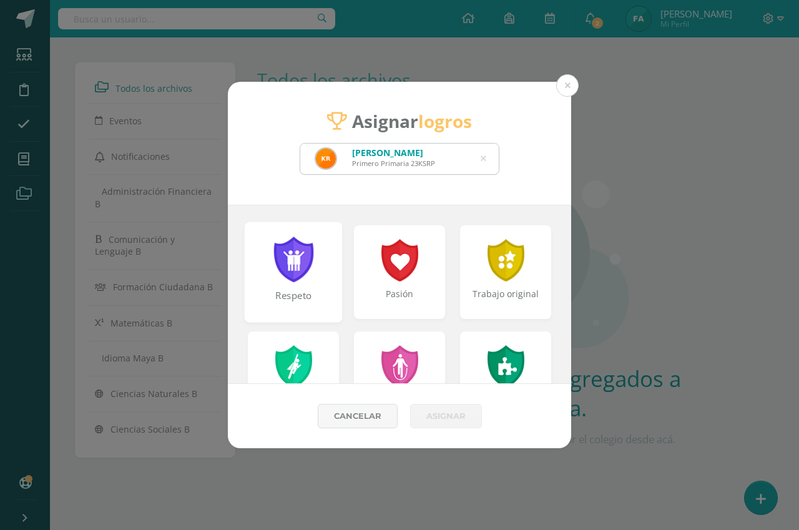
click at [293, 278] on div at bounding box center [293, 260] width 43 height 46
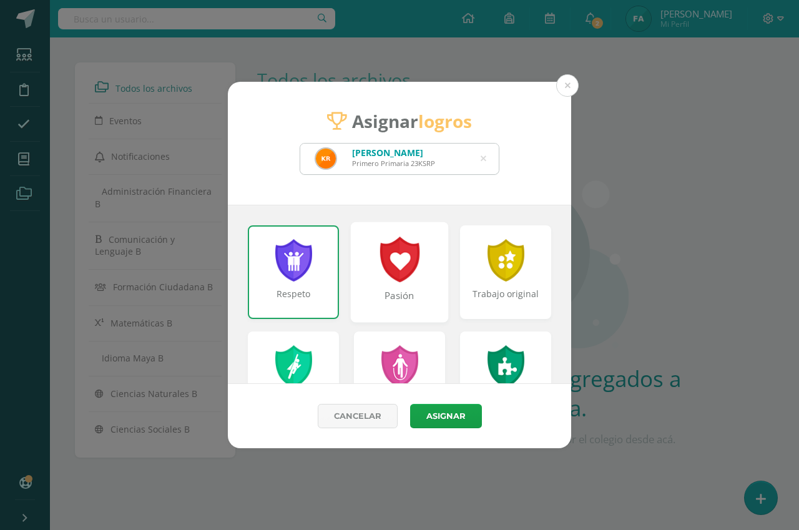
scroll to position [62, 0]
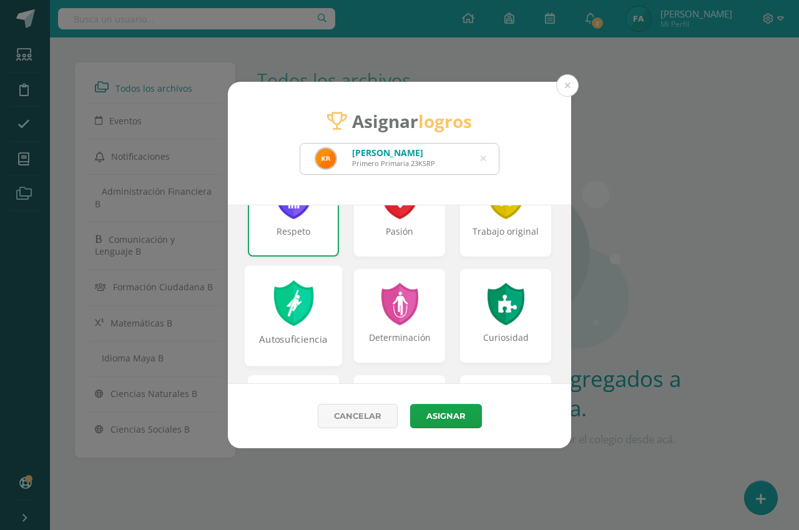
click at [323, 314] on div "Autosuficiencia" at bounding box center [294, 315] width 98 height 100
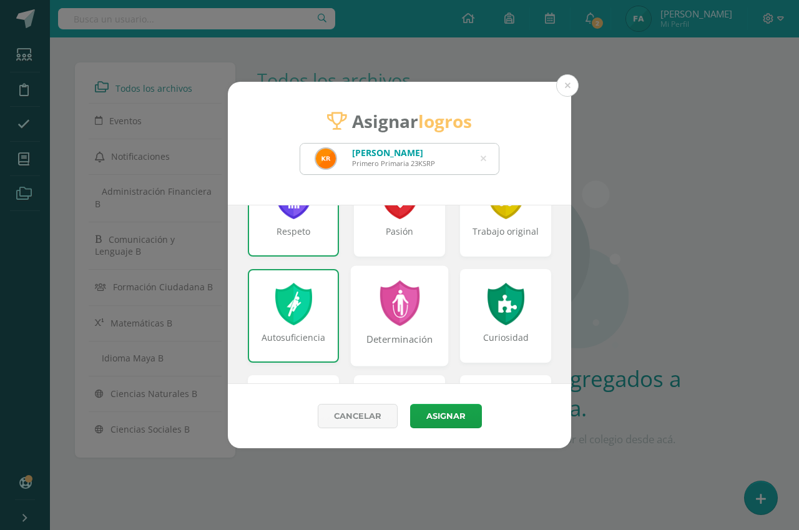
scroll to position [125, 0]
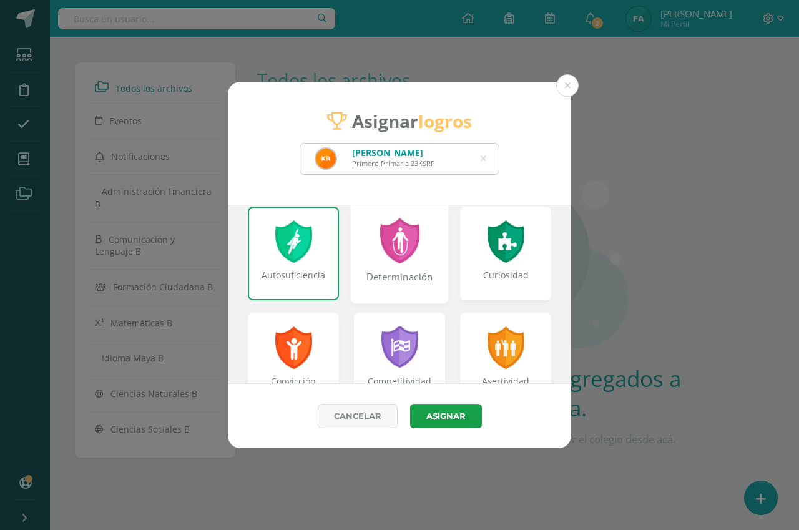
click at [416, 292] on div "Determinación" at bounding box center [400, 283] width 96 height 27
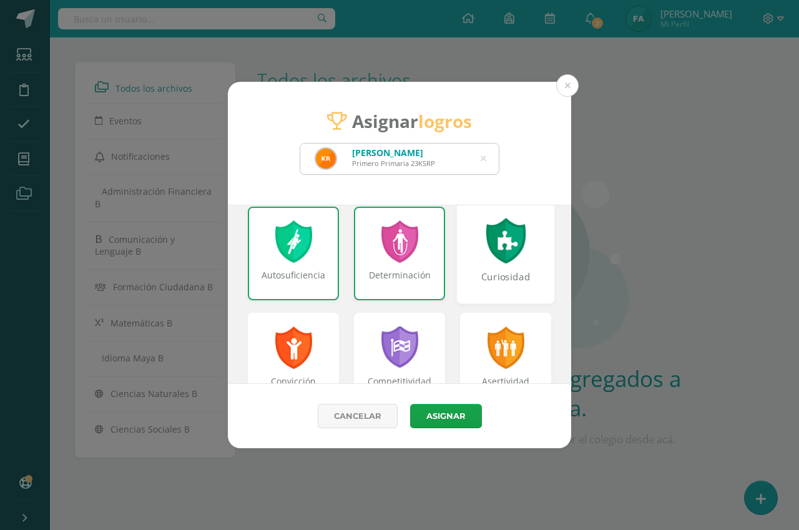
click at [487, 292] on div "Curiosidad" at bounding box center [506, 283] width 96 height 27
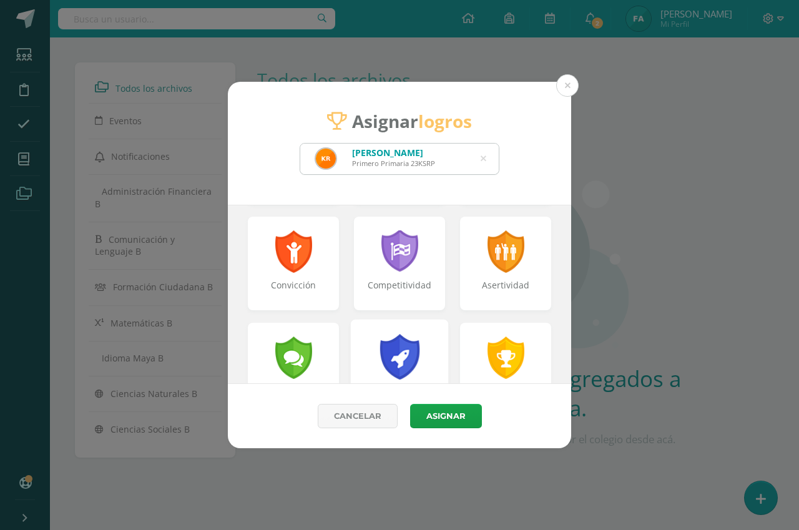
scroll to position [187, 0]
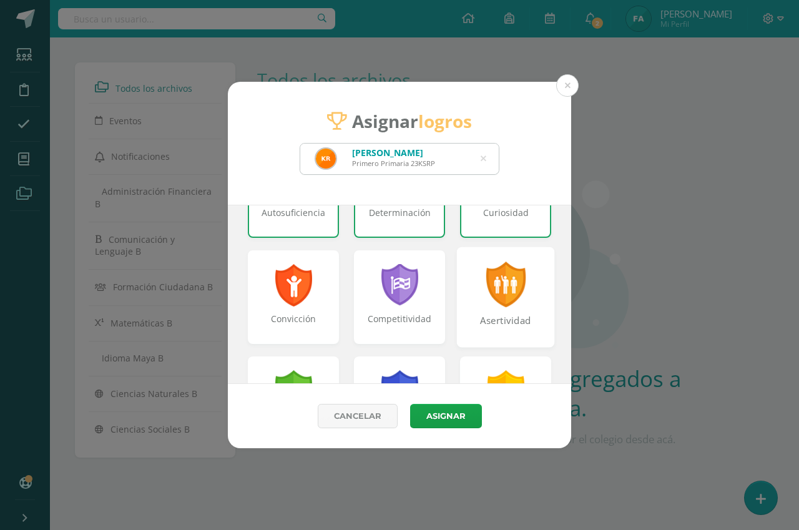
click at [484, 306] on div at bounding box center [505, 285] width 43 height 46
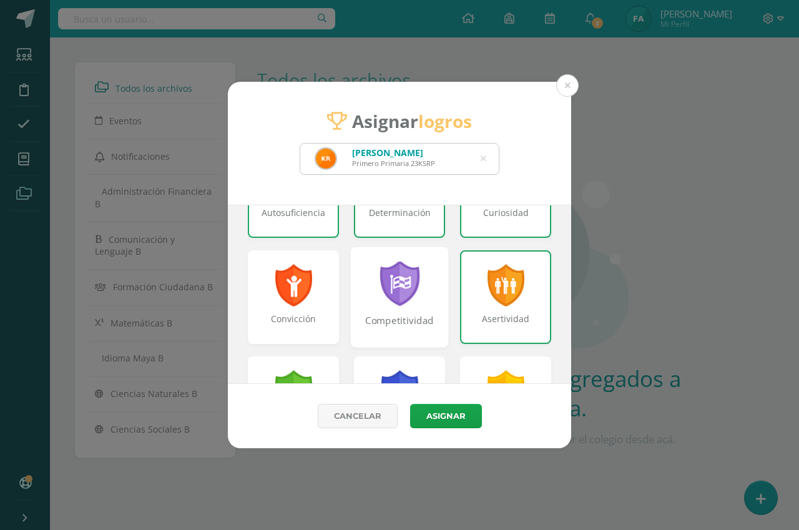
scroll to position [312, 0]
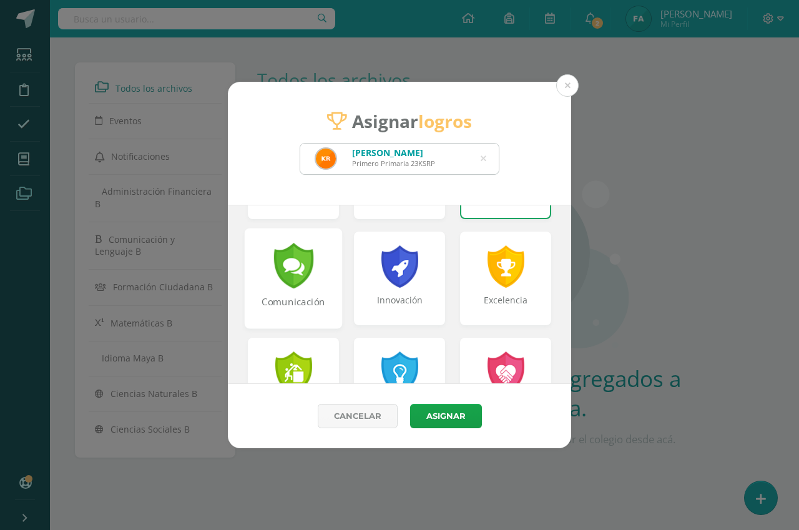
click at [320, 266] on div "Comunicación" at bounding box center [294, 278] width 98 height 100
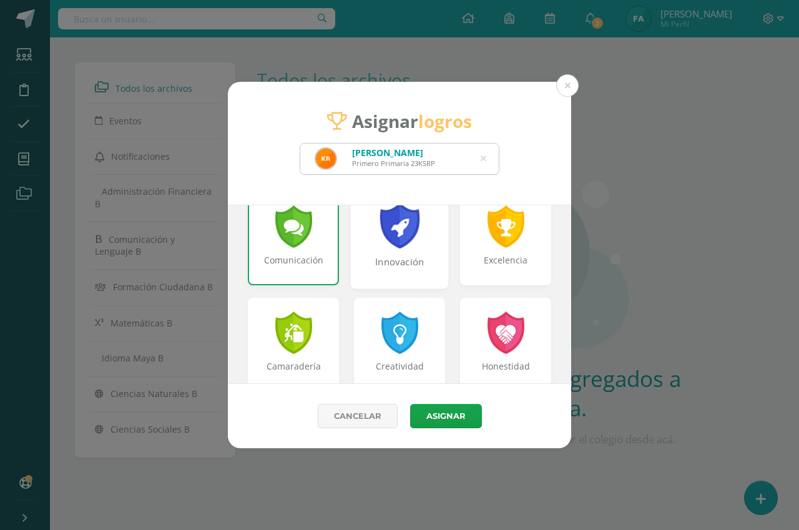
scroll to position [375, 0]
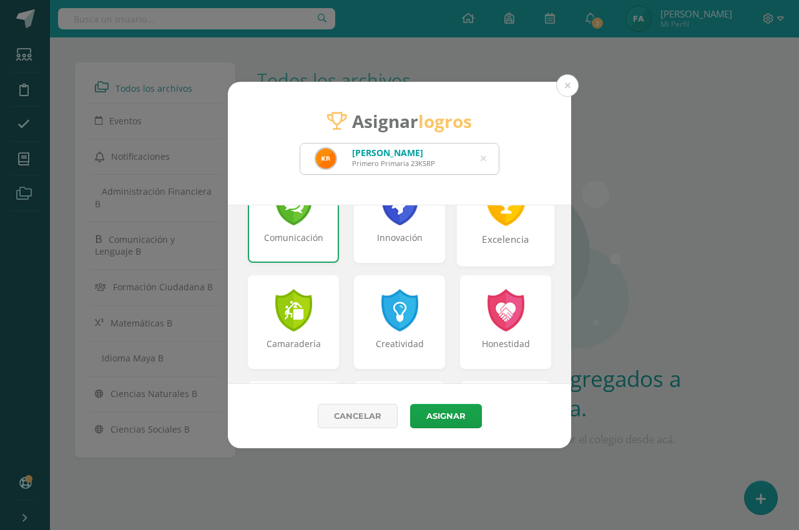
click at [466, 227] on div "Excelencia" at bounding box center [506, 215] width 98 height 100
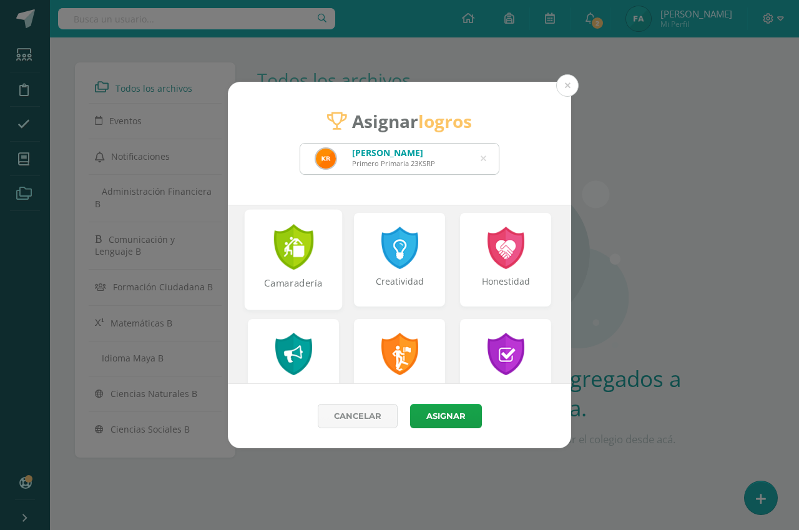
click at [323, 269] on div "Camaradería" at bounding box center [294, 259] width 98 height 100
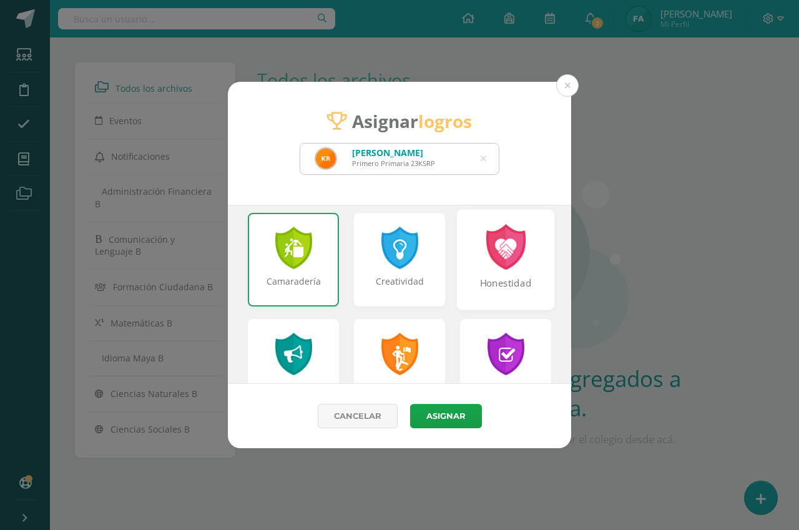
click at [464, 259] on div "Honestidad" at bounding box center [506, 259] width 98 height 100
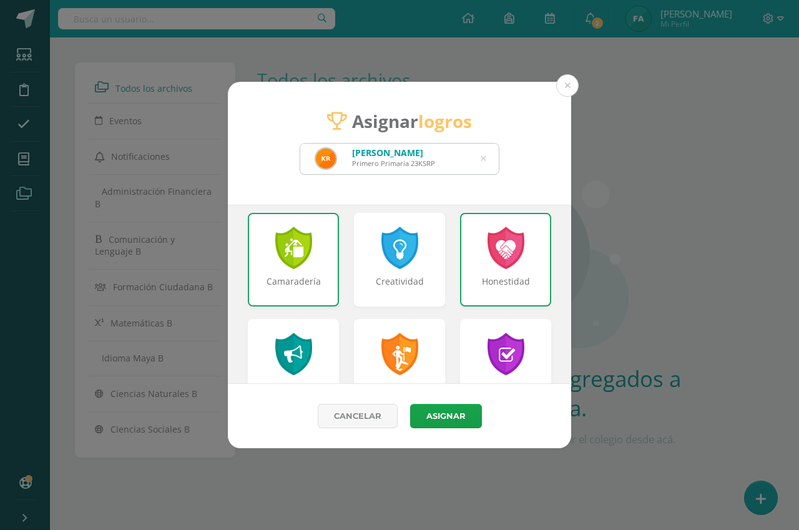
click at [302, 268] on div at bounding box center [293, 248] width 40 height 42
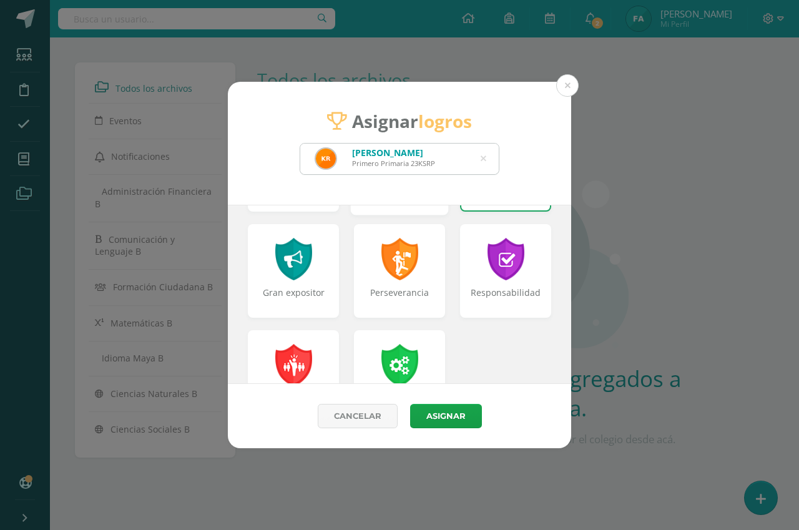
scroll to position [562, 0]
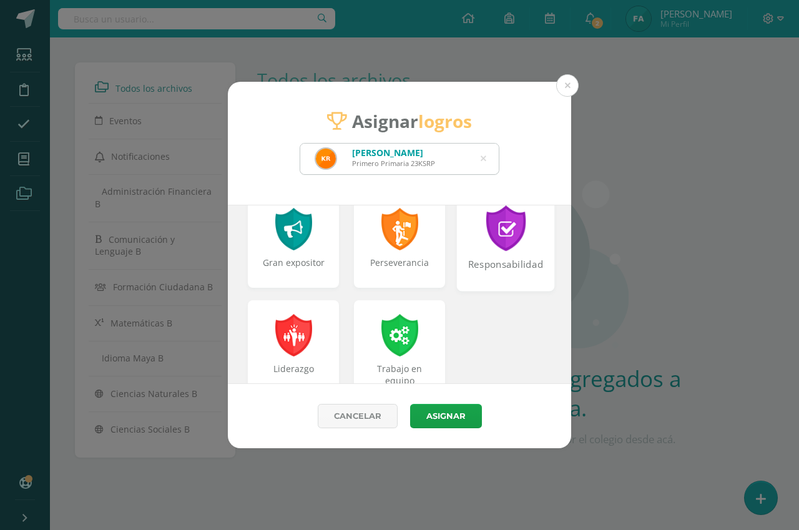
click at [464, 244] on div "Responsabilidad" at bounding box center [506, 240] width 98 height 100
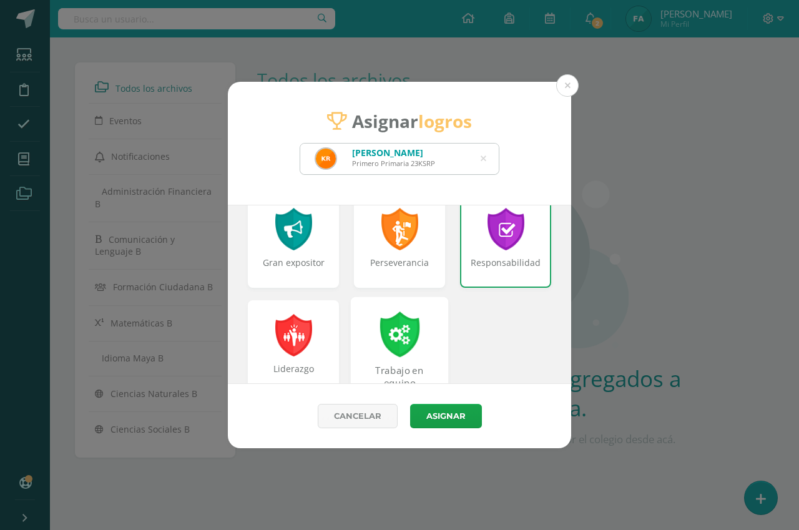
click at [413, 311] on div at bounding box center [399, 334] width 43 height 46
click at [438, 423] on button "Asignar" at bounding box center [446, 416] width 72 height 24
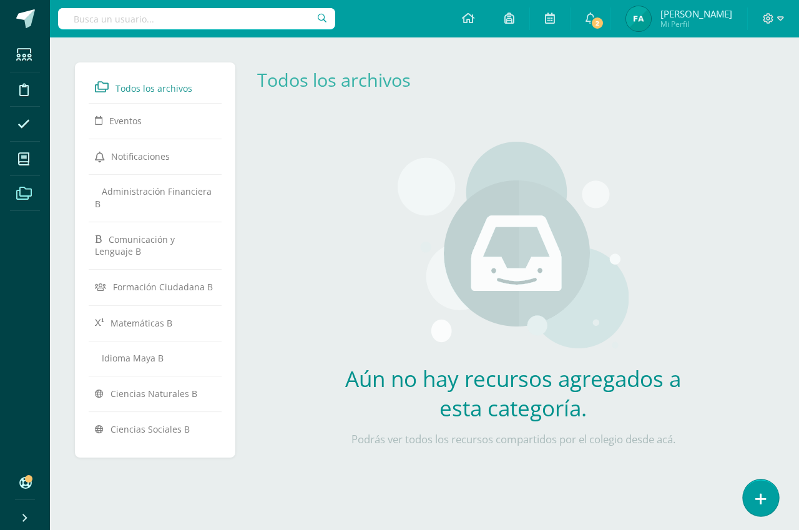
click at [759, 489] on link at bounding box center [761, 497] width 36 height 36
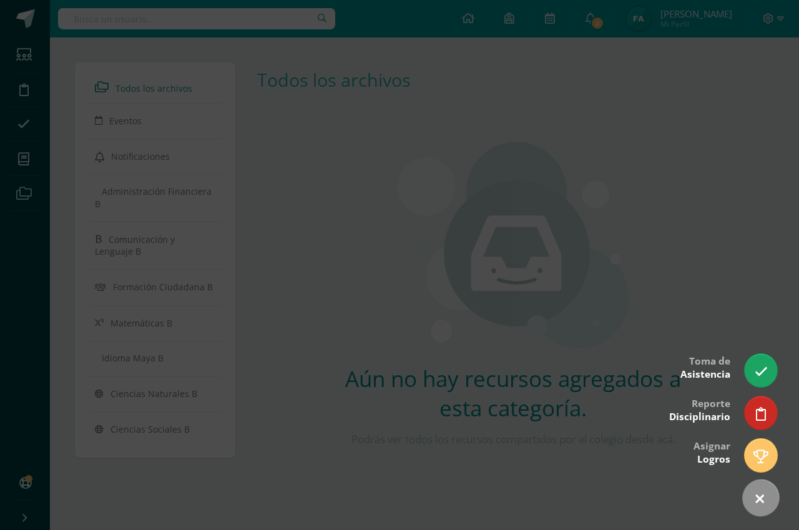
click at [759, 489] on link at bounding box center [760, 498] width 51 height 51
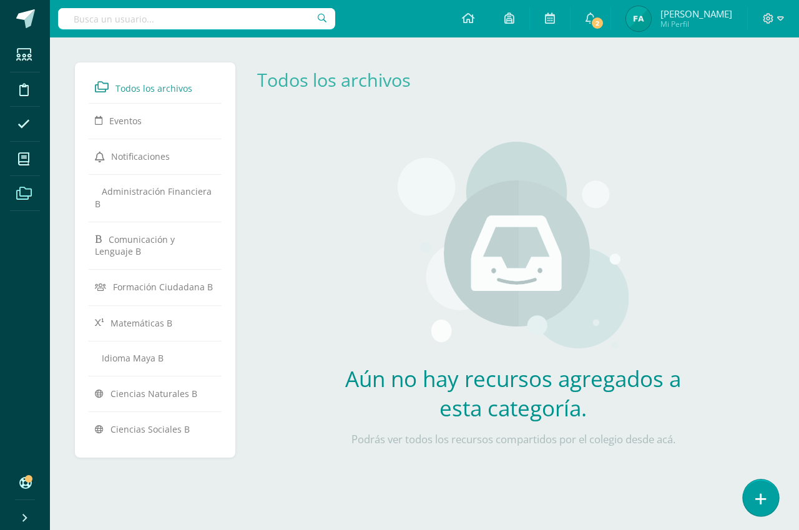
click at [759, 489] on link at bounding box center [761, 497] width 36 height 36
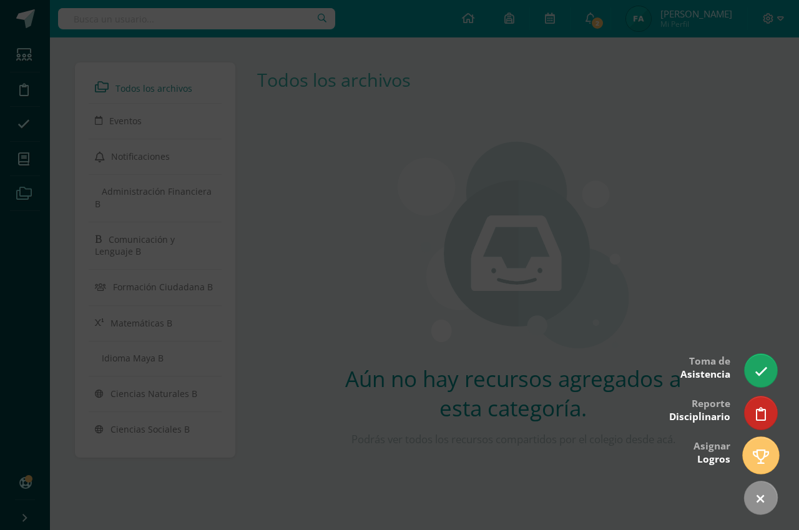
click at [766, 458] on icon at bounding box center [761, 456] width 16 height 14
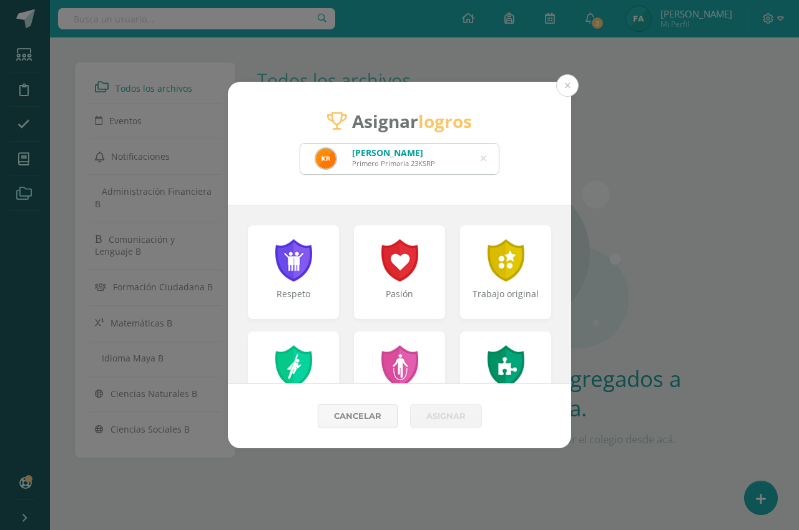
click at [483, 159] on icon at bounding box center [484, 159] width 6 height 32
click at [483, 159] on input "text" at bounding box center [399, 159] width 199 height 31
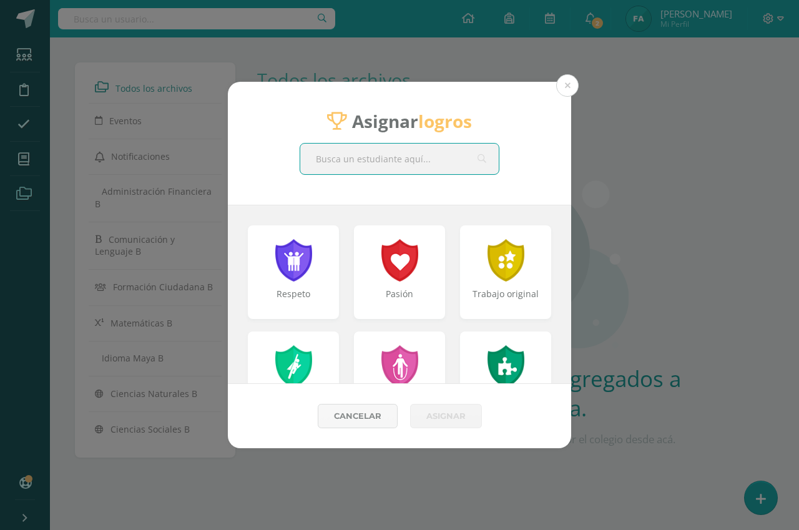
click at [438, 164] on input "text" at bounding box center [399, 159] width 199 height 31
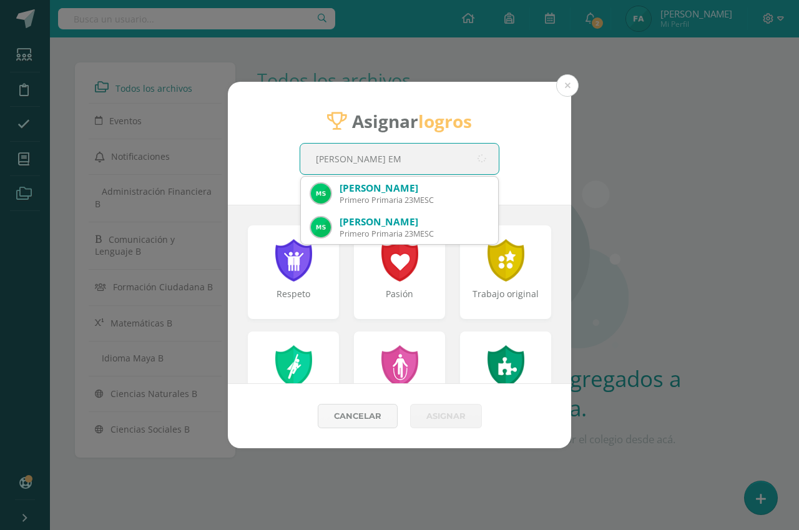
type input "MATIAS EMI"
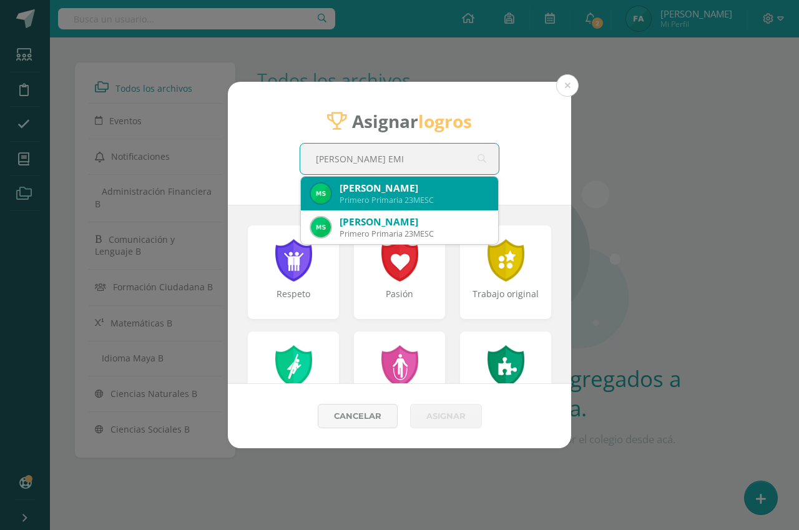
click at [448, 197] on div "Primero Primaria 23MESC" at bounding box center [414, 200] width 149 height 11
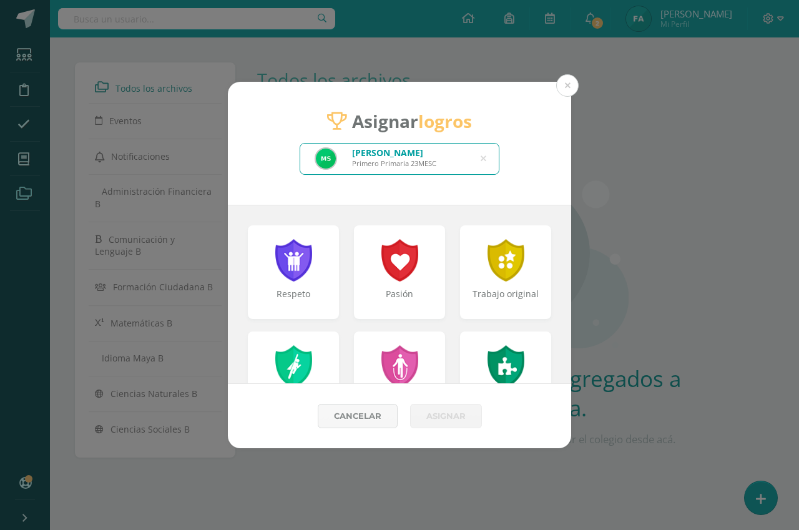
click at [448, 197] on div "Asignar logros Matias Emiliano Samayoa Cruz Primero Primaria 23MESC MATIAS EMI" at bounding box center [399, 143] width 343 height 123
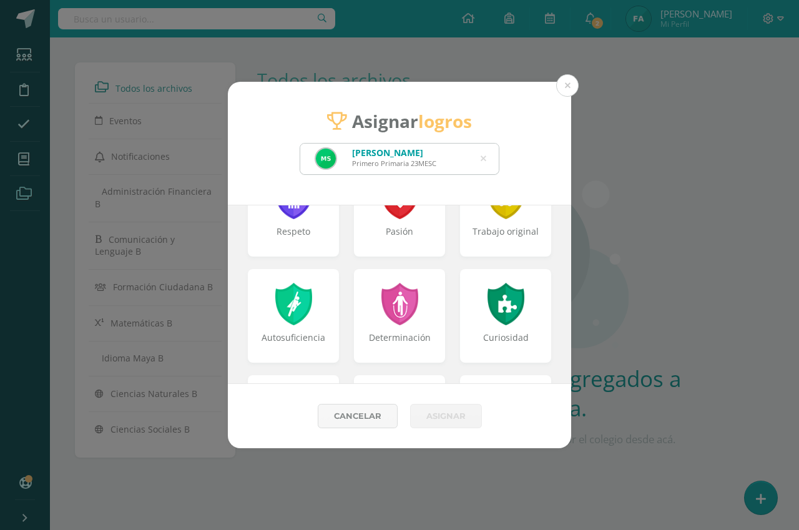
scroll to position [0, 0]
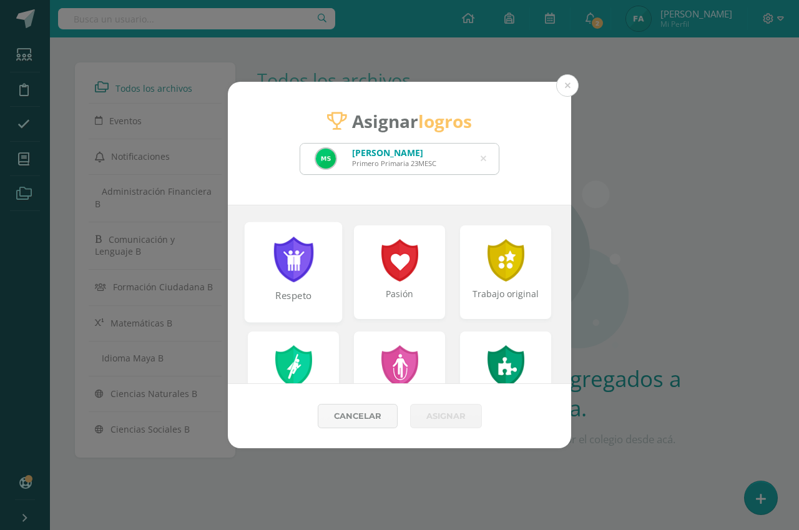
click at [322, 254] on div "Respeto" at bounding box center [294, 272] width 98 height 100
click at [321, 254] on div "Respeto" at bounding box center [294, 272] width 98 height 100
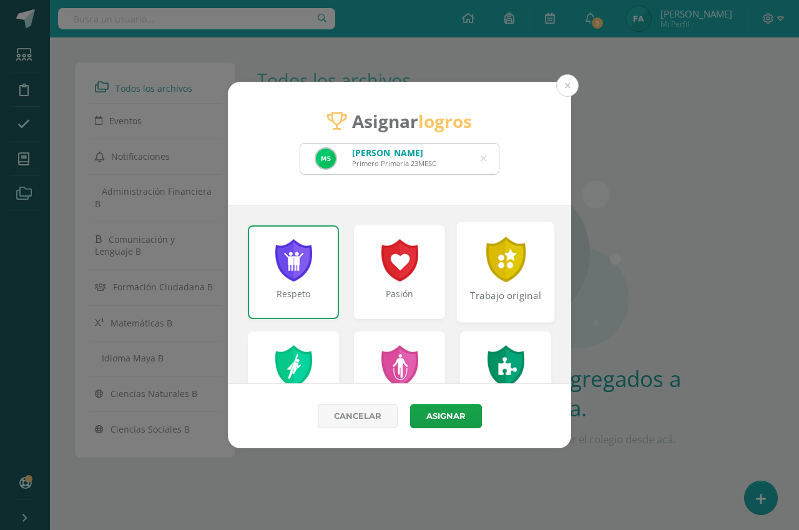
click at [464, 269] on div "Trabajo original" at bounding box center [506, 272] width 98 height 100
click at [464, 269] on div "Trabajo original" at bounding box center [505, 272] width 91 height 94
click at [464, 269] on div "Trabajo original" at bounding box center [506, 272] width 98 height 100
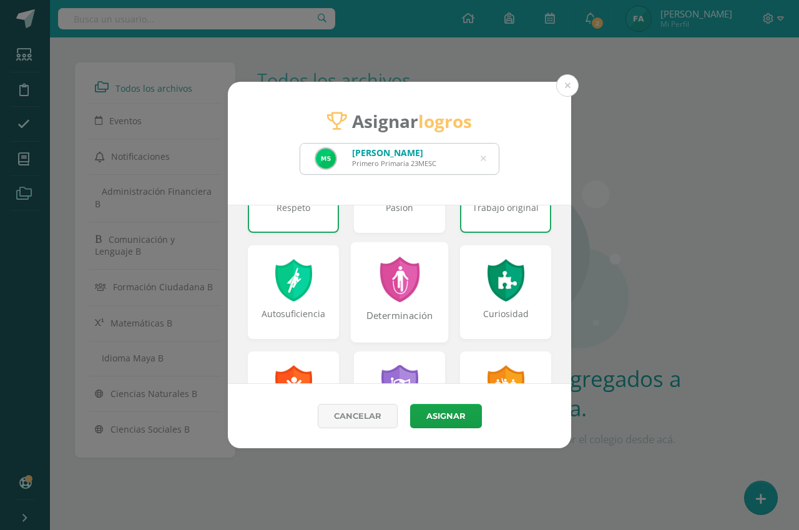
scroll to position [125, 0]
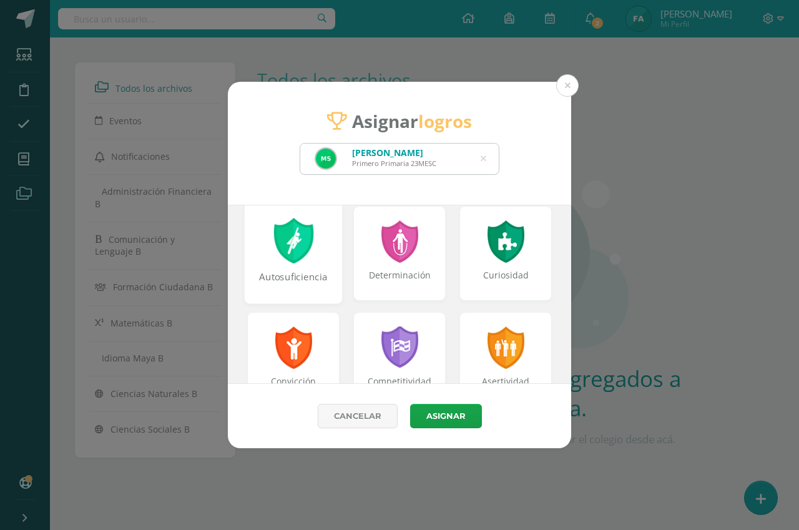
click at [325, 263] on div "Autosuficiencia" at bounding box center [294, 253] width 98 height 100
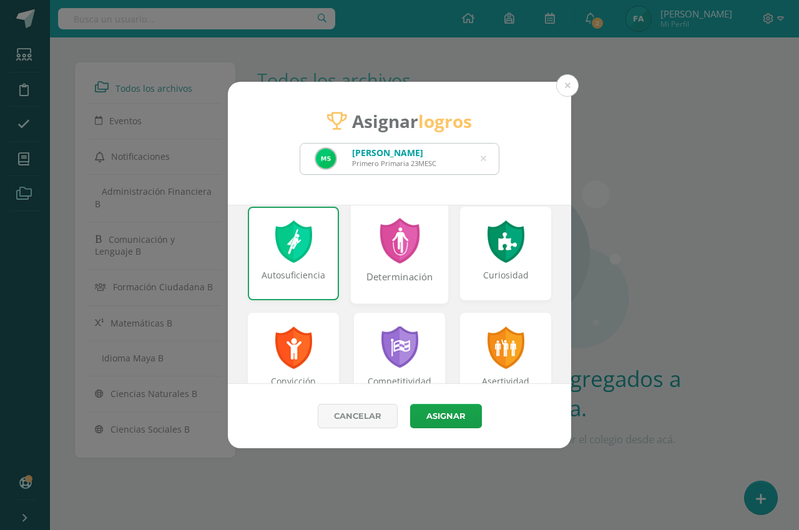
click at [431, 249] on div "Determinación" at bounding box center [400, 253] width 98 height 100
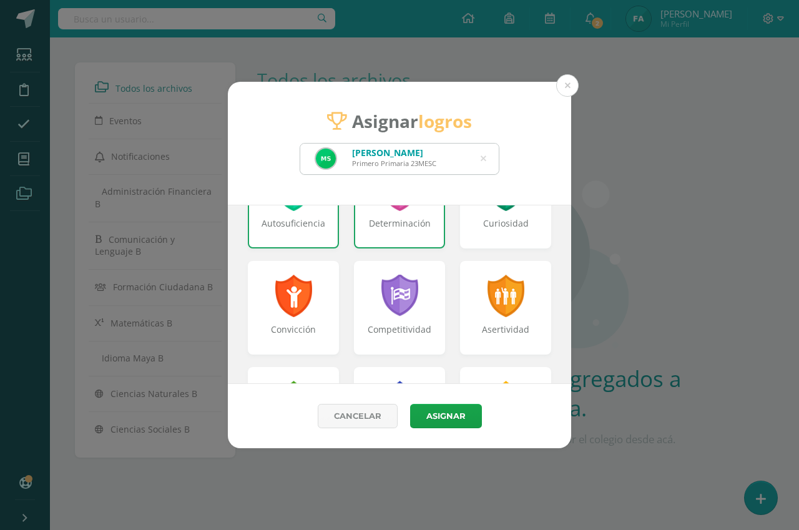
scroll to position [250, 0]
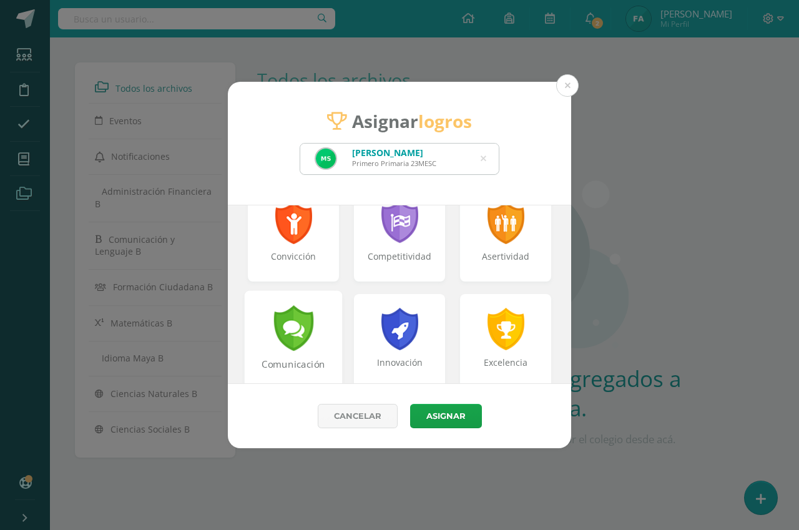
click at [313, 306] on div "Comunicación" at bounding box center [294, 340] width 98 height 100
click at [321, 306] on div "Comunicación" at bounding box center [294, 340] width 98 height 100
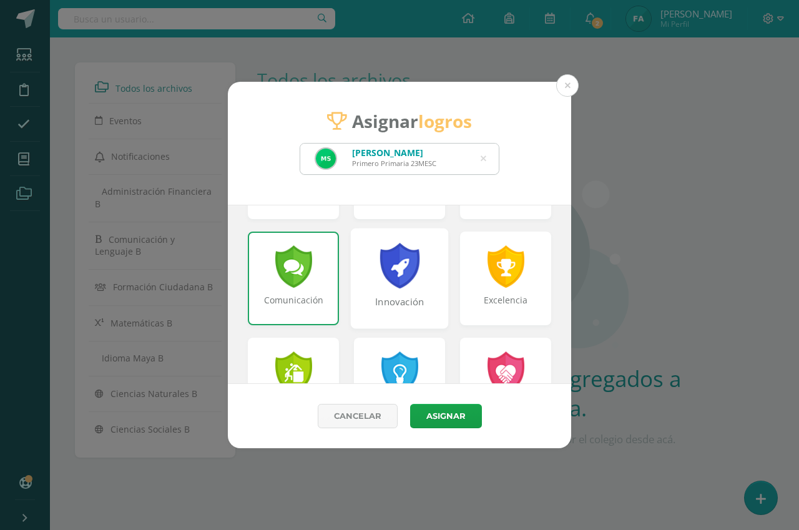
scroll to position [375, 0]
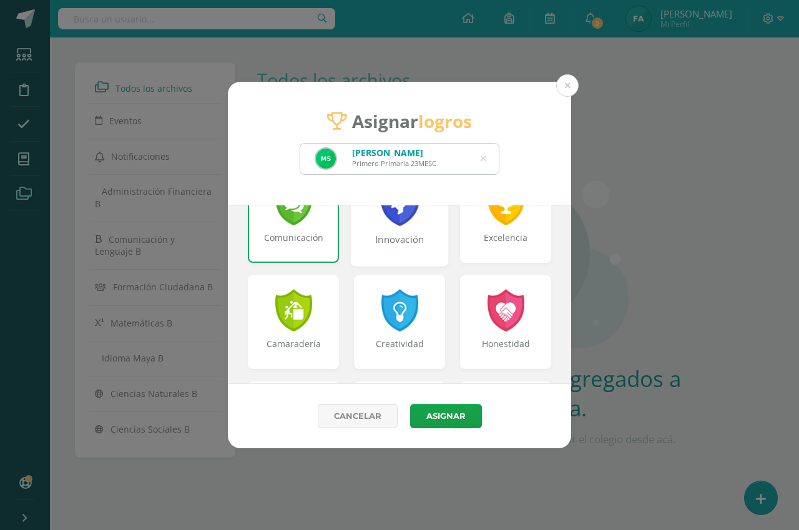
click at [423, 325] on div "Creatividad" at bounding box center [399, 322] width 91 height 94
click at [466, 317] on div "Honestidad" at bounding box center [506, 322] width 98 height 100
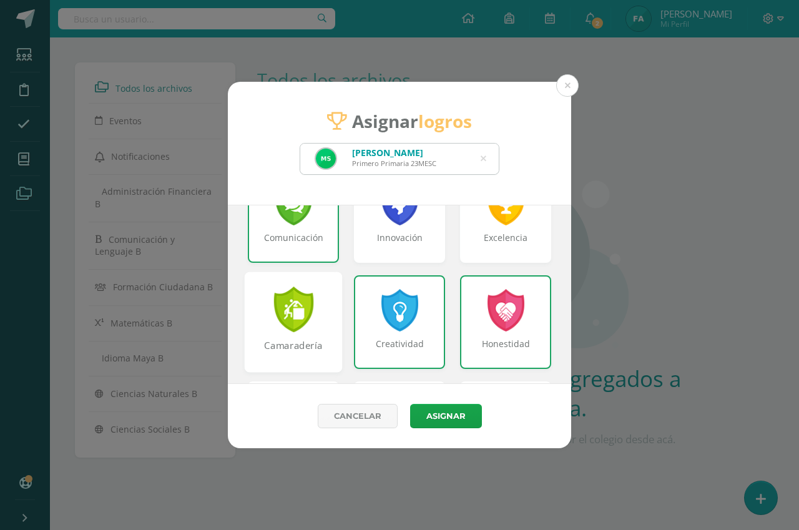
click at [318, 299] on div "Camaradería" at bounding box center [294, 322] width 98 height 100
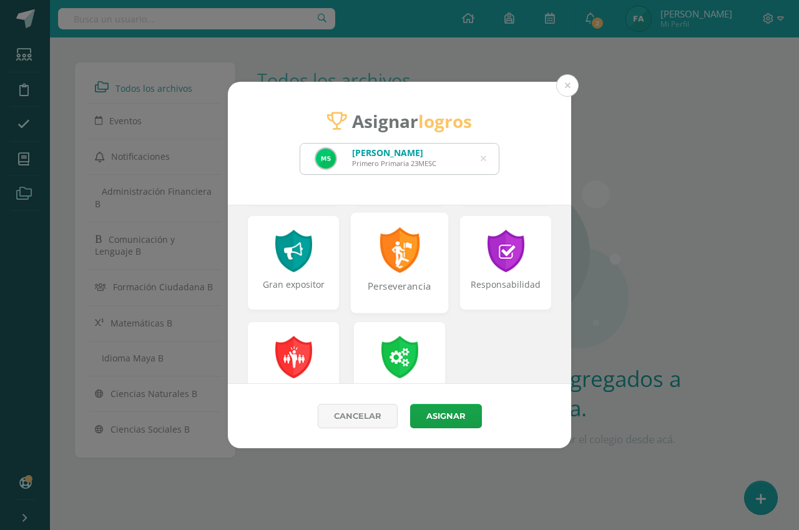
scroll to position [562, 0]
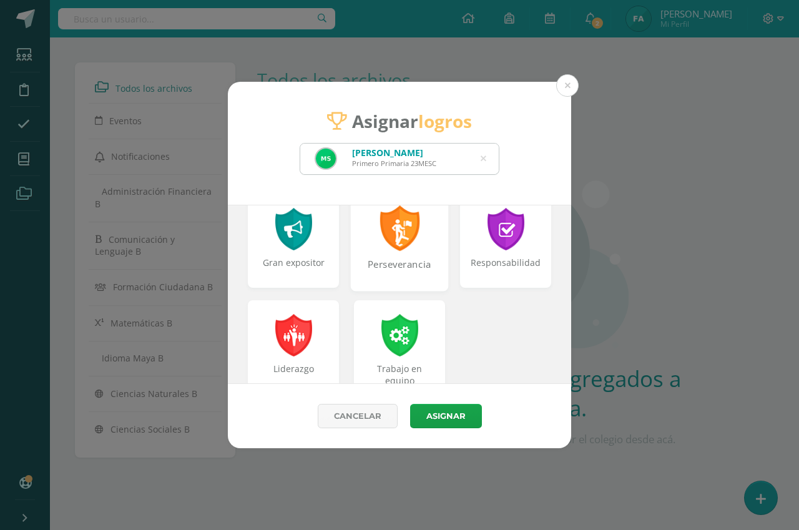
click at [416, 256] on div "Perseverancia" at bounding box center [400, 240] width 98 height 100
click at [434, 247] on div "Perseverancia" at bounding box center [400, 240] width 98 height 100
click at [433, 246] on div "Perseverancia" at bounding box center [400, 240] width 98 height 100
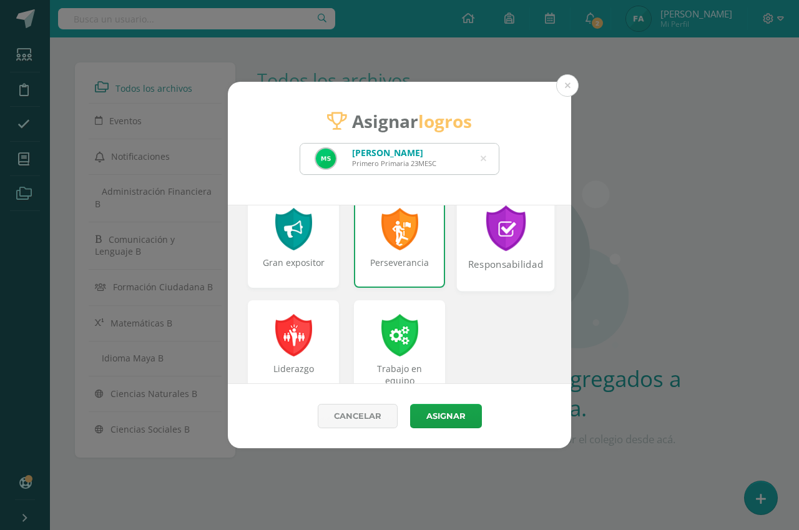
click at [457, 243] on div "Responsabilidad" at bounding box center [506, 240] width 98 height 100
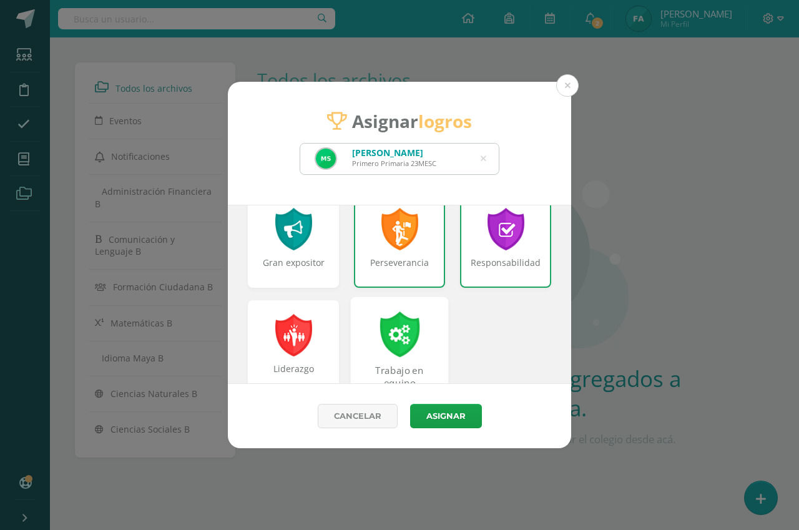
click at [417, 313] on div "Trabajo en equipo" at bounding box center [400, 347] width 98 height 100
click at [443, 414] on button "Asignar" at bounding box center [446, 416] width 72 height 24
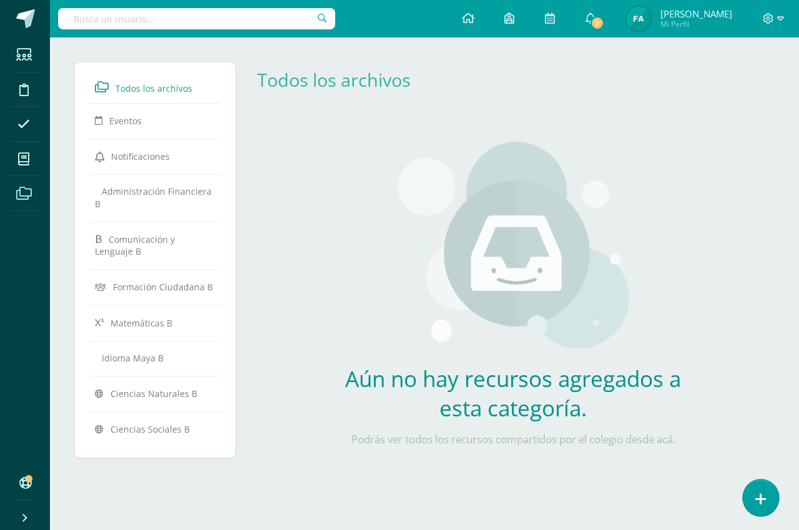
click at [763, 501] on icon at bounding box center [760, 499] width 11 height 14
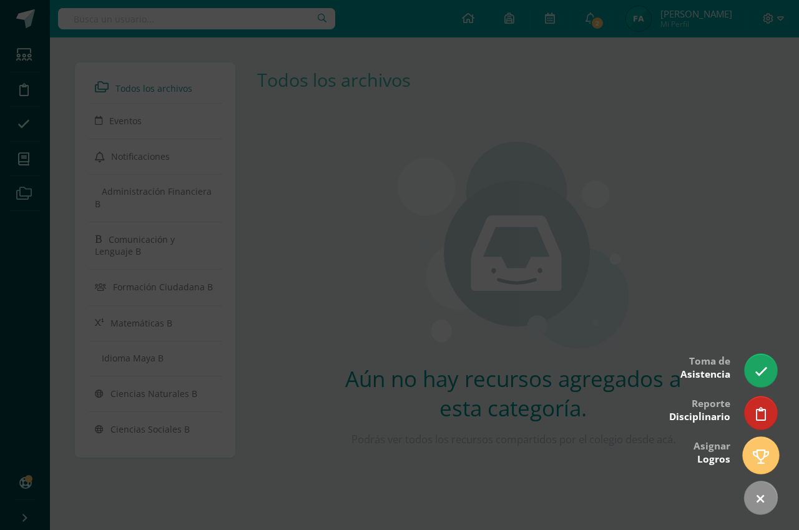
click at [758, 453] on icon at bounding box center [761, 456] width 16 height 14
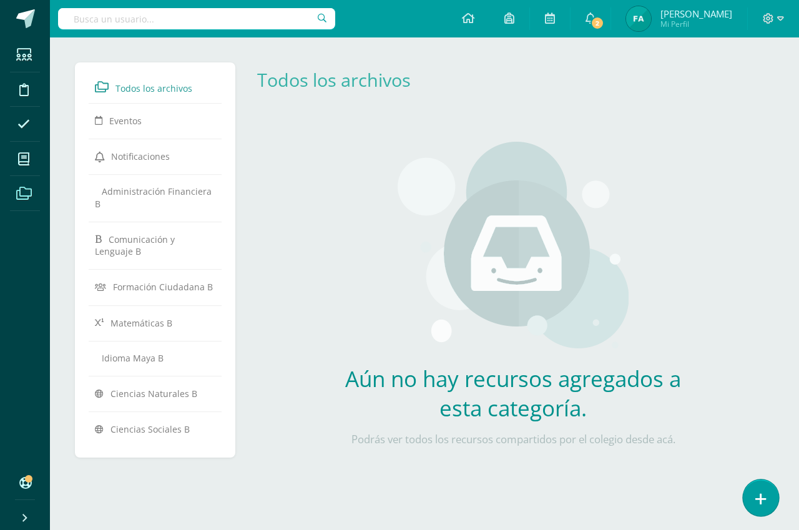
click at [764, 504] on icon at bounding box center [760, 499] width 11 height 14
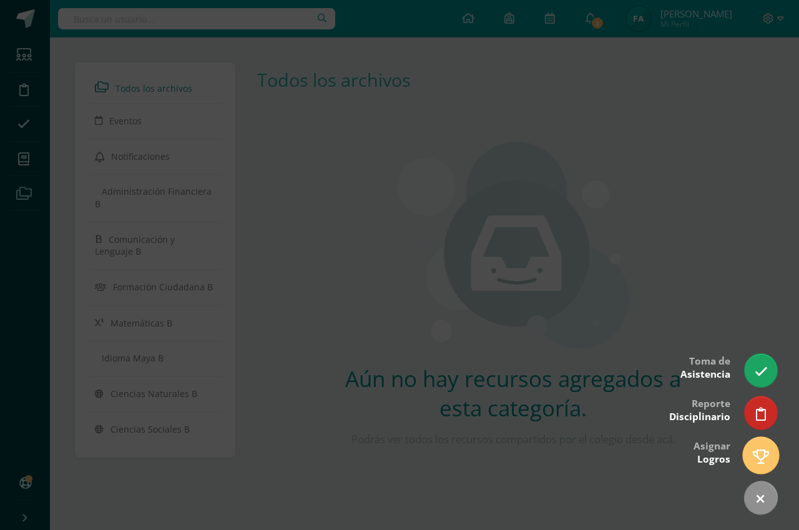
click at [755, 459] on icon at bounding box center [761, 456] width 16 height 14
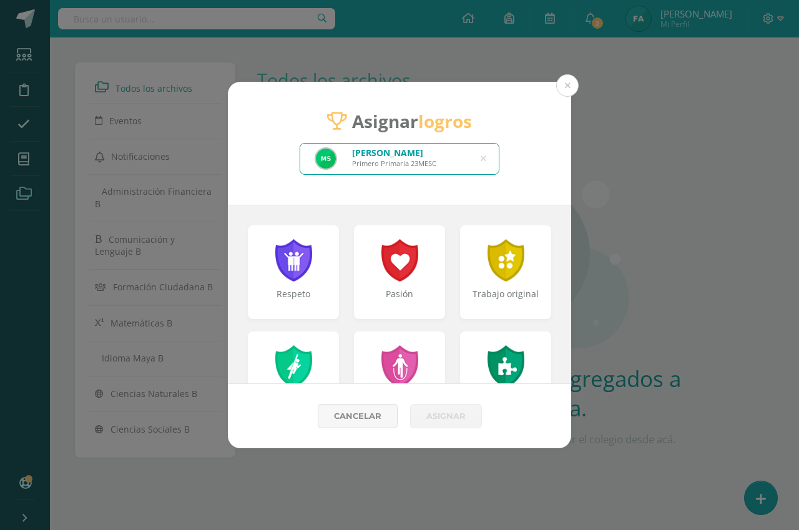
click at [482, 154] on icon at bounding box center [484, 159] width 6 height 32
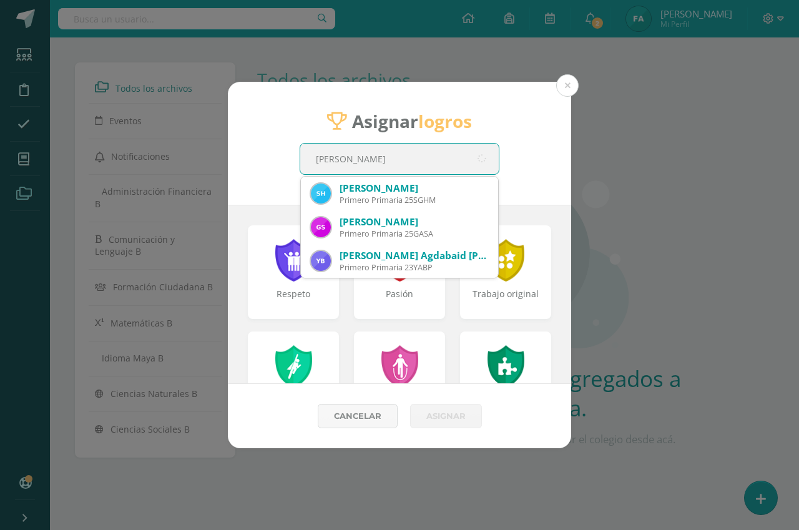
type input "GUSTAVO AD"
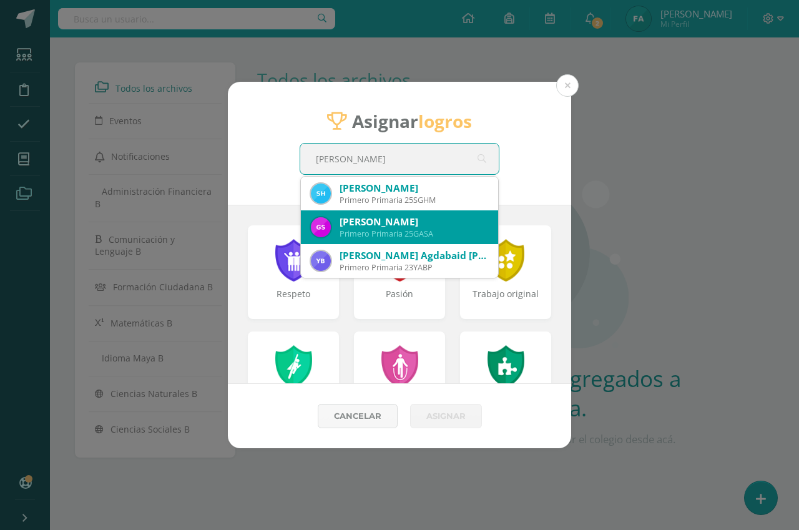
click at [414, 229] on div "Primero Primaria 25GASA" at bounding box center [414, 233] width 149 height 11
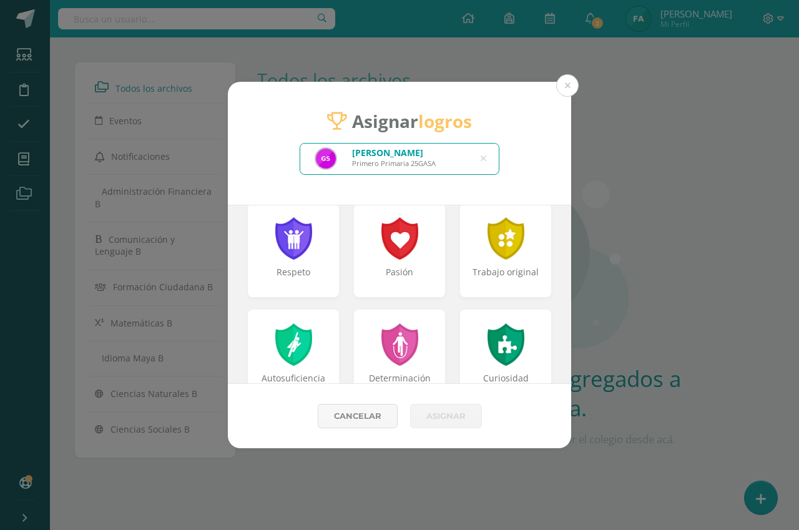
scroll to position [0, 0]
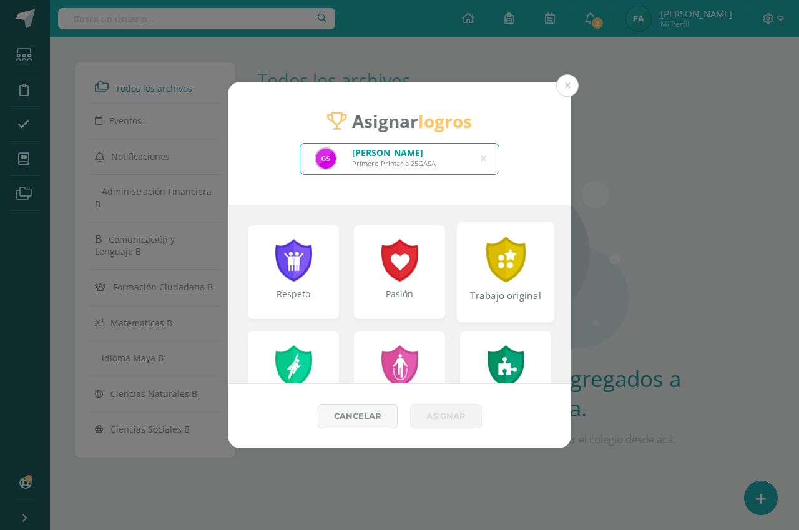
click at [469, 276] on div "Trabajo original" at bounding box center [506, 272] width 98 height 100
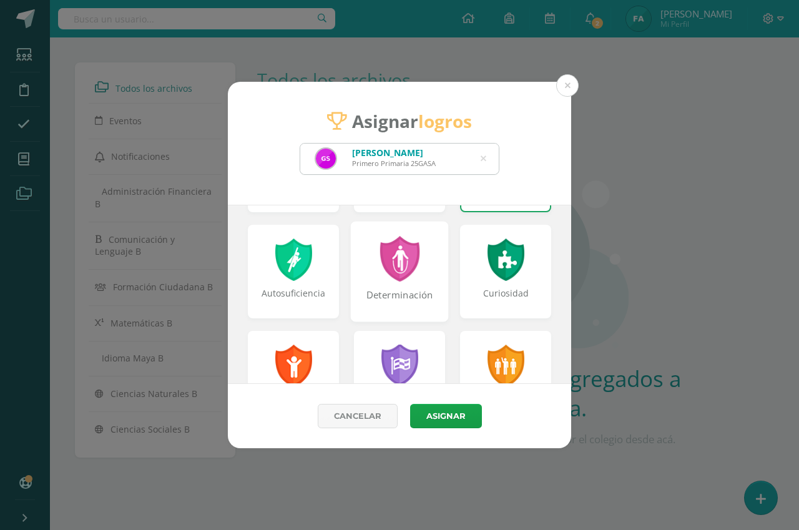
scroll to position [125, 0]
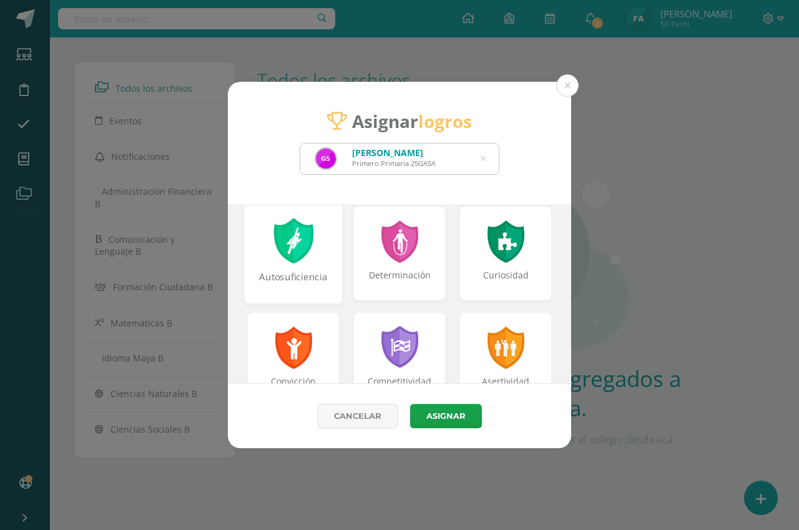
click at [317, 258] on div "Autosuficiencia" at bounding box center [294, 253] width 98 height 100
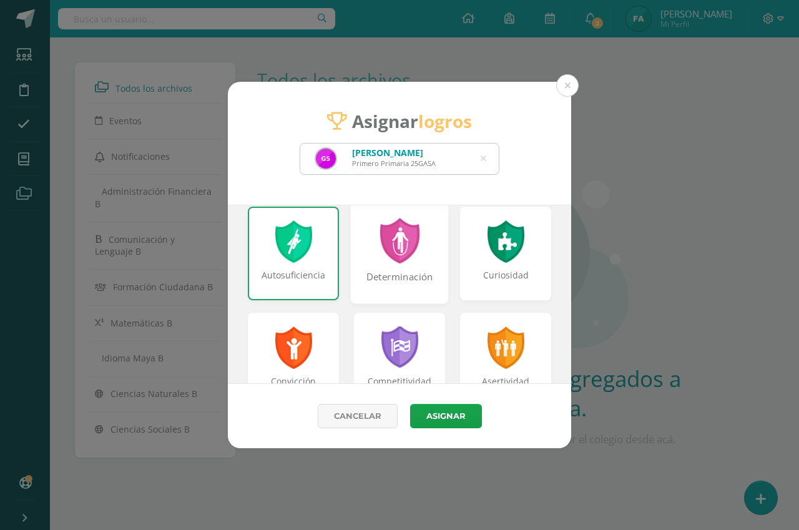
click at [378, 255] on div at bounding box center [399, 241] width 43 height 46
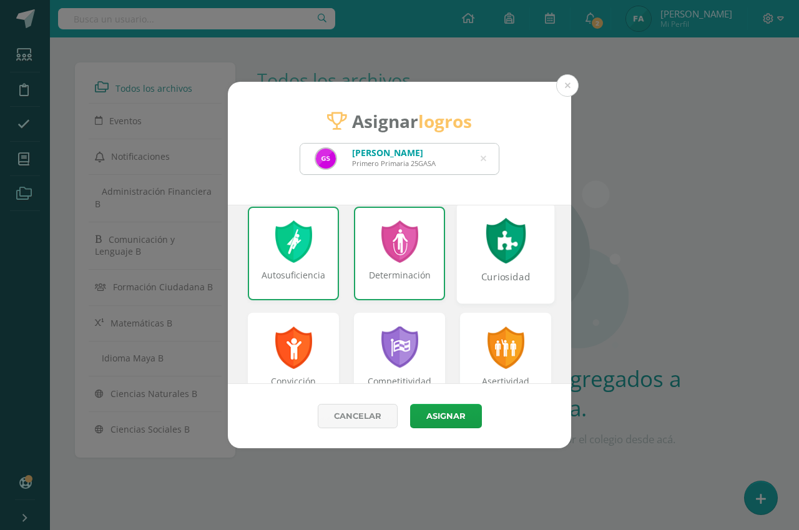
click at [484, 260] on div at bounding box center [505, 241] width 43 height 46
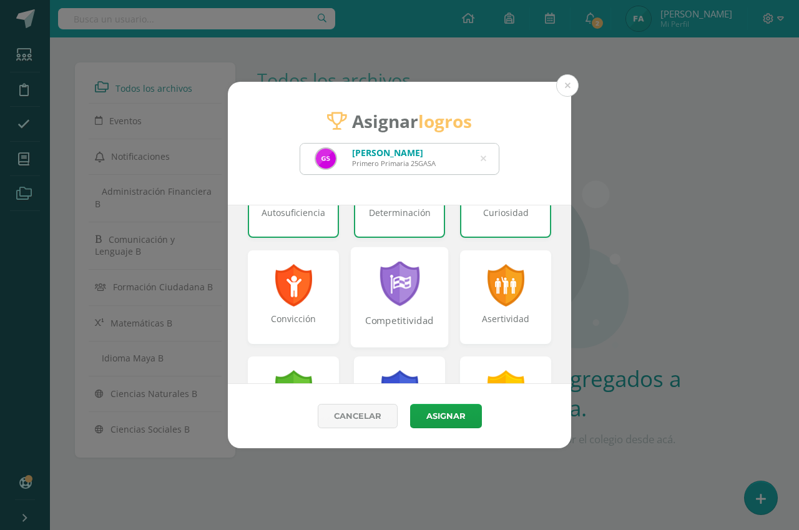
scroll to position [250, 0]
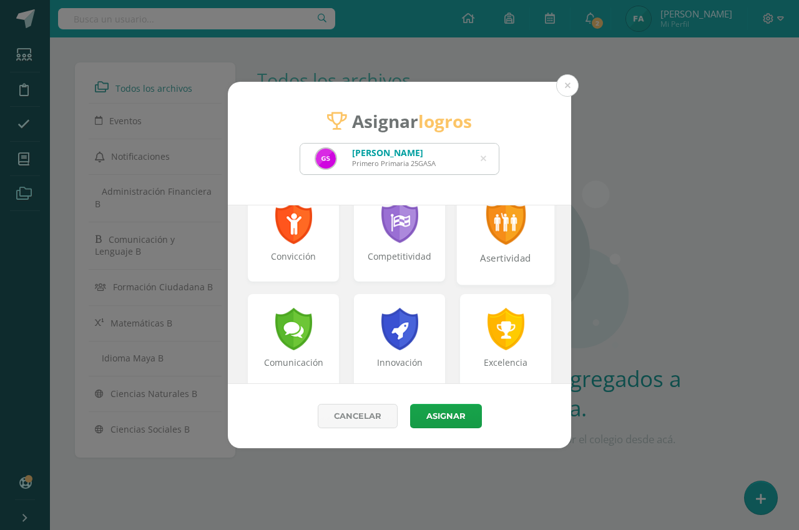
click at [474, 238] on div "Asertividad" at bounding box center [506, 234] width 98 height 100
click at [473, 237] on div "Asertividad" at bounding box center [506, 234] width 98 height 100
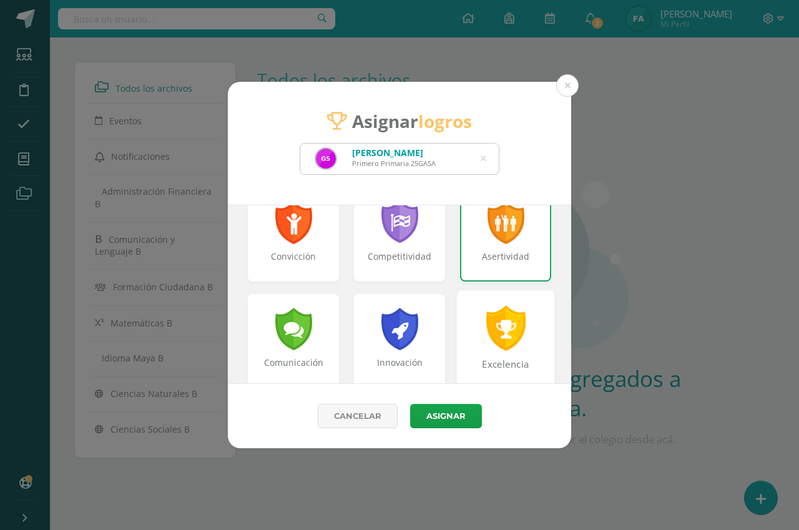
scroll to position [312, 0]
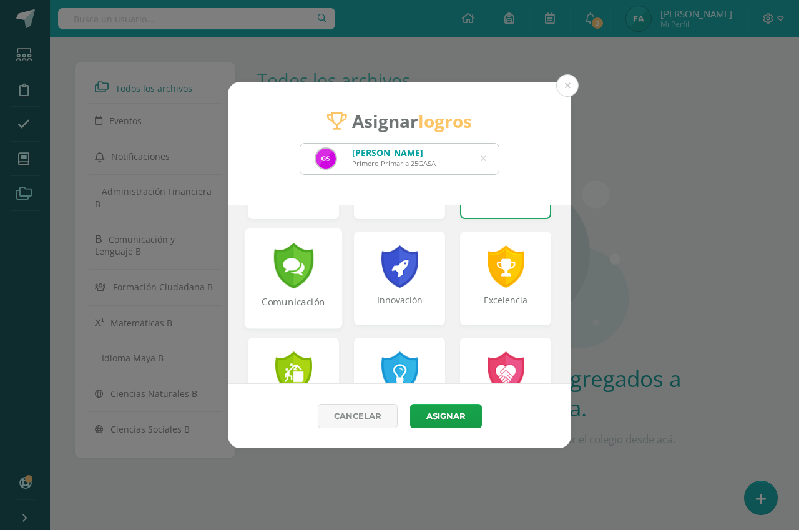
click at [313, 275] on div "Comunicación" at bounding box center [294, 278] width 98 height 100
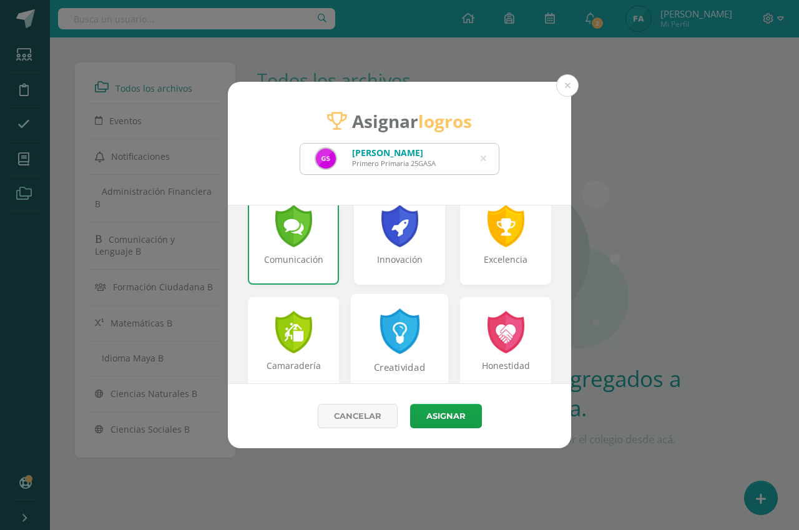
scroll to position [375, 0]
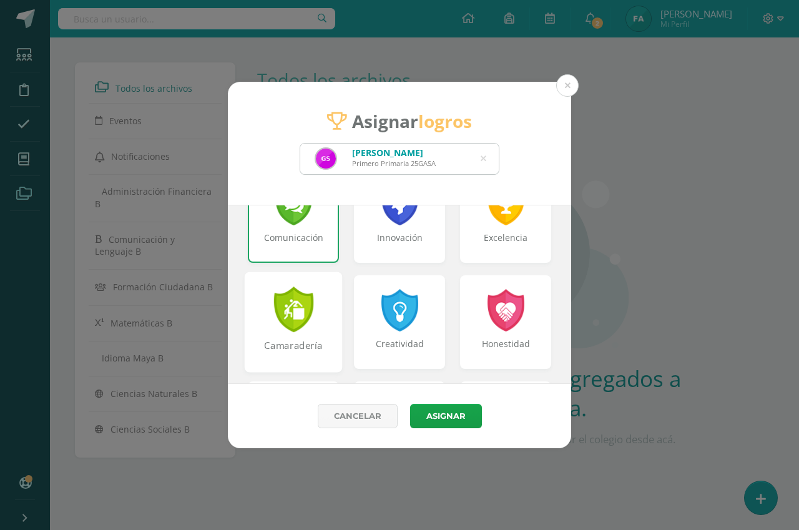
click at [305, 310] on div at bounding box center [293, 310] width 43 height 46
click at [325, 310] on div "Camaradería" at bounding box center [294, 322] width 98 height 100
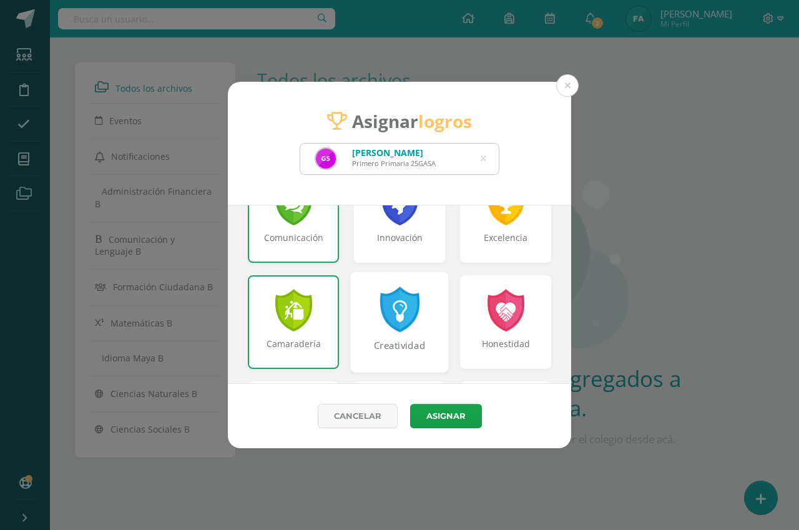
click at [363, 311] on div "Creatividad" at bounding box center [400, 322] width 98 height 100
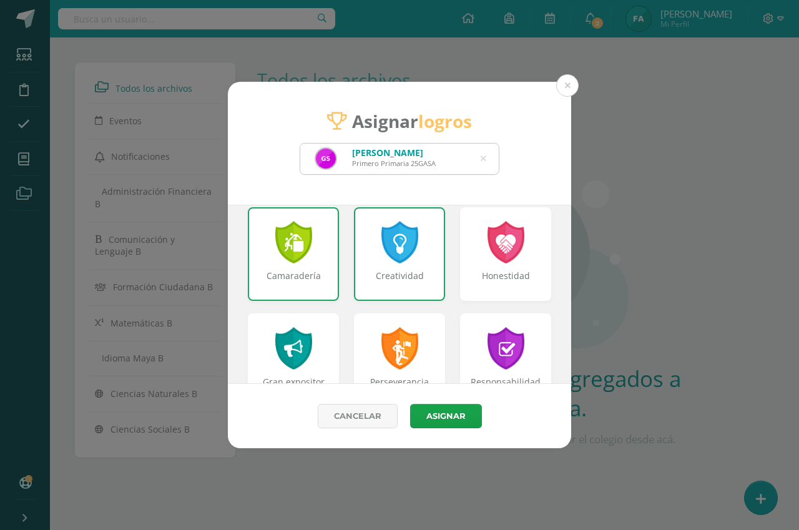
scroll to position [562, 0]
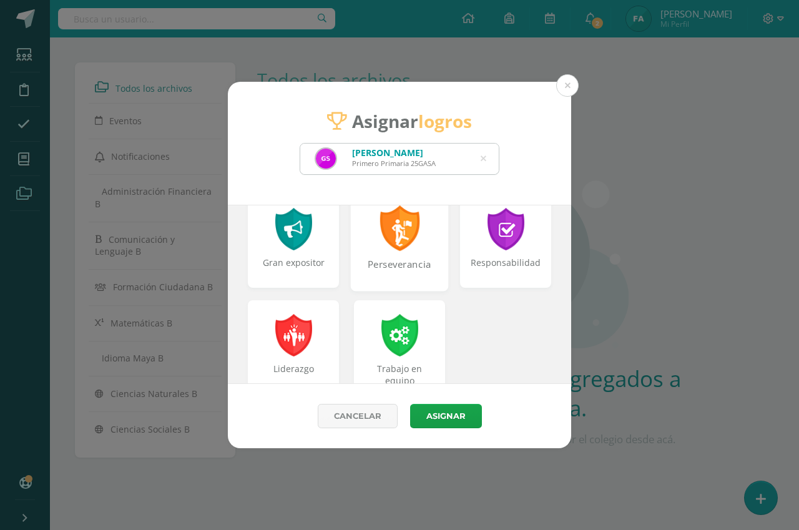
click at [419, 251] on div "Perseverancia" at bounding box center [400, 240] width 98 height 100
click at [419, 249] on div "Perseverancia" at bounding box center [400, 240] width 98 height 100
click at [426, 332] on div "Trabajo en equipo" at bounding box center [400, 347] width 98 height 100
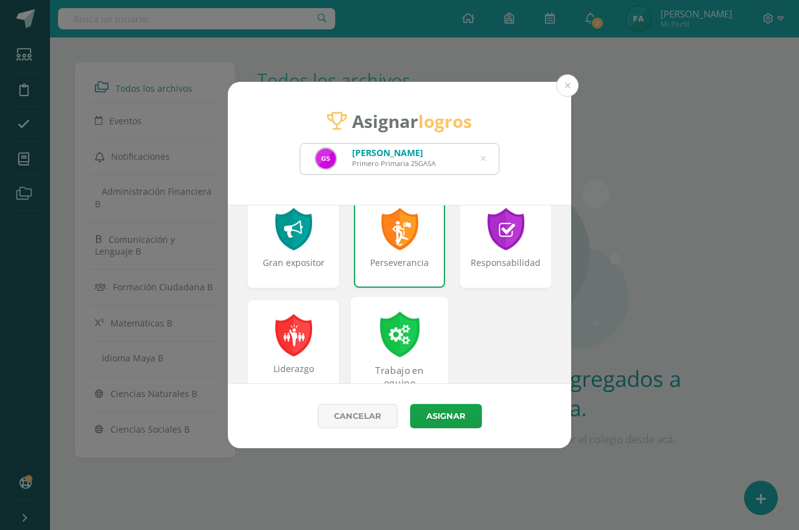
click at [426, 331] on div "Trabajo en equipo" at bounding box center [400, 347] width 98 height 100
click at [436, 413] on button "Asignar" at bounding box center [446, 416] width 72 height 24
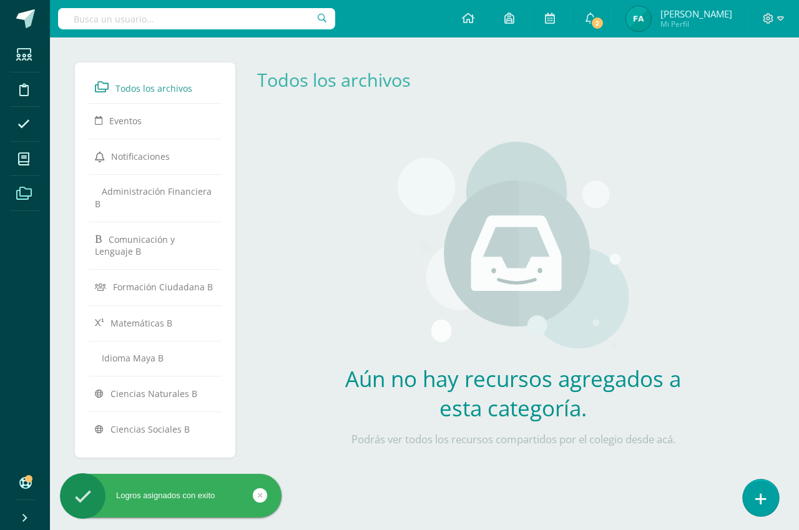
click at [762, 506] on icon at bounding box center [760, 499] width 11 height 14
click at [758, 503] on icon at bounding box center [760, 499] width 11 height 14
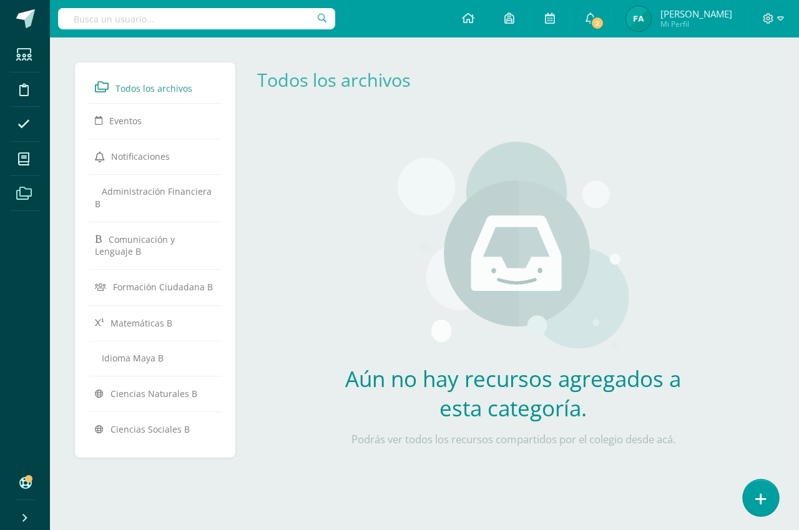
click at [760, 491] on link at bounding box center [761, 497] width 36 height 36
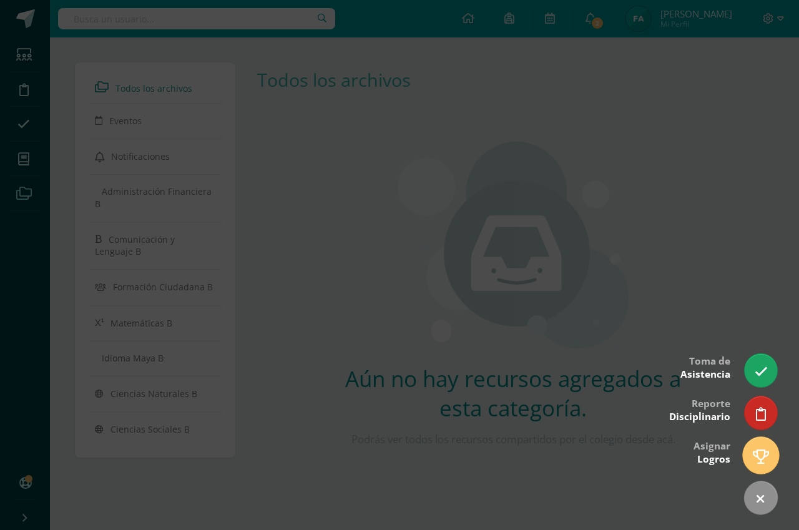
click at [749, 451] on link at bounding box center [761, 455] width 36 height 36
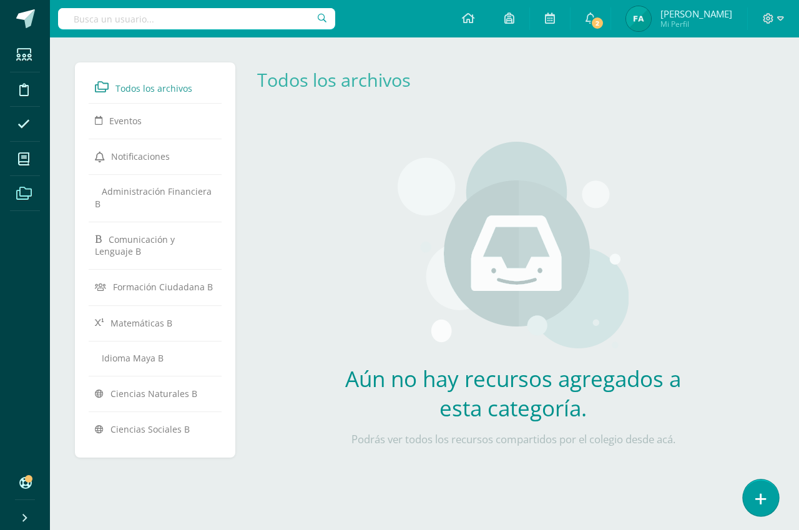
click at [763, 491] on link at bounding box center [761, 497] width 36 height 36
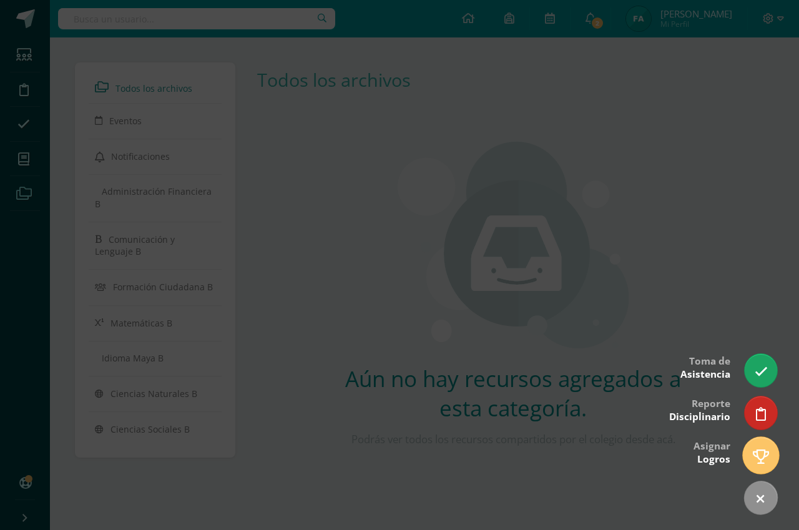
click at [769, 452] on link at bounding box center [761, 455] width 36 height 36
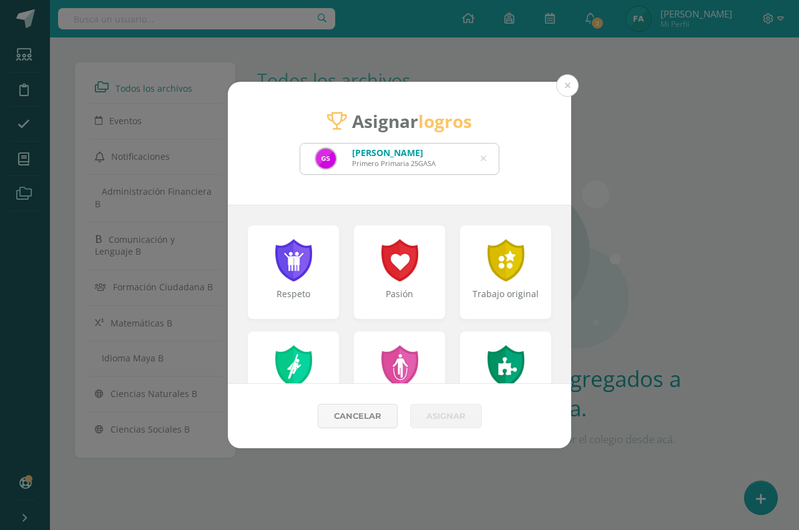
click at [480, 157] on div "Gustavo Adrian Sipaque Aguirre Primero Primaria 25GASA" at bounding box center [399, 159] width 199 height 31
click at [483, 159] on icon at bounding box center [484, 159] width 6 height 32
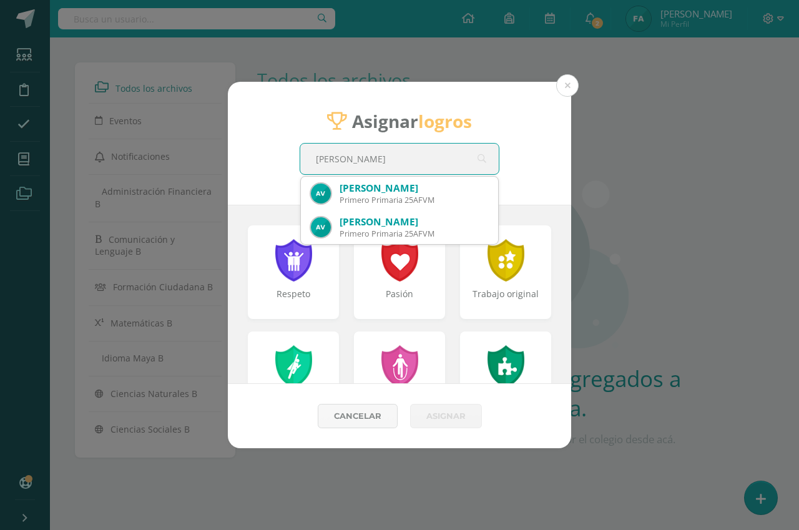
type input "ANDRES FELIP"
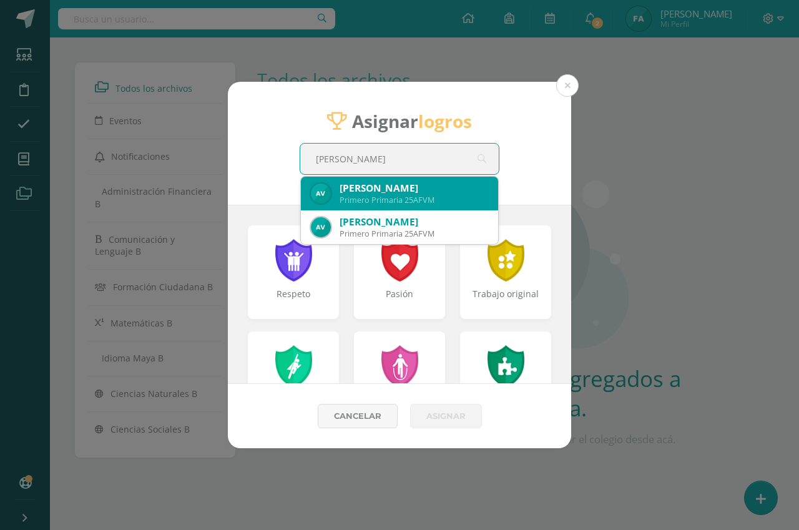
click at [361, 200] on div "Primero Primaria 25AFVM" at bounding box center [414, 200] width 149 height 11
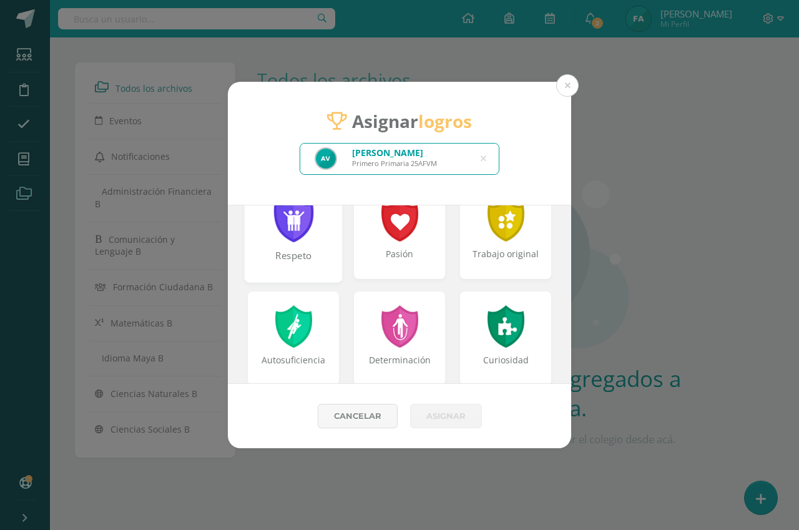
scroll to position [62, 0]
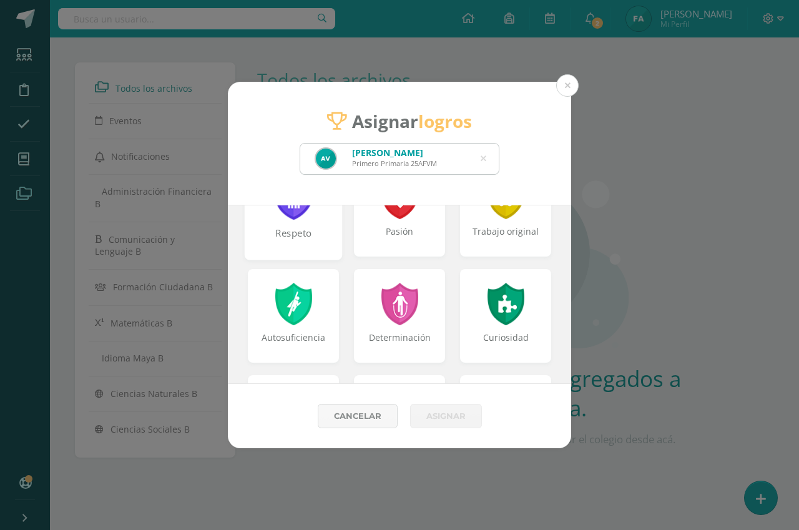
click at [321, 230] on div "Respeto" at bounding box center [294, 240] width 96 height 27
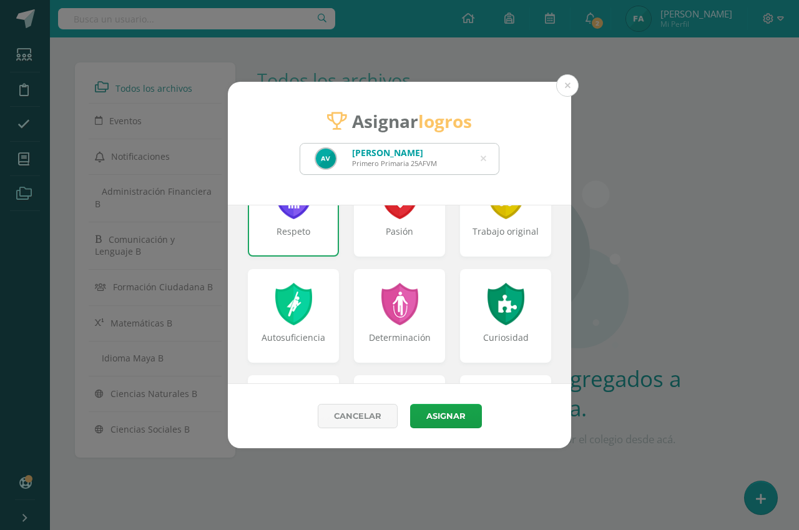
scroll to position [125, 0]
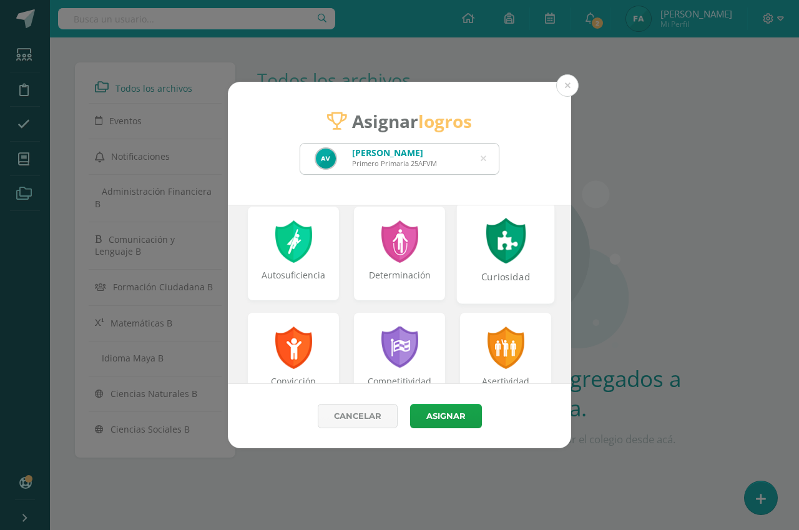
click at [473, 252] on div "Curiosidad" at bounding box center [506, 253] width 98 height 100
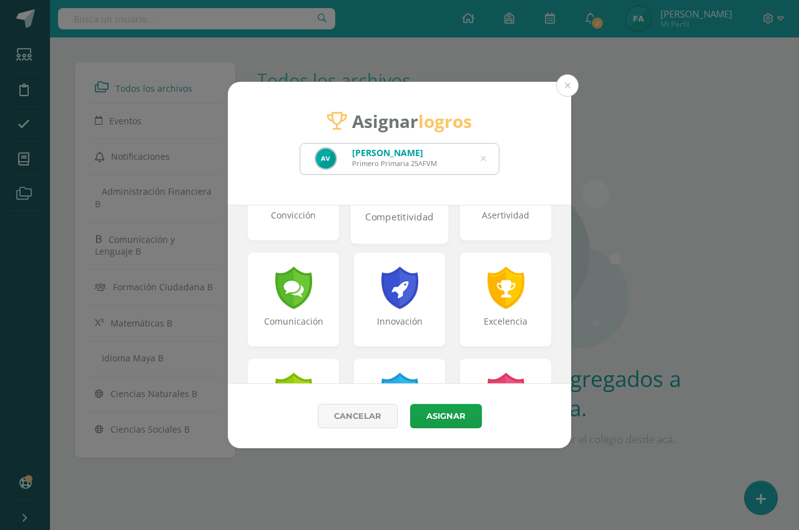
scroll to position [312, 0]
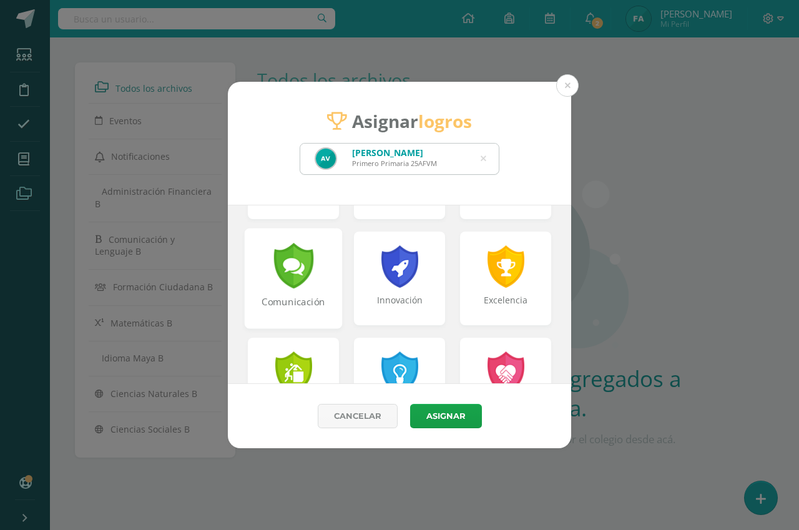
click at [320, 278] on div "Comunicación" at bounding box center [294, 278] width 98 height 100
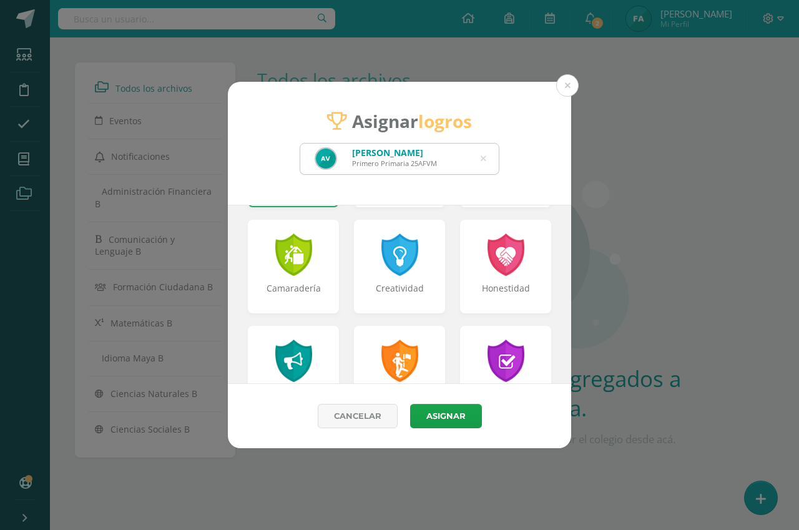
scroll to position [408, 0]
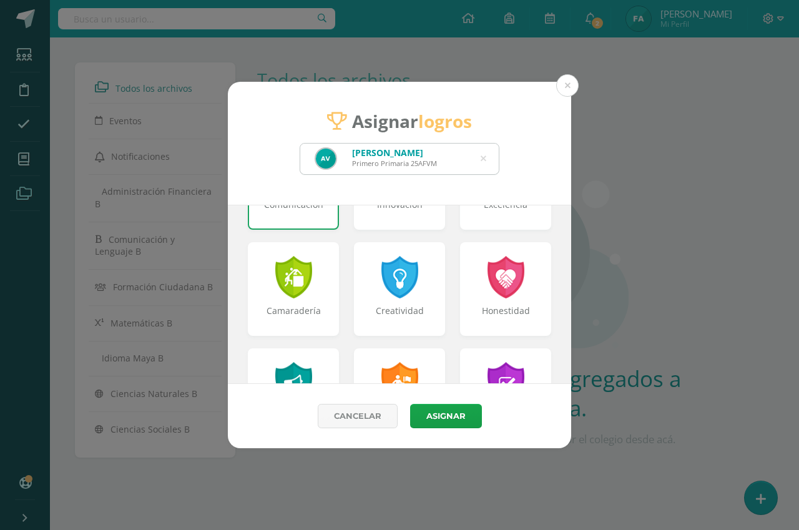
click at [418, 277] on div "Creatividad" at bounding box center [399, 289] width 91 height 94
click at [418, 280] on div "Creatividad" at bounding box center [400, 288] width 98 height 100
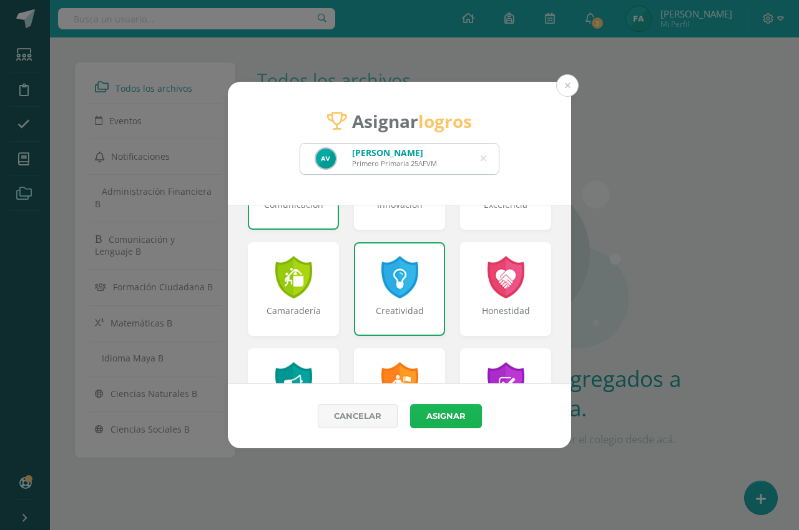
click at [441, 414] on button "Asignar" at bounding box center [446, 416] width 72 height 24
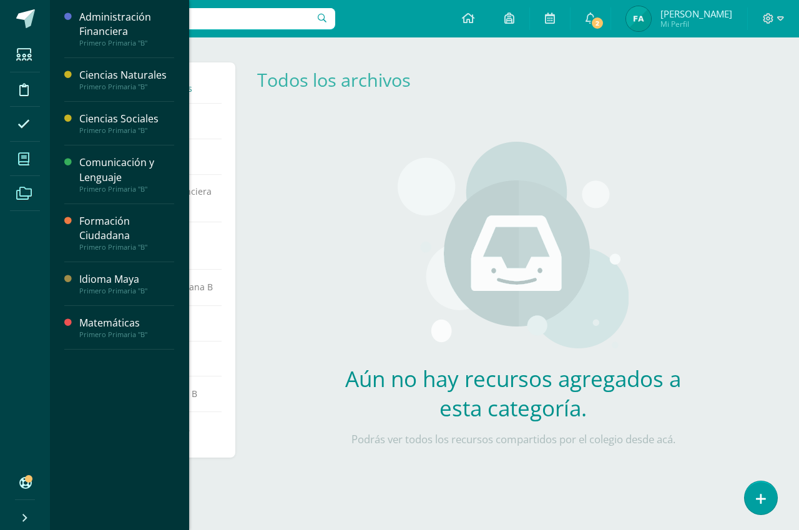
click at [24, 158] on icon at bounding box center [23, 159] width 11 height 12
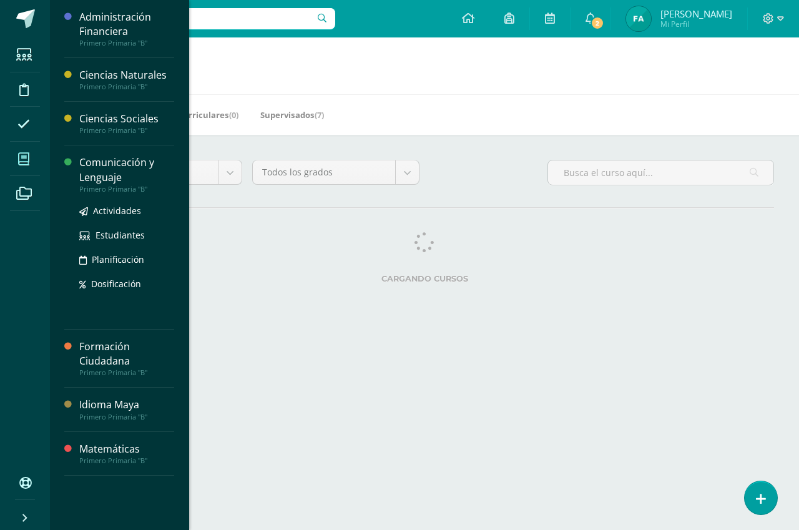
click at [125, 169] on div "Comunicación y Lenguaje" at bounding box center [126, 169] width 95 height 29
click at [120, 209] on span "Actividades" at bounding box center [117, 211] width 48 height 12
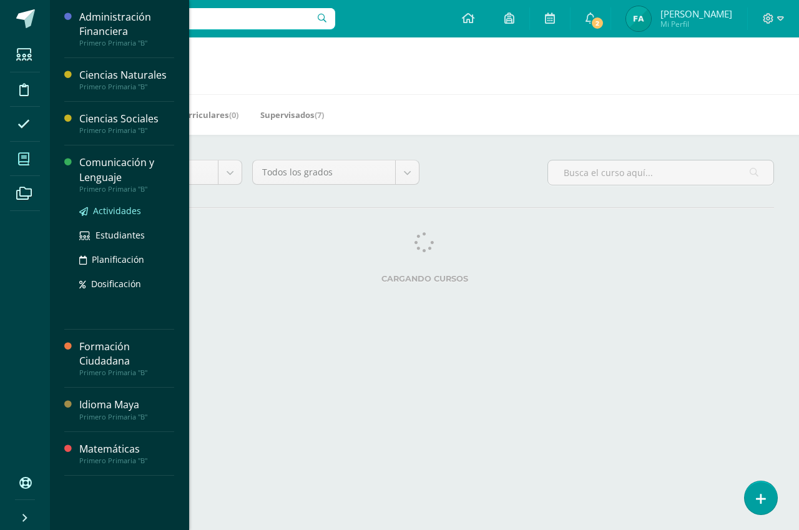
click at [124, 206] on span "Actividades" at bounding box center [117, 211] width 48 height 12
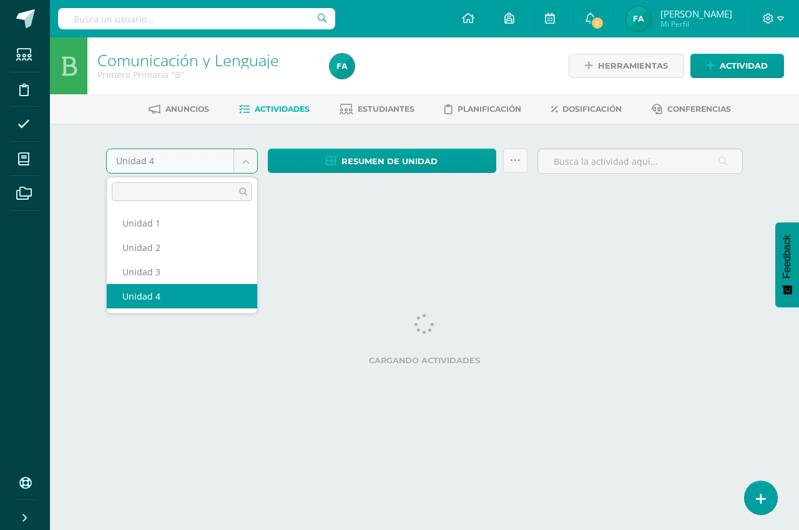
click at [251, 159] on body "Estudiantes Disciplina Asistencia Mis cursos Archivos Soporte Ayuda Reportar un…" at bounding box center [399, 116] width 799 height 233
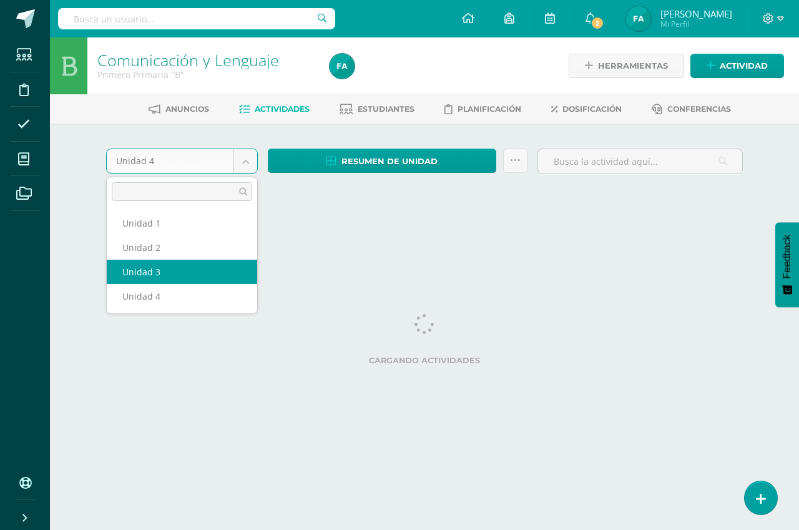
select select "Unidad 3"
click at [177, 233] on html "Estudiantes Disciplina Asistencia Mis cursos Archivos Soporte Ayuda Reportar un…" at bounding box center [399, 116] width 799 height 233
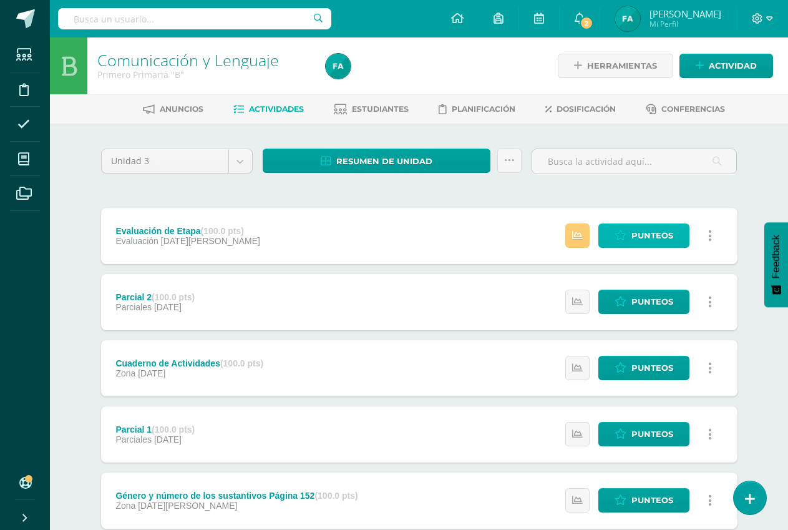
click at [639, 240] on span "Punteos" at bounding box center [653, 235] width 42 height 23
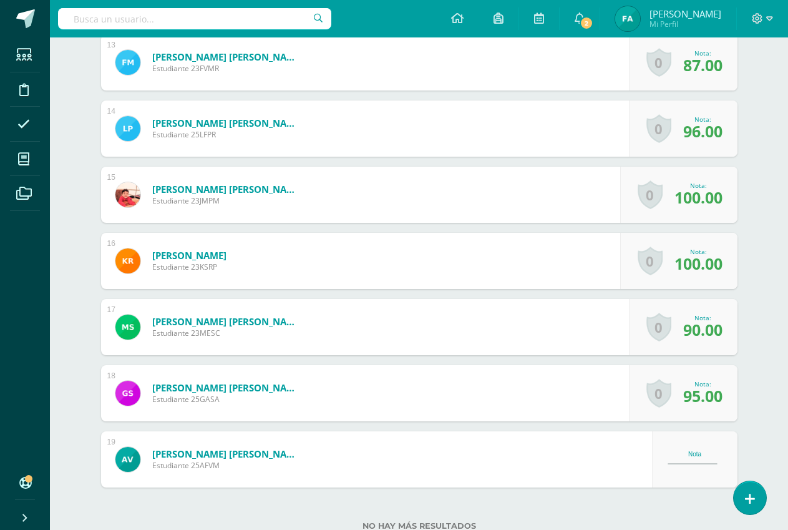
scroll to position [1293, 0]
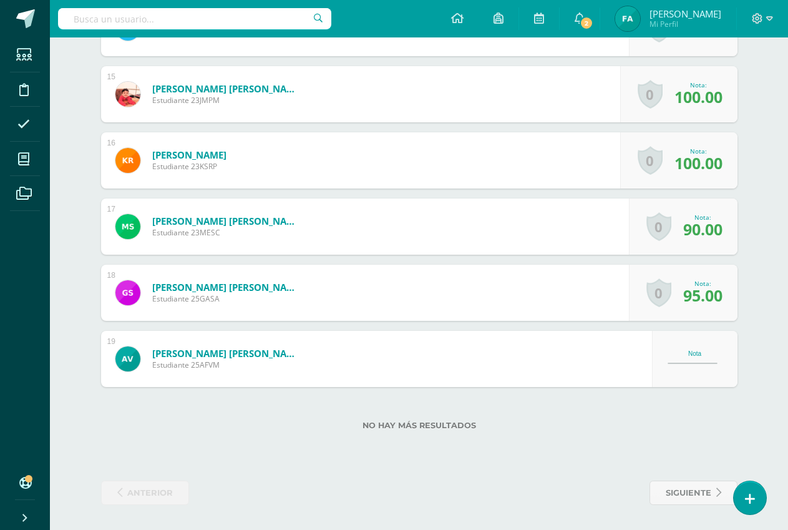
click at [708, 360] on div "Nota" at bounding box center [695, 358] width 55 height 17
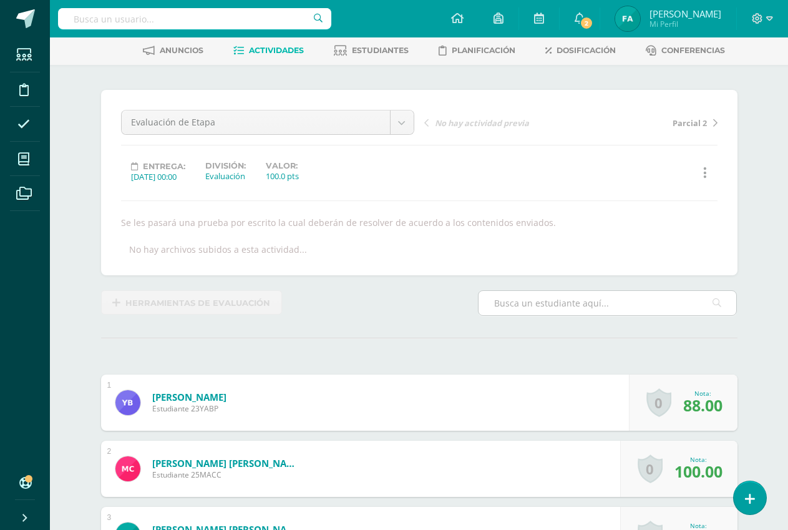
scroll to position [0, 0]
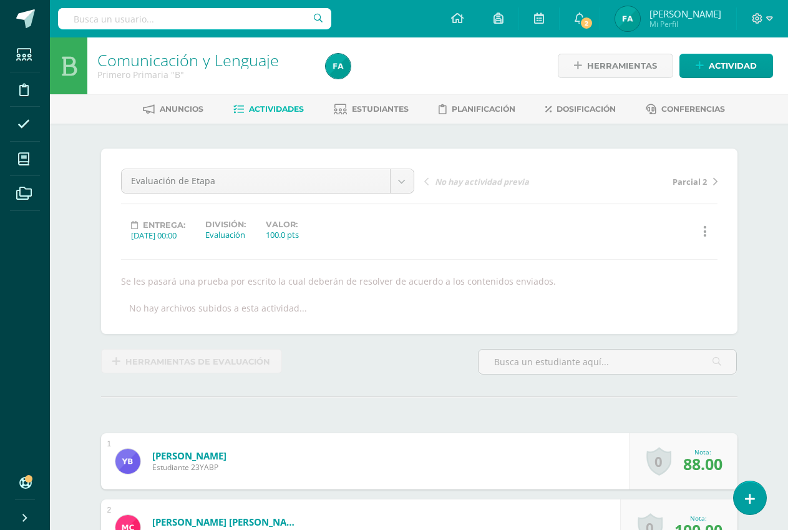
click at [272, 105] on span "Actividades" at bounding box center [276, 108] width 55 height 9
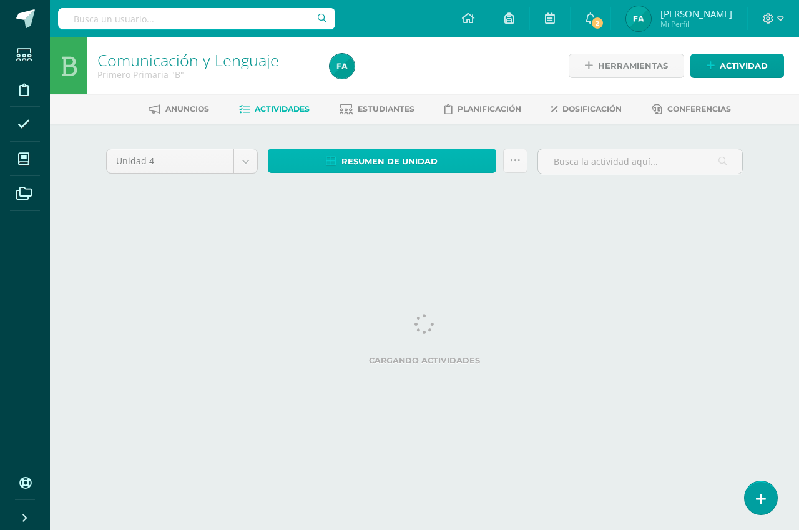
click at [343, 158] on span "Resumen de unidad" at bounding box center [389, 161] width 96 height 23
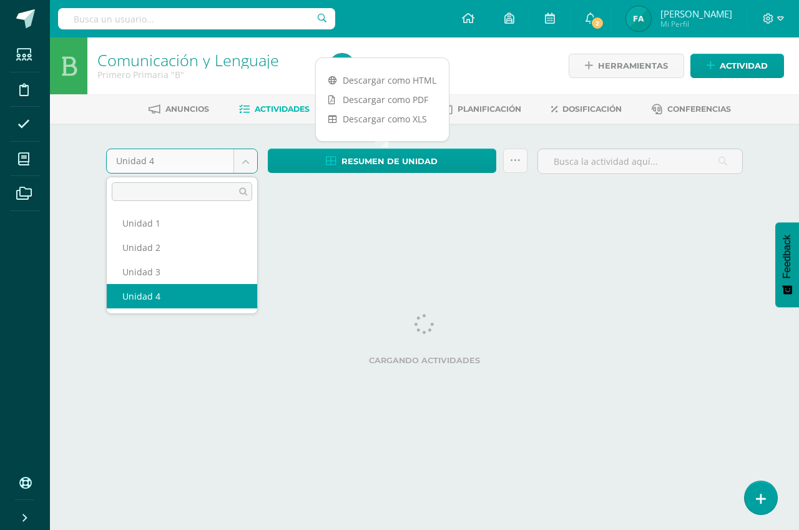
click at [243, 164] on body "Estudiantes Disciplina Asistencia Mis cursos Archivos Soporte Ayuda Reportar un…" at bounding box center [399, 116] width 799 height 233
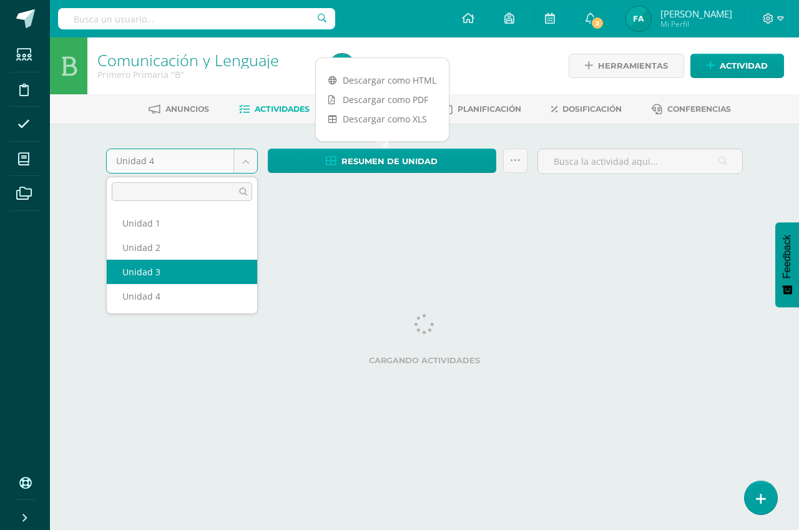
select select "Unidad 3"
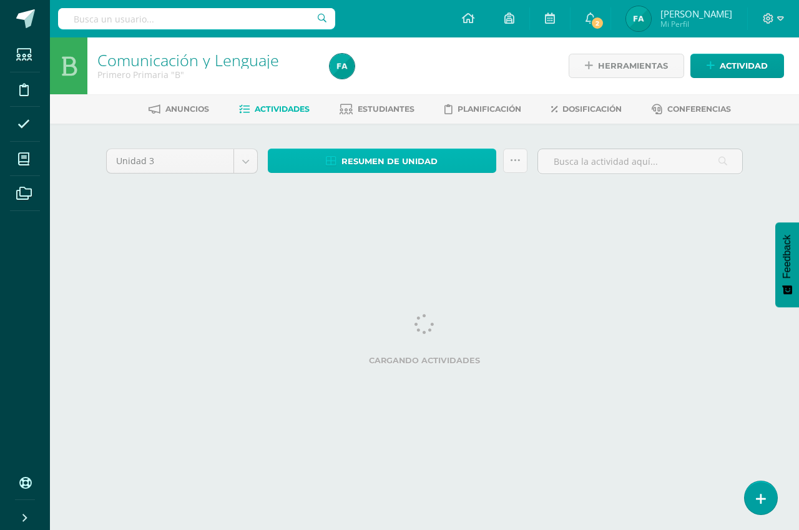
click at [360, 166] on span "Resumen de unidad" at bounding box center [389, 161] width 96 height 23
click at [359, 165] on span "Resumen de unidad" at bounding box center [389, 161] width 96 height 23
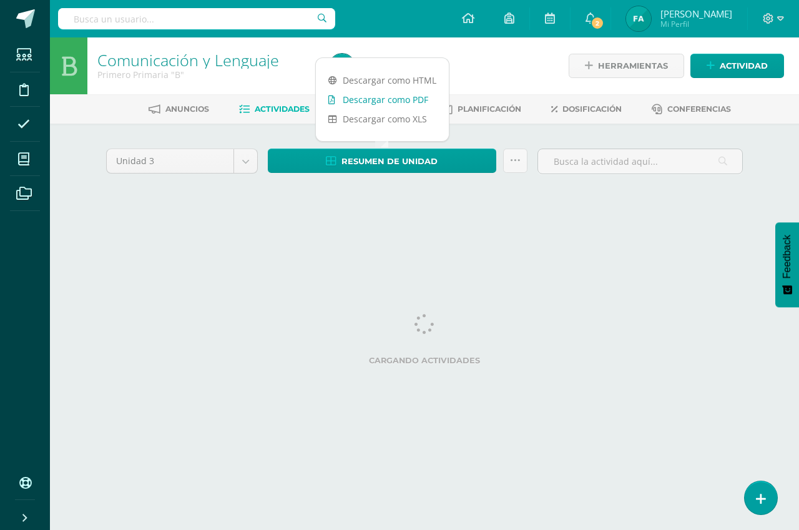
click at [330, 102] on icon at bounding box center [331, 100] width 7 height 9
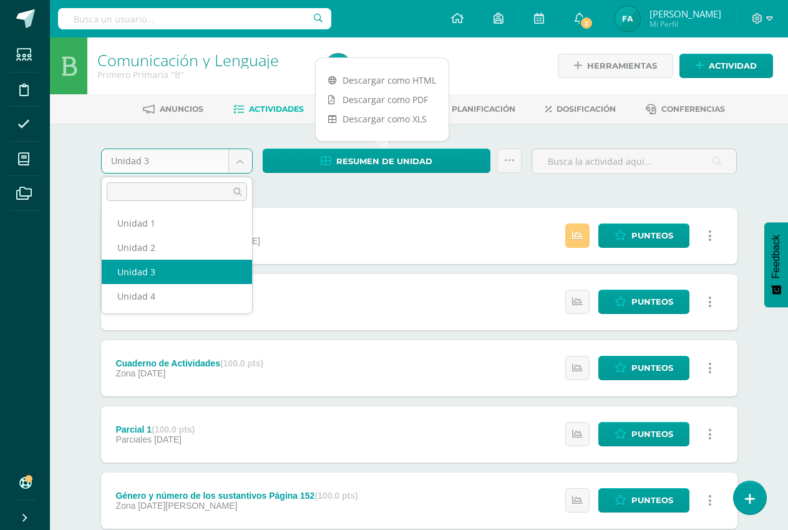
click at [238, 167] on body "Estudiantes Disciplina Asistencia Mis cursos Archivos Soporte Ayuda Reportar un…" at bounding box center [394, 438] width 788 height 876
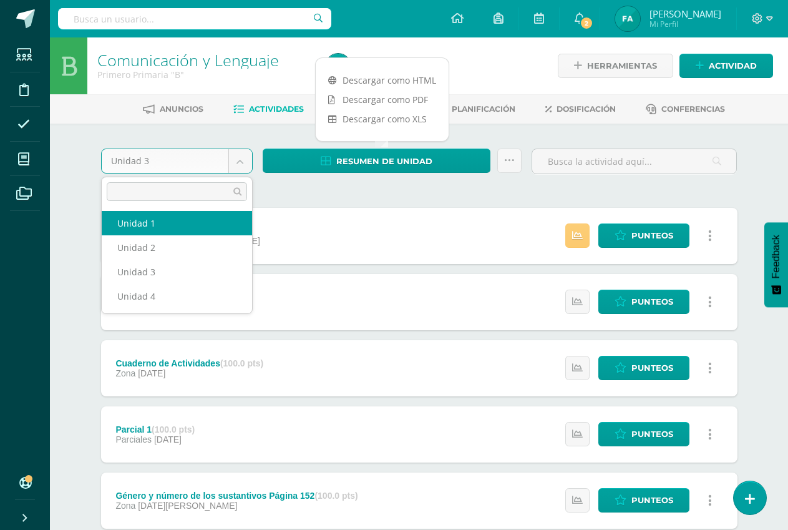
click at [207, 225] on div "Evaluación de Etapa (100.0 pts) Evaluación 24 de Julio" at bounding box center [188, 236] width 174 height 56
select select "Unidad 1"
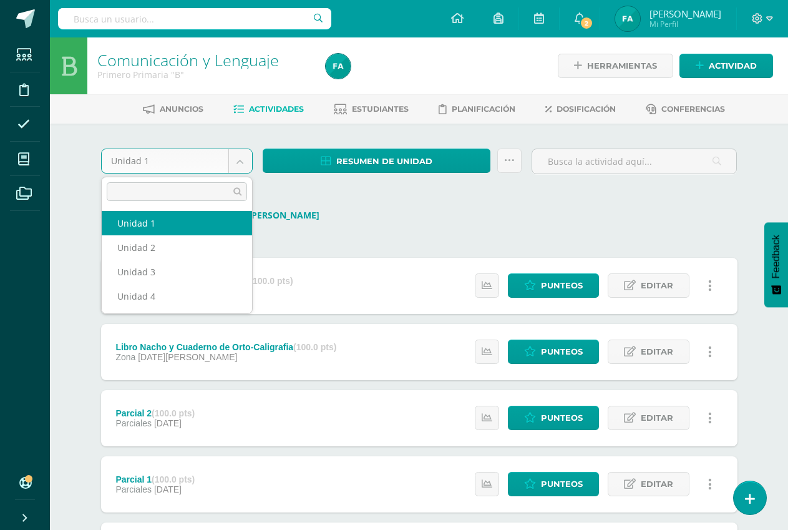
click at [232, 158] on body "Estudiantes Disciplina Asistencia Mis cursos Archivos Soporte Ayuda Reportar un…" at bounding box center [394, 463] width 788 height 926
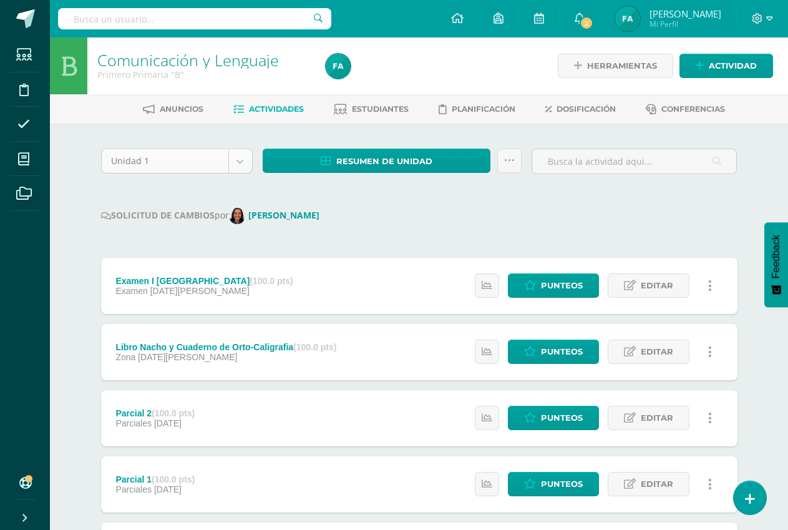
click at [237, 162] on body "Estudiantes Disciplina Asistencia Mis cursos Archivos Soporte Ayuda Reportar un…" at bounding box center [394, 463] width 788 height 926
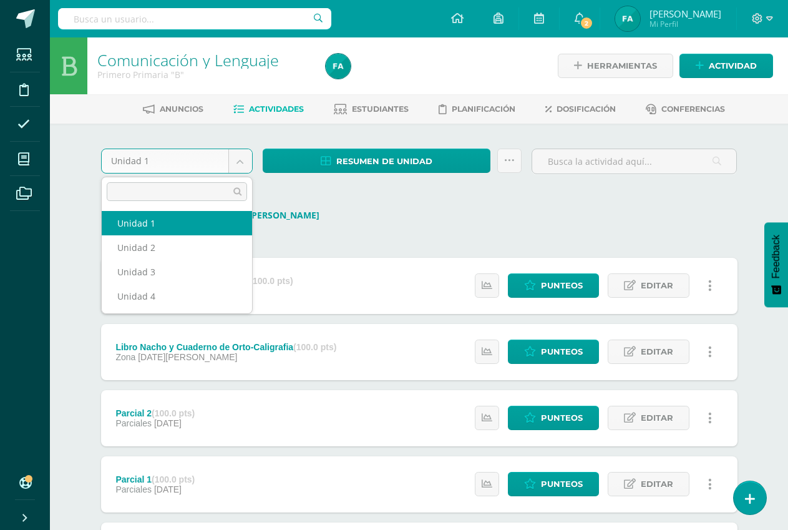
click at [235, 164] on body "Estudiantes Disciplina Asistencia Mis cursos Archivos Soporte Ayuda Reportar un…" at bounding box center [394, 463] width 788 height 926
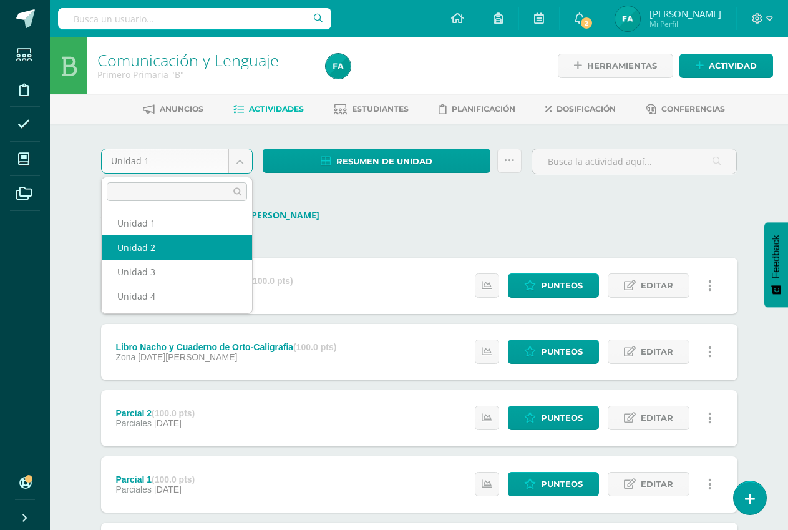
select select "Unidad 2"
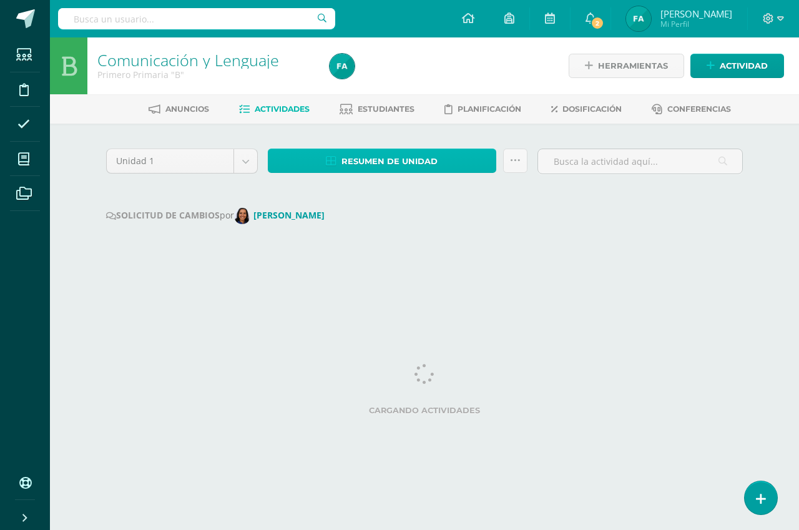
click at [376, 156] on span "Resumen de unidad" at bounding box center [389, 161] width 96 height 23
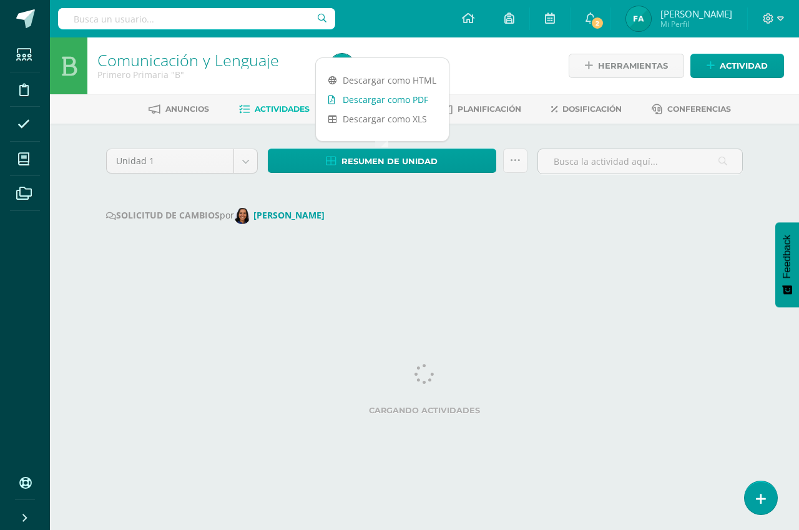
click at [368, 100] on link "Descargar como PDF" at bounding box center [382, 99] width 133 height 19
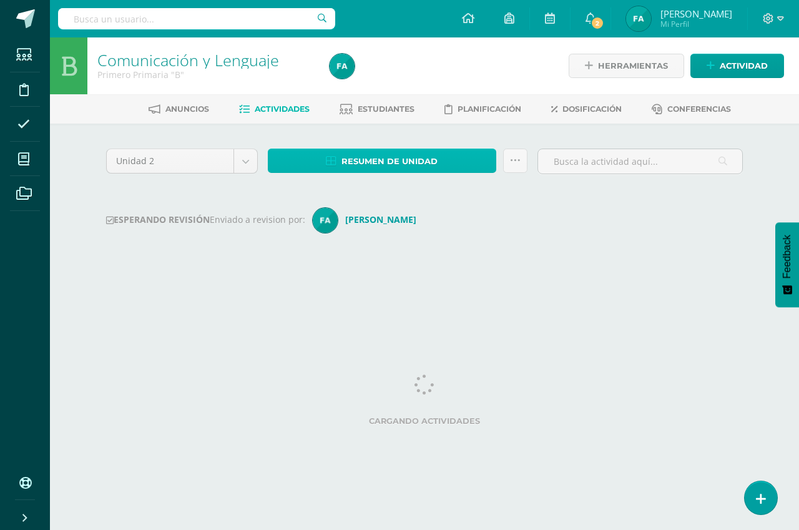
click at [367, 163] on span "Resumen de unidad" at bounding box center [389, 161] width 96 height 23
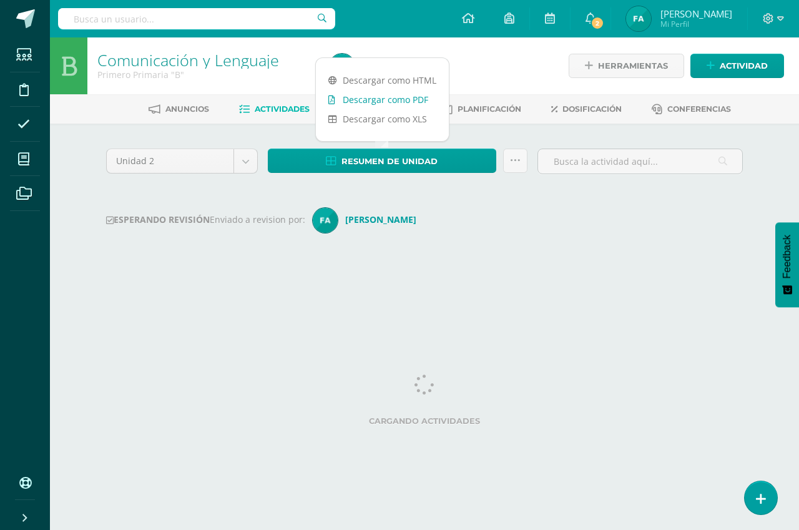
click at [385, 100] on link "Descargar como PDF" at bounding box center [382, 99] width 133 height 19
